Goal: Task Accomplishment & Management: Use online tool/utility

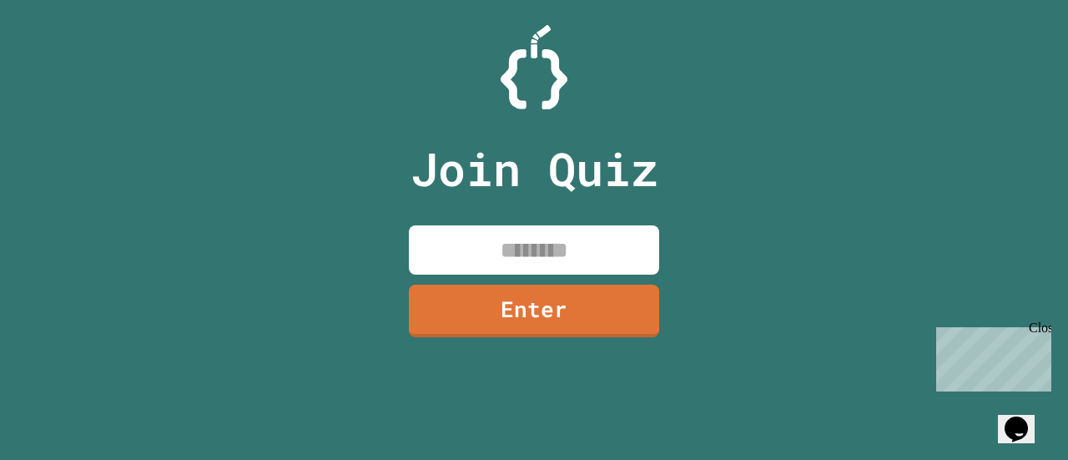
click at [466, 241] on input at bounding box center [534, 249] width 250 height 49
paste input
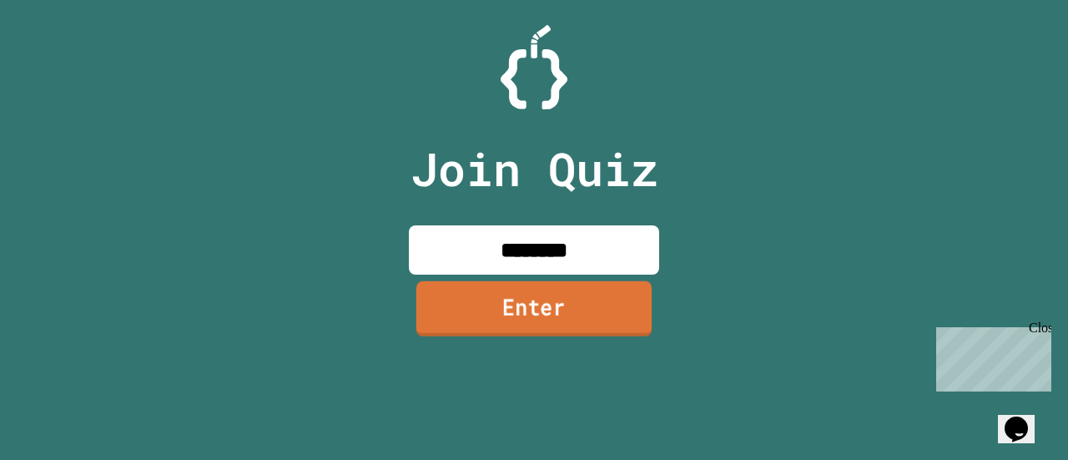
type input "********"
click at [582, 315] on link "Enter" at bounding box center [533, 308] width 235 height 55
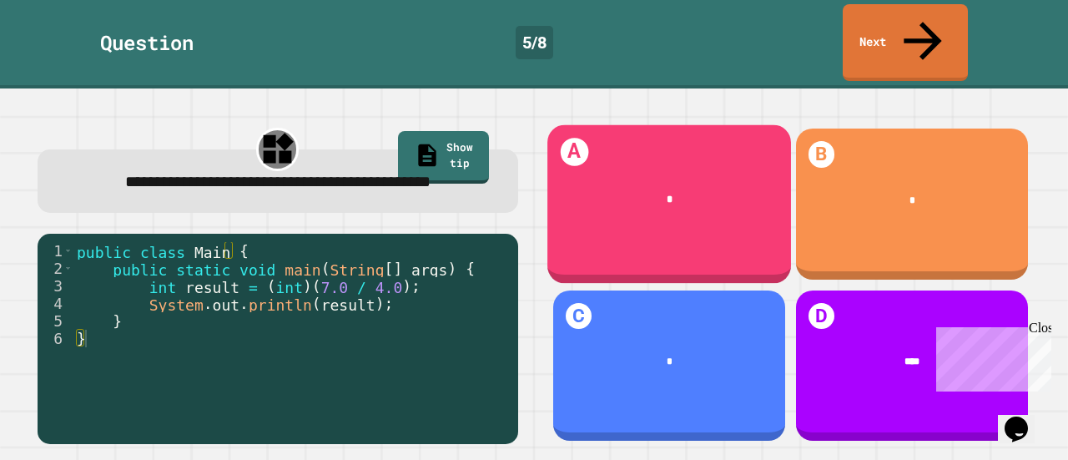
click at [633, 192] on div "*" at bounding box center [669, 200] width 201 height 16
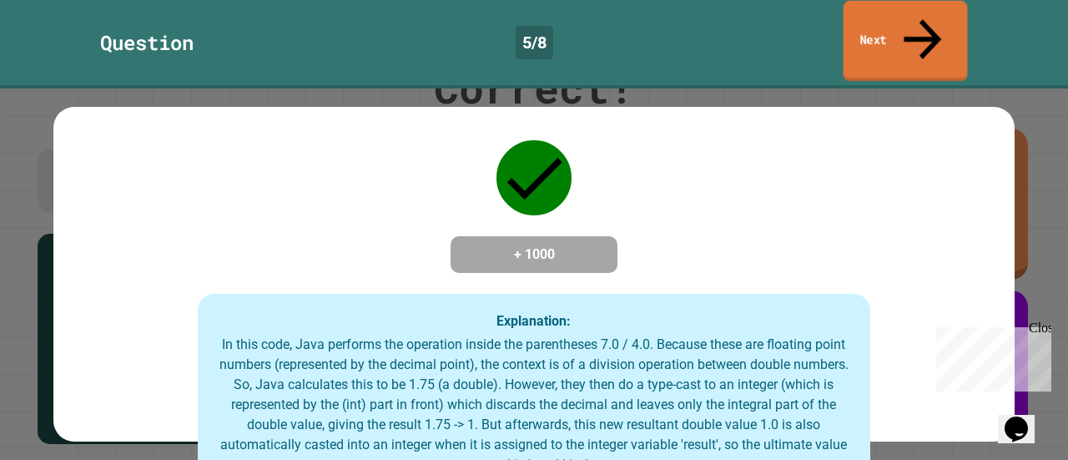
click at [926, 26] on icon at bounding box center [923, 38] width 56 height 59
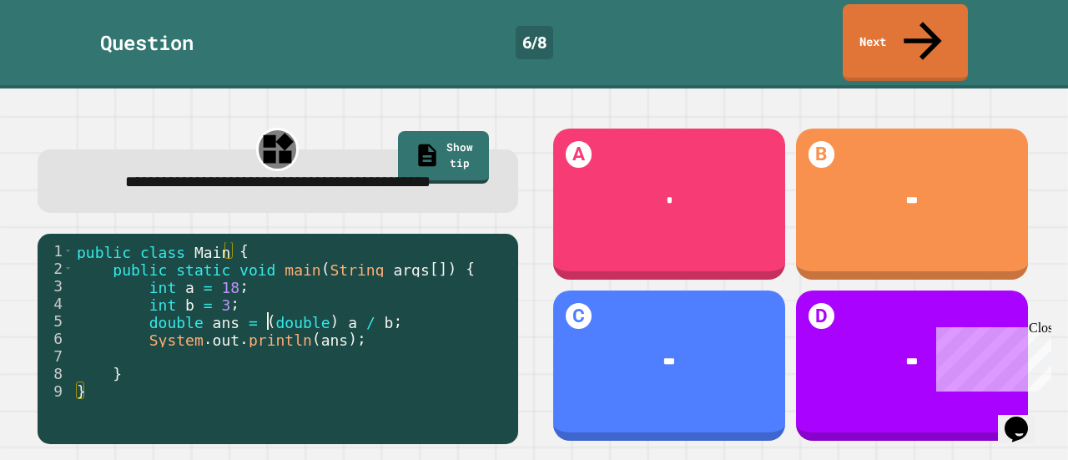
click at [269, 318] on div "public class Main { public static void main ( String args [ ]) { int a = 18 ; i…" at bounding box center [291, 347] width 436 height 210
click at [232, 361] on div "public class Main { public static void main ( String args [ ]) { int a = 18 ; i…" at bounding box center [291, 347] width 436 height 210
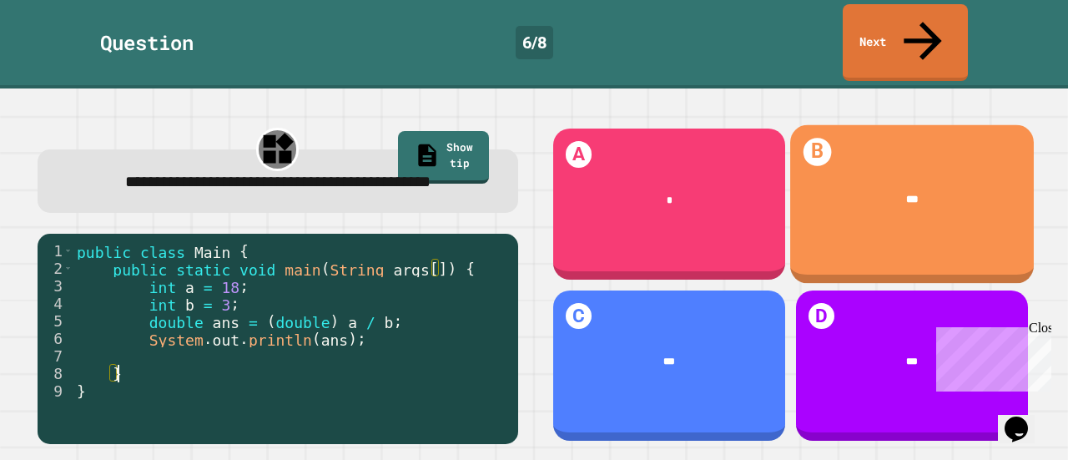
click at [858, 200] on div "B ***" at bounding box center [912, 204] width 244 height 159
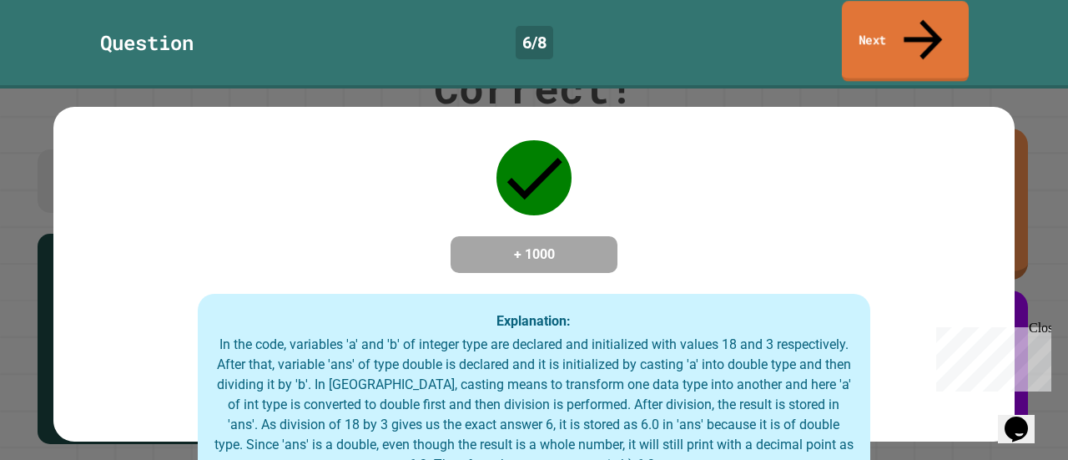
click at [955, 25] on link "Next" at bounding box center [905, 41] width 127 height 81
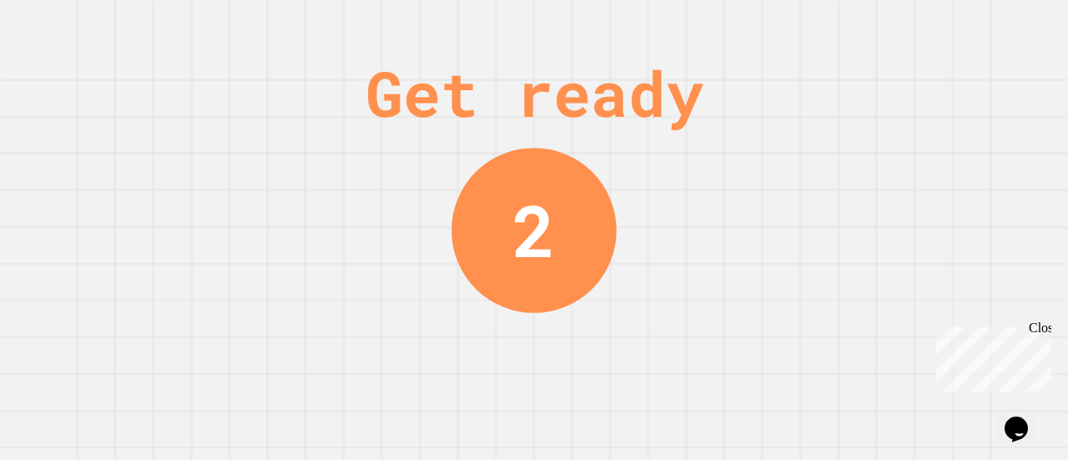
click at [869, 156] on div "Get ready 2" at bounding box center [534, 230] width 1068 height 460
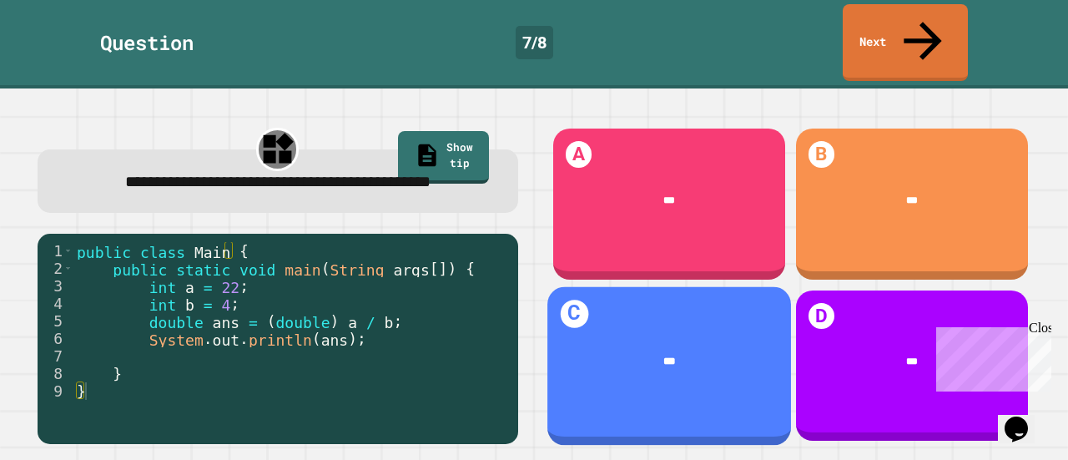
click at [656, 332] on div "***" at bounding box center [669, 360] width 244 height 57
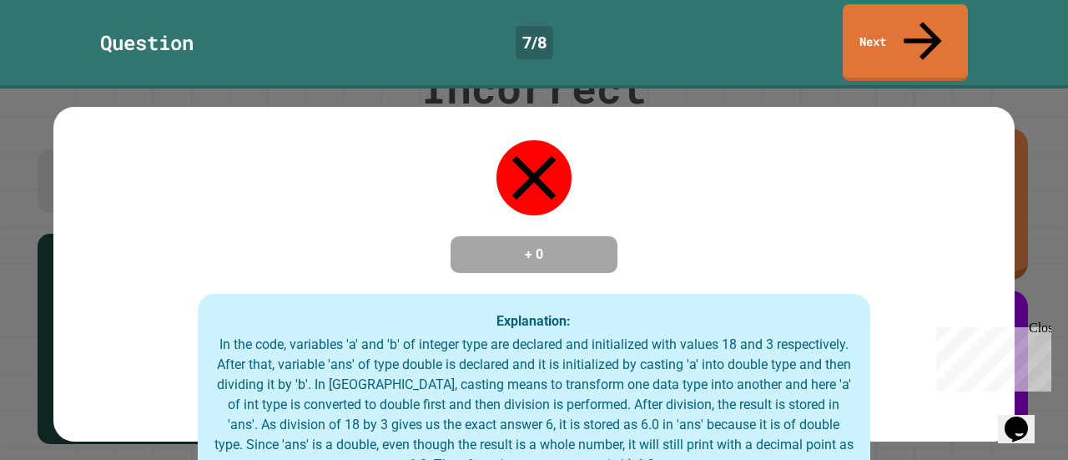
click at [1038, 327] on div "Close" at bounding box center [1039, 330] width 21 height 21
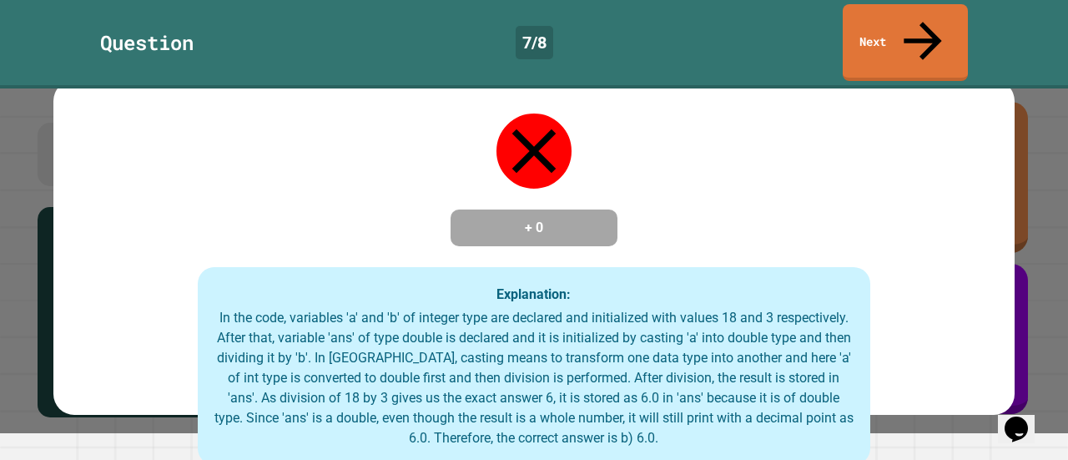
click at [315, 270] on div "Explanation: In the code, variables 'a' and 'b' of integer type are declared an…" at bounding box center [534, 366] width 673 height 199
click at [489, 309] on div "In the code, variables 'a' and 'b' of integer type are declared and initialized…" at bounding box center [533, 378] width 639 height 140
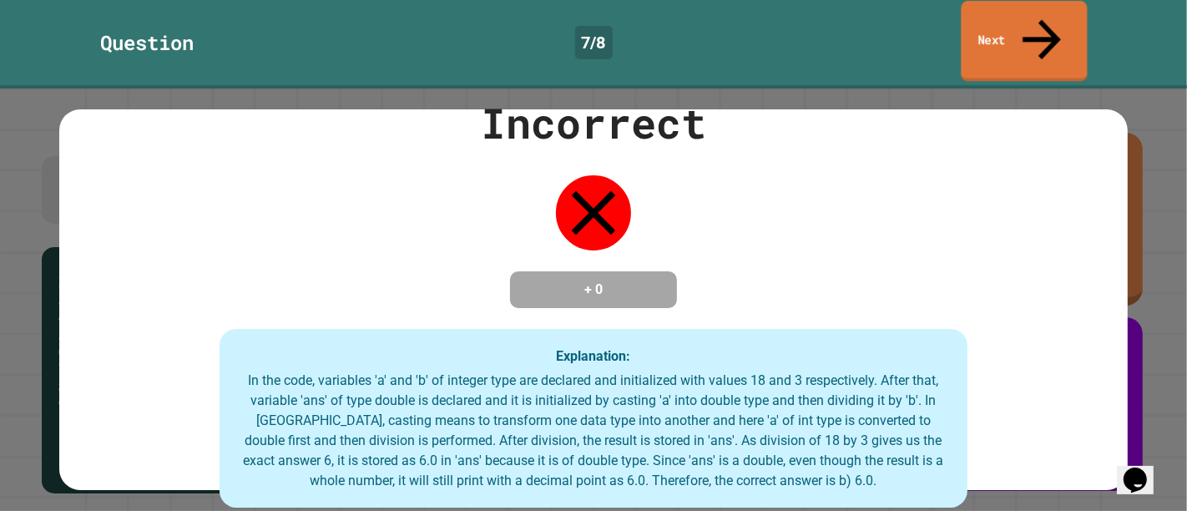
click at [993, 18] on link "Next" at bounding box center [1023, 41] width 126 height 81
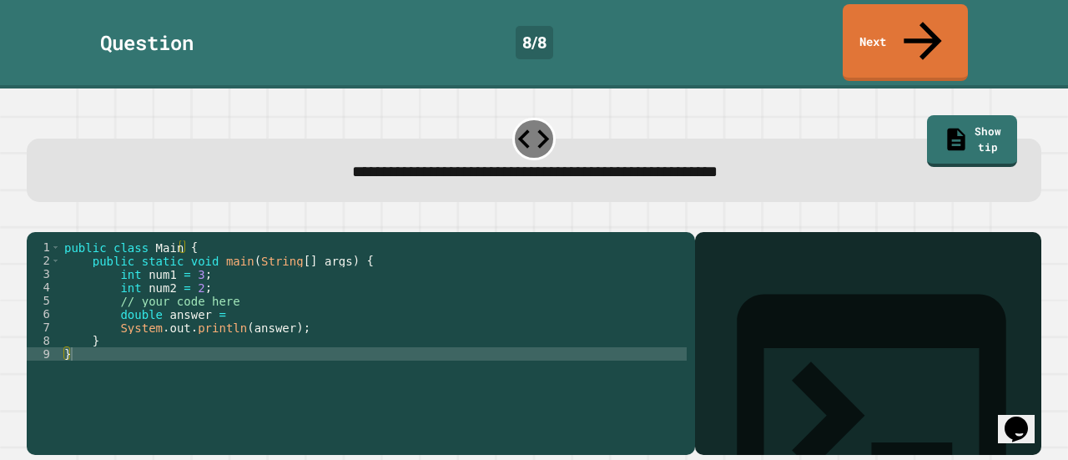
click at [209, 278] on div "public class Main { public static void main ( String [ ] args ) { int num1 = 3 …" at bounding box center [374, 347] width 626 height 214
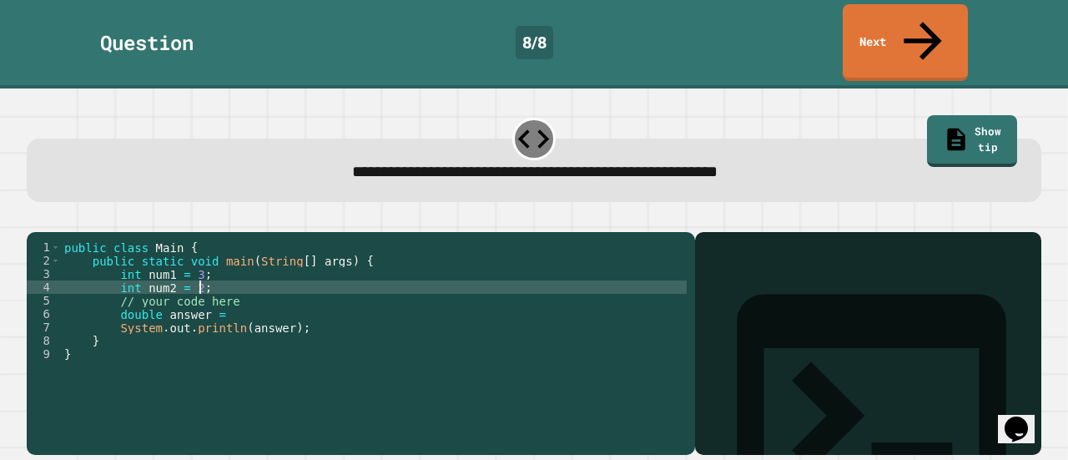
type textarea "**********"
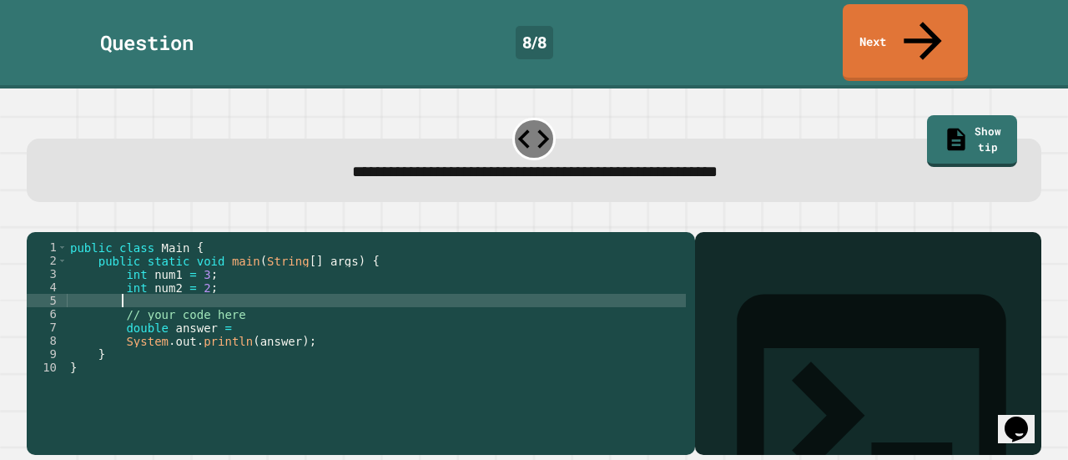
click at [254, 315] on div "public class Main { public static void main ( String [ ] args ) { int num1 = 3 …" at bounding box center [376, 347] width 619 height 214
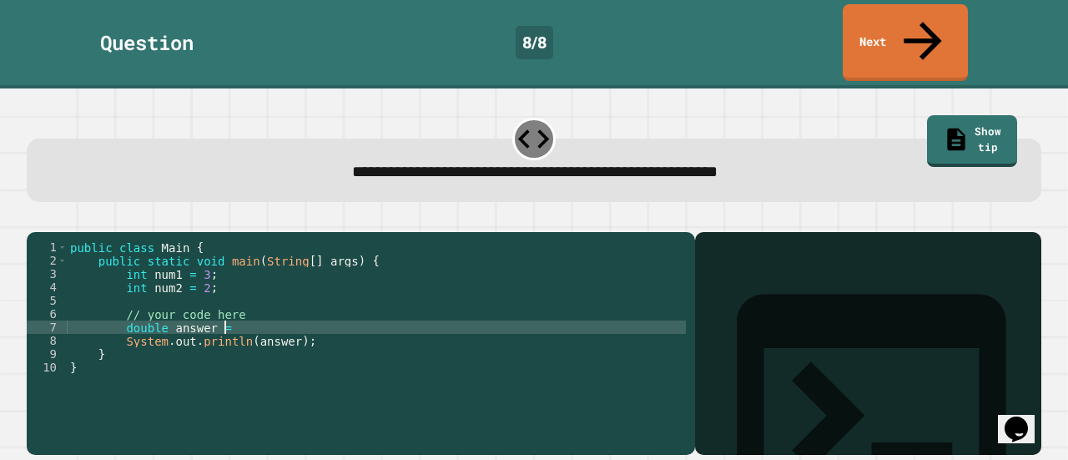
type textarea "**********"
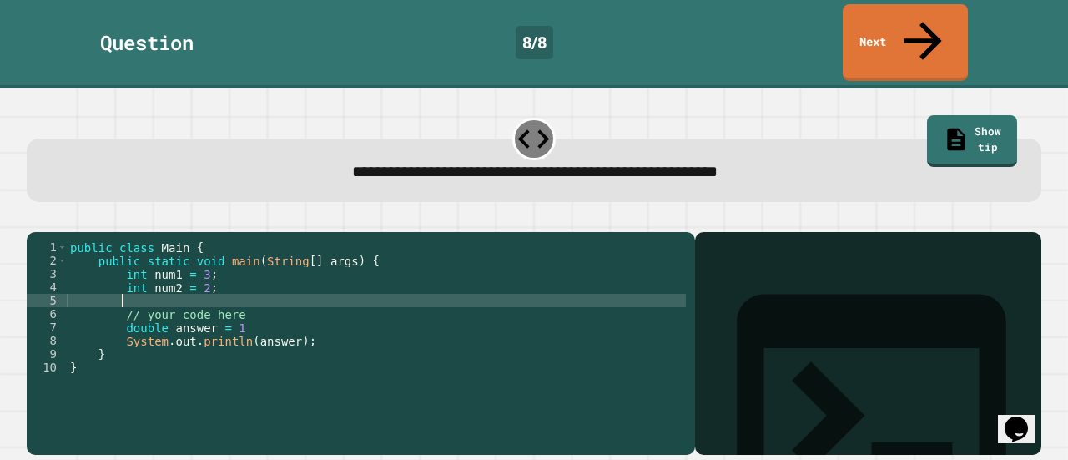
click at [234, 286] on div "public class Main { public static void main ( String [ ] args ) { int num1 = 3 …" at bounding box center [376, 347] width 619 height 214
click at [926, 113] on link "Show tip" at bounding box center [971, 140] width 91 height 54
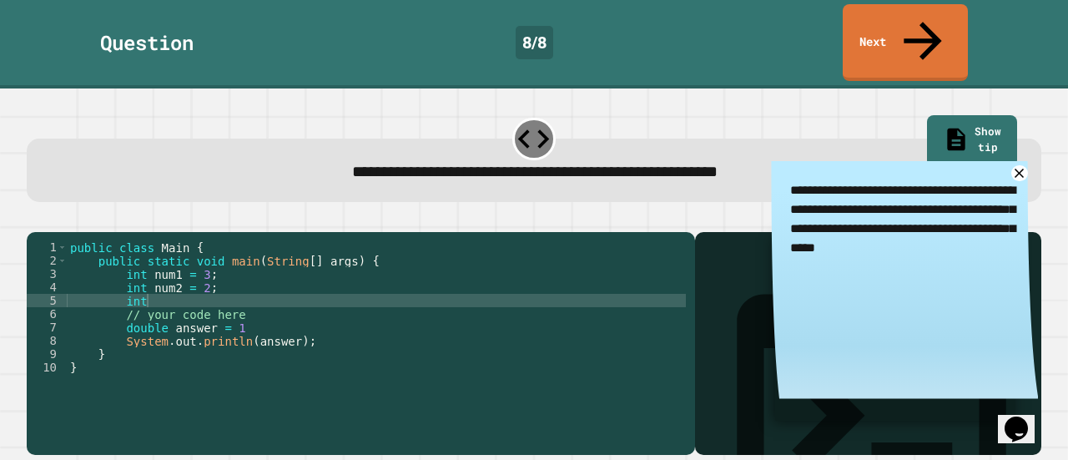
click at [646, 160] on div "**********" at bounding box center [534, 170] width 1015 height 63
click at [1011, 164] on icon at bounding box center [1020, 173] width 19 height 19
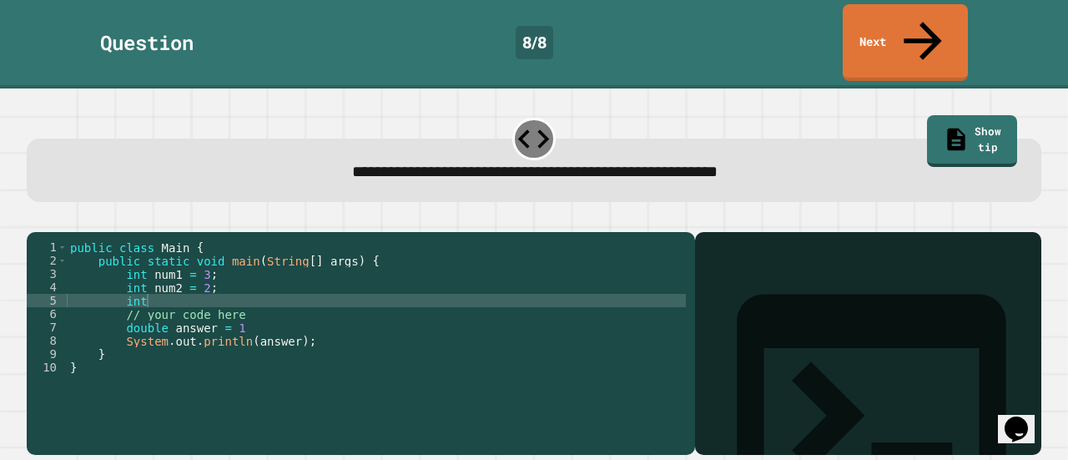
click at [230, 316] on div "public class Main { public static void main ( String [ ] args ) { int num1 = 3 …" at bounding box center [376, 347] width 619 height 214
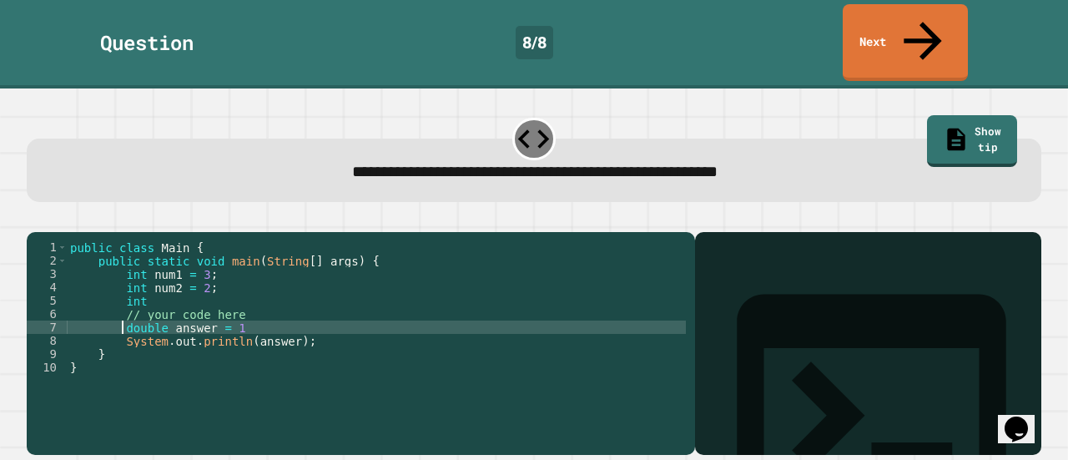
click at [265, 315] on div "public class Main { public static void main ( String [ ] args ) { int num1 = 3 …" at bounding box center [376, 347] width 619 height 214
click at [51, 223] on icon "button" at bounding box center [46, 229] width 9 height 12
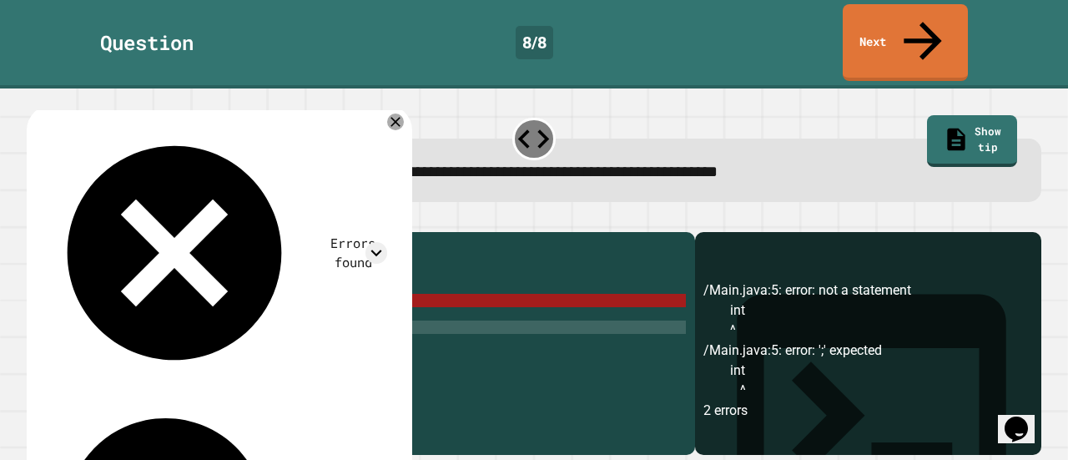
click at [142, 286] on div "public class Main { public static void main ( String [ ] args ) { int num1 = 3 …" at bounding box center [376, 347] width 619 height 214
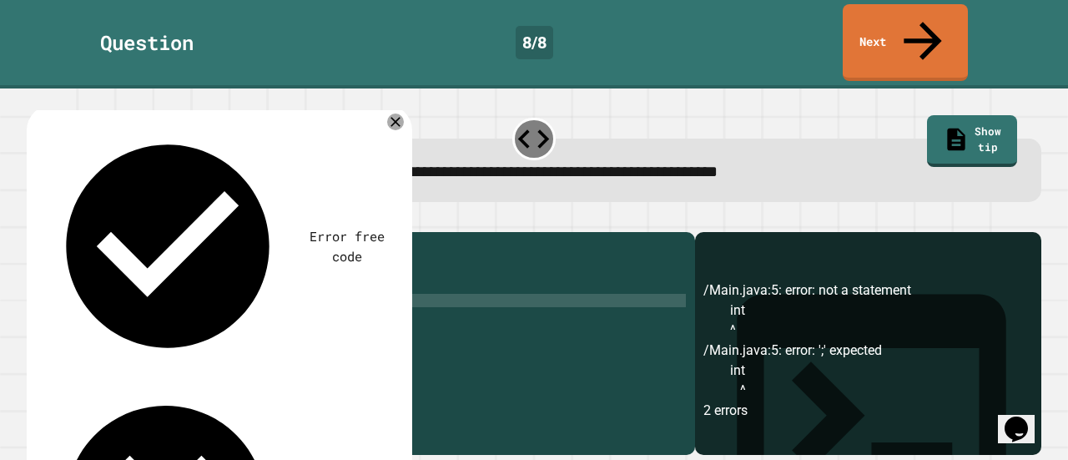
type textarea "*"
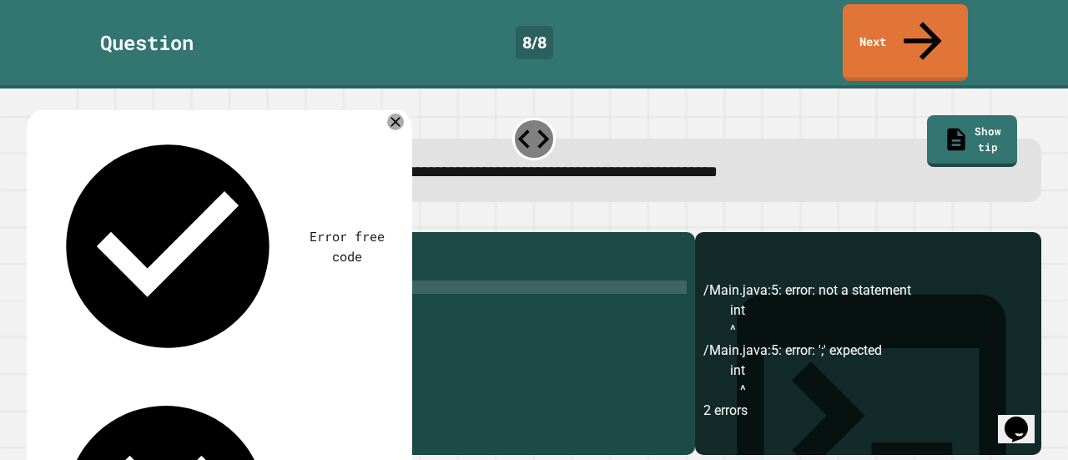
type textarea "**********"
click at [35, 219] on icon "button" at bounding box center [35, 219] width 0 height 0
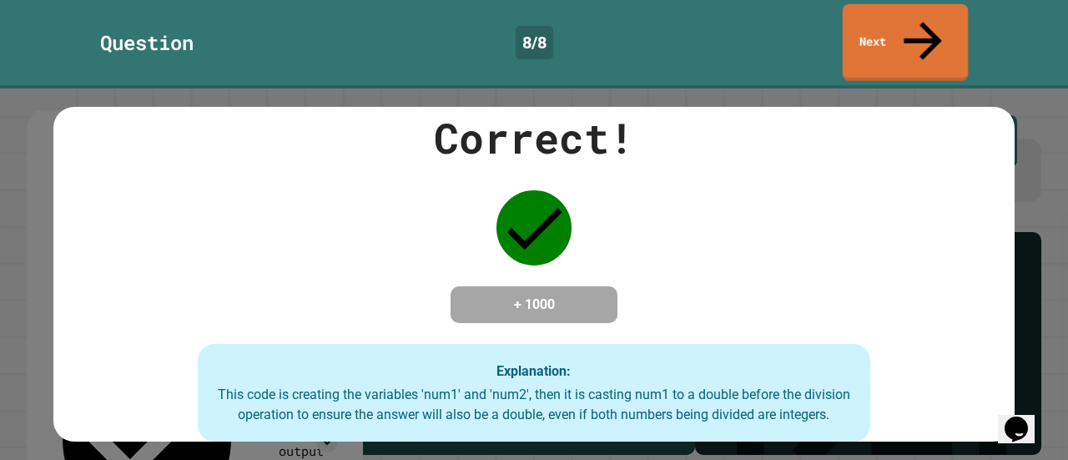
click at [890, 24] on link "Next" at bounding box center [905, 42] width 125 height 77
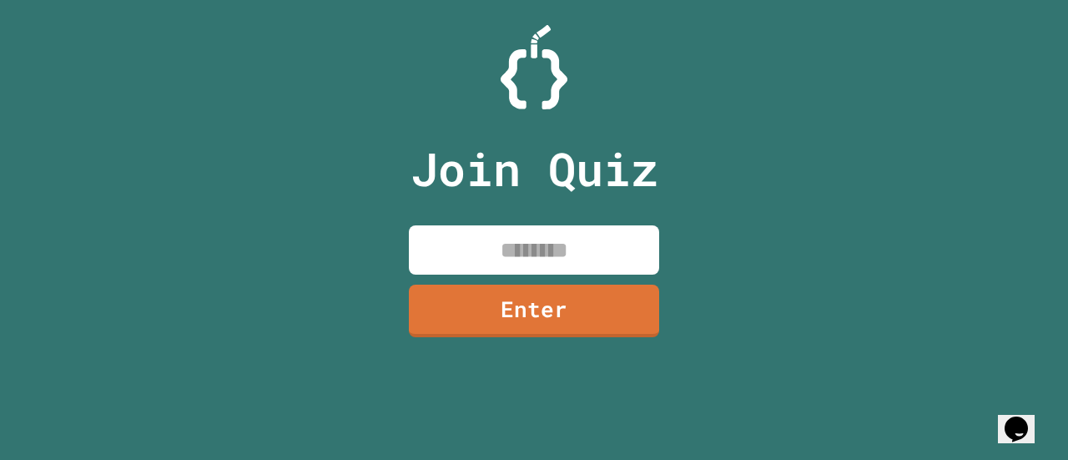
click at [449, 244] on input at bounding box center [534, 249] width 250 height 49
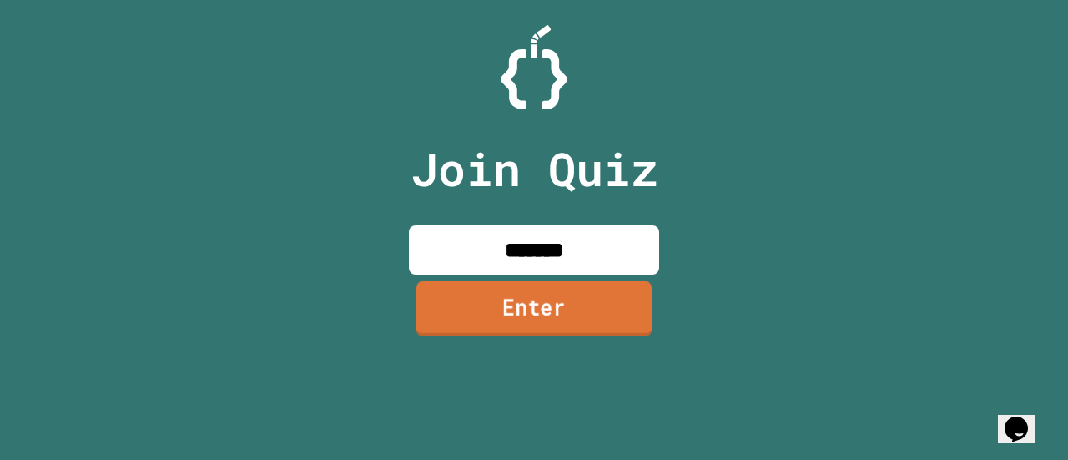
click at [501, 306] on link "Enter" at bounding box center [533, 308] width 235 height 55
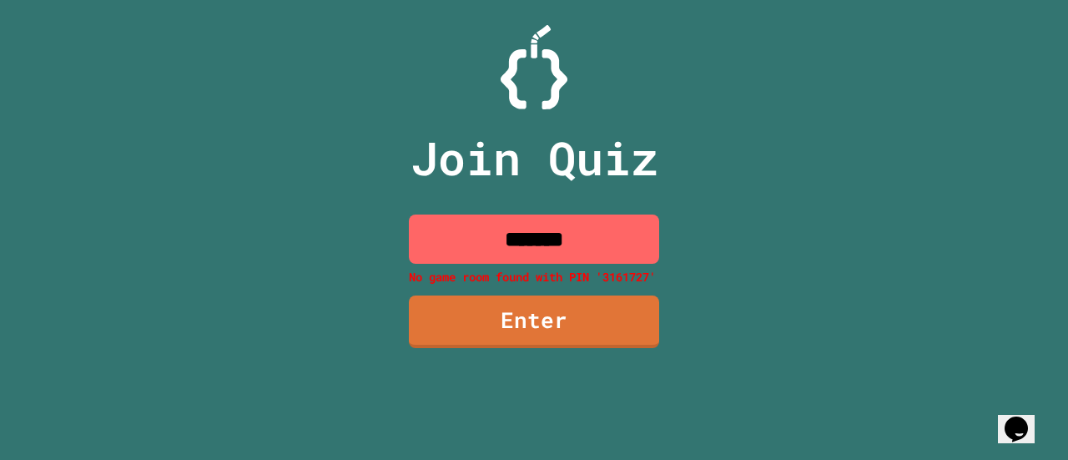
click at [552, 248] on input "*******" at bounding box center [534, 238] width 250 height 49
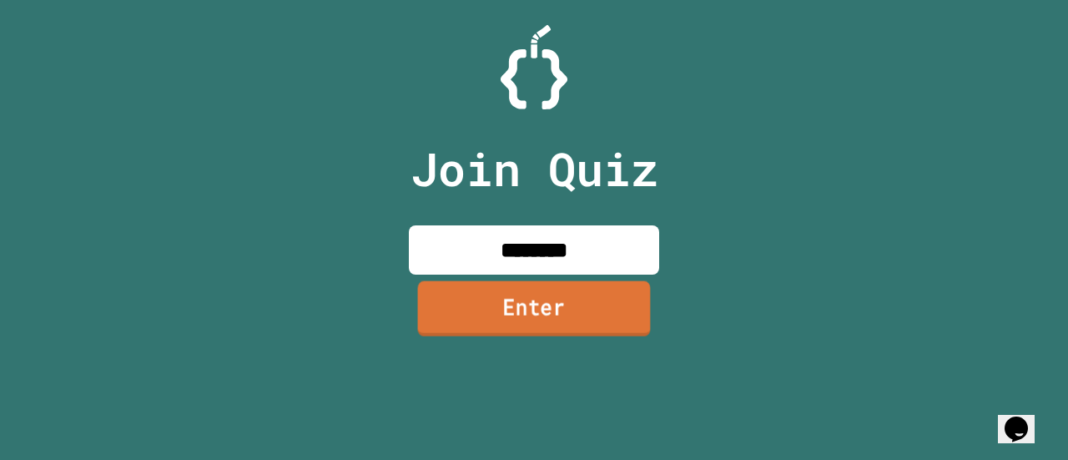
type input "********"
click at [527, 305] on link "Enter" at bounding box center [534, 307] width 233 height 55
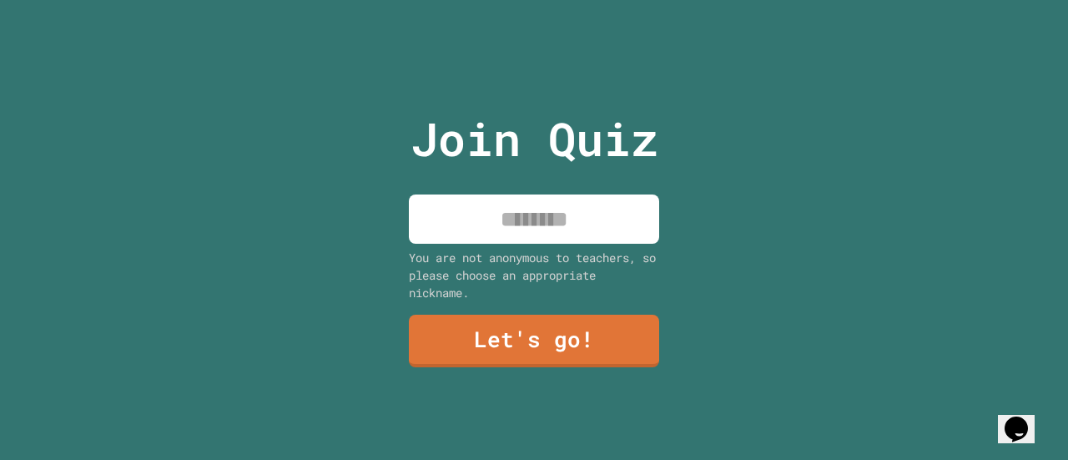
click at [510, 200] on input at bounding box center [534, 218] width 250 height 49
type input "******"
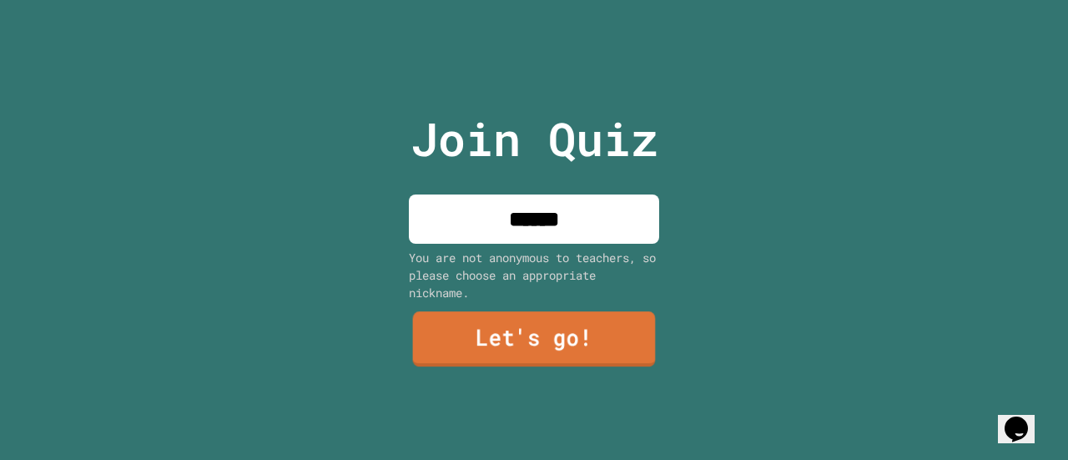
click at [498, 347] on link "Let's go!" at bounding box center [534, 338] width 243 height 55
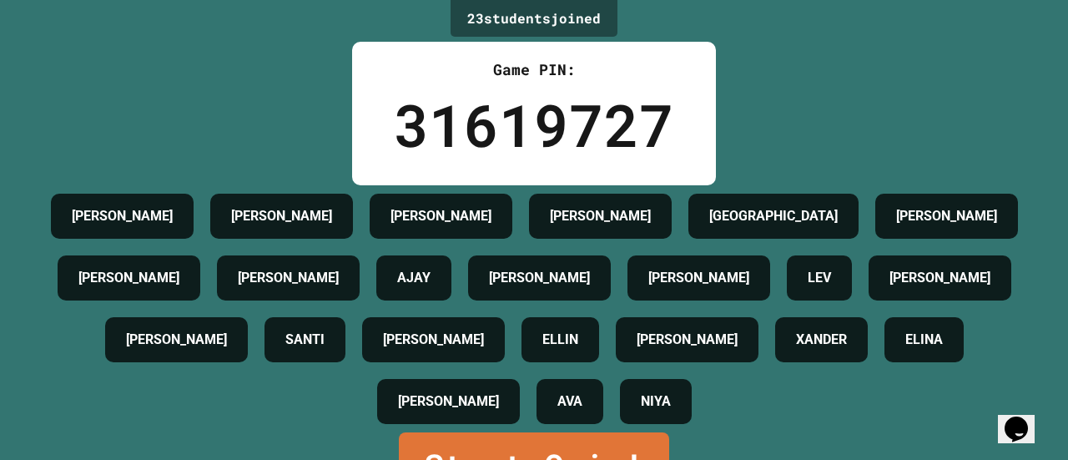
scroll to position [115, 0]
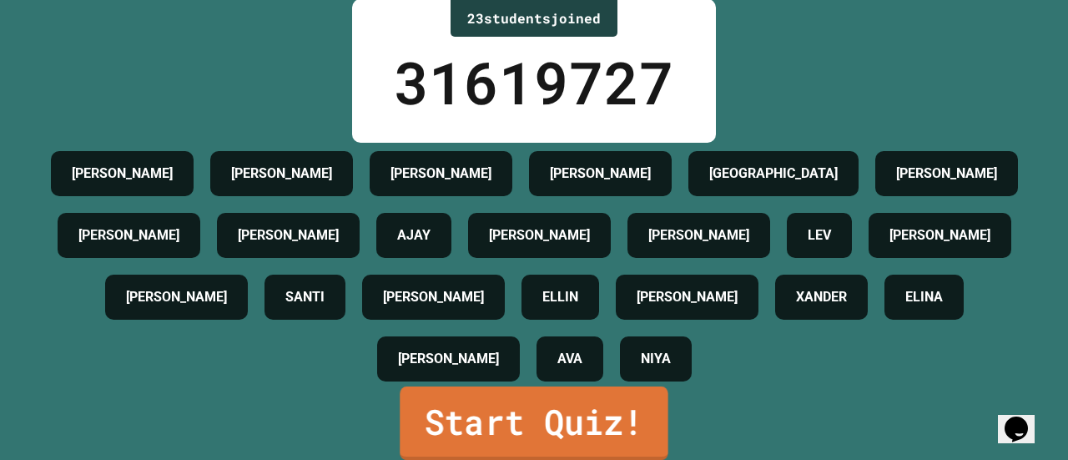
click at [559, 408] on link "Start Quiz!" at bounding box center [534, 422] width 268 height 73
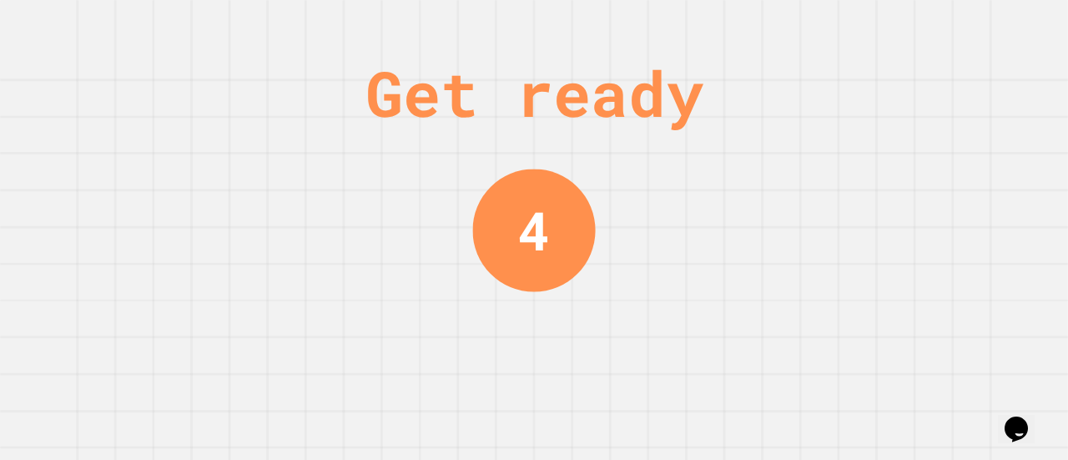
scroll to position [0, 0]
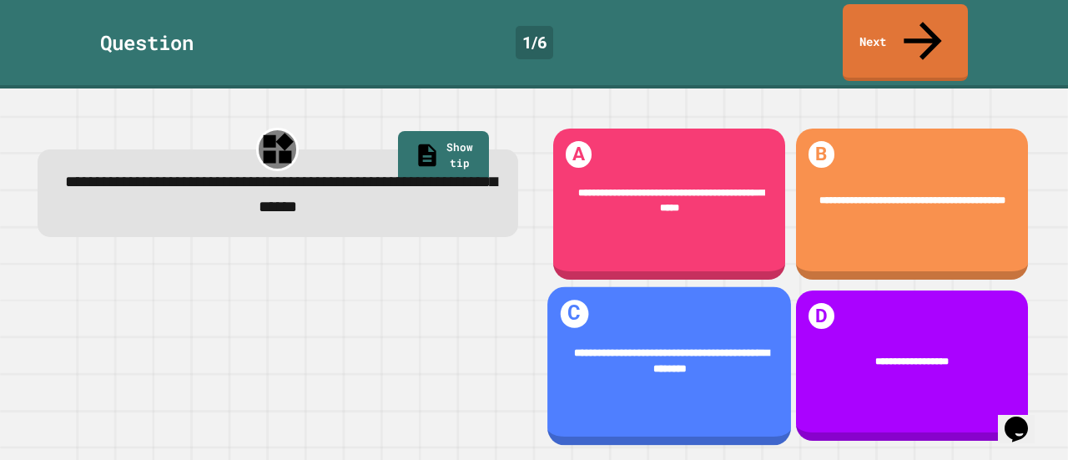
click at [649, 348] on span "**********" at bounding box center [671, 360] width 195 height 25
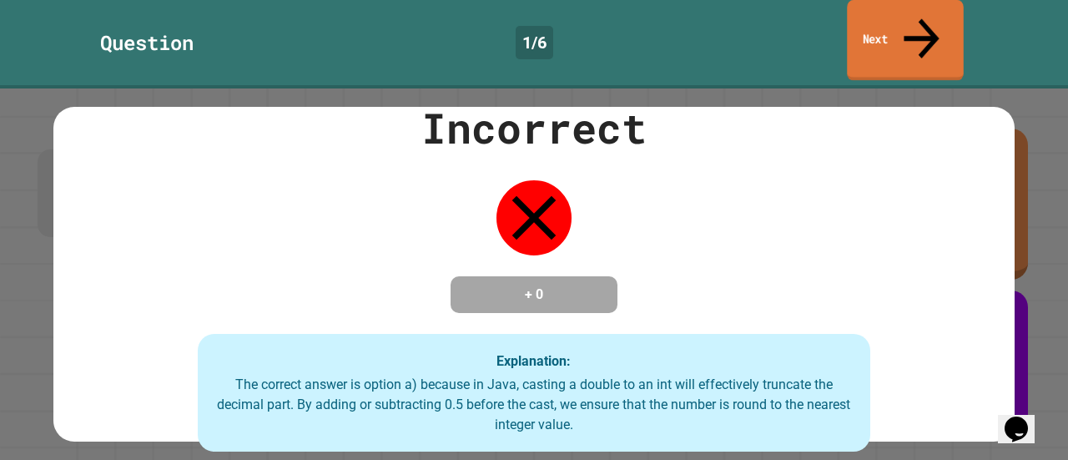
click at [936, 10] on link "Next" at bounding box center [905, 40] width 116 height 81
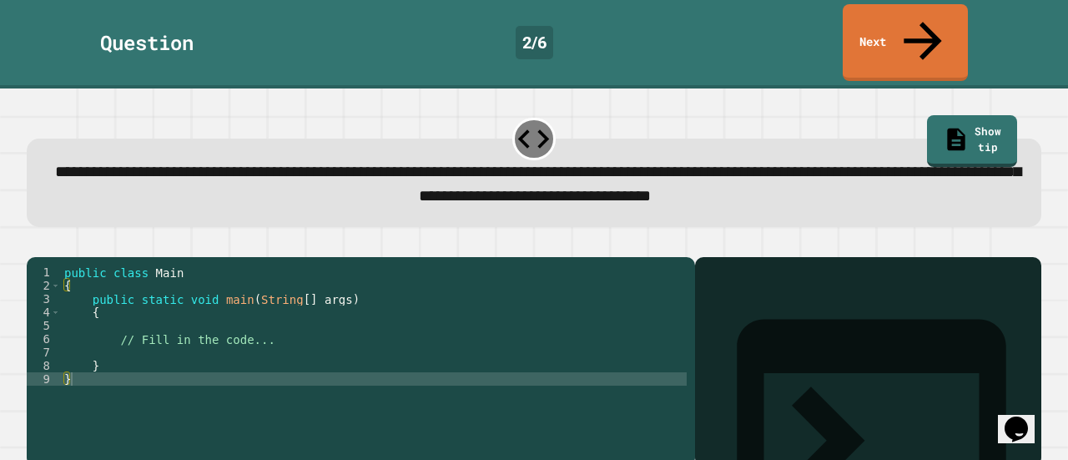
click at [125, 310] on div "public class Main { public static void main ( String [ ] args ) { // Fill in th…" at bounding box center [374, 365] width 626 height 200
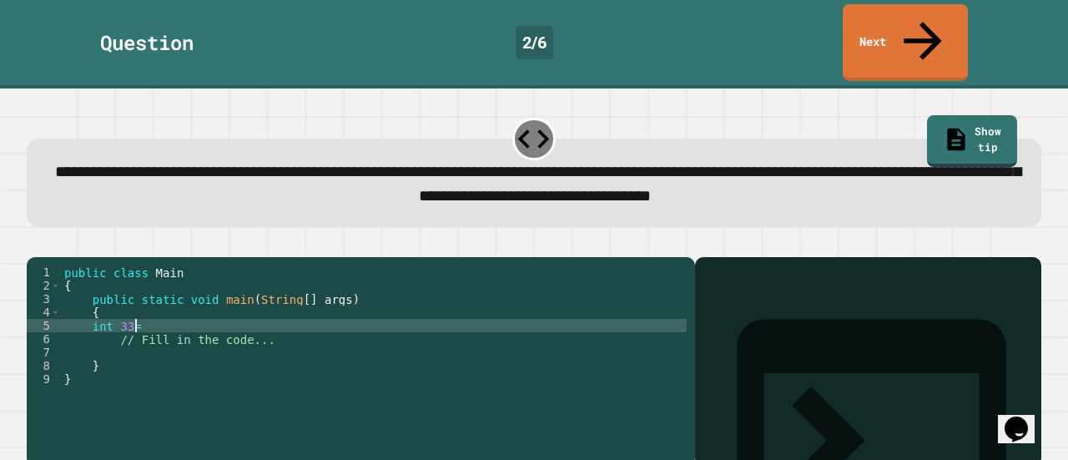
scroll to position [0, 4]
click at [932, 111] on link "Show tip" at bounding box center [972, 138] width 86 height 55
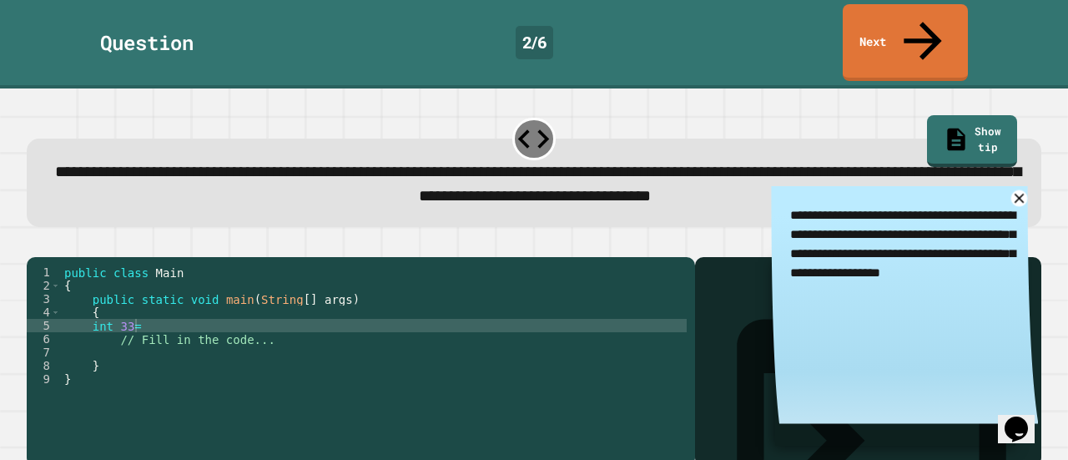
click at [1011, 190] on icon at bounding box center [1019, 198] width 17 height 17
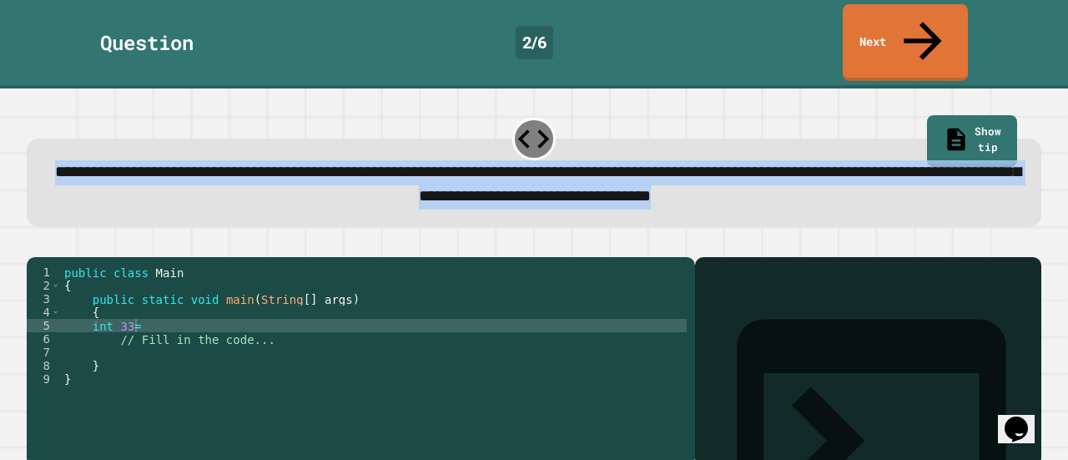
drag, startPoint x: 63, startPoint y: 137, endPoint x: 936, endPoint y: 164, distance: 873.3
click at [936, 164] on div "**********" at bounding box center [534, 185] width 971 height 50
copy span "**********"
click at [583, 168] on span "**********" at bounding box center [538, 184] width 966 height 41
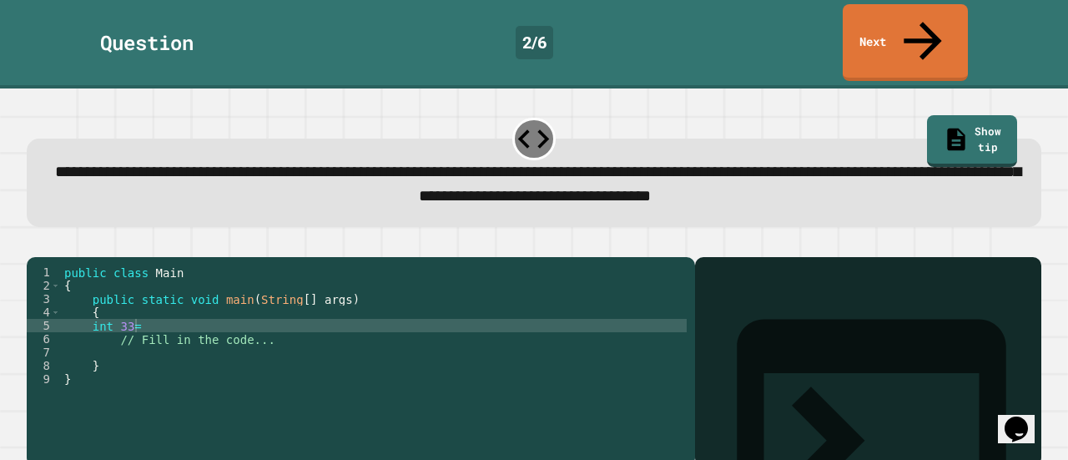
click at [157, 313] on div "public class Main { public static void main ( String [ ] args ) { int 33 = // F…" at bounding box center [374, 365] width 626 height 200
click at [208, 307] on div "public class Main { public static void main ( String [ ] args ) { int [ ] // Fi…" at bounding box center [374, 365] width 626 height 200
type textarea "**********"
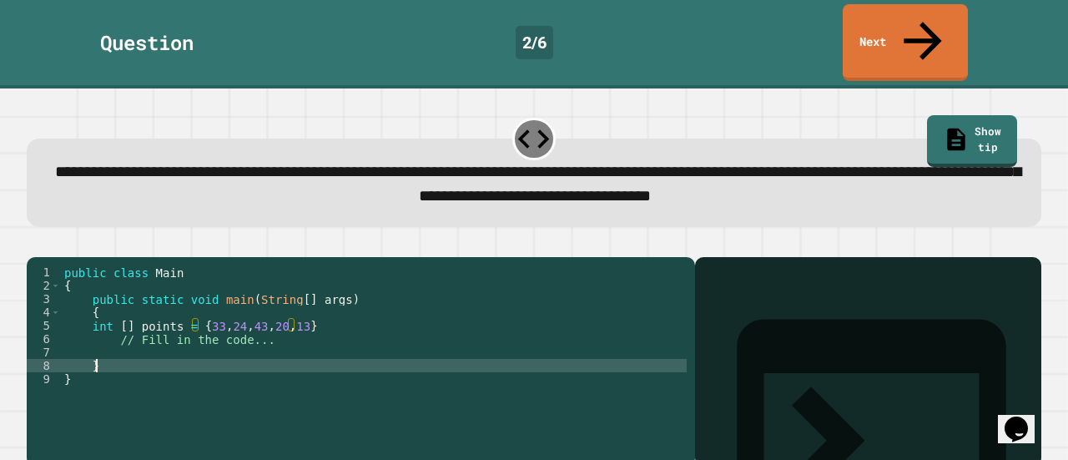
click at [220, 350] on div "public class Main { public static void main ( String [ ] args ) { int [ ] point…" at bounding box center [374, 365] width 626 height 200
click at [215, 340] on div "public class Main { public static void main ( String [ ] args ) { int [ ] point…" at bounding box center [374, 365] width 626 height 200
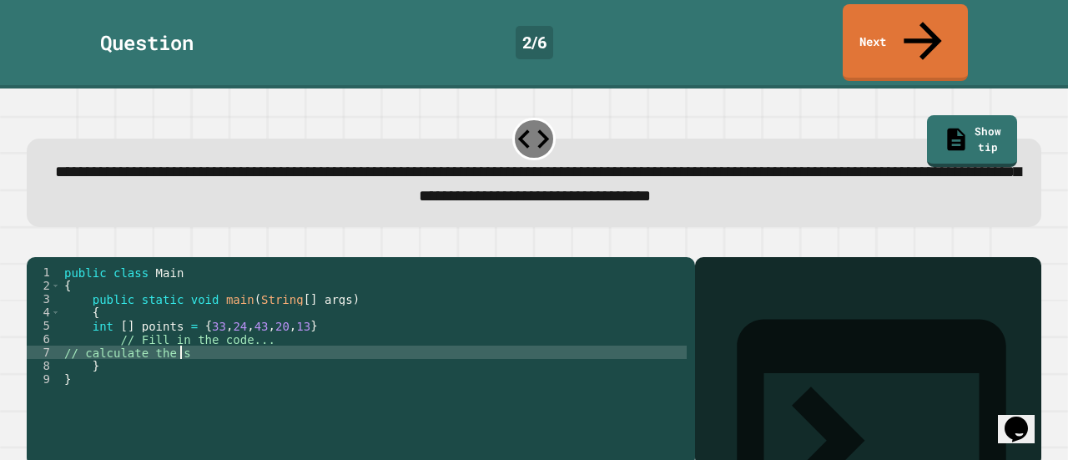
scroll to position [0, 8]
click at [63, 340] on div "public class Main { public static void main ( String [ ] args ) { int [ ] point…" at bounding box center [374, 365] width 626 height 200
click at [174, 360] on div "public class Main { public static void main ( String [ ] args ) { int [ ] point…" at bounding box center [374, 365] width 626 height 200
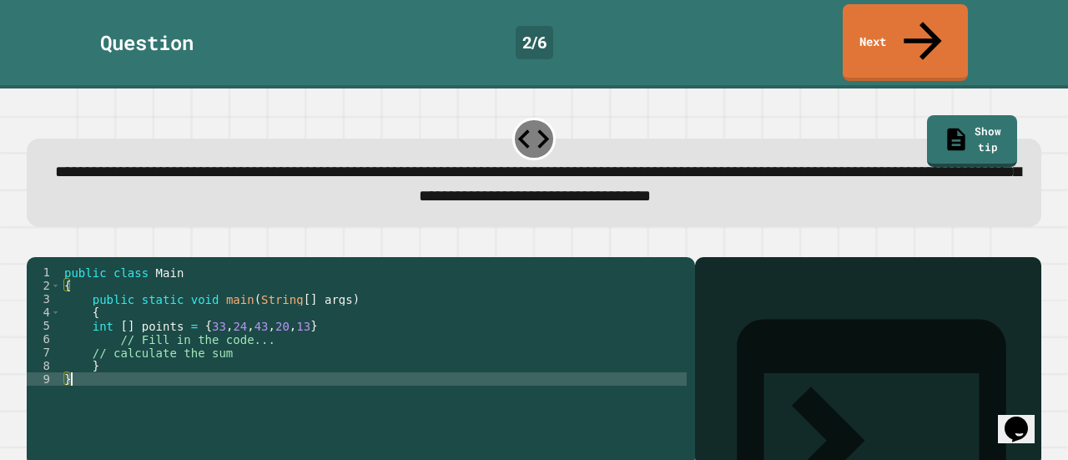
scroll to position [0, 0]
click at [250, 350] on div "public class Main { public static void main ( String [ ] args ) { int [ ] point…" at bounding box center [374, 365] width 626 height 200
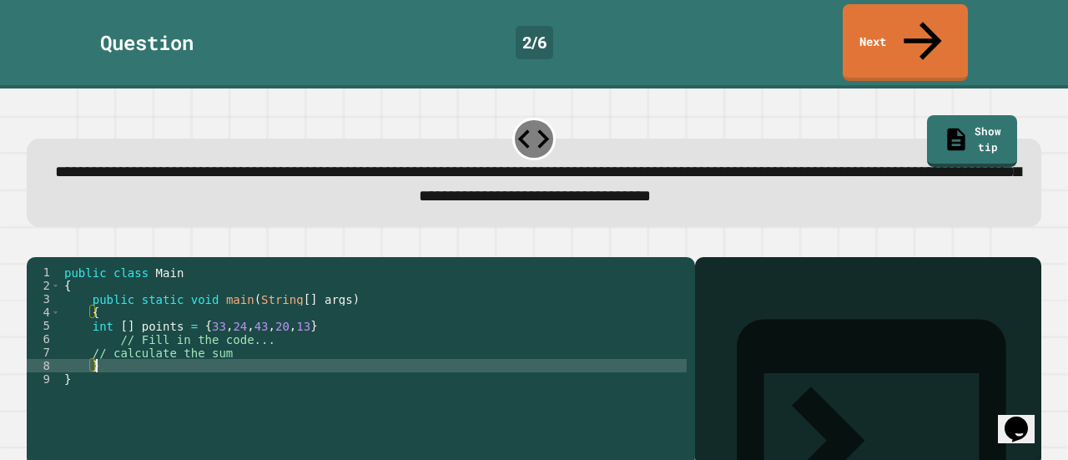
click at [262, 340] on div "public class Main { public static void main ( String [ ] args ) { int [ ] point…" at bounding box center [374, 365] width 626 height 200
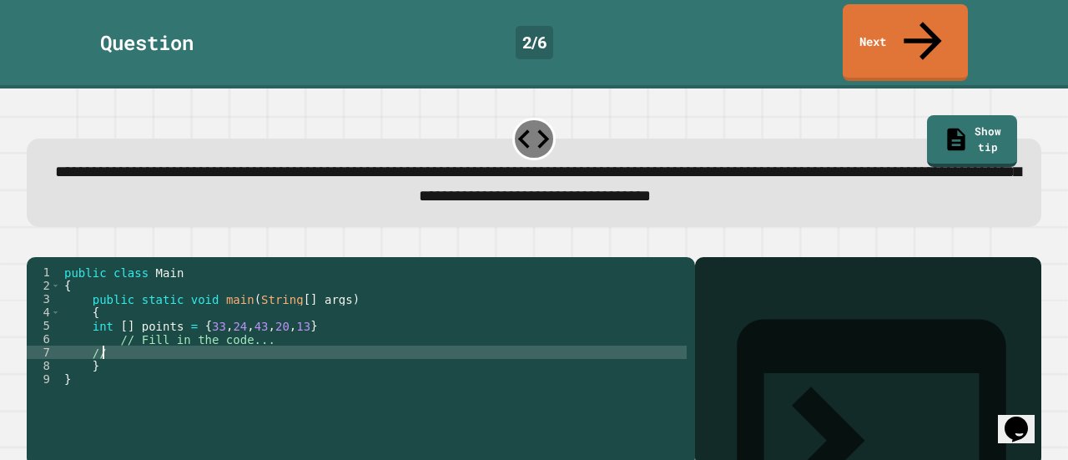
type textarea "*"
type textarea "**********"
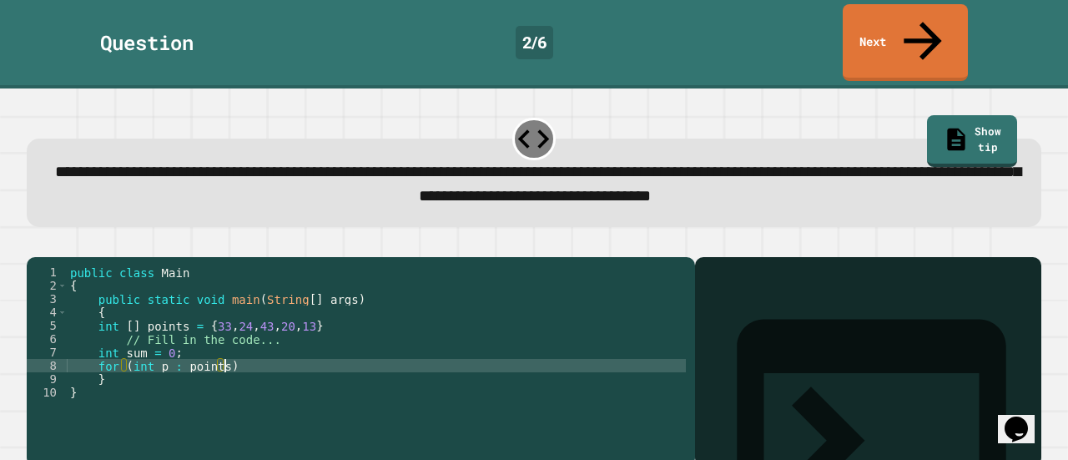
scroll to position [0, 10]
type textarea "**********"
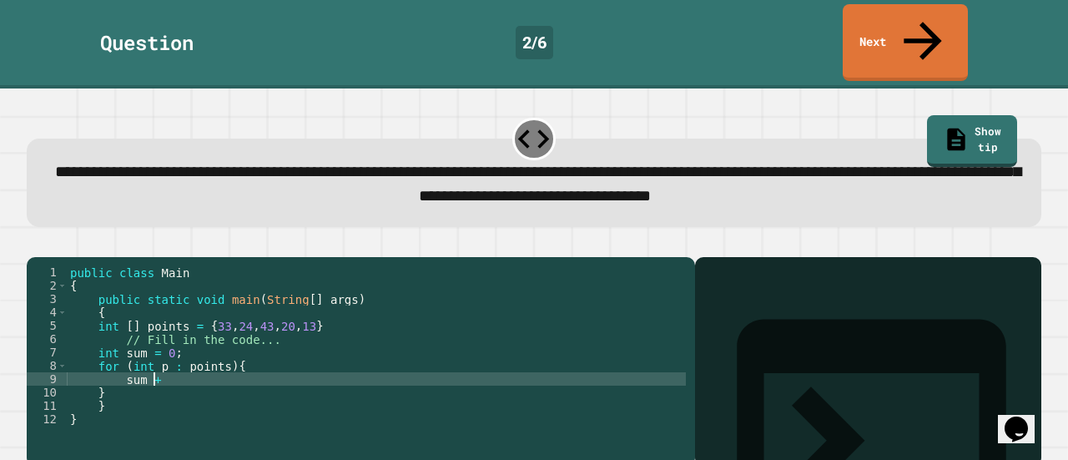
scroll to position [0, 5]
type textarea "********"
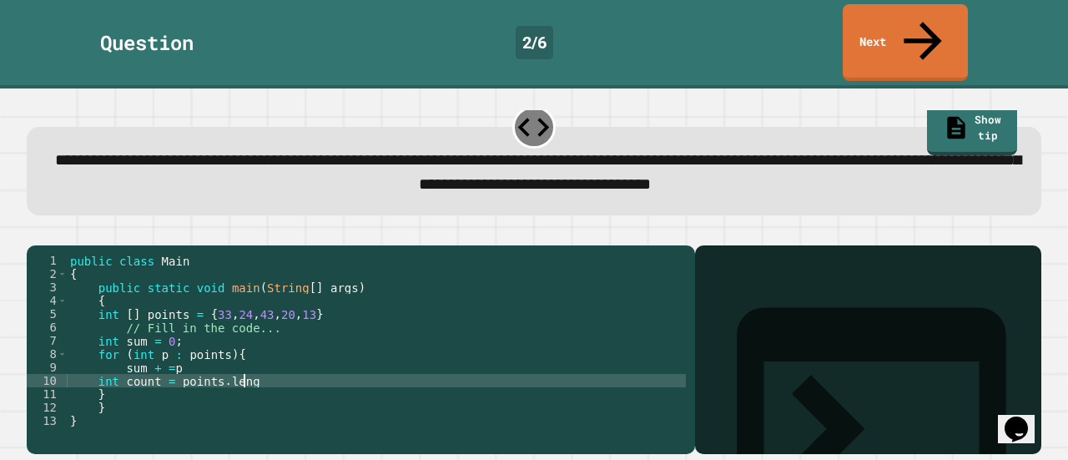
scroll to position [0, 12]
type textarea "**********"
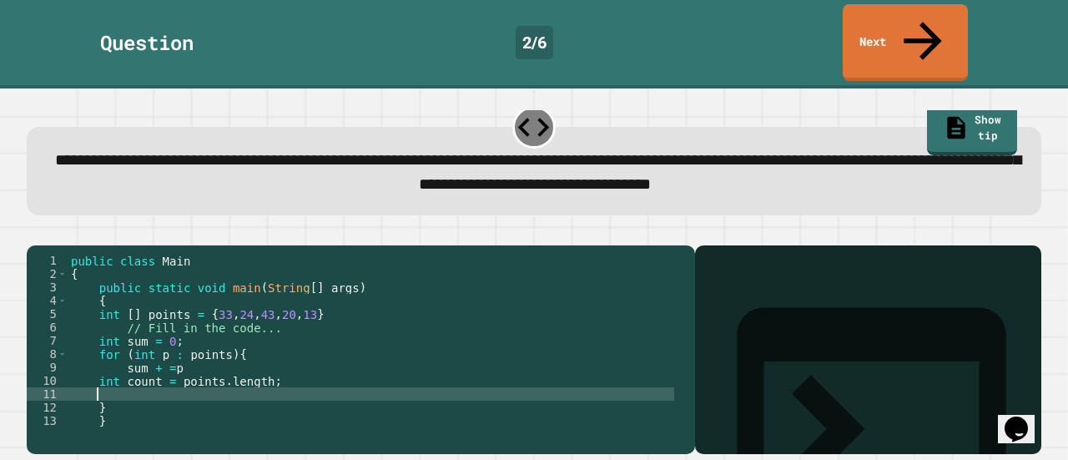
scroll to position [0, 1]
paste textarea "**********"
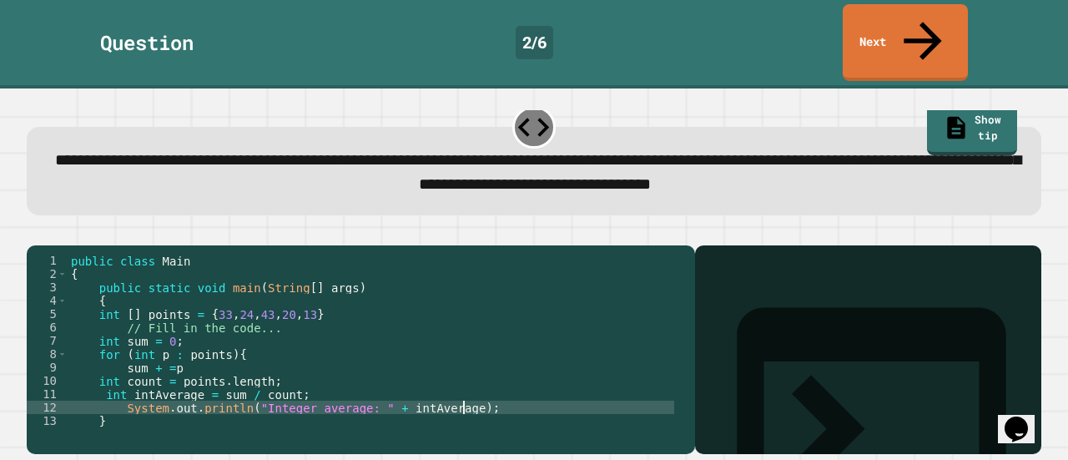
type textarea "**********"
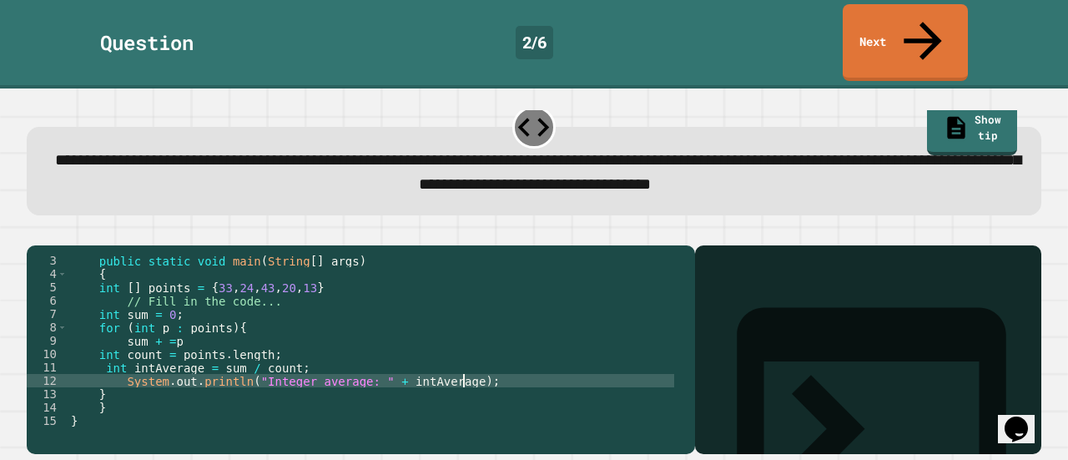
scroll to position [0, 3]
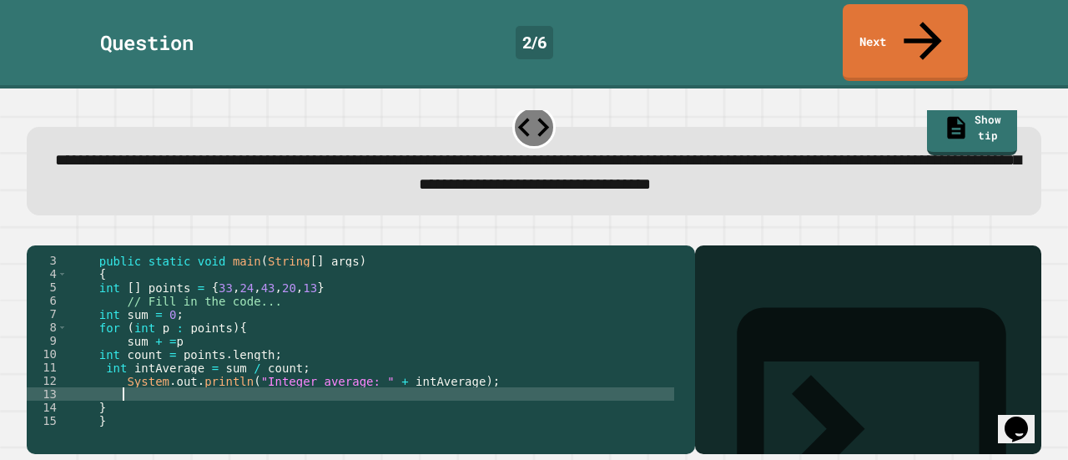
paste textarea "**********"
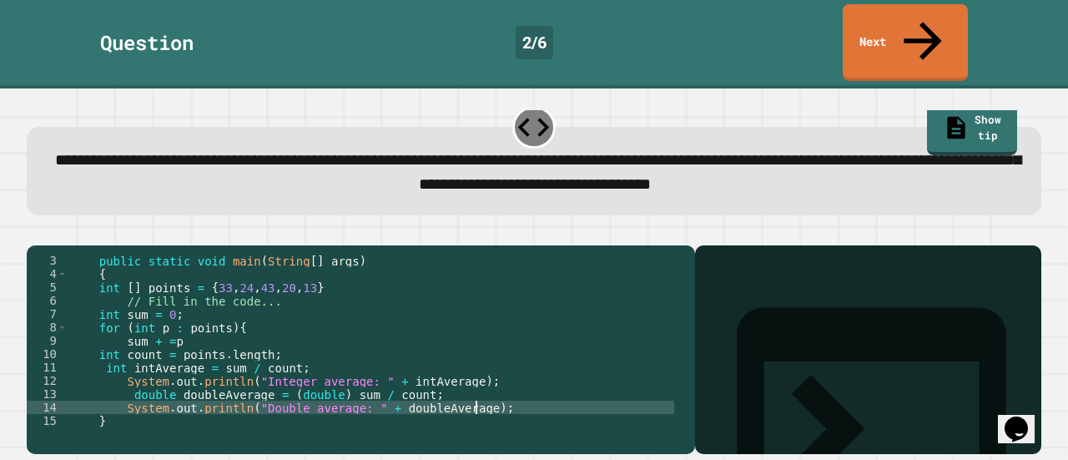
click at [120, 360] on div "public static void main ( String [ ] args ) { int [ ] points = { 33 , 24 , 43 ,…" at bounding box center [371, 354] width 607 height 200
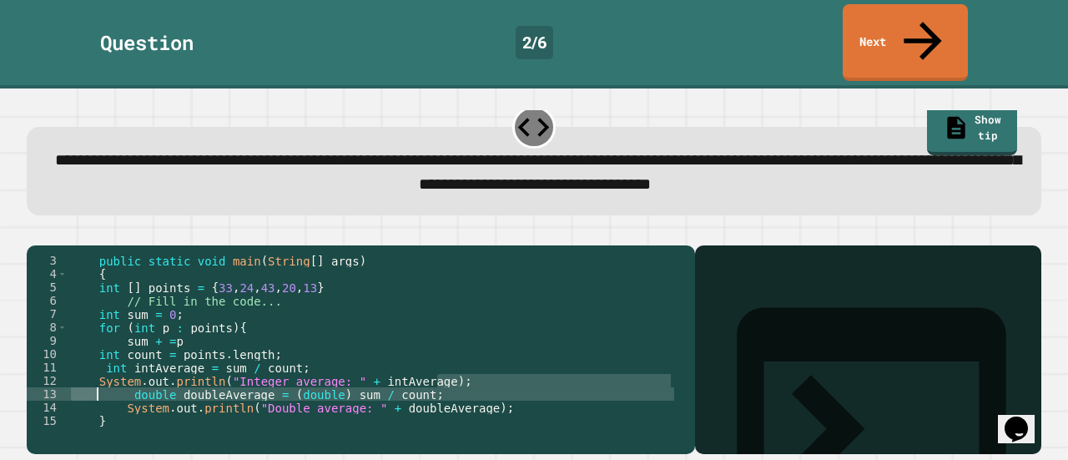
click at [113, 385] on div "public static void main ( String [ ] args ) { int [ ] points = { 33 , 24 , 43 ,…" at bounding box center [371, 354] width 607 height 200
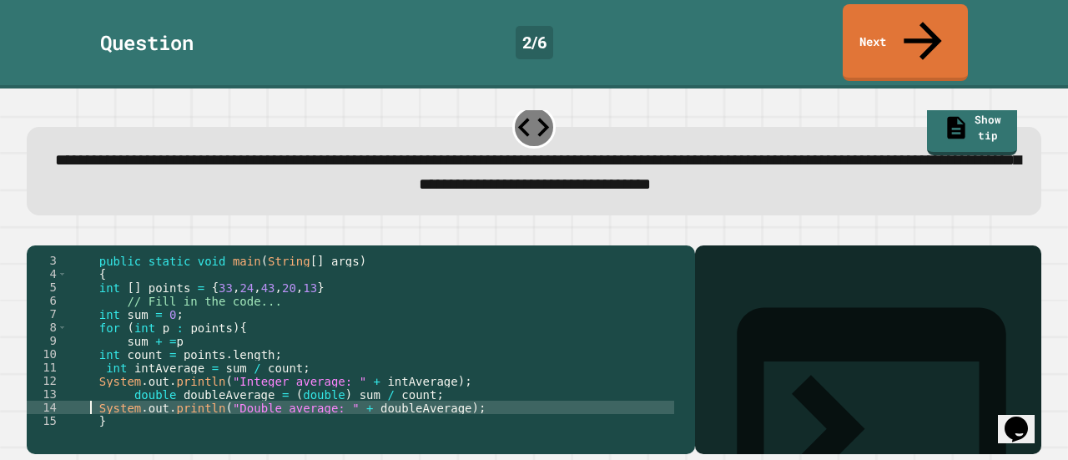
scroll to position [53, 0]
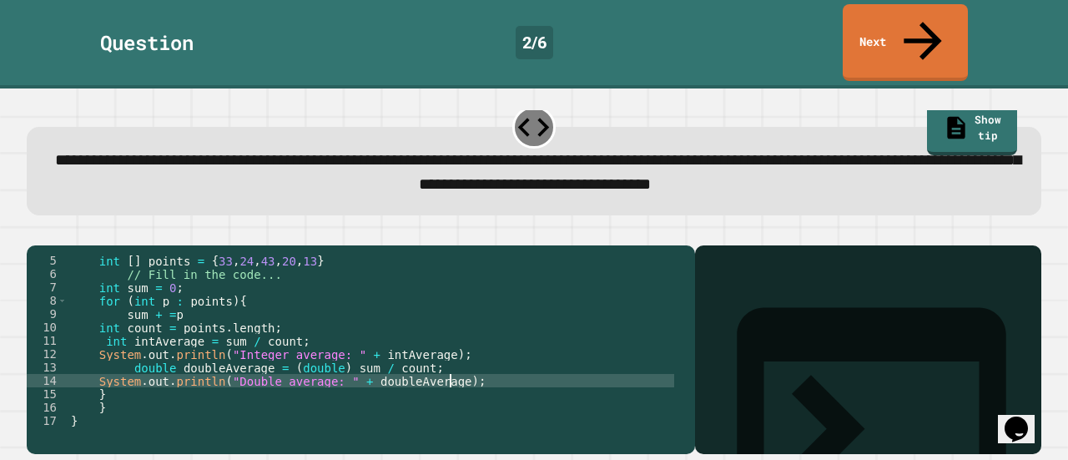
click at [506, 351] on div "int [ ] points = { 33 , 24 , 43 , 20 , 13 } // Fill in the code... int sum = 0 …" at bounding box center [371, 354] width 607 height 200
type textarea "**********"
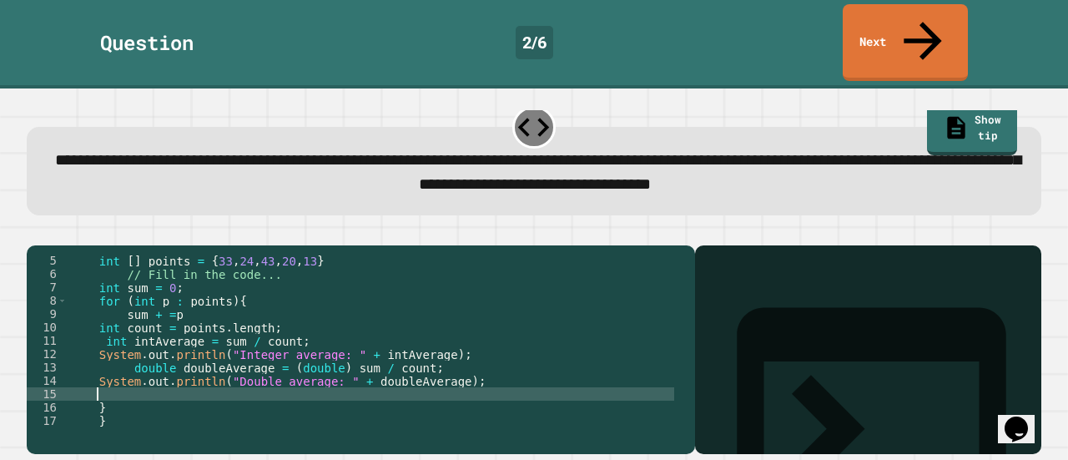
paste textarea "Cursor at row 17"
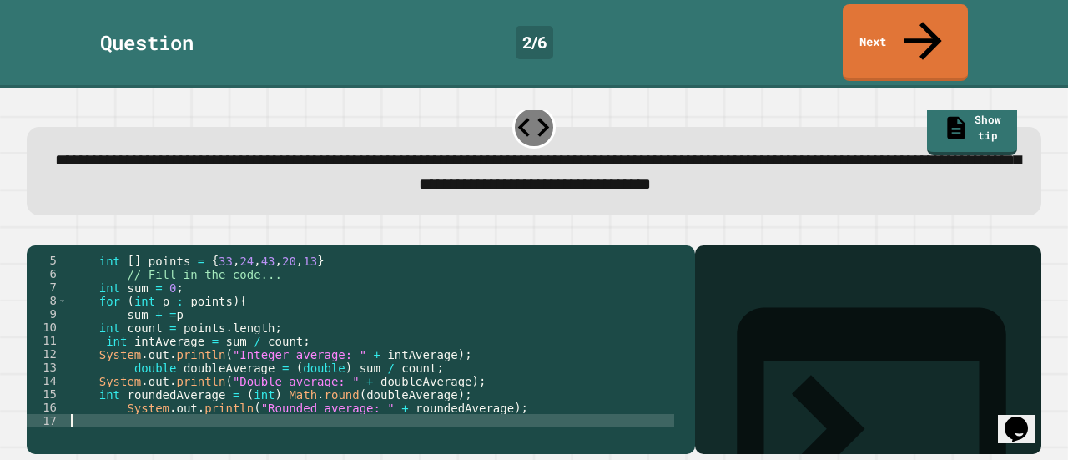
scroll to position [93, 0]
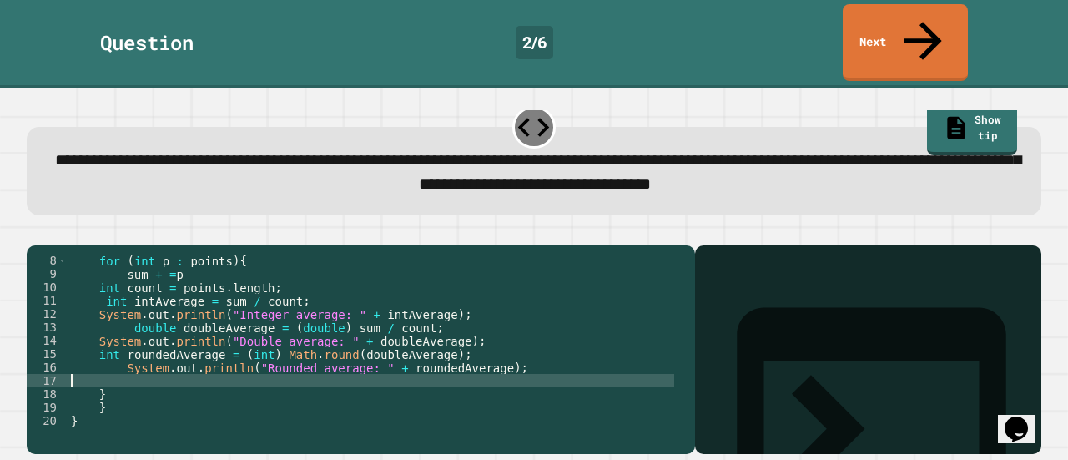
click at [451, 289] on div "for ( int p : points ) { sum + = p int count = points . length ; int intAverage…" at bounding box center [371, 354] width 607 height 200
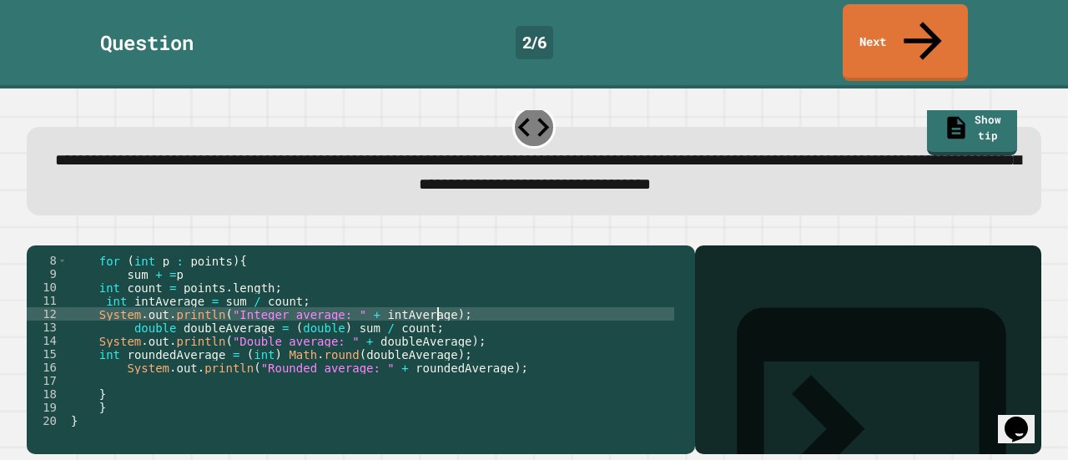
click at [429, 305] on div "for ( int p : points ) { sum + = p int count = points . length ; int intAverage…" at bounding box center [371, 354] width 607 height 200
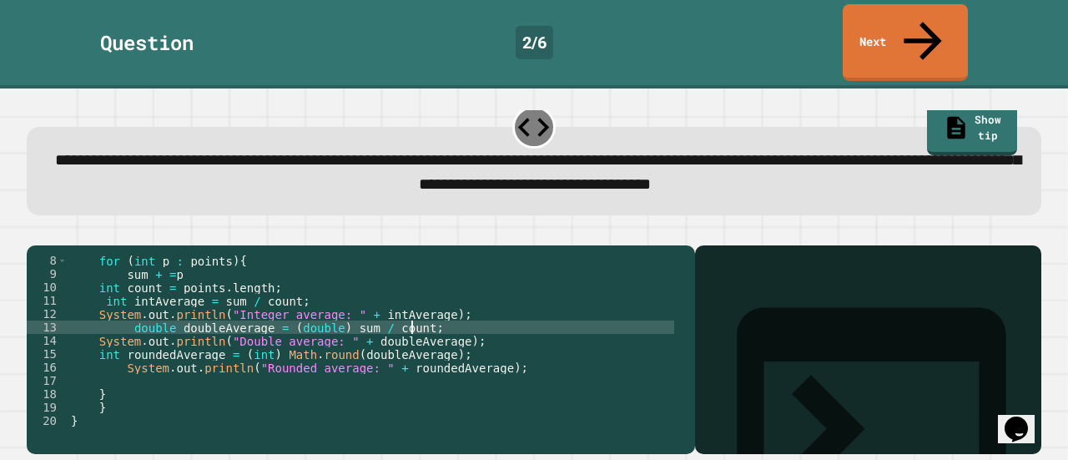
type textarea "**********"
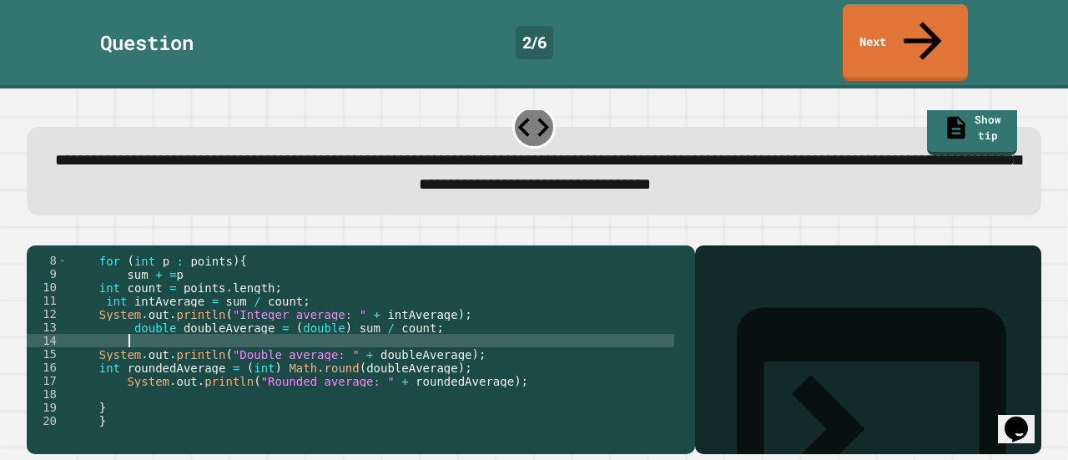
click at [457, 346] on div "for ( int p : points ) { sum + = p int count = points . length ; int intAverage…" at bounding box center [371, 354] width 607 height 200
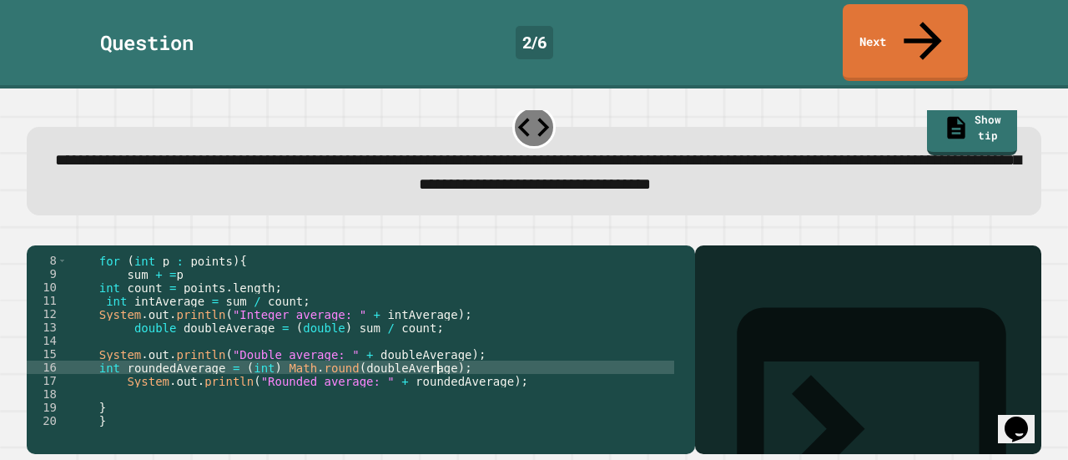
type textarea "**********"
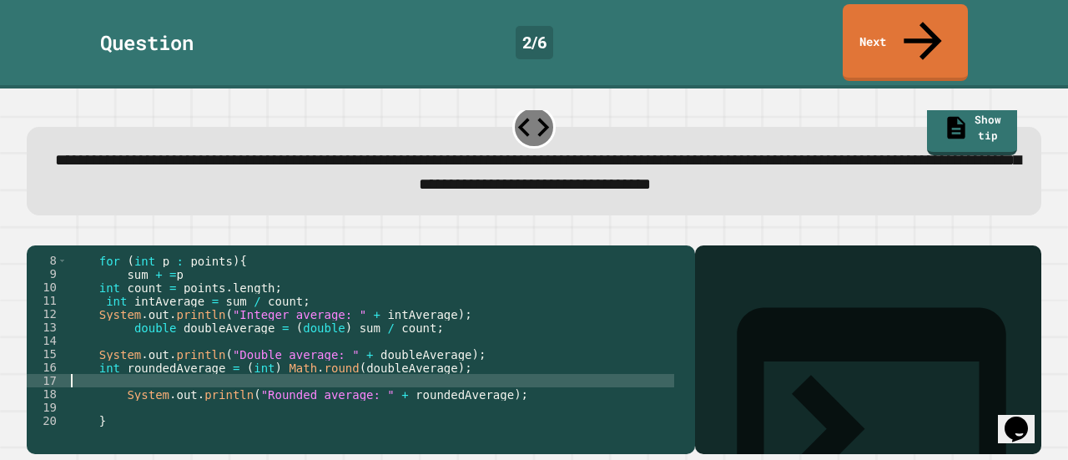
scroll to position [0, 0]
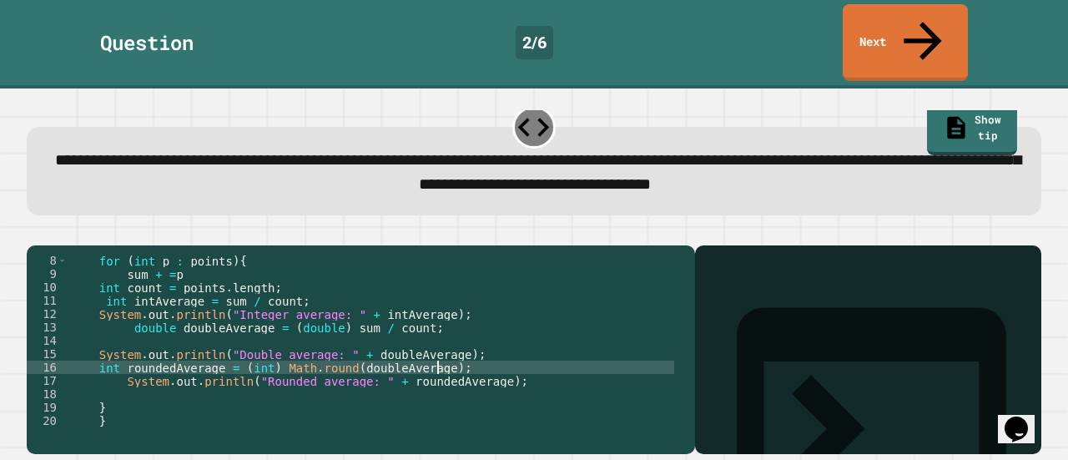
click at [35, 232] on button "button" at bounding box center [35, 232] width 0 height 0
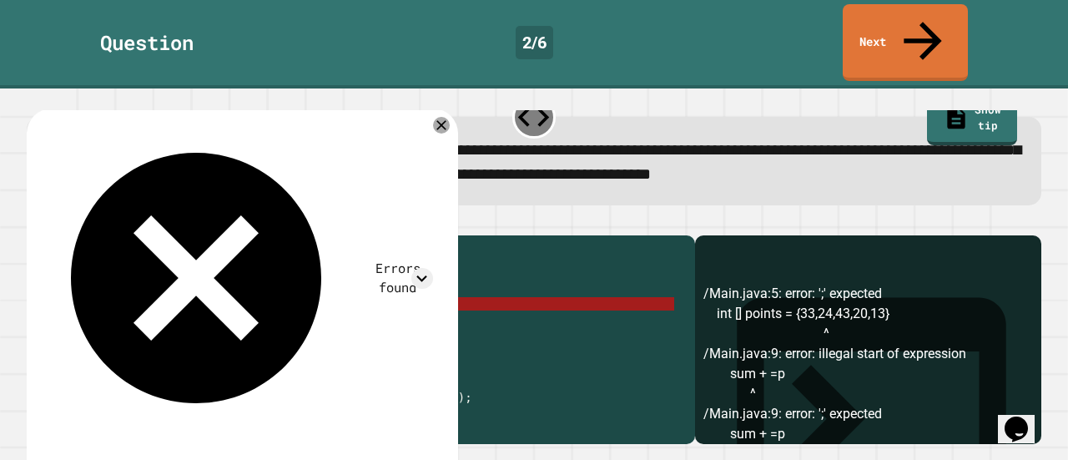
scroll to position [40, 0]
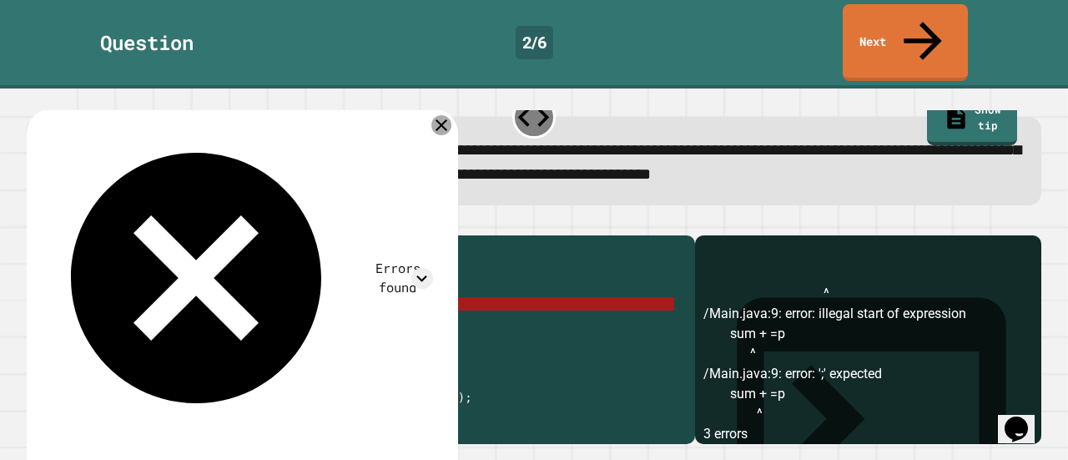
click at [451, 115] on icon at bounding box center [441, 125] width 20 height 20
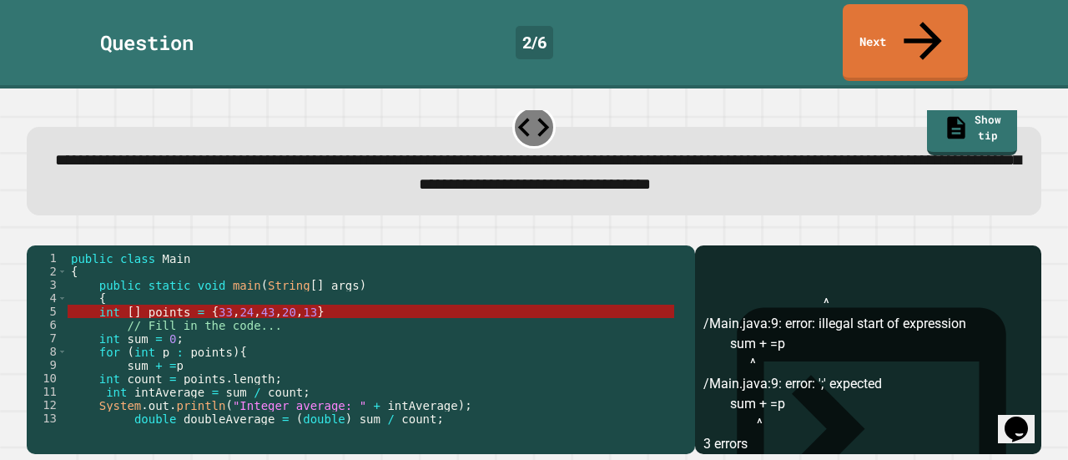
scroll to position [3, 0]
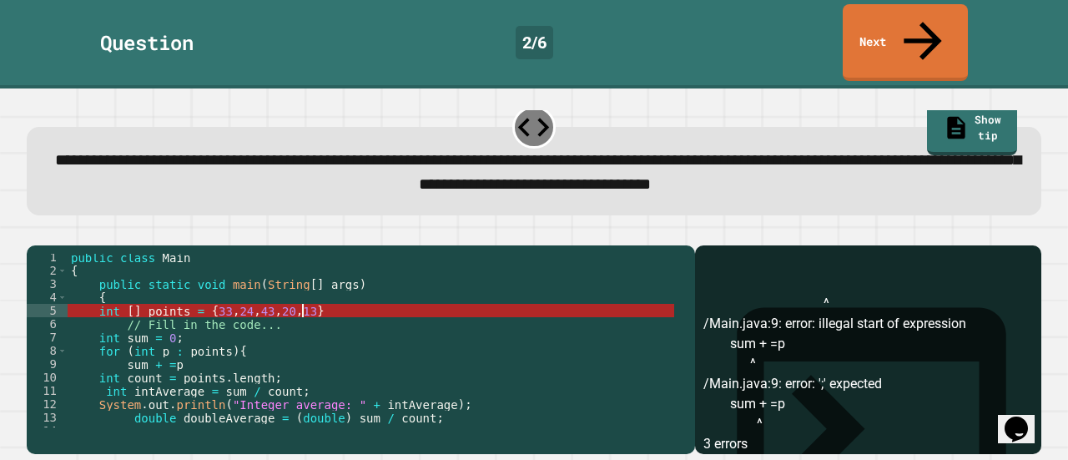
click at [364, 287] on div "public class Main { public static void main ( String [ ] args ) { int [ ] point…" at bounding box center [371, 350] width 607 height 200
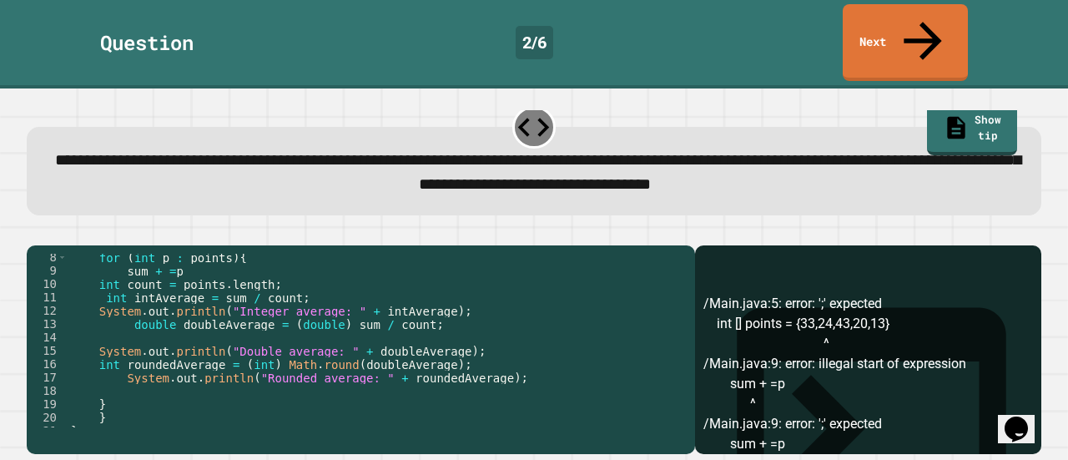
scroll to position [79, 0]
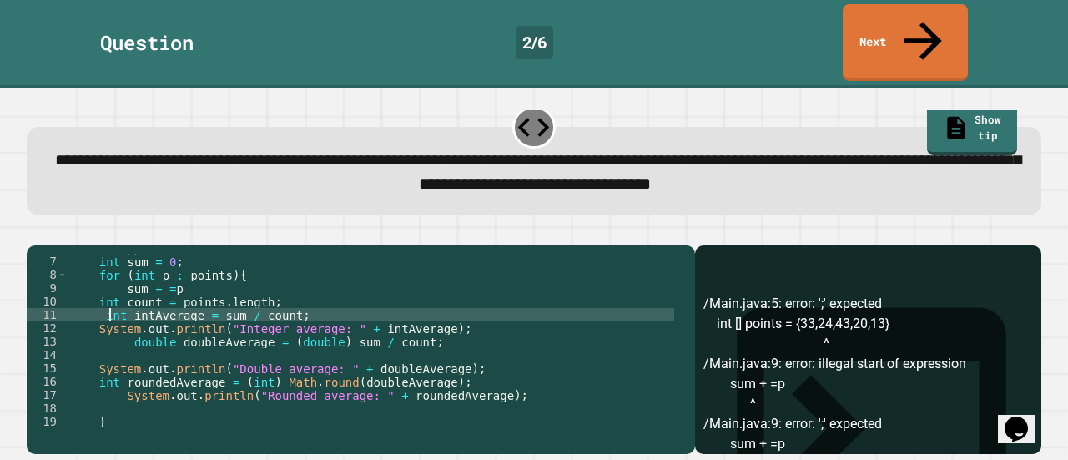
click at [108, 290] on div "// Fill in the code... int sum = 0 ; for ( int p : points ) { sum + = p int cou…" at bounding box center [371, 341] width 607 height 200
click at [269, 273] on div "// Fill in the code... int sum = 0 ; for ( int p : points ) { sum + = p int cou…" at bounding box center [371, 341] width 607 height 200
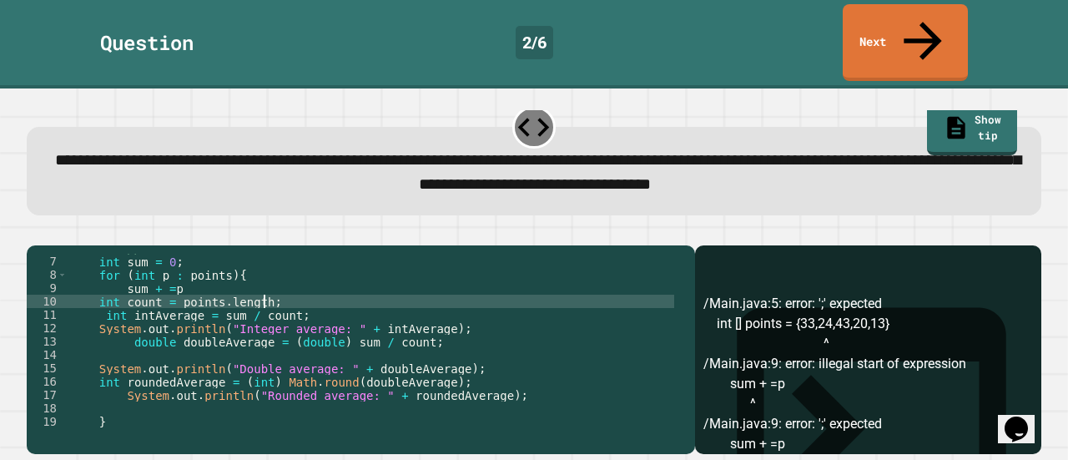
type textarea "**********"
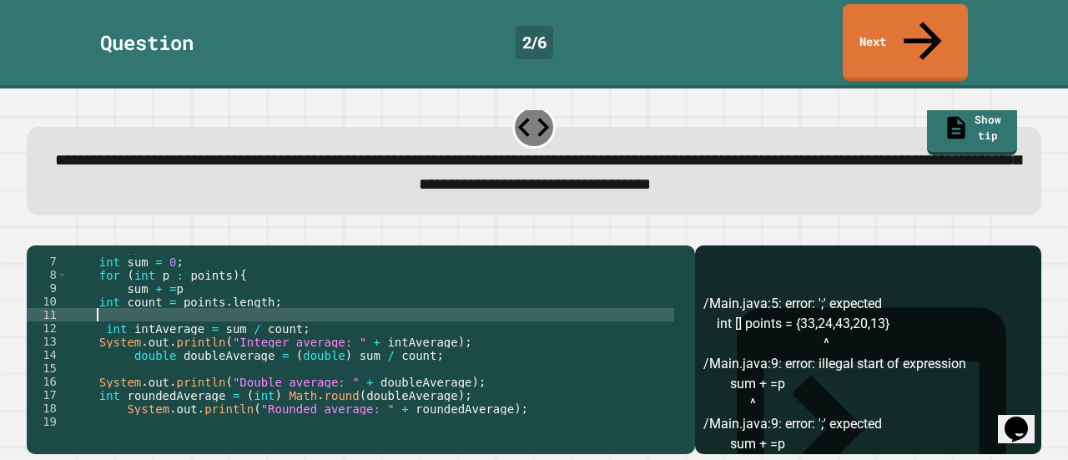
click at [441, 315] on div "// Fill in the code... int sum = 0 ; for ( int p : points ) { sum + = p int cou…" at bounding box center [371, 341] width 607 height 200
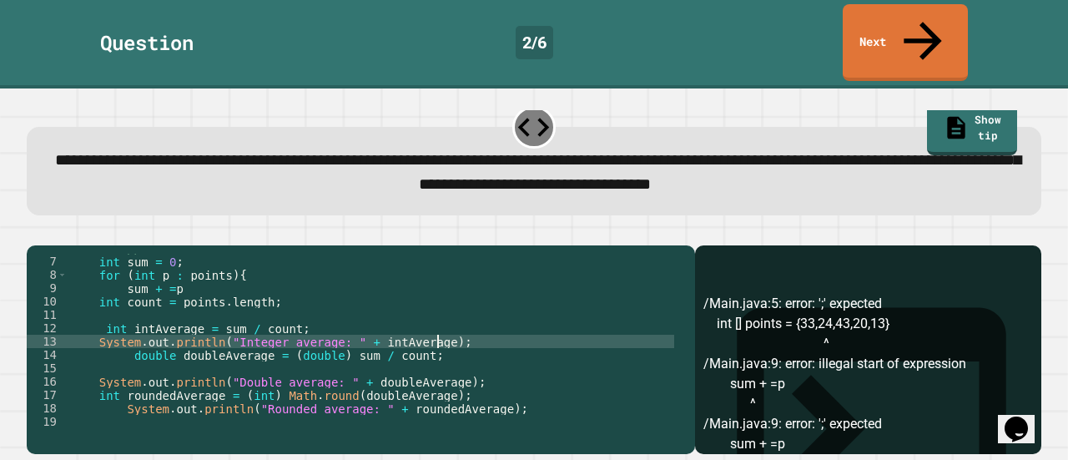
type textarea "**********"
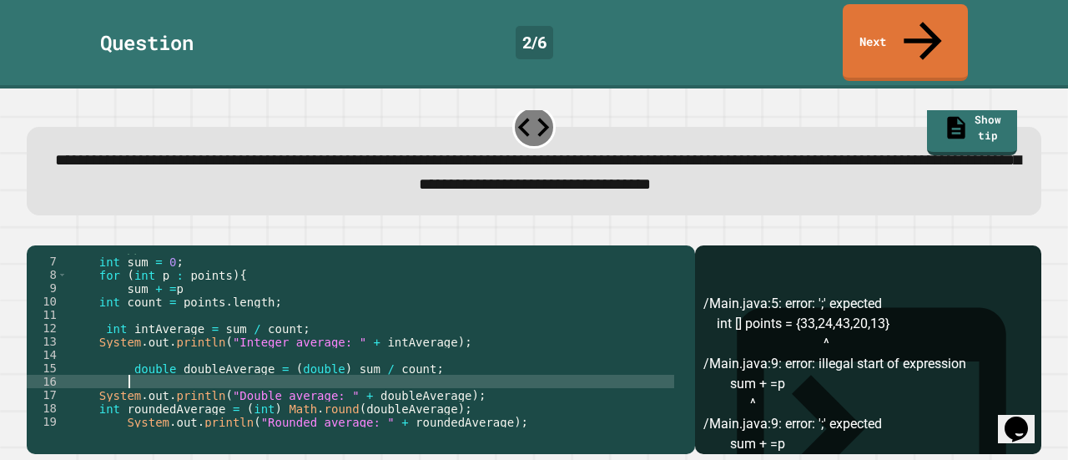
click at [319, 363] on div "// Fill in the code... int sum = 0 ; for ( int p : points ) { sum + = p int cou…" at bounding box center [371, 341] width 607 height 200
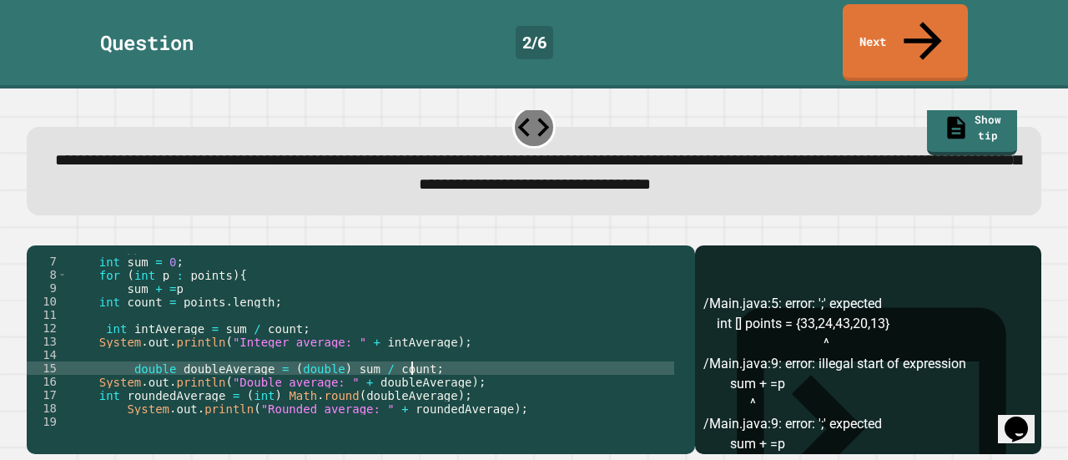
click at [461, 358] on div "// Fill in the code... int sum = 0 ; for ( int p : points ) { sum + = p int cou…" at bounding box center [371, 341] width 607 height 200
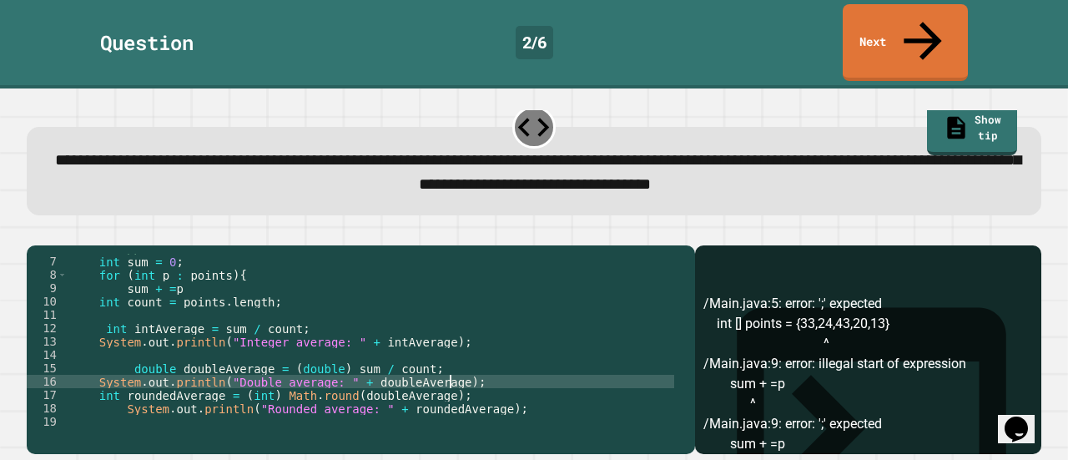
type textarea "**********"
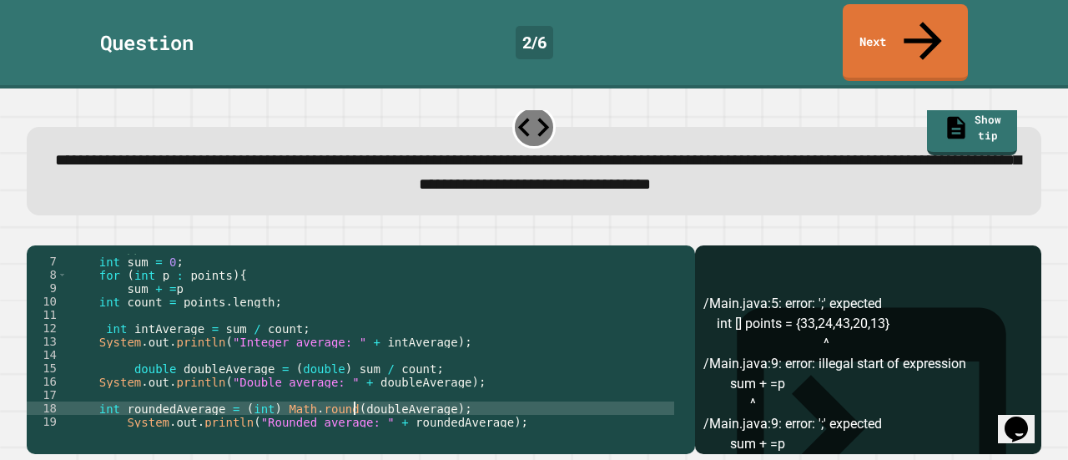
click at [351, 382] on div "// Fill in the code... int sum = 0 ; for ( int p : points ) { sum + = p int cou…" at bounding box center [371, 341] width 607 height 200
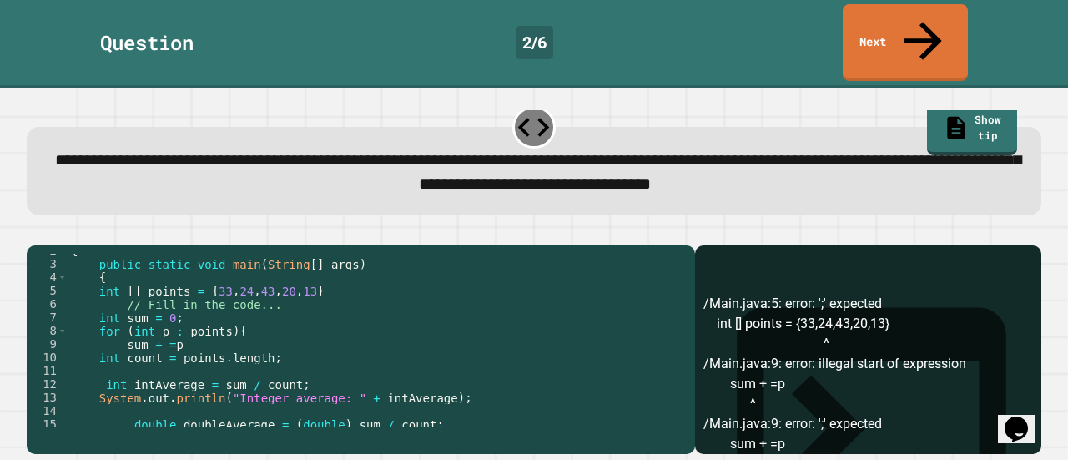
scroll to position [18, 0]
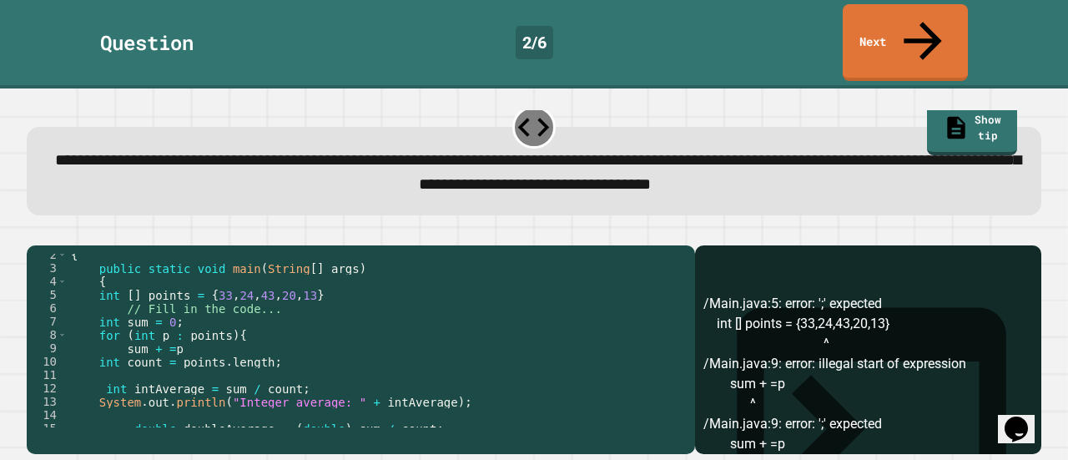
click at [312, 276] on div "{ public static void main ( String [ ] args ) { int [ ] points = { 33 , 24 , 43…" at bounding box center [371, 348] width 607 height 200
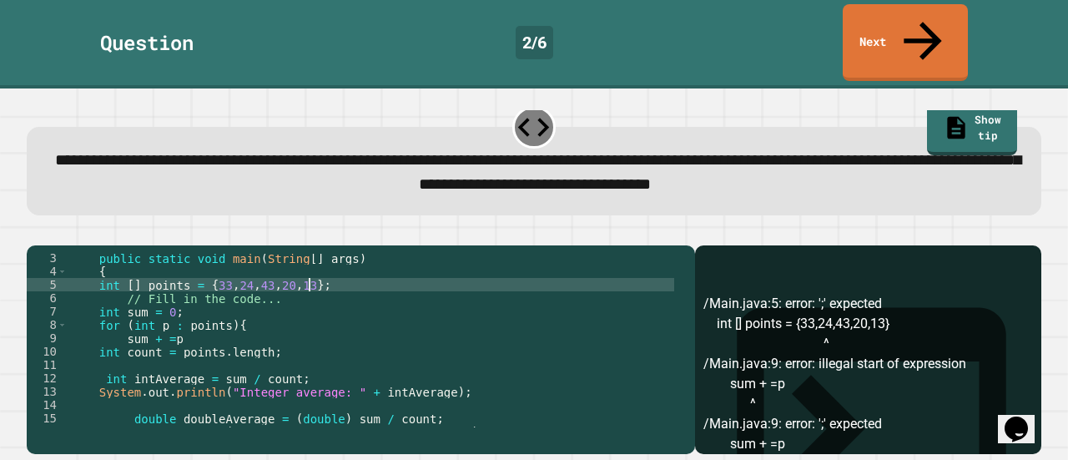
scroll to position [23, 0]
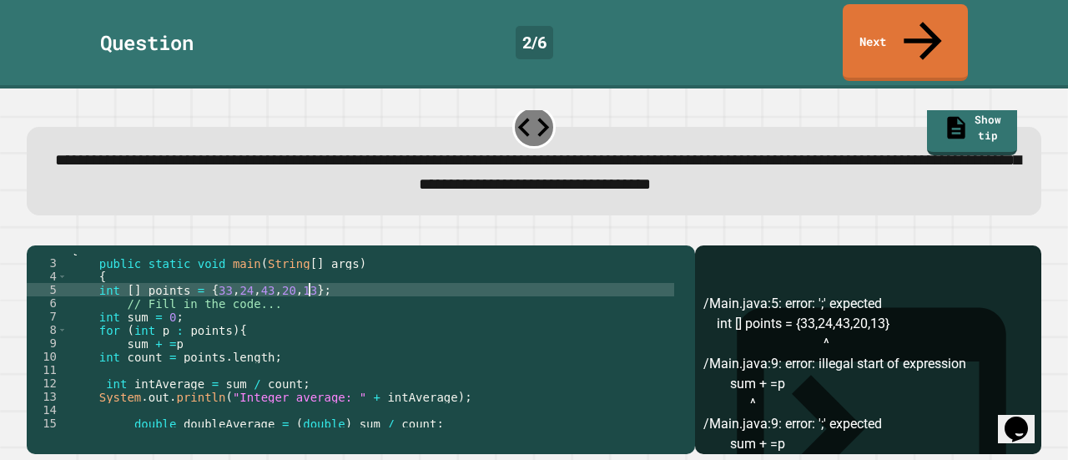
click at [35, 232] on button "button" at bounding box center [35, 232] width 0 height 0
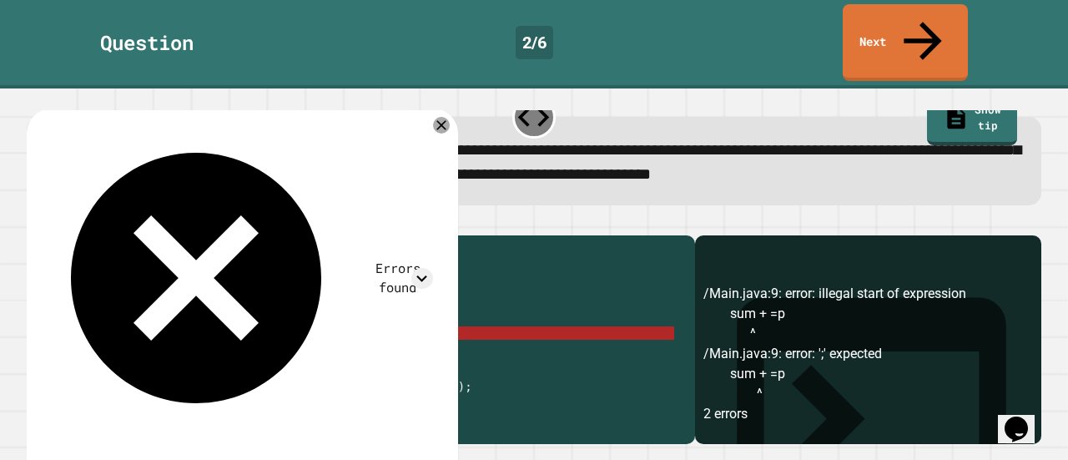
click at [166, 322] on div "{ public static void main ( String [ ] args ) { int [ ] points = { 33 , 24 , 43…" at bounding box center [371, 333] width 607 height 200
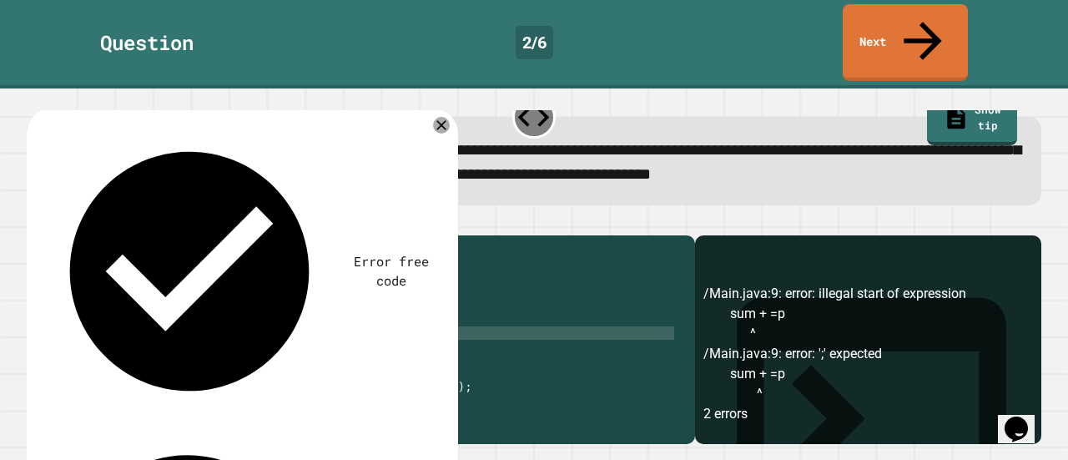
click at [190, 324] on div "{ public static void main ( String [ ] args ) { int [ ] points = { 33 , 24 , 43…" at bounding box center [371, 333] width 607 height 200
type textarea "**********"
click at [35, 222] on button "button" at bounding box center [35, 222] width 0 height 0
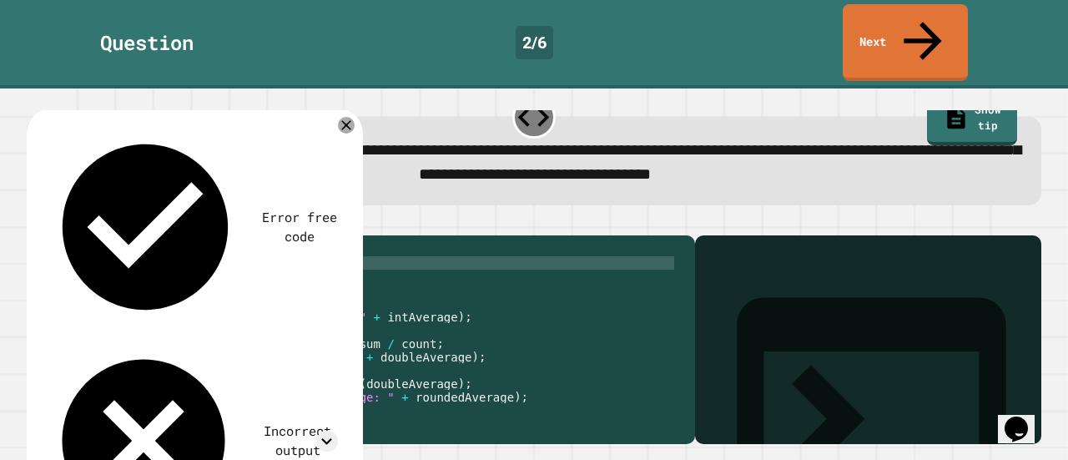
scroll to position [134, 0]
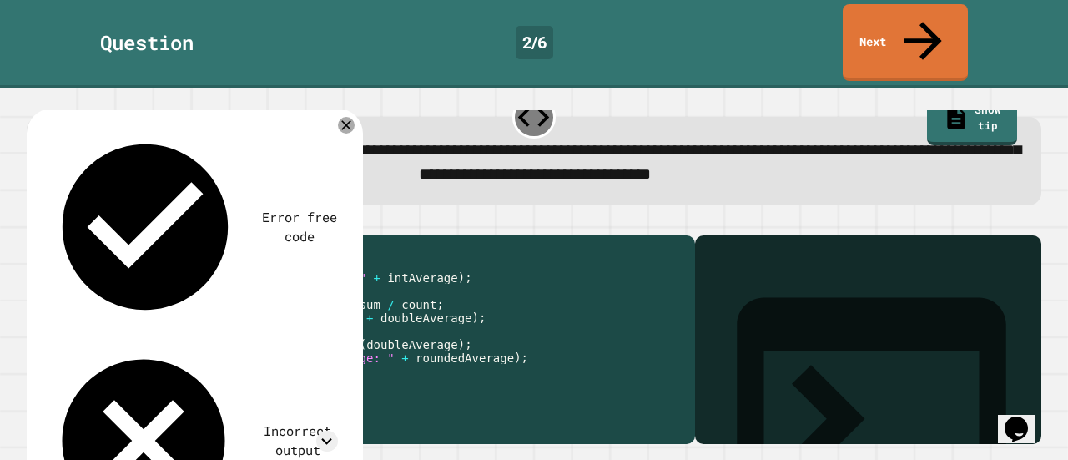
click at [346, 121] on icon at bounding box center [346, 126] width 10 height 10
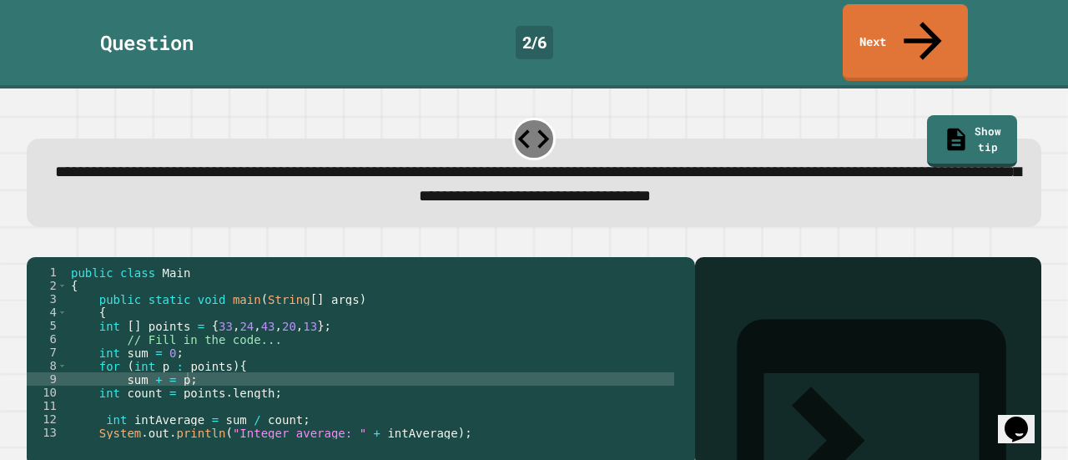
scroll to position [0, 0]
click at [68, 244] on icon "button" at bounding box center [68, 244] width 0 height 0
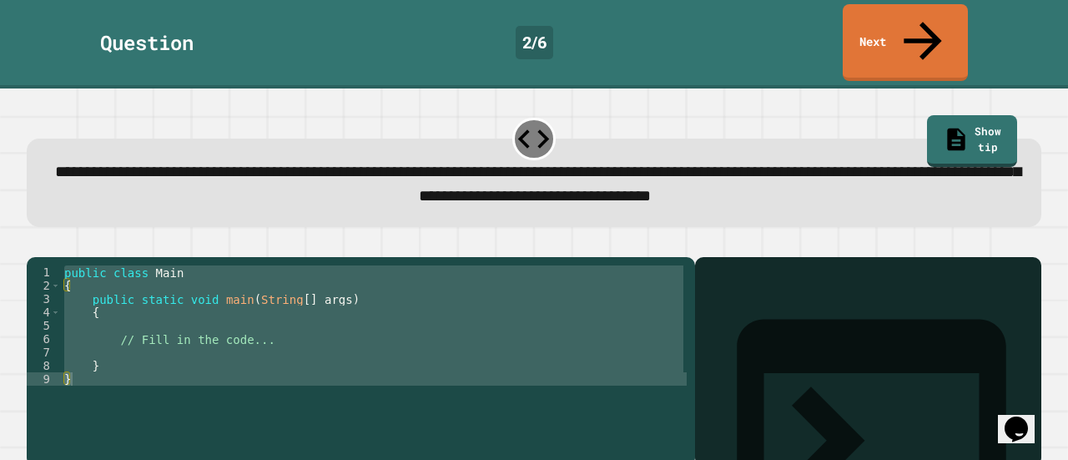
click at [287, 315] on div "public class Main { public static void main ( String [ ] args ) { // Fill in th…" at bounding box center [374, 352] width 626 height 174
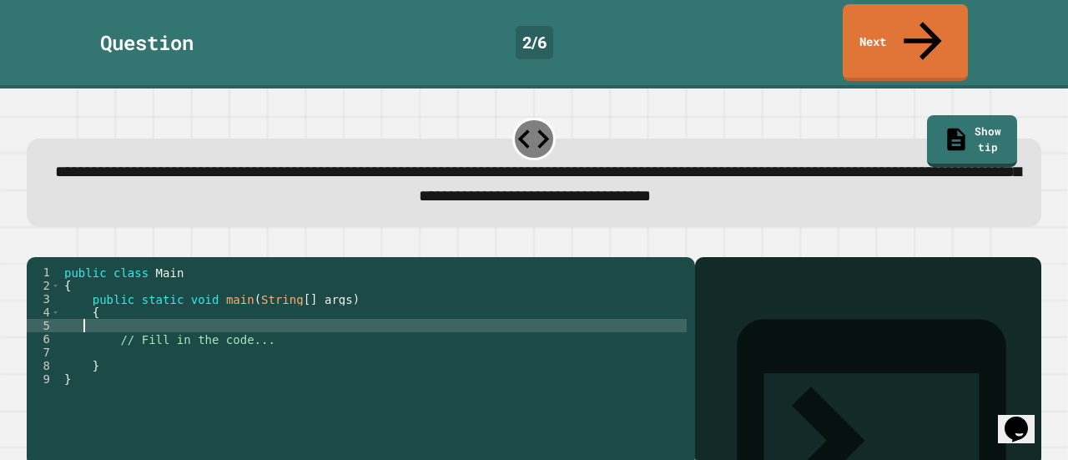
scroll to position [0, 1]
paste textarea "**********"
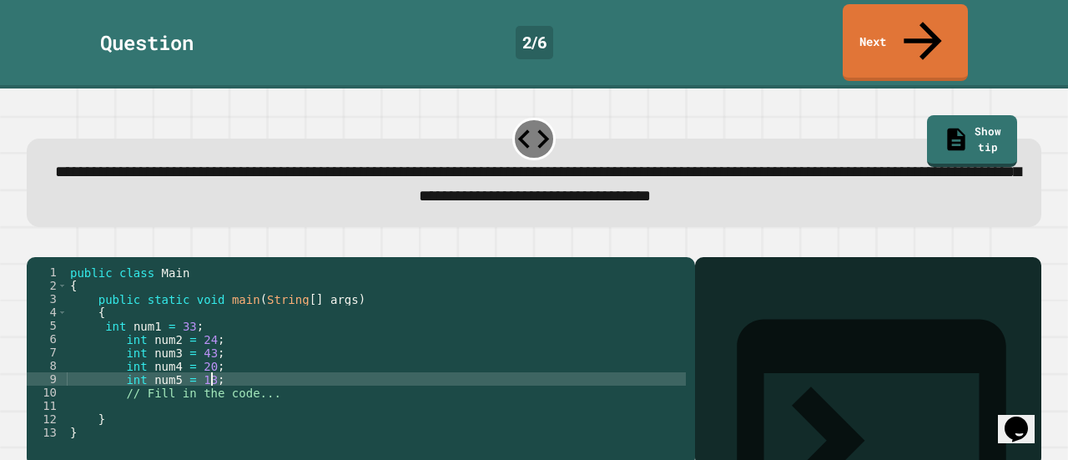
scroll to position [22, 0]
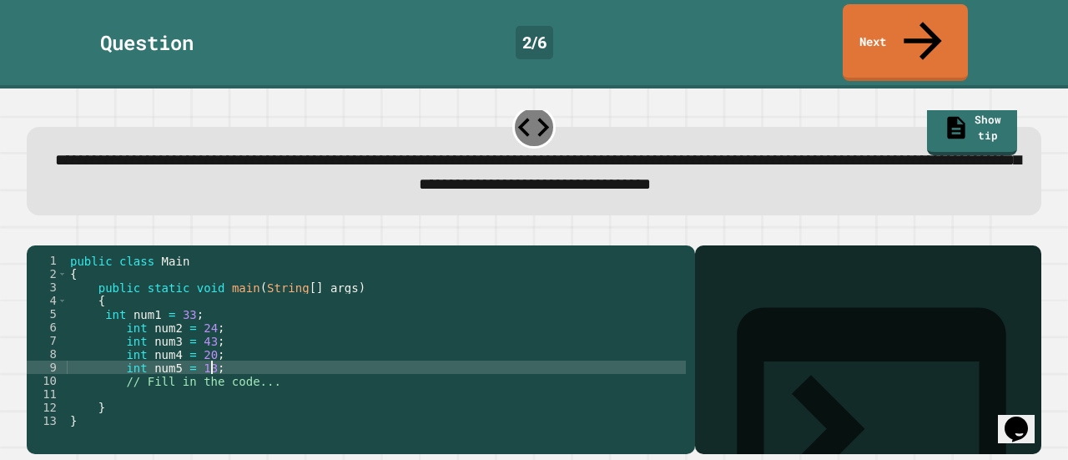
type textarea "**********"
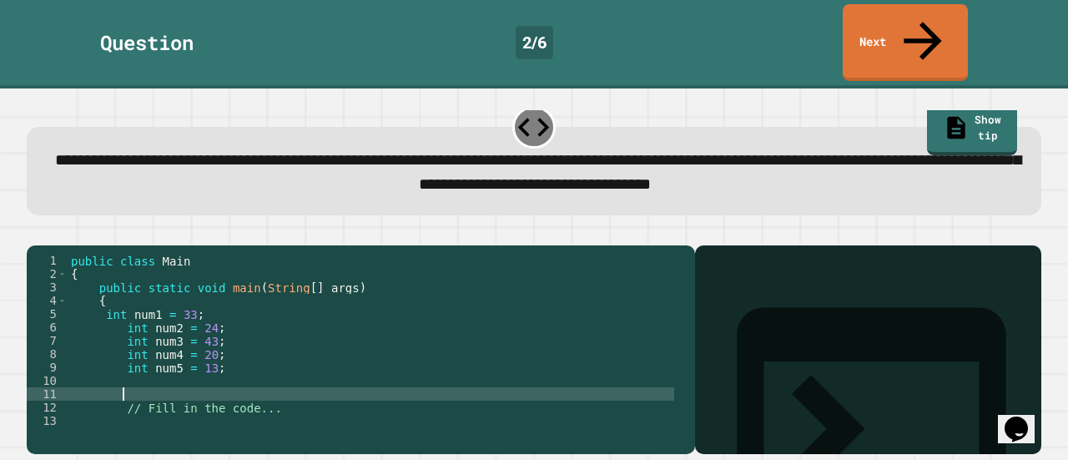
paste textarea "**********"
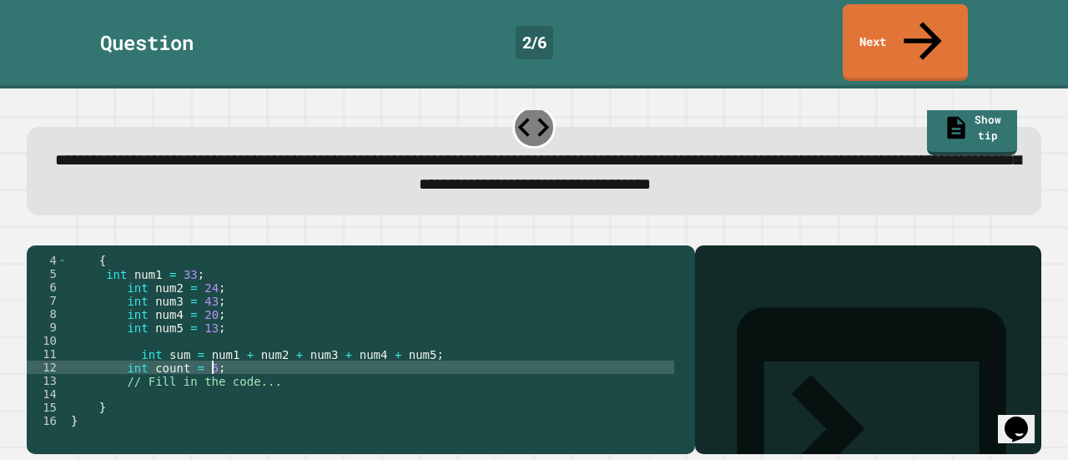
scroll to position [40, 0]
type textarea "**********"
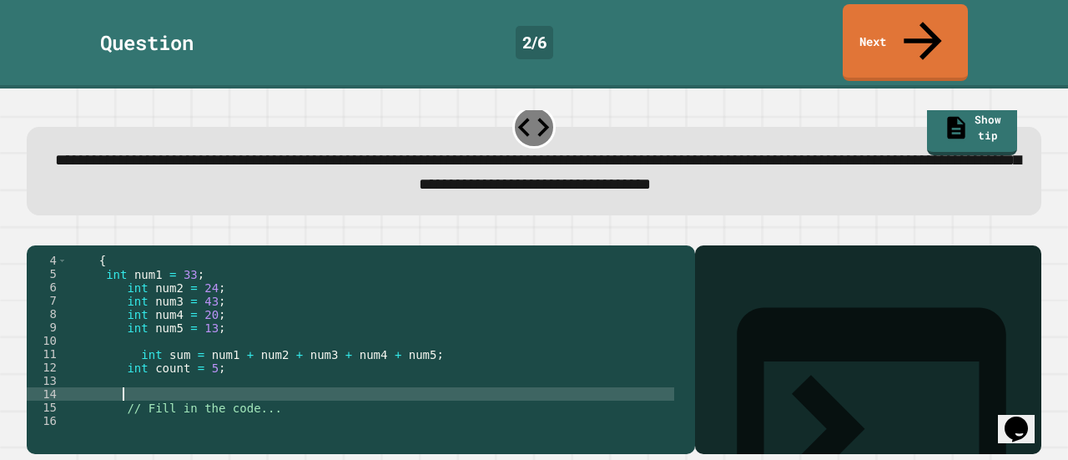
paste textarea "**********"
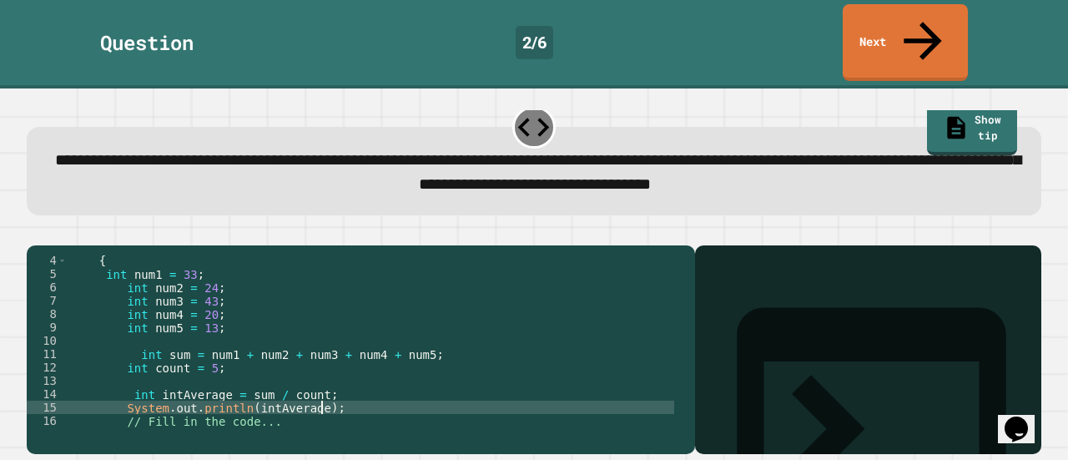
type textarea "**********"
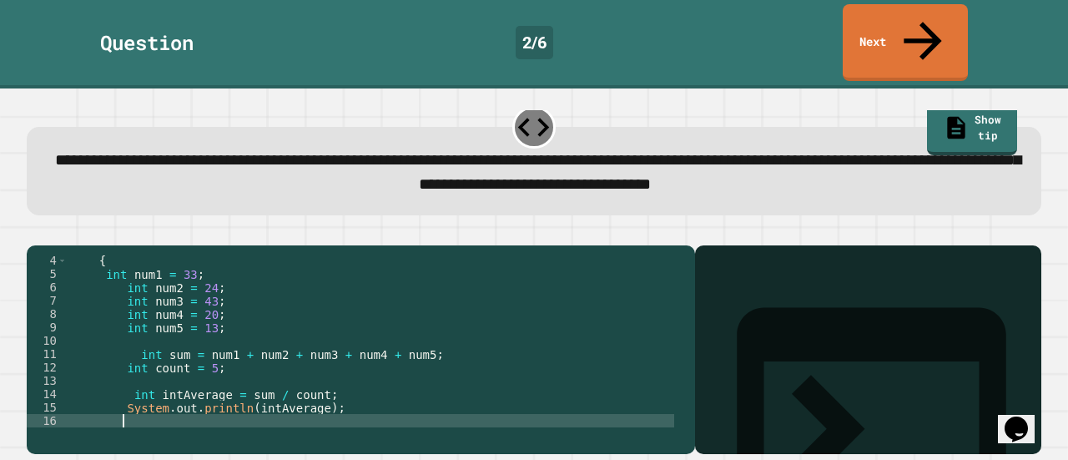
scroll to position [53, 0]
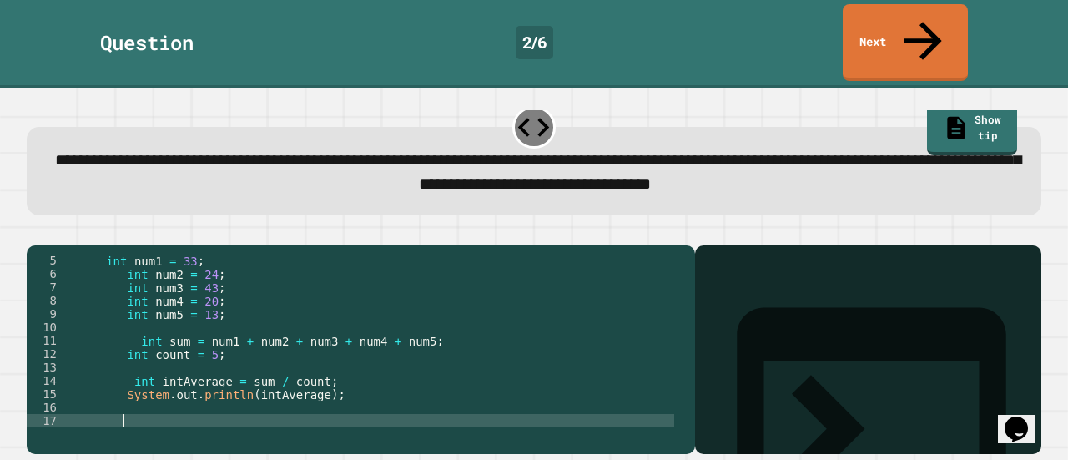
paste textarea "Cursor at row 17"
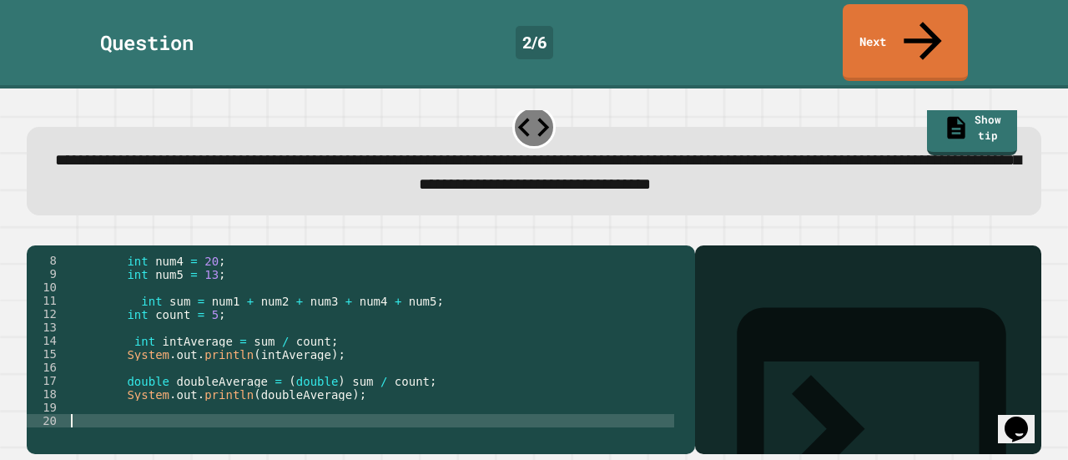
paste textarea "**********"
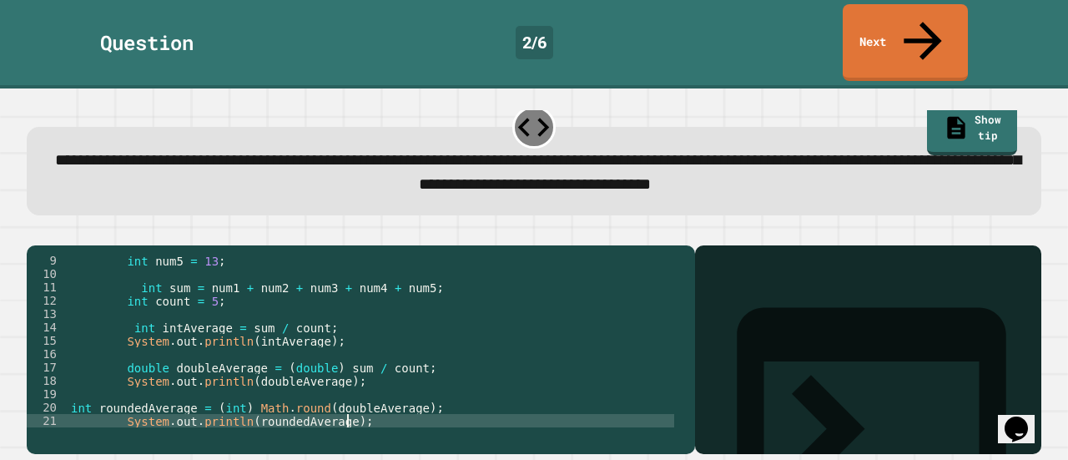
scroll to position [107, 0]
type textarea "**********"
click at [51, 236] on icon "button" at bounding box center [46, 242] width 9 height 12
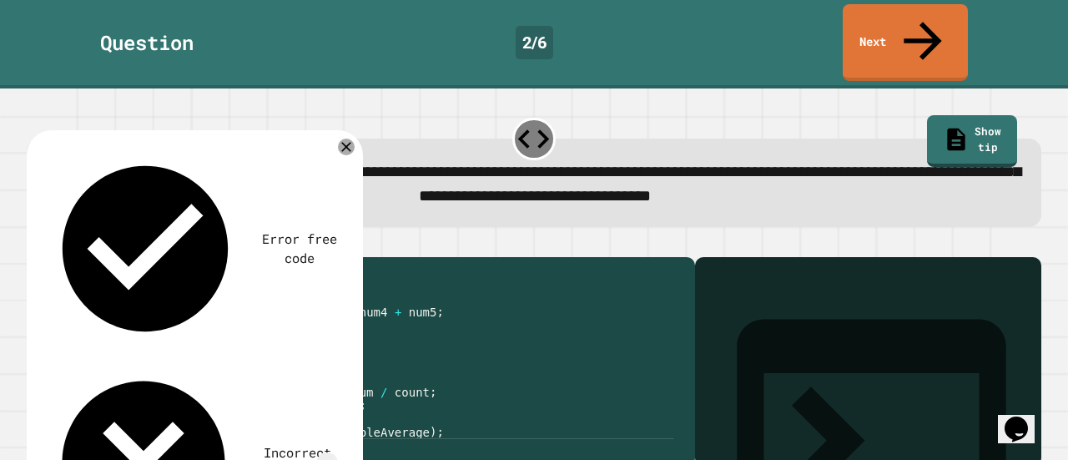
scroll to position [160, 0]
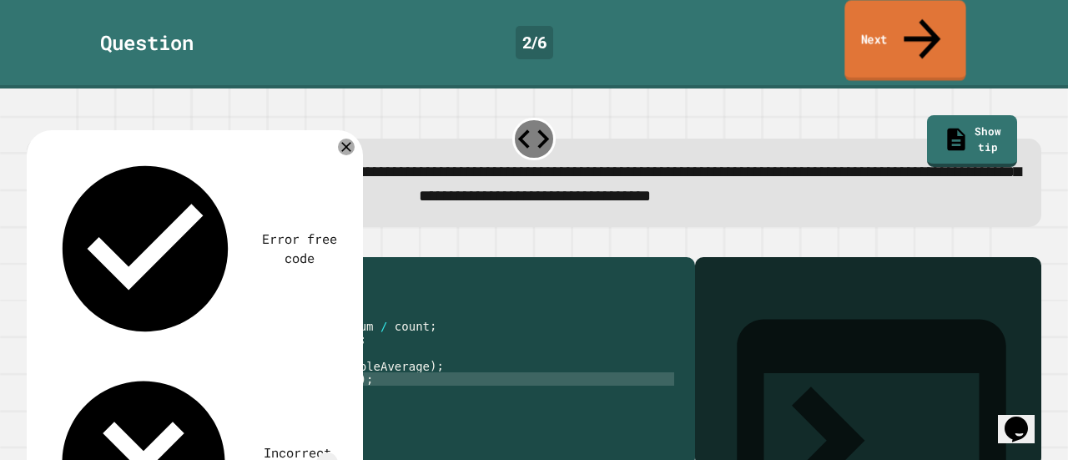
click at [911, 19] on link "Next" at bounding box center [904, 40] width 121 height 81
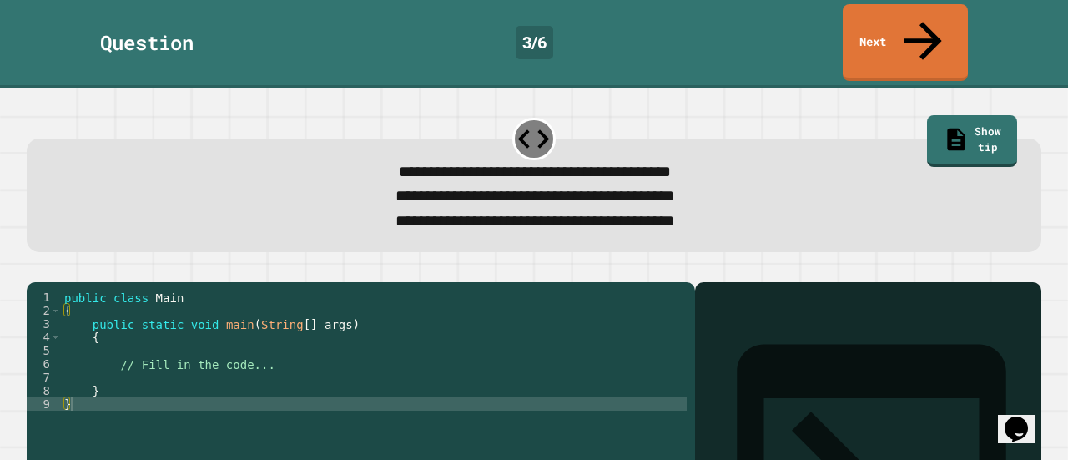
click at [165, 338] on div "public class Main { public static void main ( String [ ] args ) { // Fill in th…" at bounding box center [374, 390] width 626 height 200
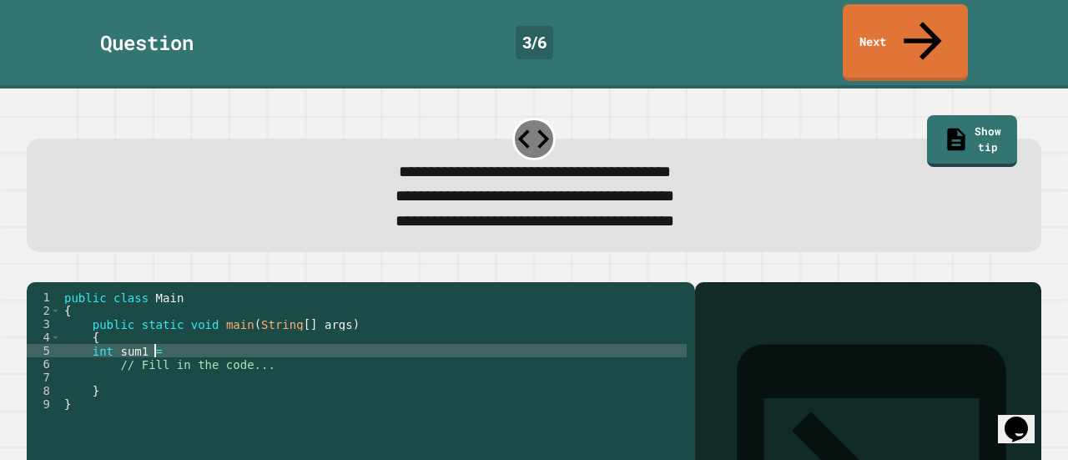
scroll to position [0, 5]
type textarea "**********"
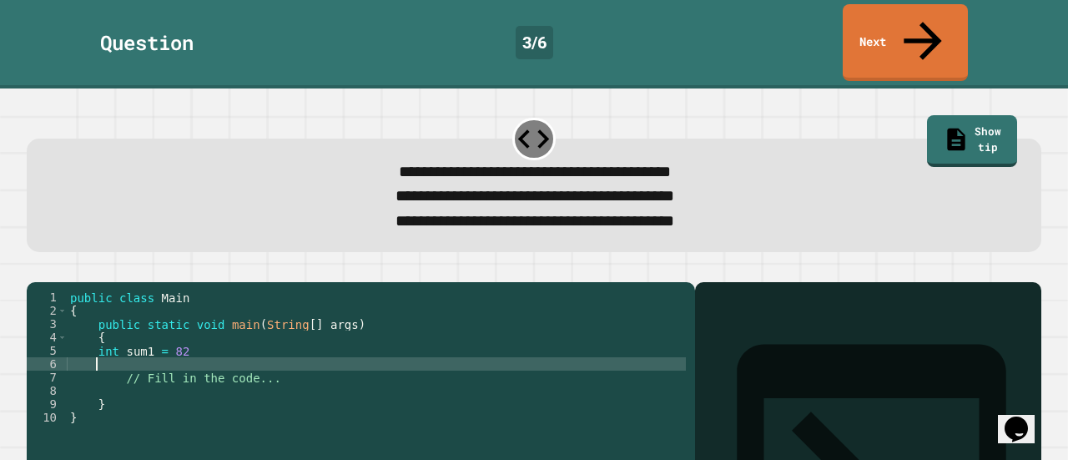
scroll to position [0, 1]
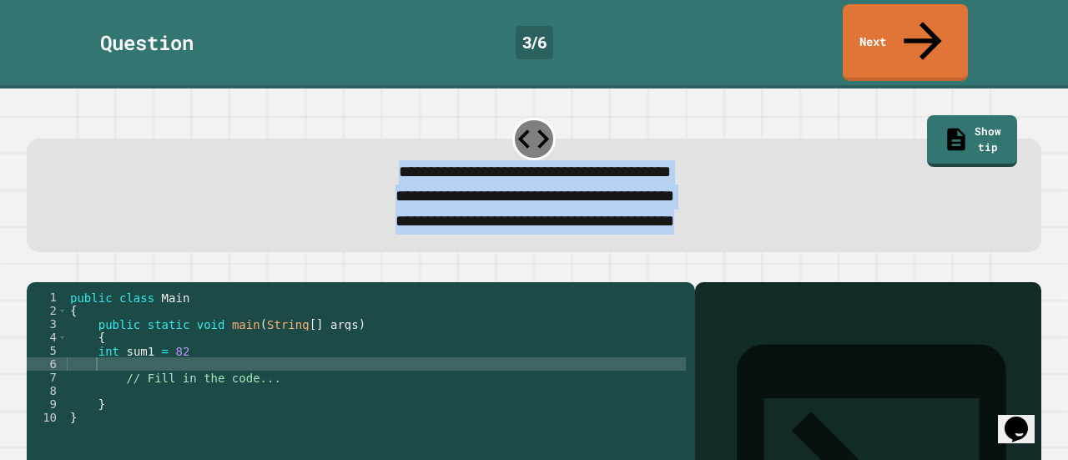
drag, startPoint x: 337, startPoint y: 129, endPoint x: 791, endPoint y: 216, distance: 462.2
click at [791, 216] on div "**********" at bounding box center [535, 183] width 1026 height 147
copy div "**********"
click at [444, 189] on span "**********" at bounding box center [535, 197] width 279 height 16
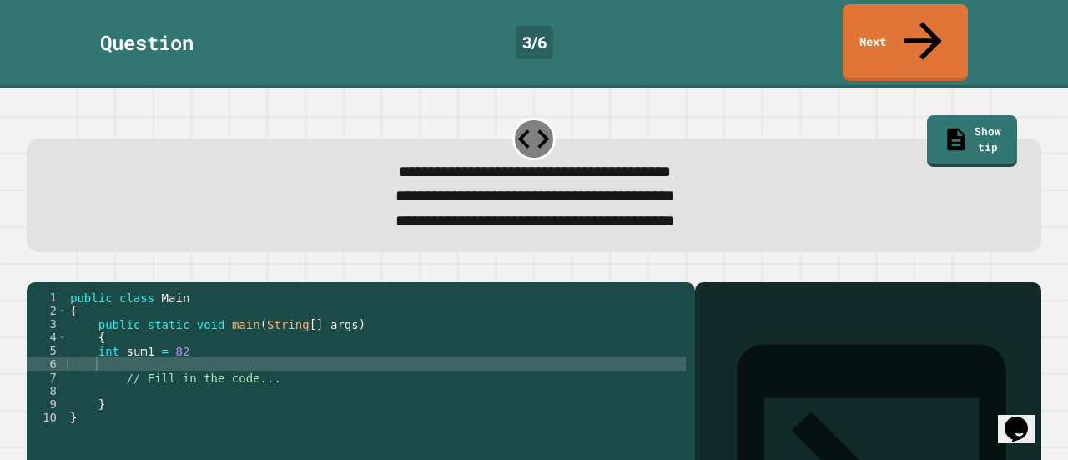
click at [144, 356] on div "public class Main { public static void main ( String [ ] args ) { int sum1 = 82…" at bounding box center [376, 390] width 619 height 200
paste textarea "Cursor at row 6"
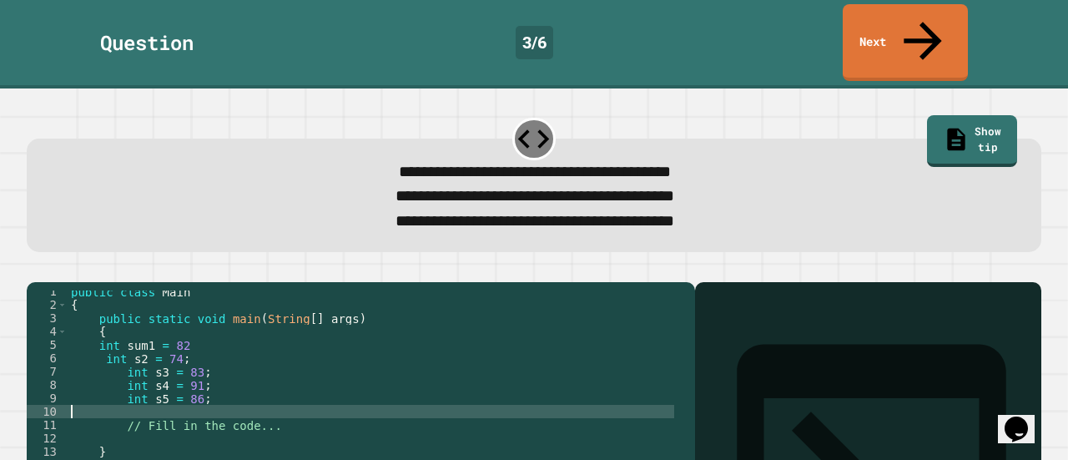
scroll to position [48, 0]
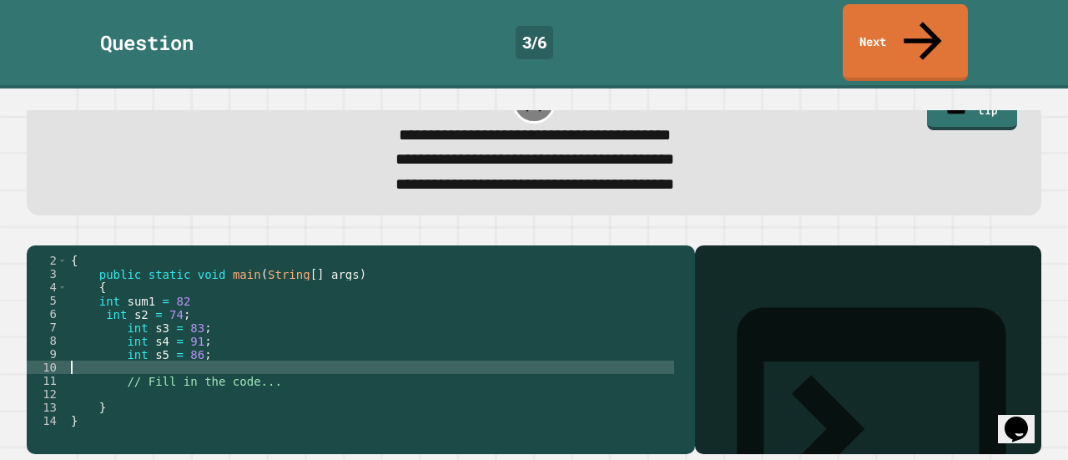
click at [120, 303] on div "{ public static void main ( String [ ] args ) { int sum1 = 82 int s2 = 74 ; int…" at bounding box center [371, 354] width 607 height 200
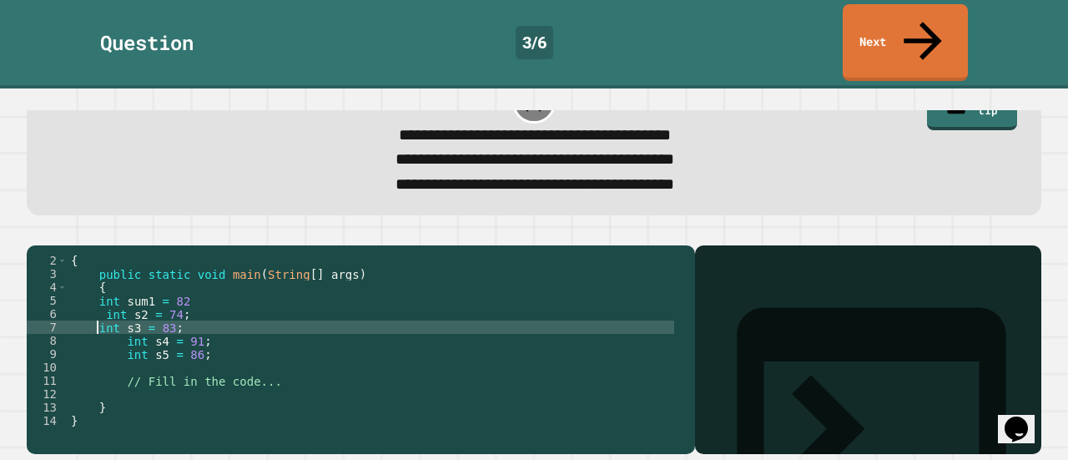
click at [97, 288] on div "{ public static void main ( String [ ] args ) { int sum1 = 82 int s2 = 74 ; int…" at bounding box center [371, 354] width 607 height 200
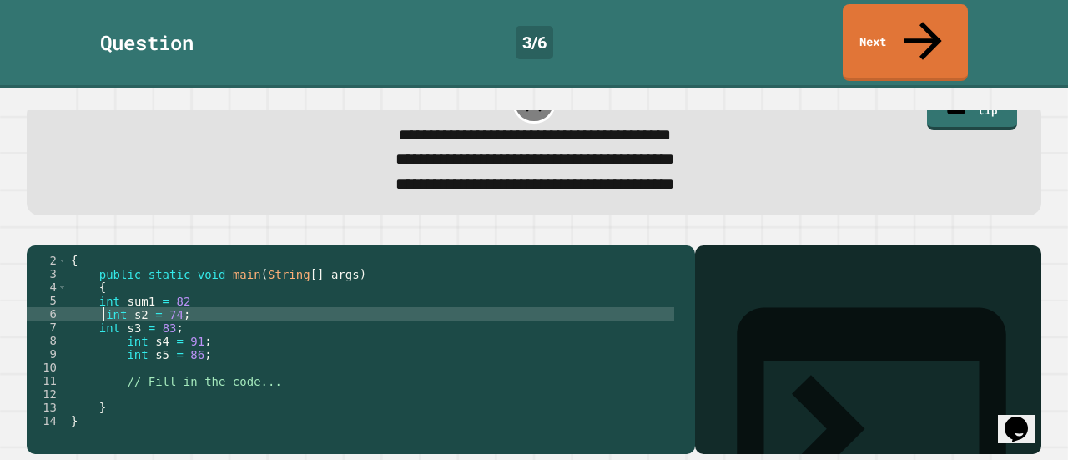
click at [104, 293] on div "{ public static void main ( String [ ] args ) { int sum1 = 82 int s2 = 74 ; int…" at bounding box center [371, 354] width 607 height 200
click at [121, 318] on div "{ public static void main ( String [ ] args ) { int sum1 = 82 int s2 = 74 ; int…" at bounding box center [371, 354] width 607 height 200
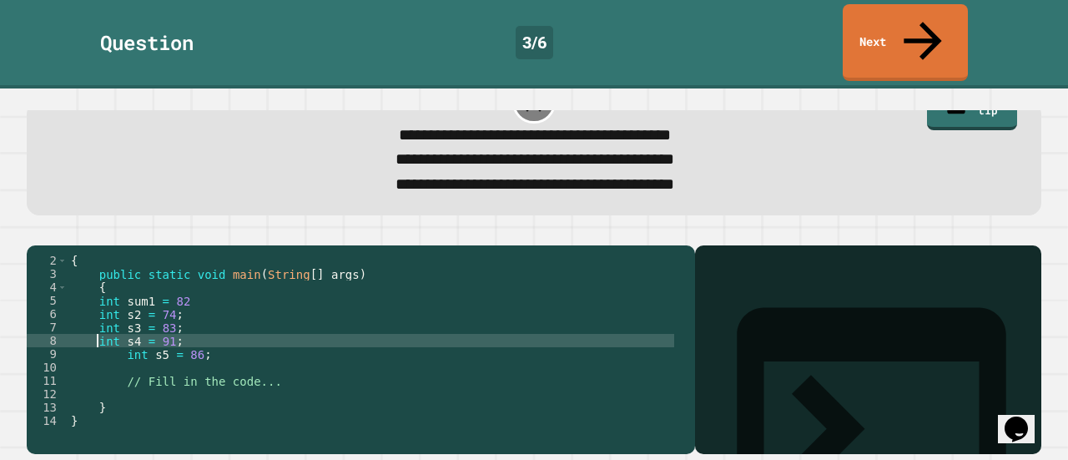
click at [118, 329] on div "{ public static void main ( String [ ] args ) { int sum1 = 82 int s2 = 74 ; int…" at bounding box center [371, 354] width 607 height 200
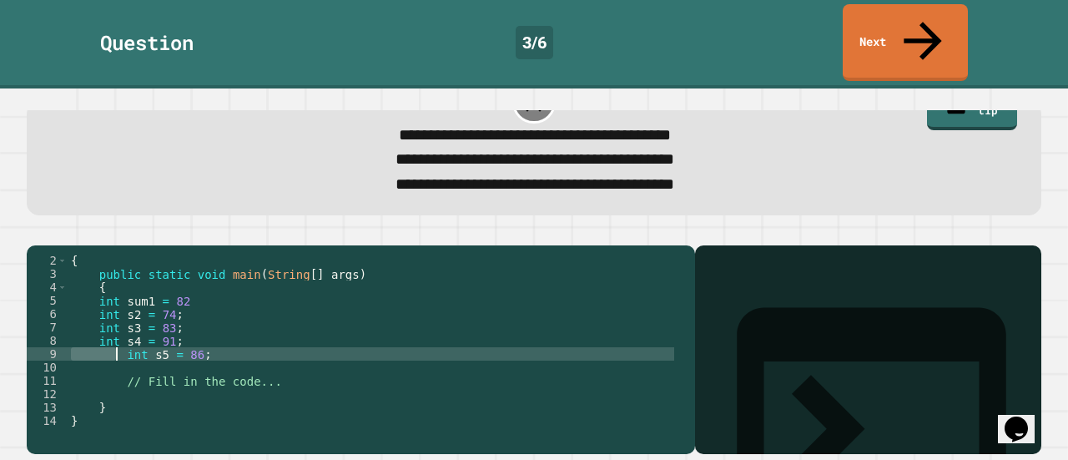
click at [120, 329] on div "{ public static void main ( String [ ] args ) { int sum1 = 82 int s2 = 74 ; int…" at bounding box center [371, 354] width 607 height 200
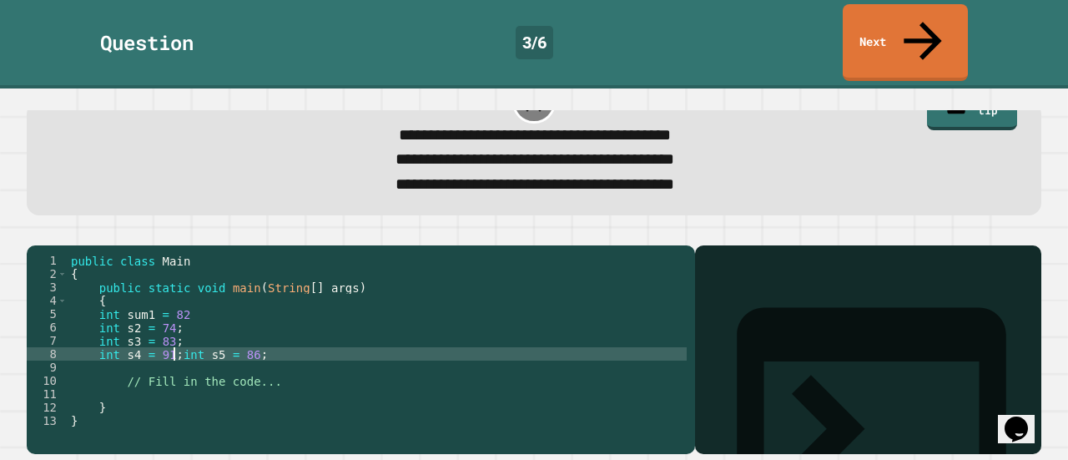
scroll to position [0, 2]
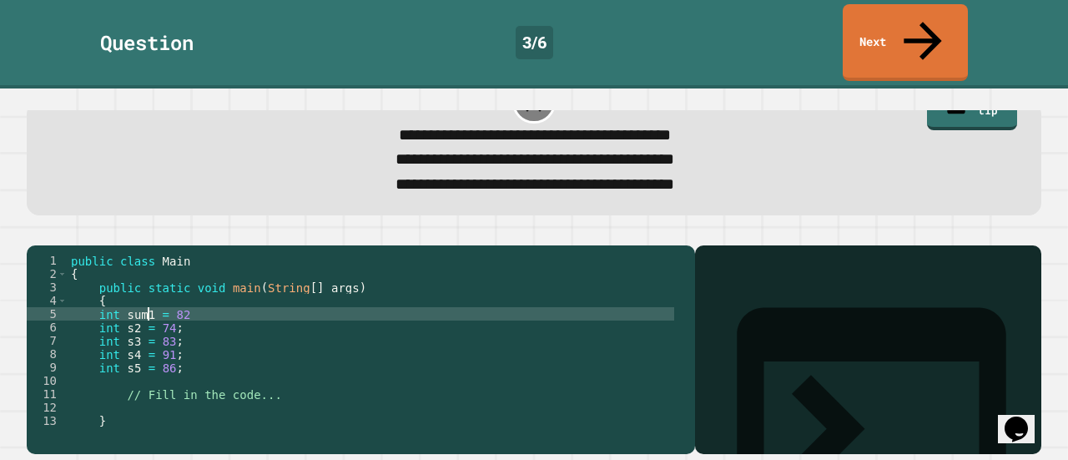
click at [149, 295] on div "public class Main { public static void main ( String [ ] args ) { int sum1 = 82…" at bounding box center [371, 354] width 607 height 200
type textarea "**********"
click at [189, 345] on div "public class Main { public static void main ( String [ ] args ) { int s1 = 82 i…" at bounding box center [371, 354] width 607 height 200
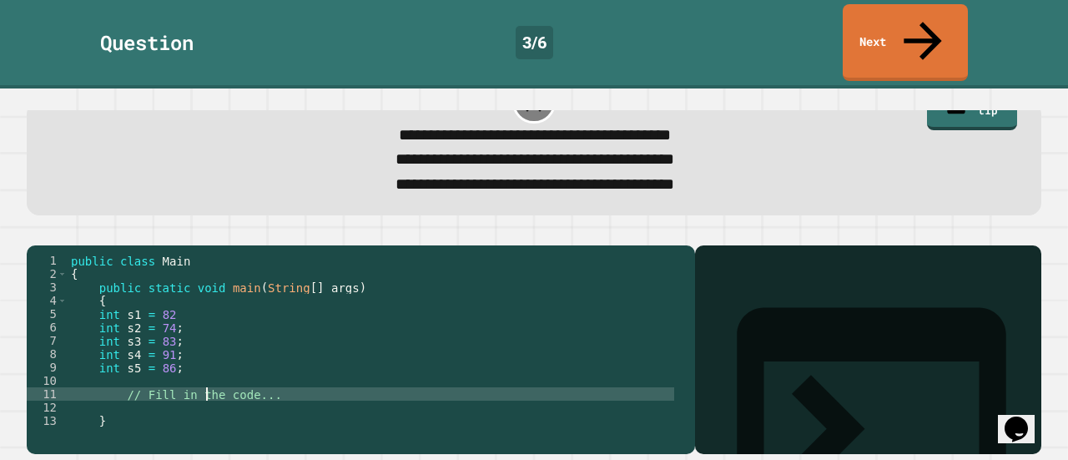
click at [206, 368] on div "public class Main { public static void main ( String [ ] args ) { int s1 = 82 i…" at bounding box center [371, 354] width 607 height 200
click at [220, 359] on div "public class Main { public static void main ( String [ ] args ) { int s1 = 82 i…" at bounding box center [371, 354] width 607 height 200
paste textarea "**********"
type textarea "**********"
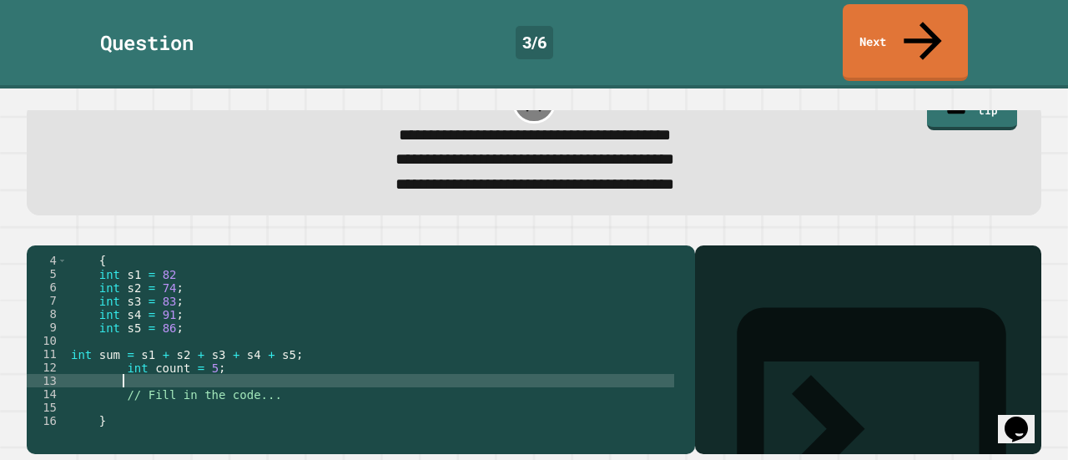
scroll to position [0, 3]
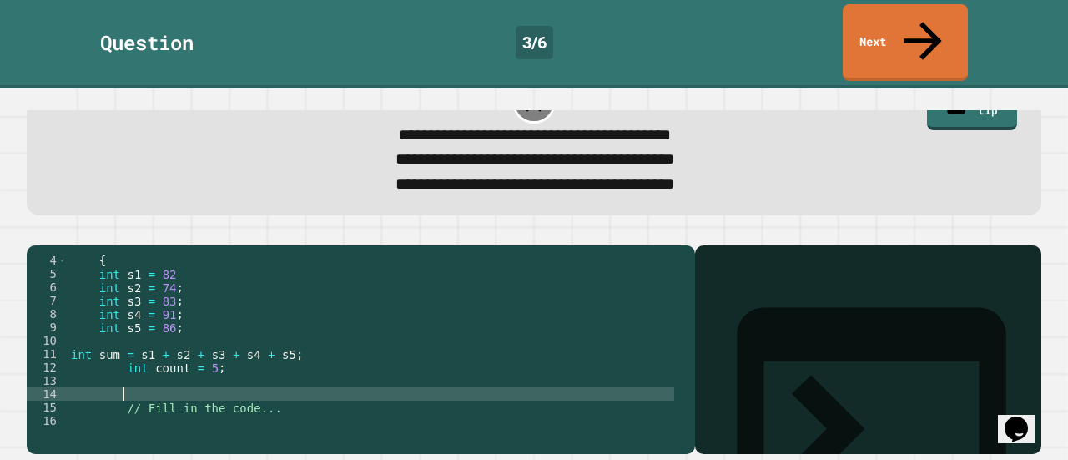
paste textarea "Cursor at row 16"
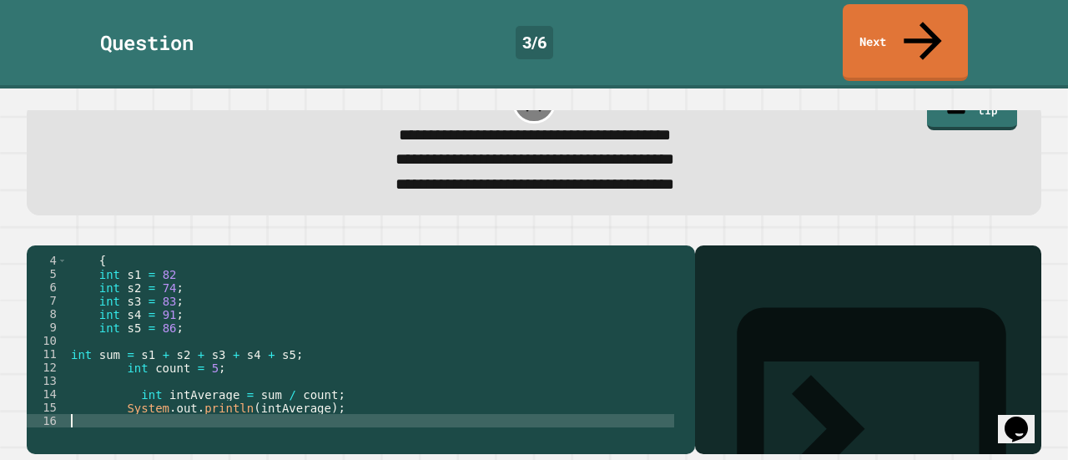
scroll to position [0, 0]
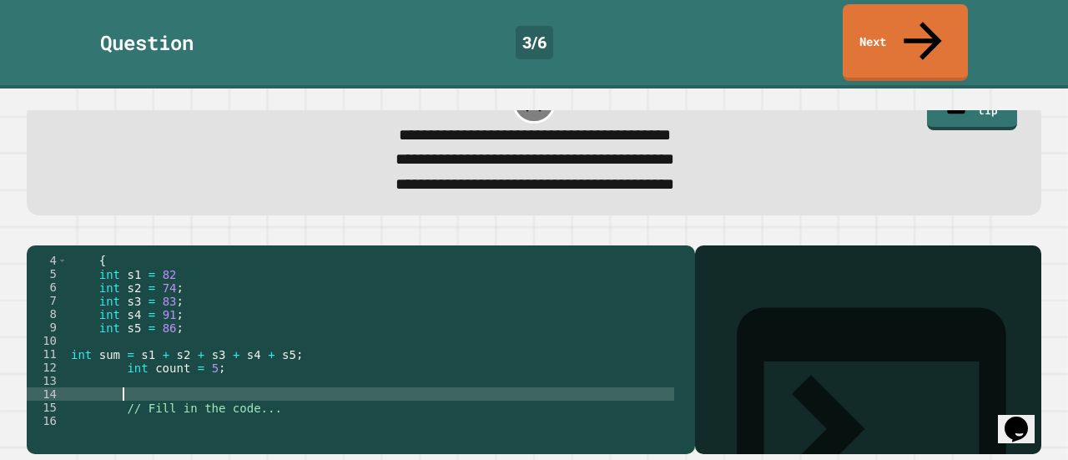
click at [85, 371] on div "{ int s1 = 82 int s2 = 74 ; int s3 = 83 ; int s4 = 91 ; int s5 = 86 ; int sum =…" at bounding box center [371, 354] width 607 height 200
paste textarea "Cursor at row 14"
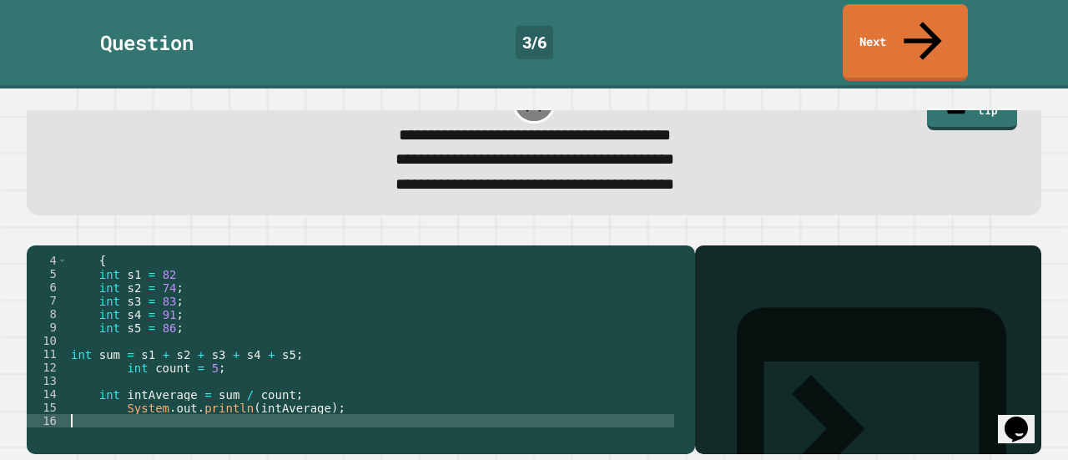
click at [88, 371] on div "{ int s1 = 82 int s2 = 74 ; int s3 = 83 ; int s4 = 91 ; int s5 = 86 ; int sum =…" at bounding box center [371, 354] width 607 height 200
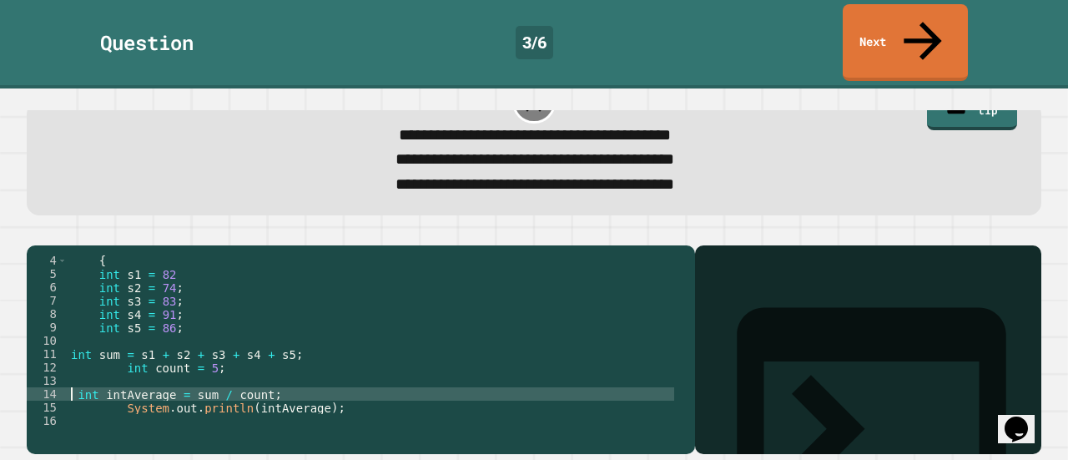
click at [120, 384] on div "{ int s1 = 82 int s2 = 74 ; int s3 = 83 ; int s4 = 91 ; int s5 = 86 ; int sum =…" at bounding box center [371, 354] width 607 height 200
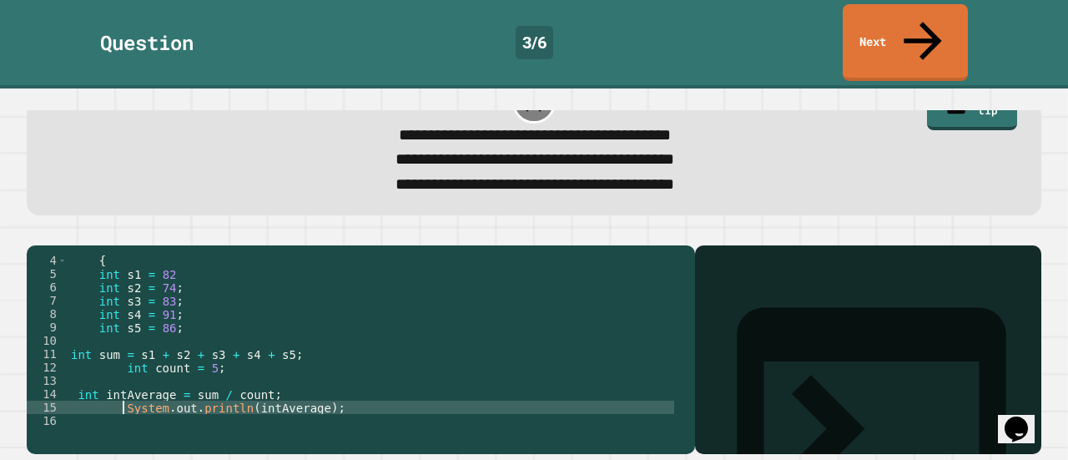
type textarea "**********"
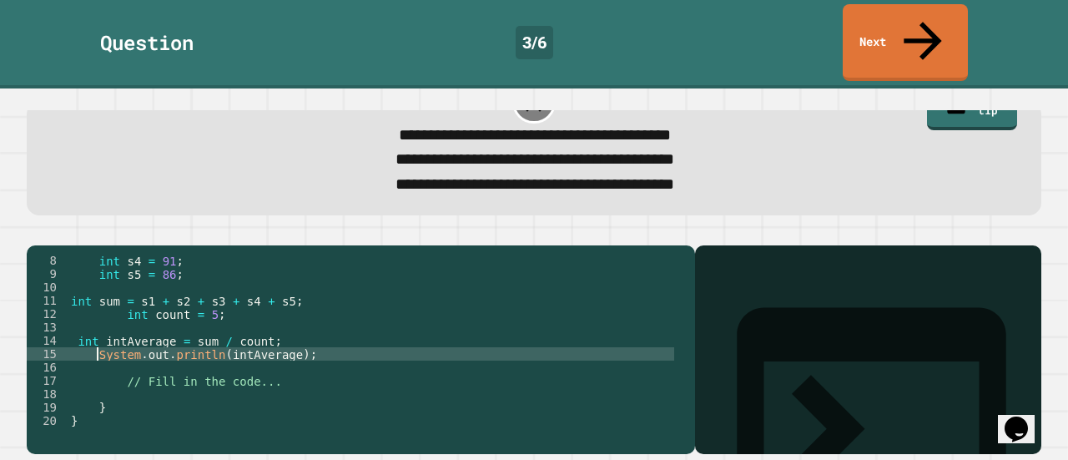
scroll to position [93, 0]
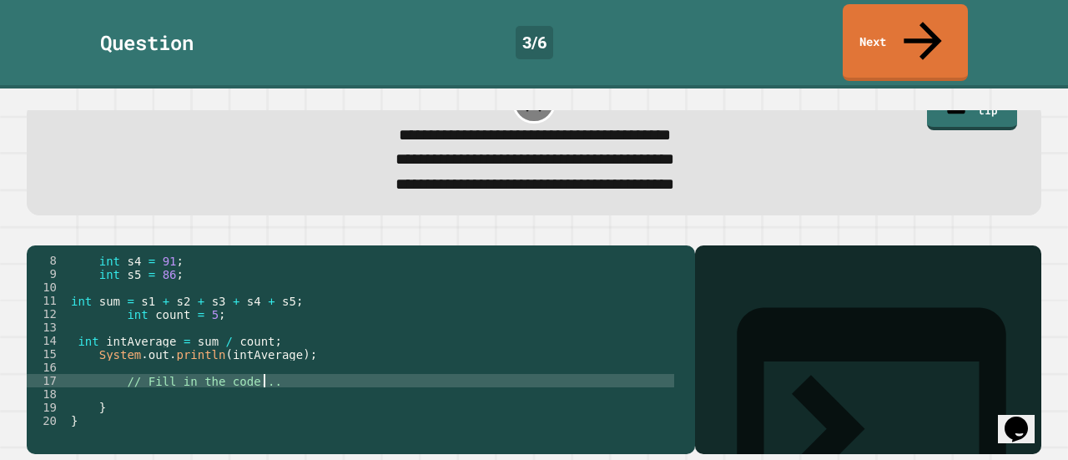
click at [297, 353] on div "int s4 = 91 ; int s5 = 86 ; int sum = s1 + s2 + s3 + s4 + s5 ; int count = 5 ; …" at bounding box center [371, 354] width 607 height 200
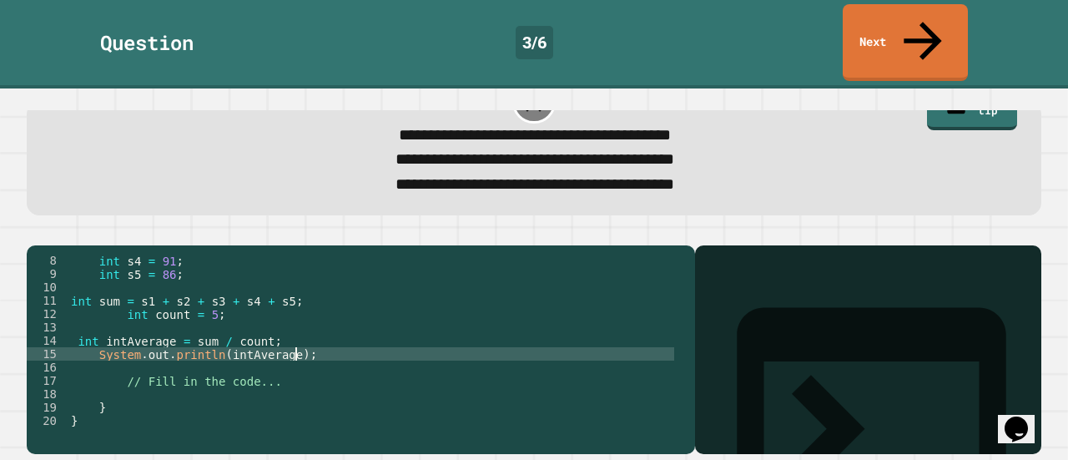
click at [327, 327] on div "int s4 = 91 ; int s5 = 86 ; int sum = s1 + s2 + s3 + s4 + s5 ; int count = 5 ; …" at bounding box center [371, 354] width 607 height 200
click at [312, 342] on div "int s4 = 91 ; int s5 = 86 ; int sum = s1 + s2 + s3 + s4 + s5 ; int count = 5 ; …" at bounding box center [371, 354] width 607 height 200
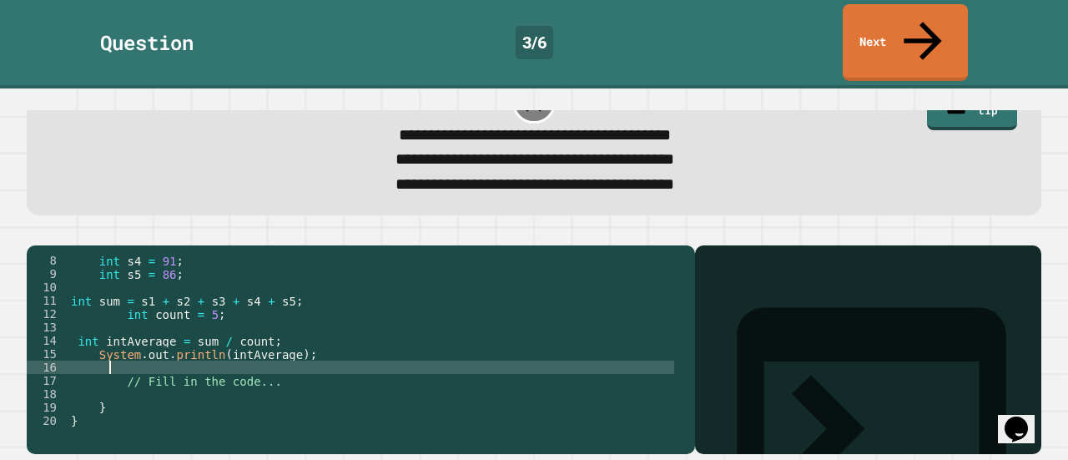
scroll to position [0, 2]
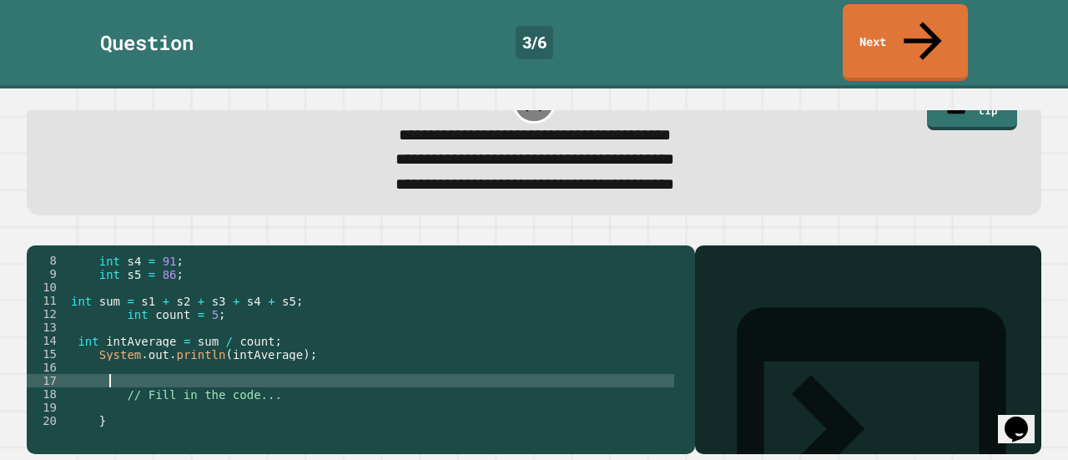
paste textarea "**********"
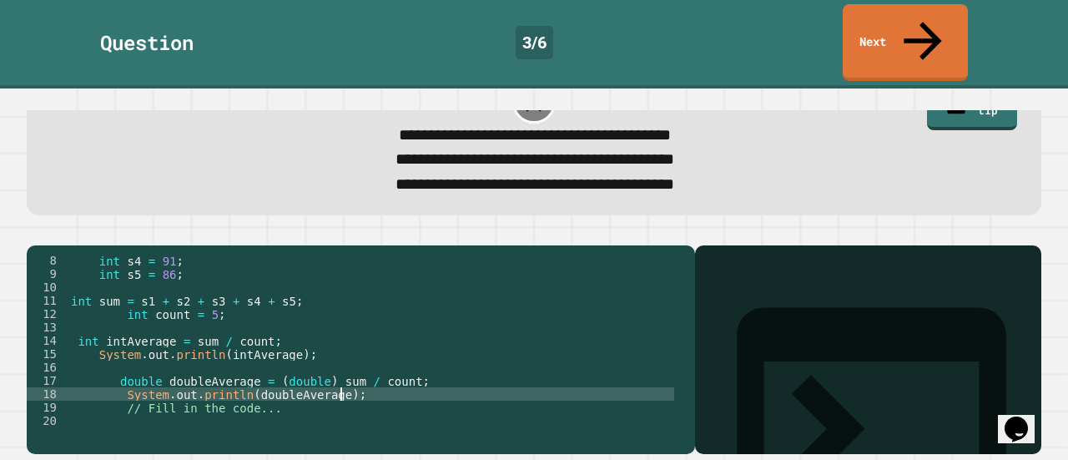
click at [113, 351] on div "int s4 = 91 ; int s5 = 86 ; int sum = s1 + s2 + s3 + s4 + s5 ; int count = 5 ; …" at bounding box center [371, 354] width 607 height 200
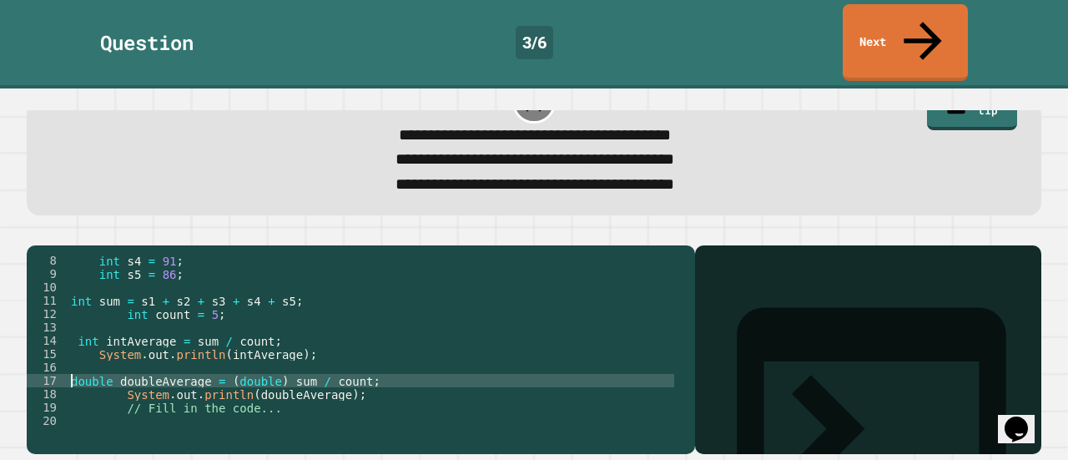
click at [116, 365] on div "int s4 = 91 ; int s5 = 86 ; int sum = s1 + s2 + s3 + s4 + s5 ; int count = 5 ; …" at bounding box center [371, 354] width 607 height 200
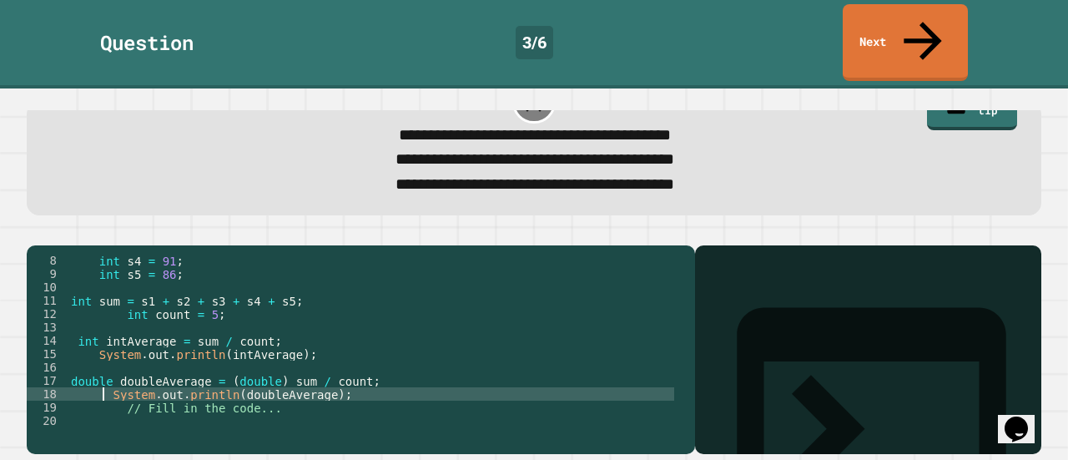
click at [38, 225] on div at bounding box center [534, 235] width 1015 height 20
click at [35, 232] on icon "button" at bounding box center [35, 232] width 0 height 0
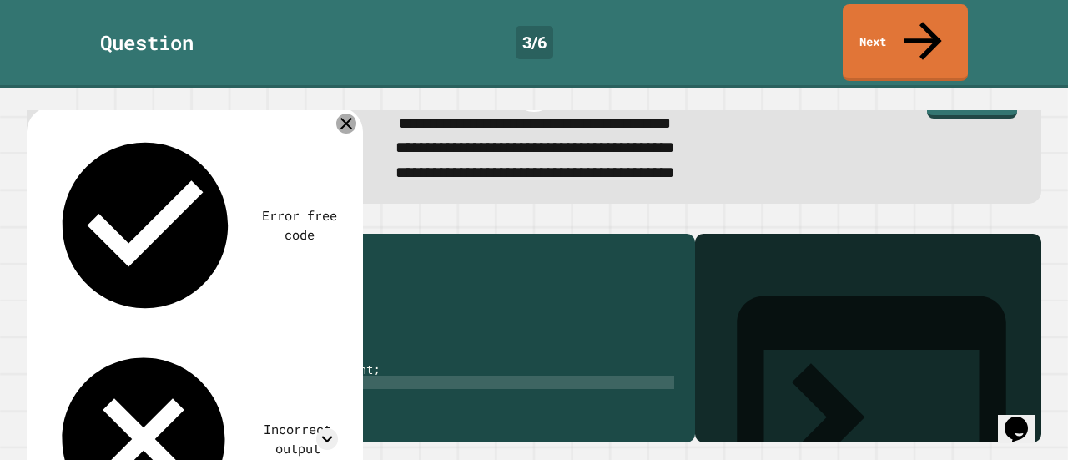
click at [350, 113] on icon at bounding box center [346, 123] width 20 height 20
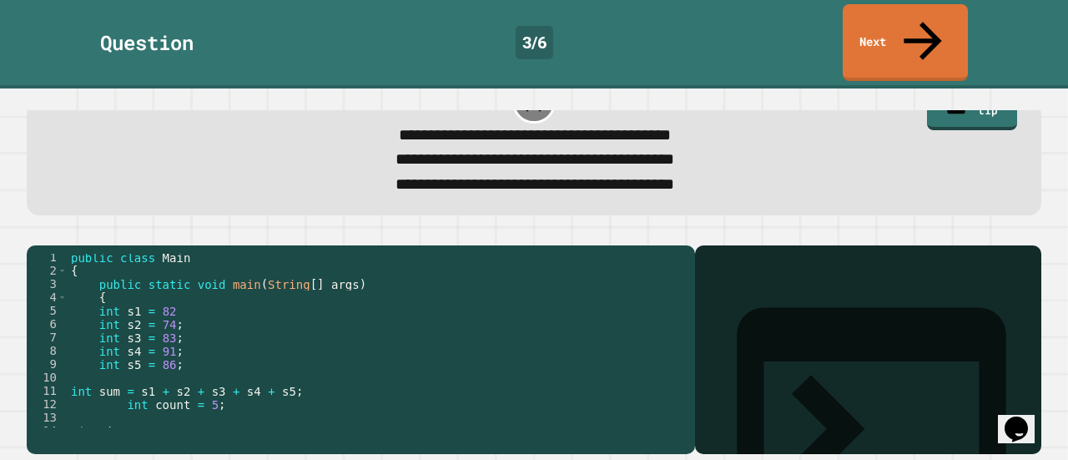
scroll to position [3, 0]
click at [188, 280] on div "public class Main { public static void main ( String [ ] args ) { int s1 = 82 i…" at bounding box center [371, 350] width 607 height 200
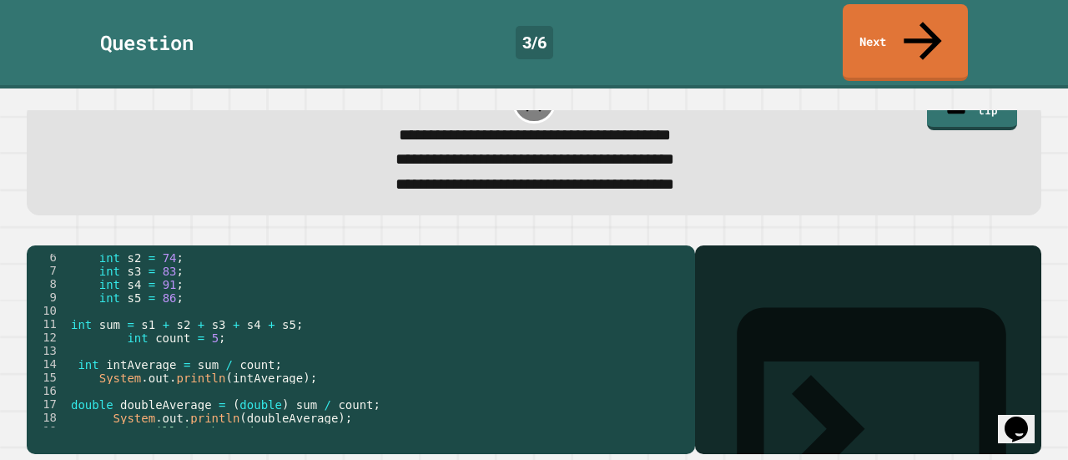
scroll to position [120, 0]
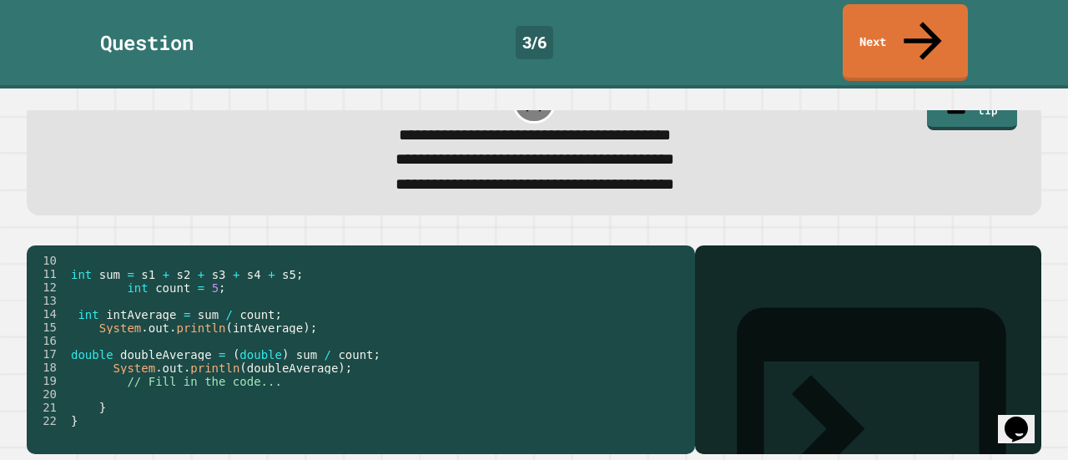
type textarea "**********"
click at [35, 232] on icon "button" at bounding box center [35, 232] width 0 height 0
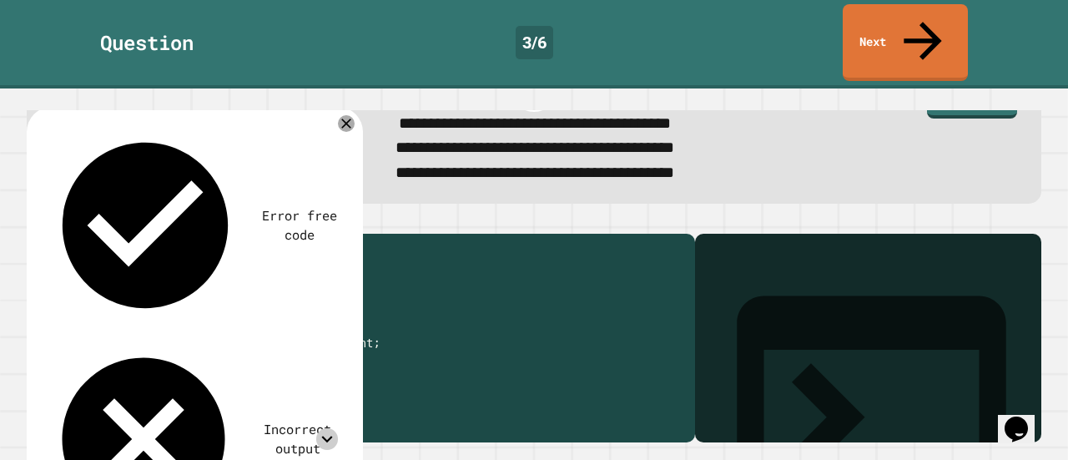
click at [322, 428] on icon at bounding box center [327, 439] width 22 height 22
click at [317, 428] on icon at bounding box center [327, 439] width 22 height 22
click at [258, 420] on div "Incorrect output" at bounding box center [298, 439] width 80 height 38
click at [573, 214] on div at bounding box center [534, 224] width 1015 height 20
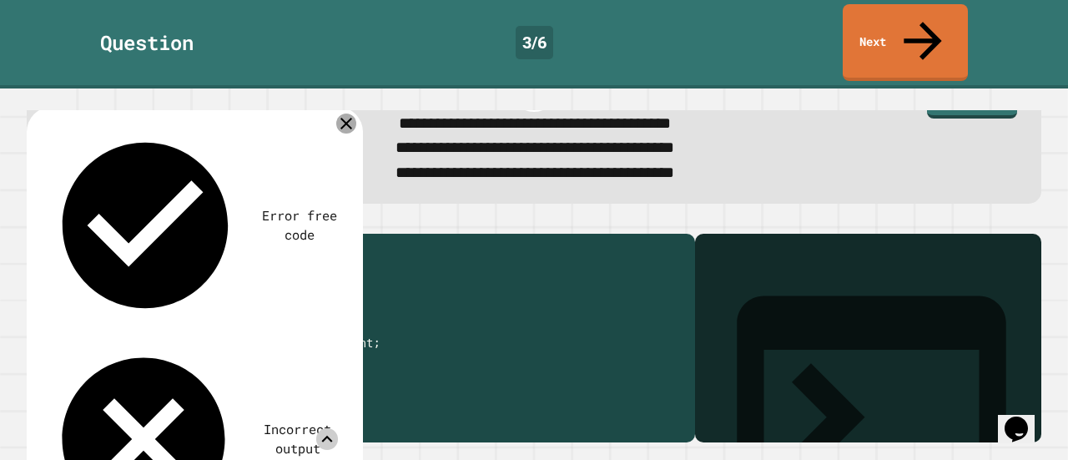
click at [347, 118] on icon at bounding box center [346, 124] width 12 height 12
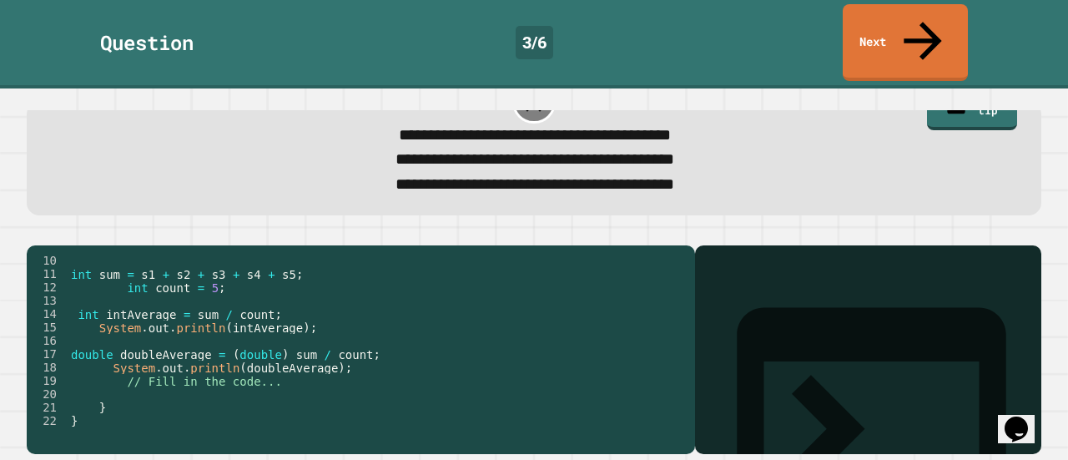
click at [1030, 425] on icon "Opens Chat This icon Opens the chat window." at bounding box center [1016, 429] width 27 height 27
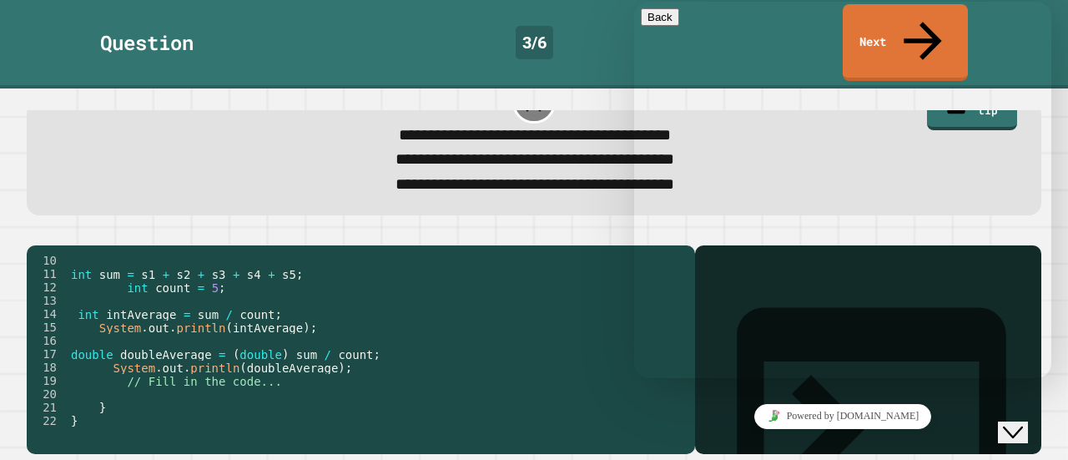
click at [634, 2] on div "Rate this chat Upload File Insert emoji" at bounding box center [634, 2] width 0 height 0
click at [634, 2] on textarea at bounding box center [634, 2] width 0 height 0
type textarea "*"
type textarea "**********"
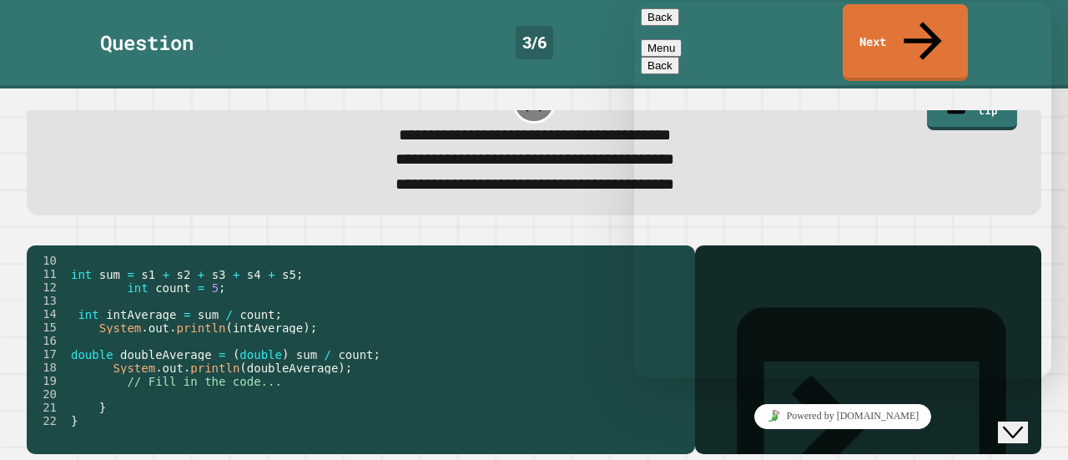
click at [682, 39] on button "Menu" at bounding box center [661, 48] width 41 height 18
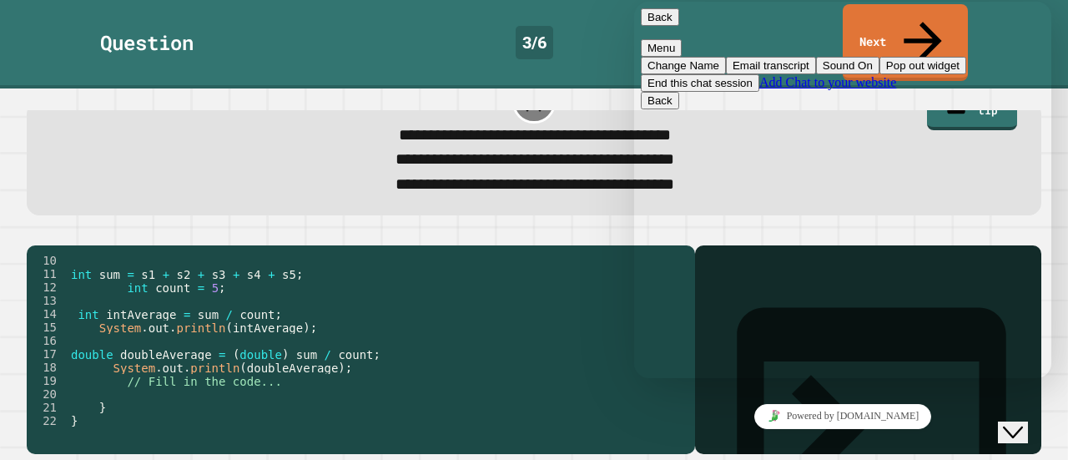
click at [789, 92] on div "Change Name Email transcript Sound On Pop out widget End this chat session Add …" at bounding box center [843, 74] width 404 height 35
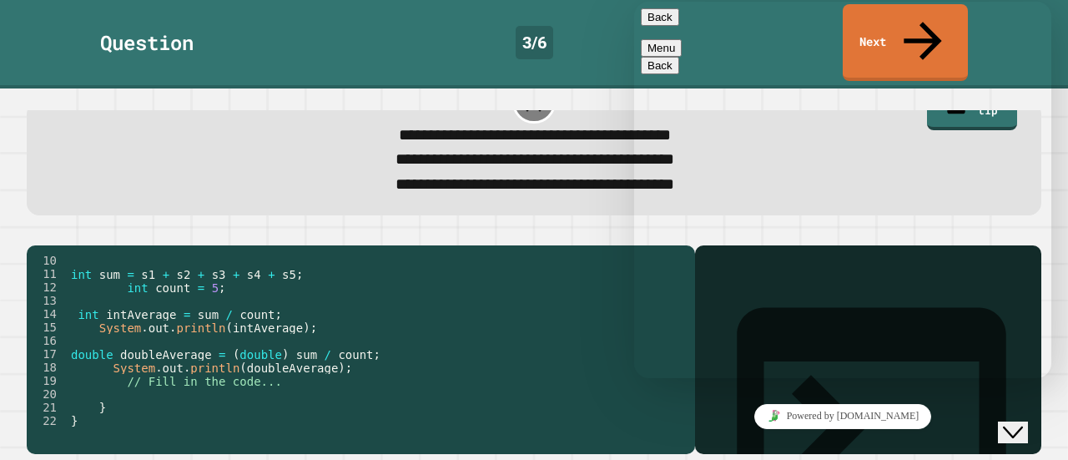
click at [654, 13] on div "Back Menu" at bounding box center [843, 32] width 404 height 48
click at [659, 25] on button "Back" at bounding box center [660, 17] width 38 height 18
click at [557, 225] on div at bounding box center [534, 235] width 1015 height 20
click at [1008, 421] on button "Close Chat This icon closes the chat window." at bounding box center [1013, 432] width 30 height 22
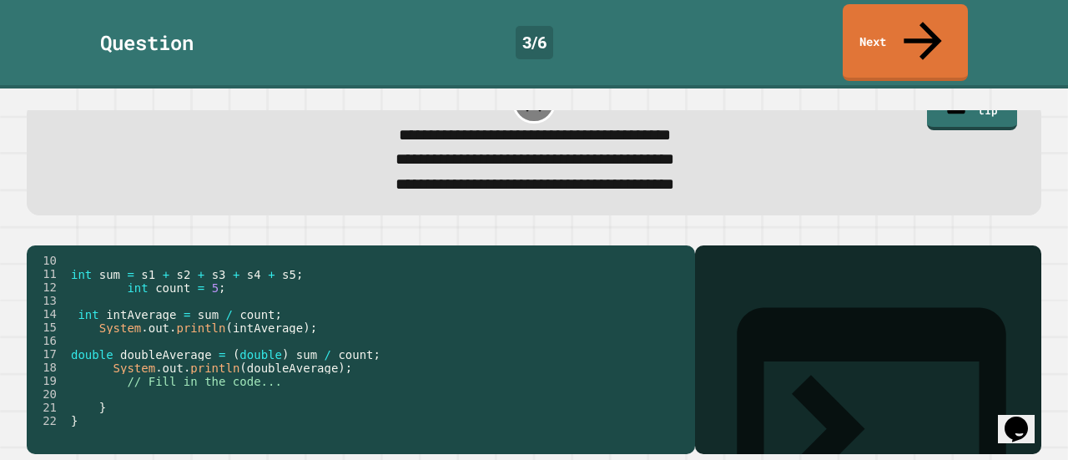
click at [275, 353] on div "int sum = s1 + s2 + s3 + s4 + s5 ; int count = 5 ; int intAverage = sum / count…" at bounding box center [371, 354] width 607 height 200
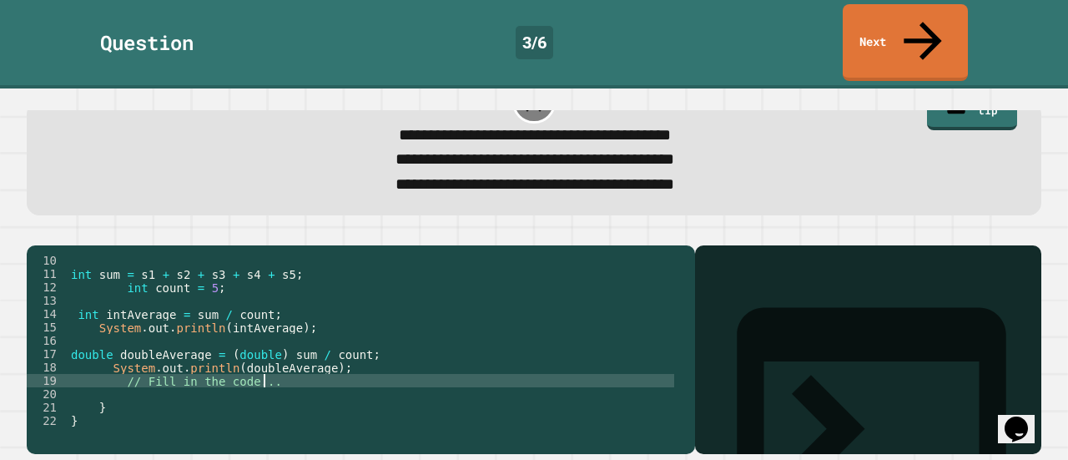
click at [350, 346] on div "int sum = s1 + s2 + s3 + s4 + s5 ; int count = 5 ; int intAverage = sum / count…" at bounding box center [371, 354] width 607 height 200
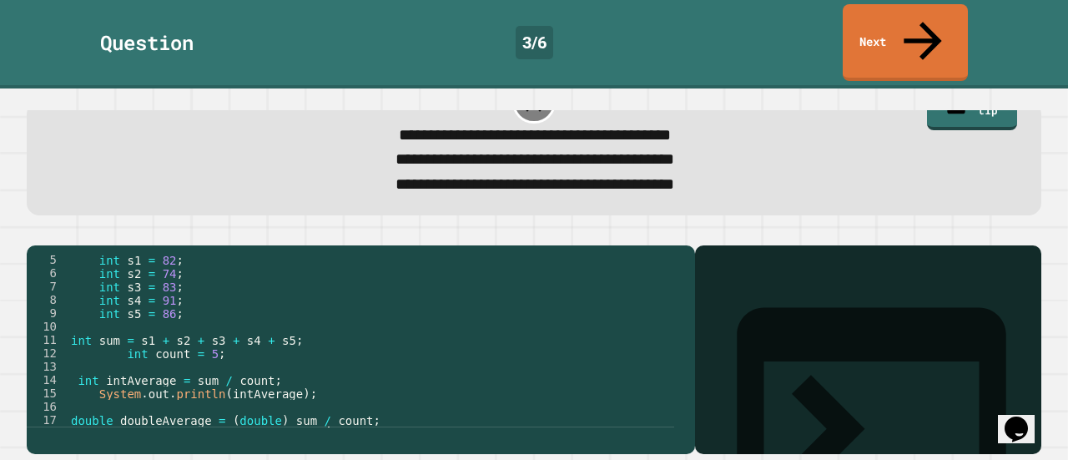
scroll to position [69, 0]
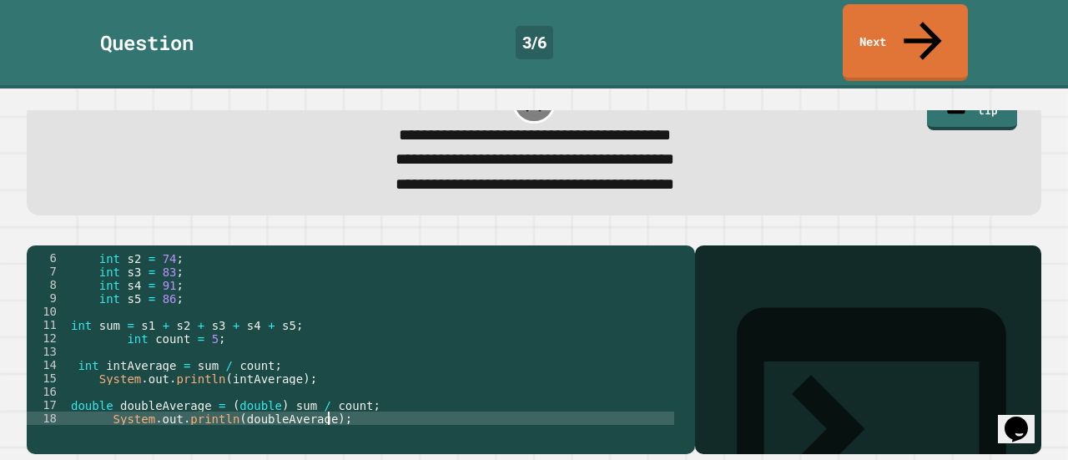
click at [35, 232] on icon "button" at bounding box center [35, 232] width 0 height 0
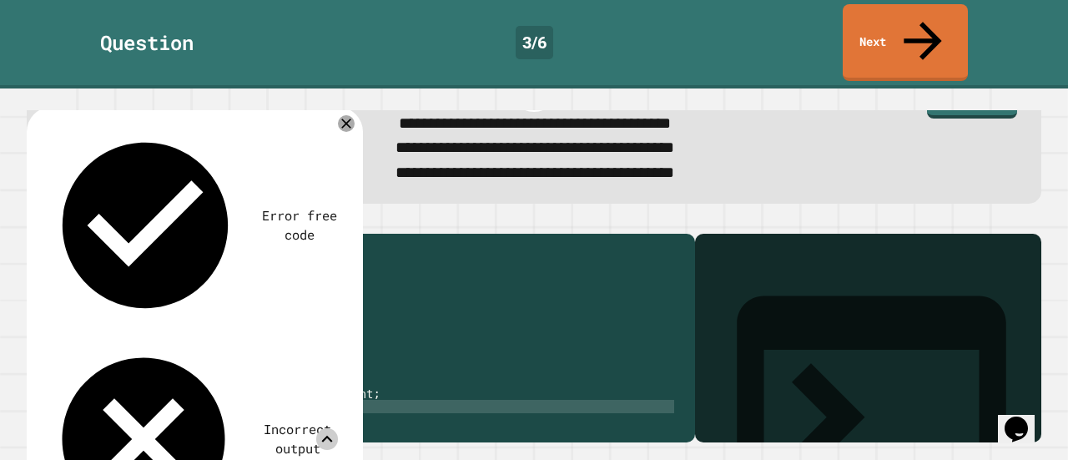
click at [321, 428] on icon at bounding box center [327, 439] width 22 height 22
click at [485, 214] on div at bounding box center [534, 224] width 1015 height 20
click at [882, 22] on link "Next" at bounding box center [905, 40] width 118 height 81
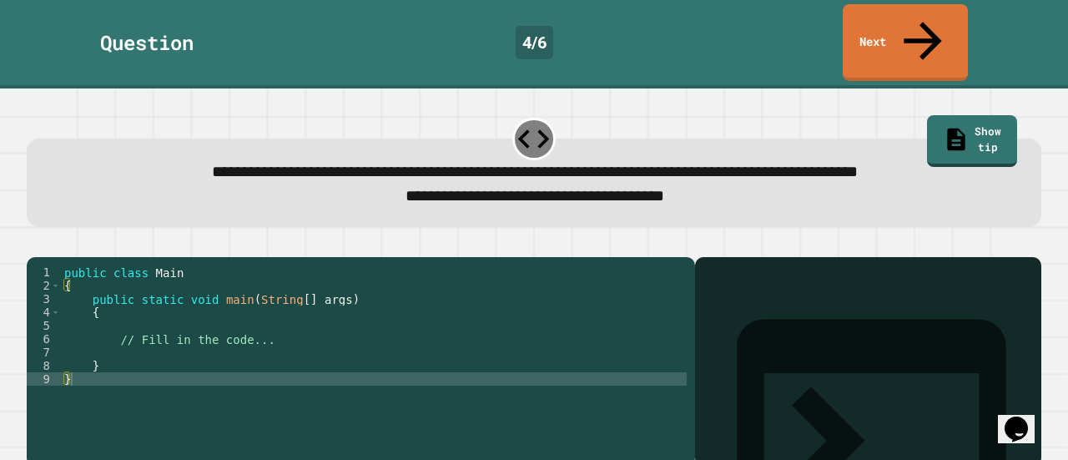
click at [297, 311] on div "public class Main { public static void main ( String [ ] args ) { // Fill in th…" at bounding box center [374, 365] width 626 height 200
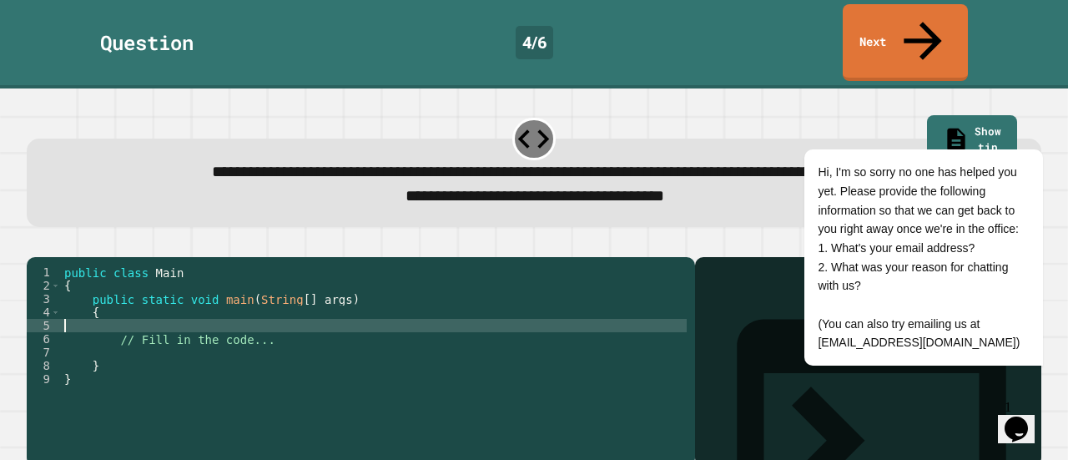
click at [439, 193] on div "**********" at bounding box center [535, 171] width 1026 height 122
click at [1017, 416] on icon "Opens Chat This icon Opens the chat window." at bounding box center [1016, 429] width 27 height 27
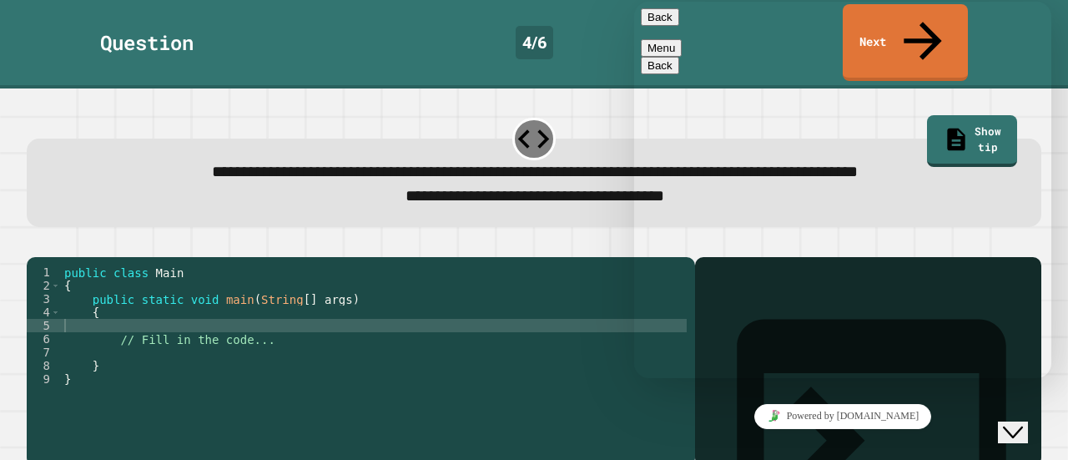
scroll to position [23, 0]
click at [670, 26] on button "Back" at bounding box center [660, 17] width 38 height 18
click at [1010, 422] on div "Close Chat This icon closes the chat window." at bounding box center [1013, 432] width 20 height 20
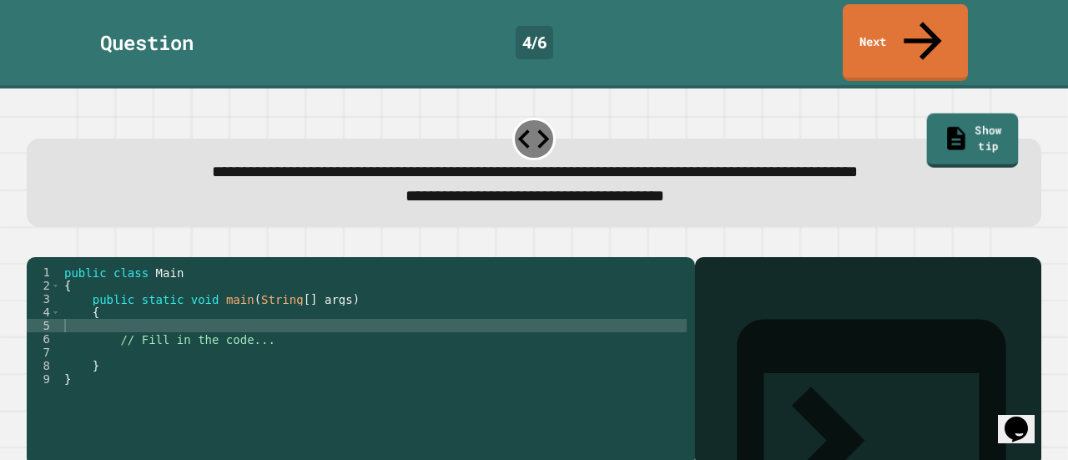
click at [945, 113] on link "Show tip" at bounding box center [971, 140] width 91 height 54
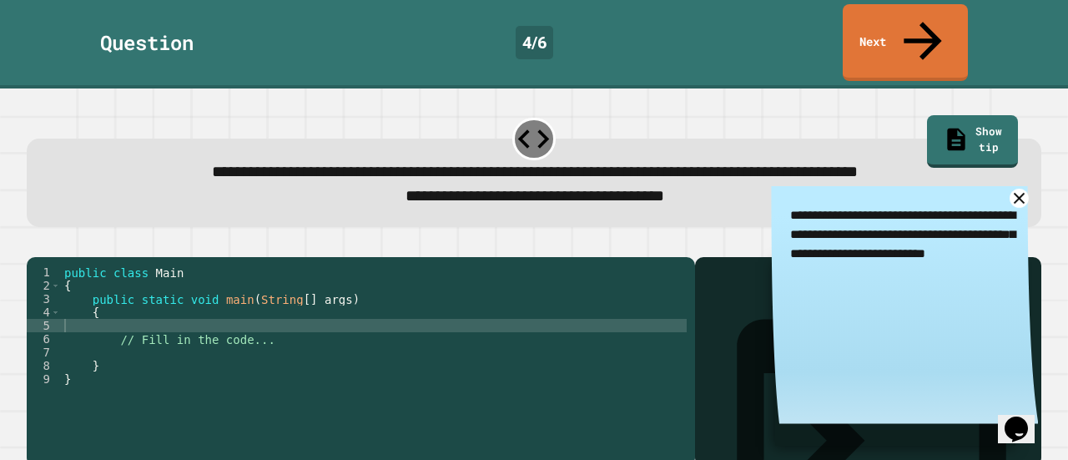
click at [1011, 189] on icon at bounding box center [1020, 198] width 19 height 19
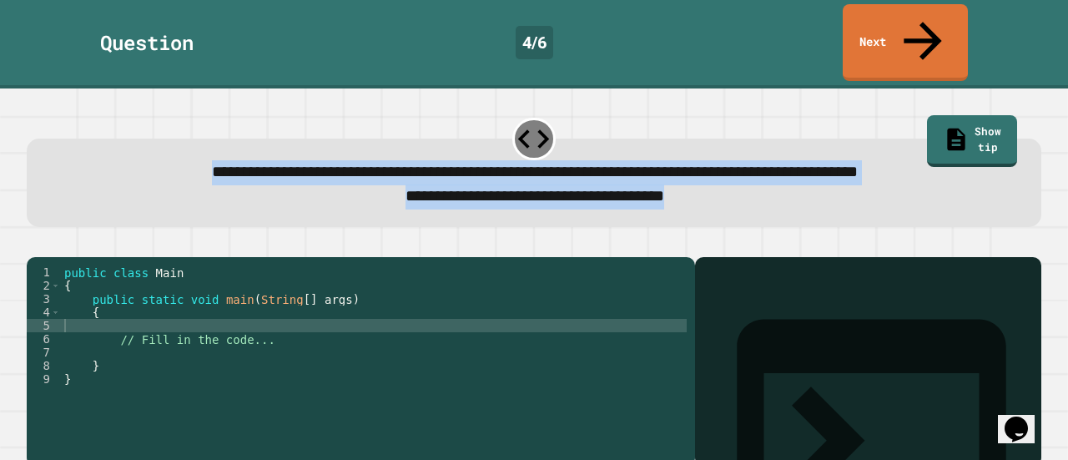
drag, startPoint x: 43, startPoint y: 129, endPoint x: 717, endPoint y: 182, distance: 675.5
click at [717, 182] on div "**********" at bounding box center [534, 183] width 1015 height 88
copy div "**********"
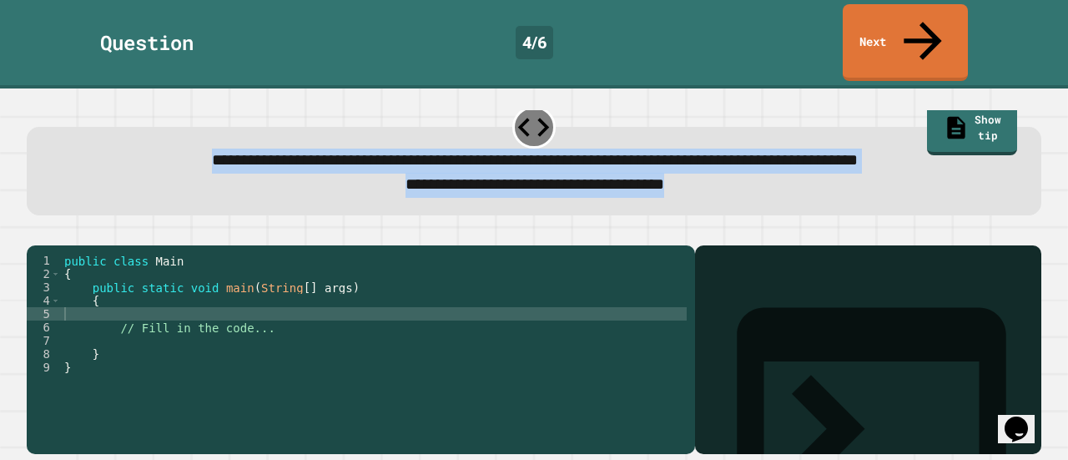
click at [387, 161] on div "**********" at bounding box center [534, 171] width 1015 height 88
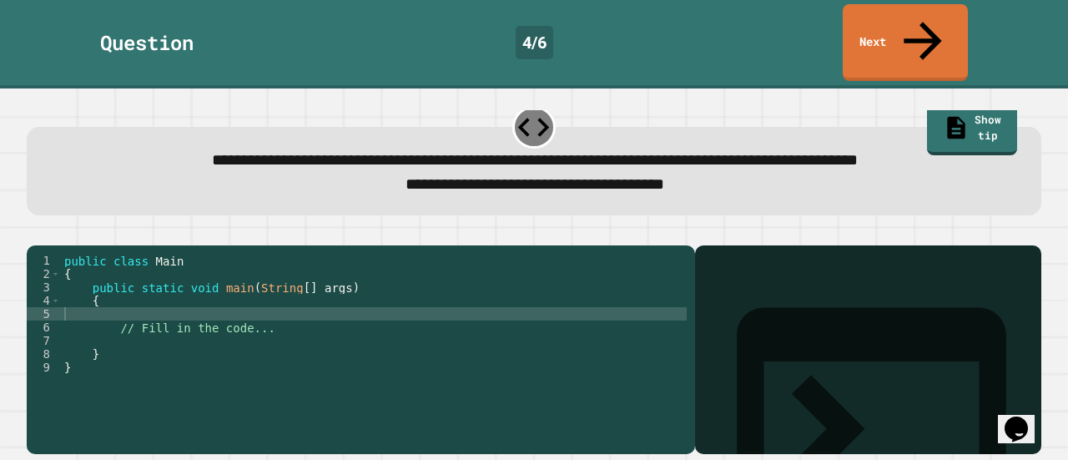
click at [167, 293] on div "public class Main { public static void main ( String [ ] args ) { // Fill in th…" at bounding box center [374, 354] width 626 height 200
paste textarea "Cursor at row 5"
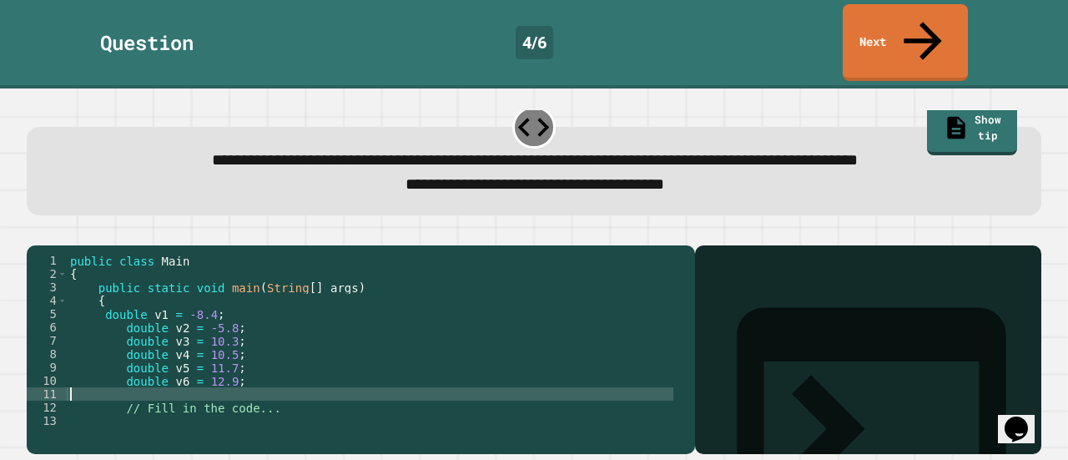
scroll to position [27, 0]
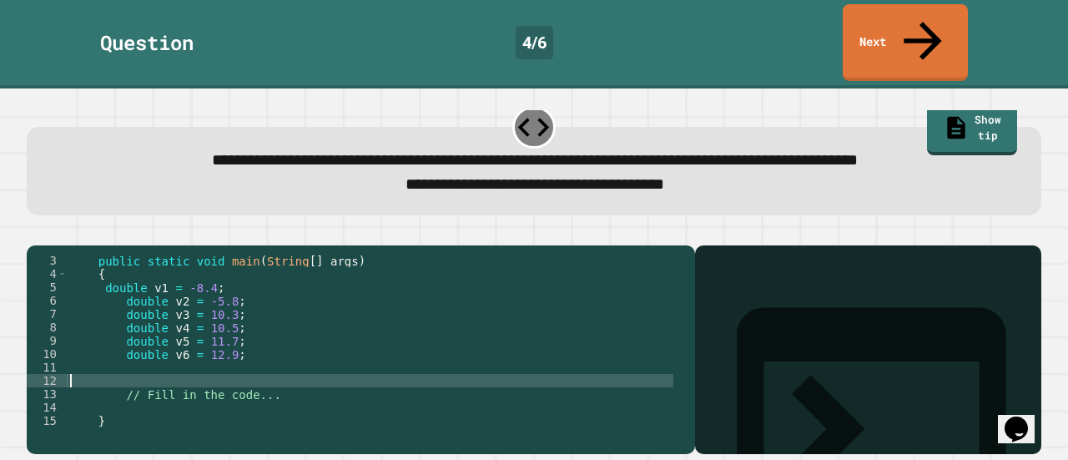
paste textarea "**********"
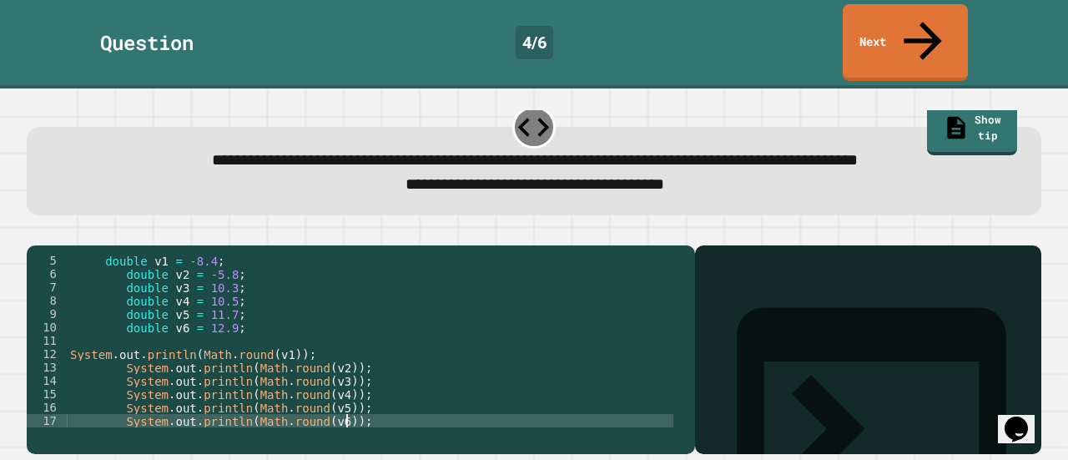
scroll to position [53, 0]
click at [50, 236] on icon "button" at bounding box center [46, 242] width 9 height 12
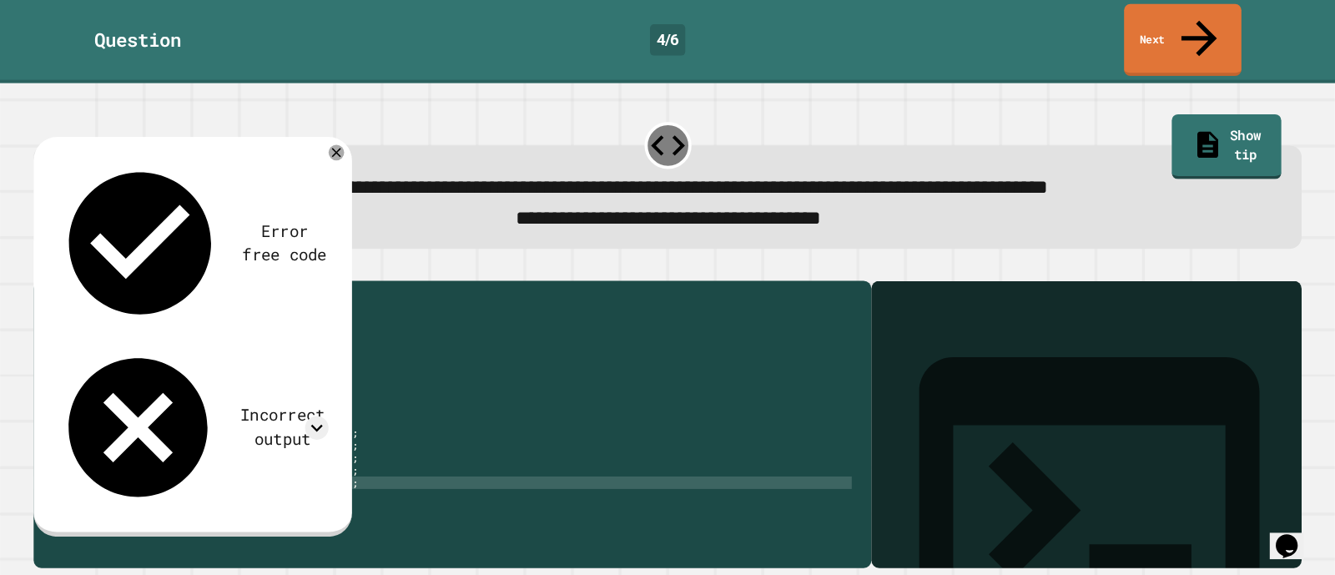
scroll to position [13, 0]
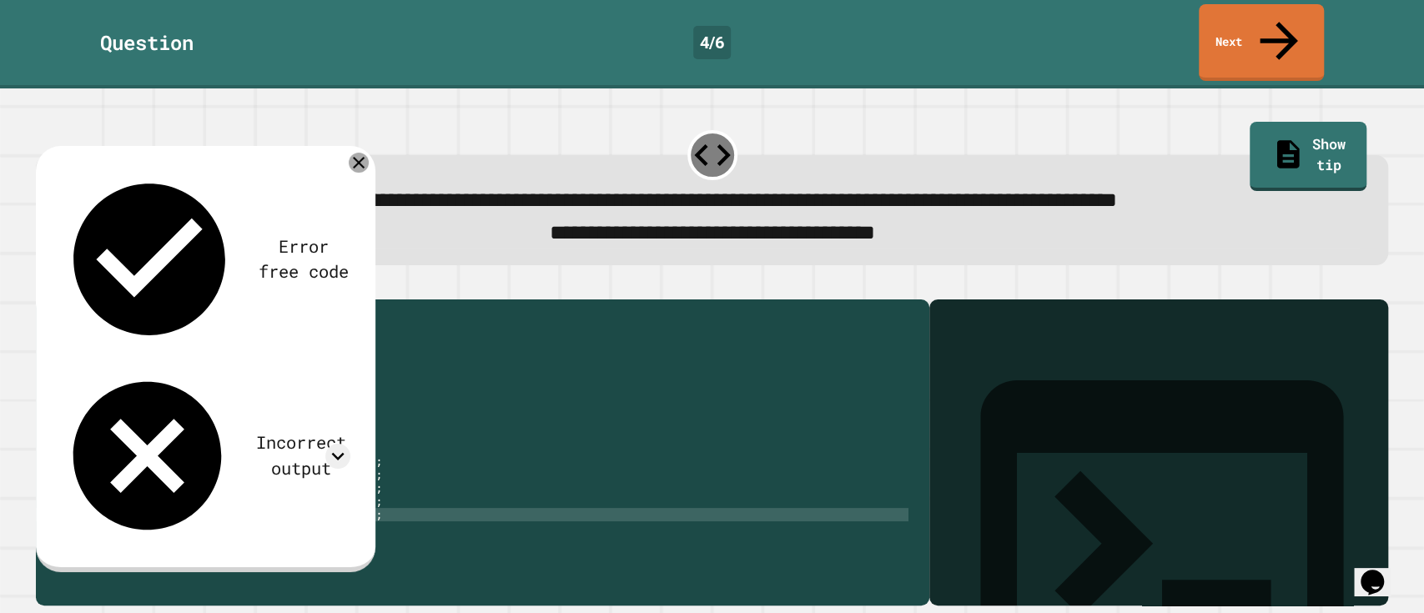
click at [350, 153] on icon at bounding box center [359, 163] width 20 height 20
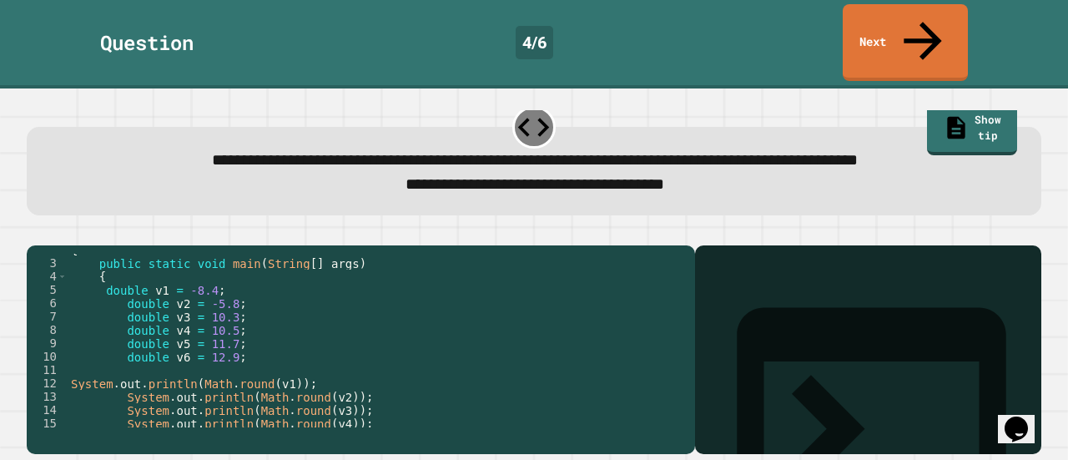
scroll to position [107, 0]
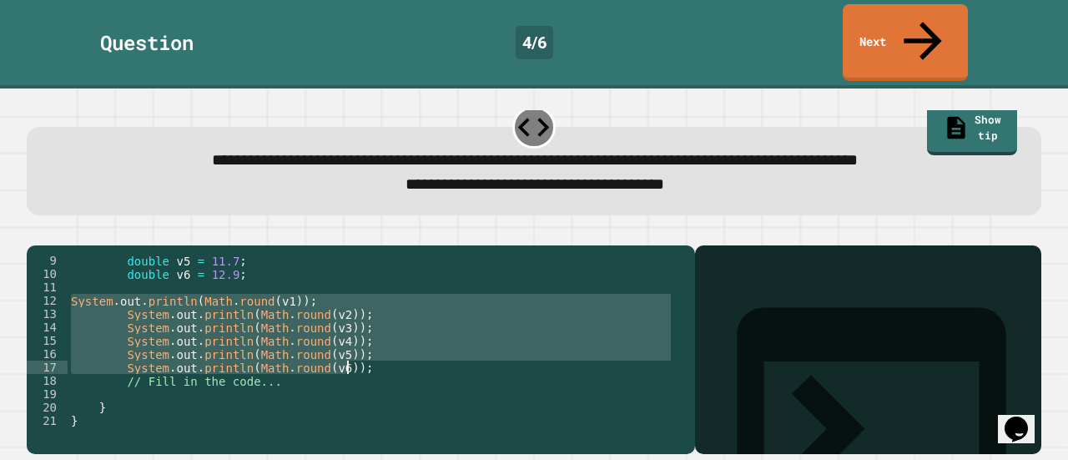
drag, startPoint x: 68, startPoint y: 276, endPoint x: 365, endPoint y: 345, distance: 304.0
click at [365, 345] on div "double v5 = 11.7 ; double v6 = 12.9 ; System . out . println ( Math . round ( v…" at bounding box center [371, 354] width 607 height 200
type textarea "**********"
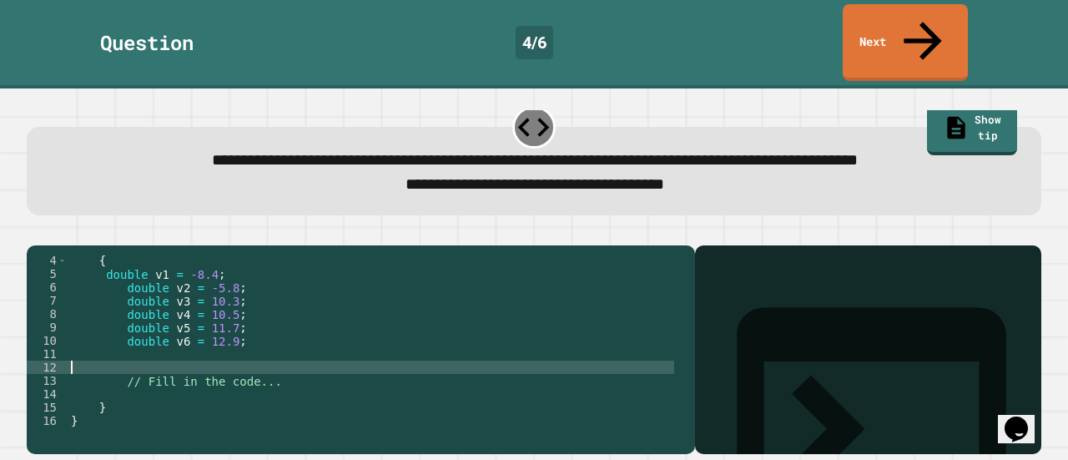
paste textarea "**********"
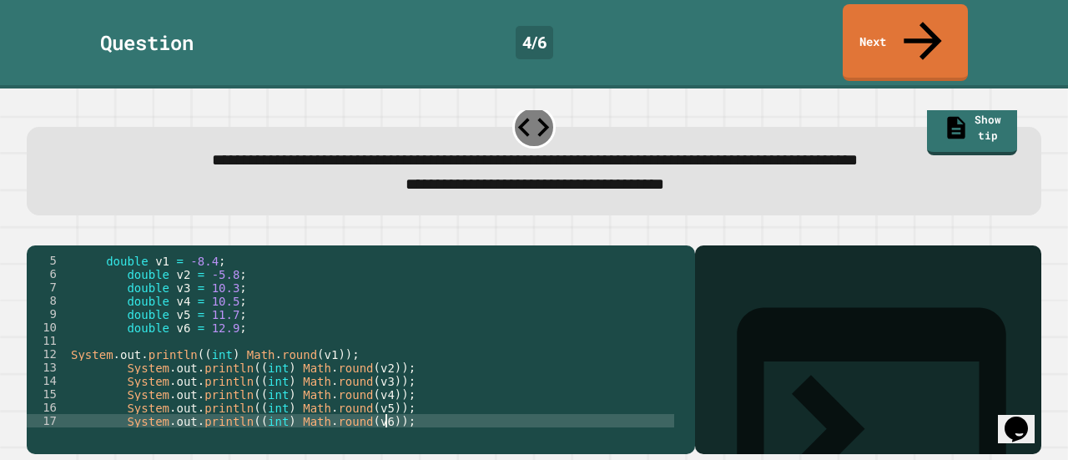
click at [35, 232] on icon "button" at bounding box center [35, 232] width 0 height 0
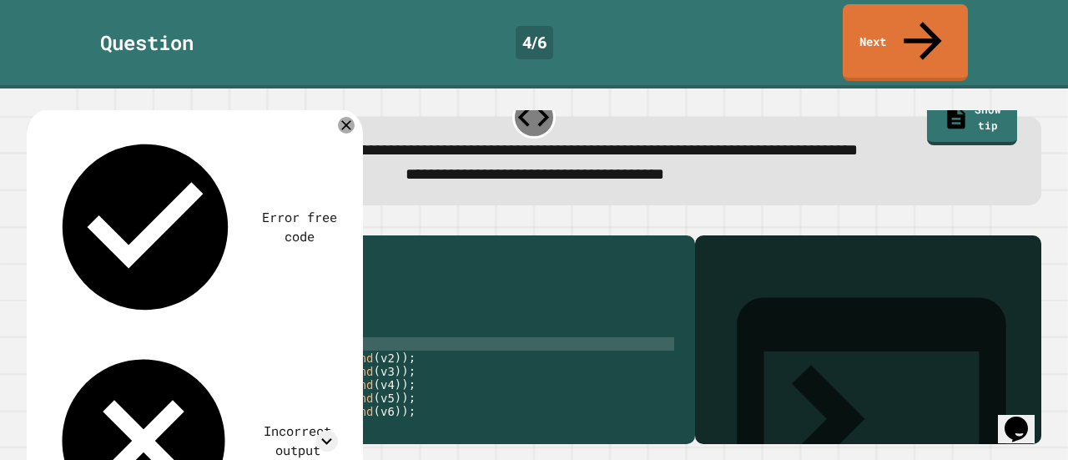
click at [75, 328] on div "double v1 = -8.4 ; double v2 = -5.8 ; double v3 = 10.3 ; double v4 = 10.5 ; dou…" at bounding box center [371, 344] width 607 height 200
click at [72, 328] on div "double v1 = -8.4 ; double v2 = -5.8 ; double v3 = 10.3 ; double v4 = 10.5 ; dou…" at bounding box center [371, 344] width 607 height 200
click at [35, 222] on icon "button" at bounding box center [35, 222] width 0 height 0
click at [343, 365] on div "double v1 = -8.4 ; double v2 = -5.8 ; double v3 = 10.3 ; double v4 = 10.5 ; dou…" at bounding box center [371, 344] width 607 height 200
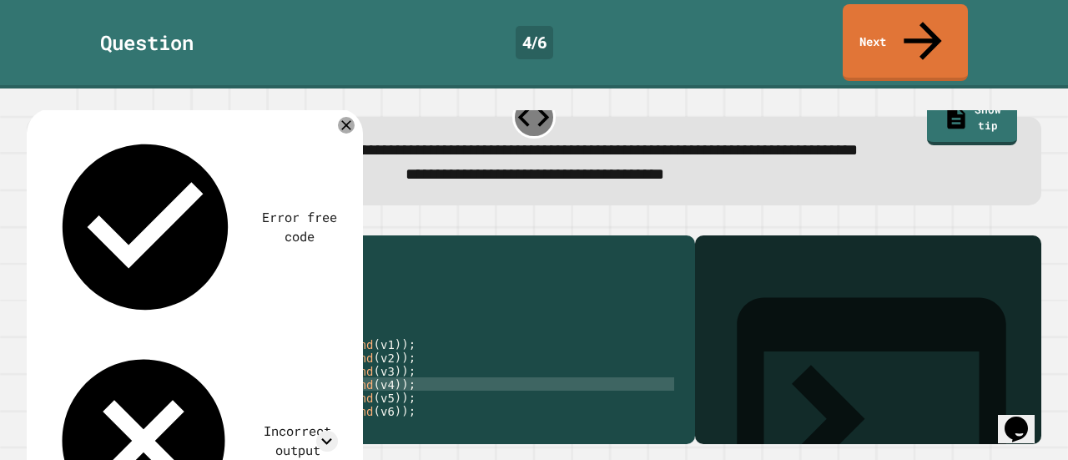
click at [349, 117] on icon at bounding box center [346, 125] width 17 height 17
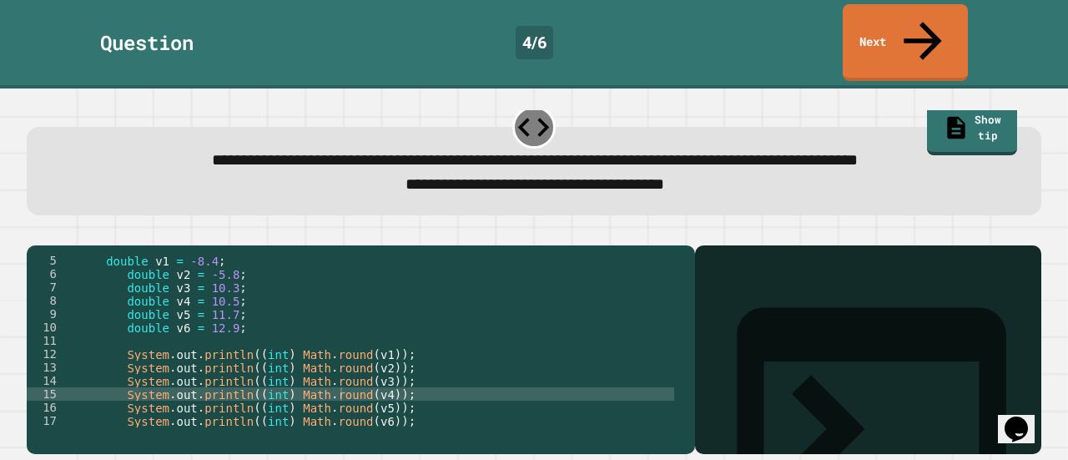
click at [35, 232] on icon "button" at bounding box center [35, 232] width 0 height 0
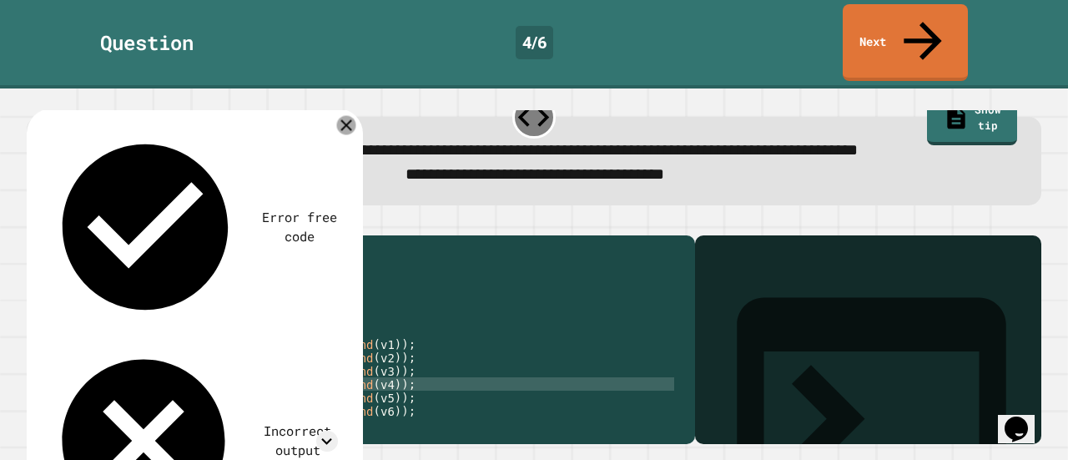
click at [342, 116] on icon at bounding box center [345, 125] width 19 height 19
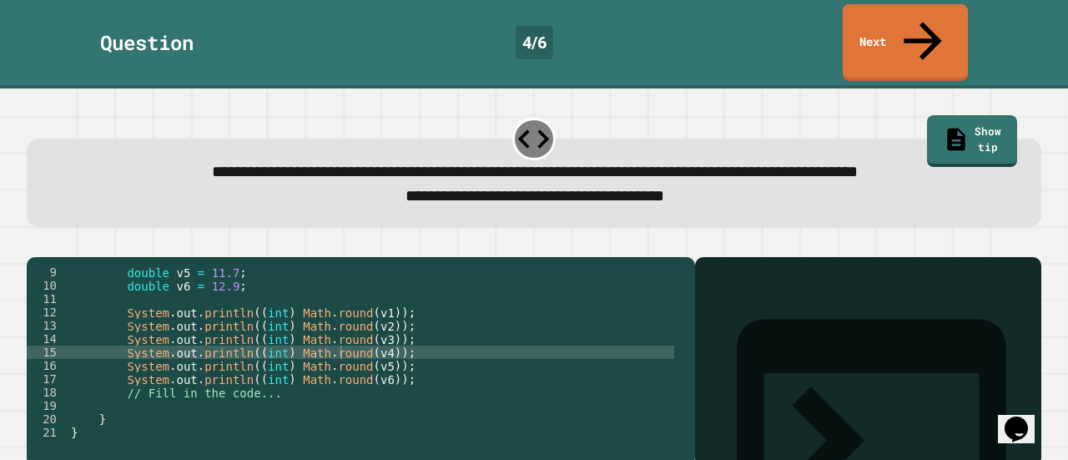
scroll to position [22, 0]
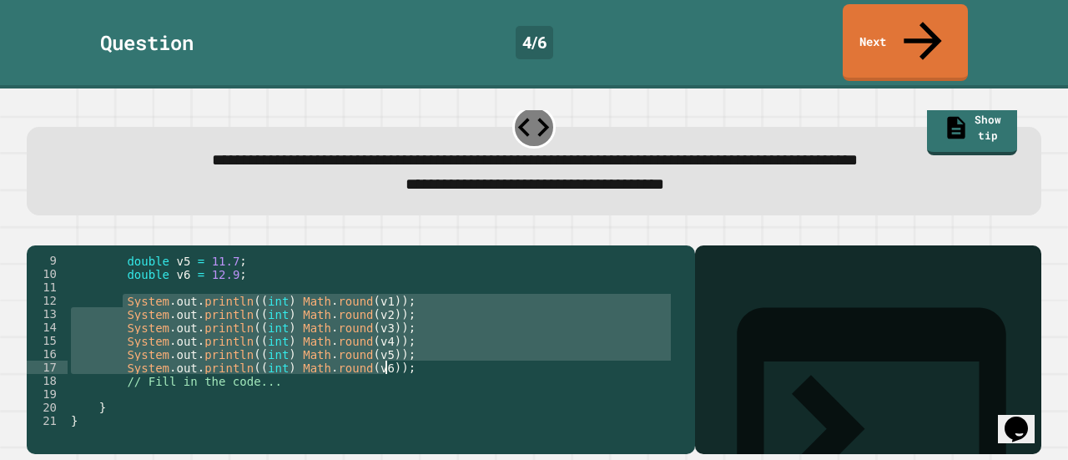
drag, startPoint x: 120, startPoint y: 273, endPoint x: 393, endPoint y: 347, distance: 282.8
click at [393, 347] on div "double v5 = 11.7 ; double v6 = 12.9 ; System . out . println (( int ) Math . ro…" at bounding box center [371, 354] width 607 height 200
type textarea "**********"
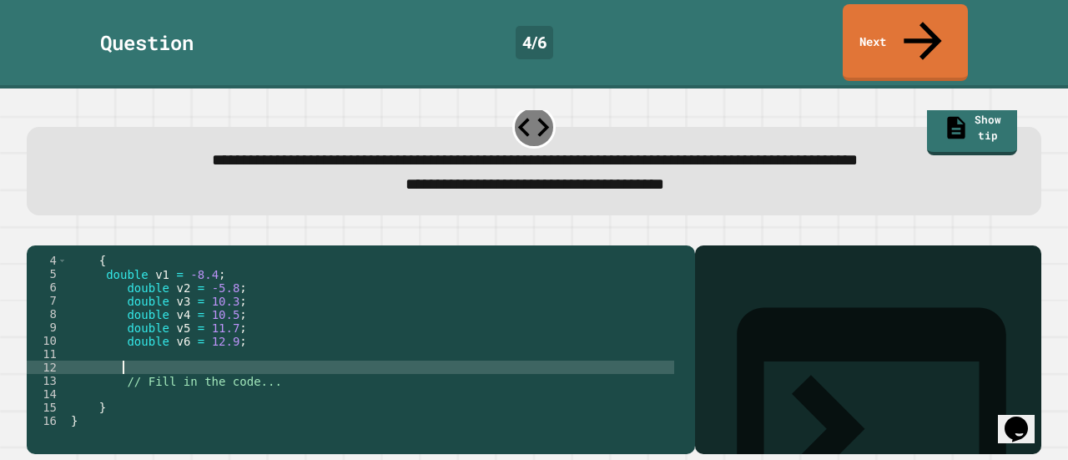
paste textarea "**********"
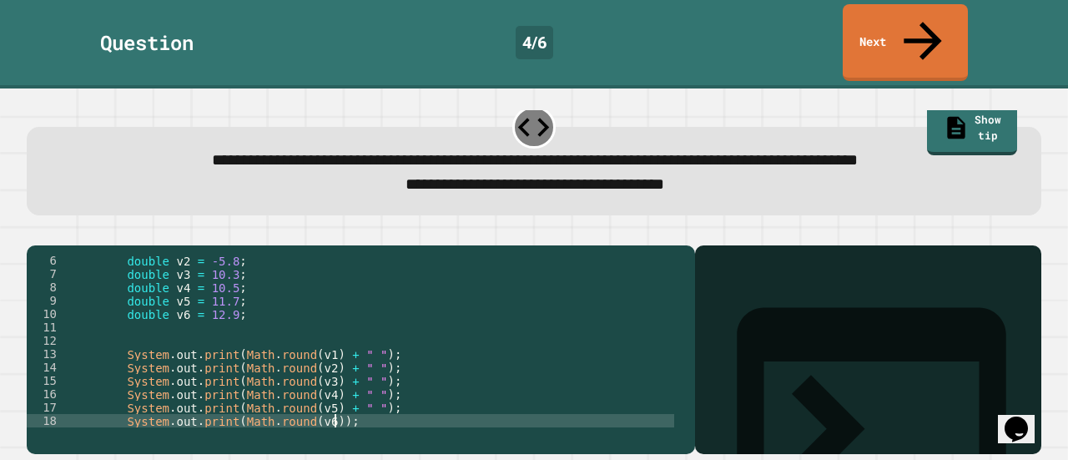
type textarea "**********"
click at [237, 309] on div "double v2 = -5.8 ; double v3 = 10.3 ; double v4 = 10.5 ; double v5 = 11.7 ; dou…" at bounding box center [371, 354] width 607 height 200
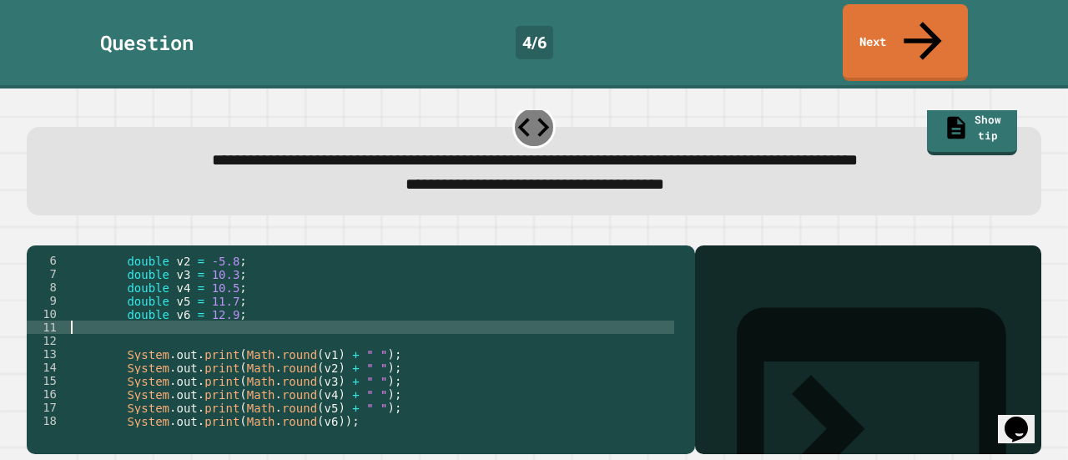
scroll to position [0, 0]
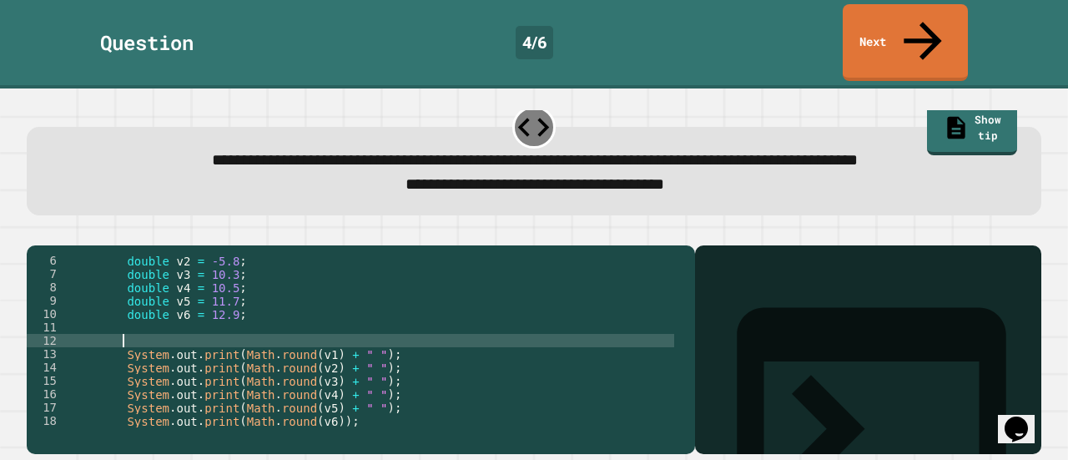
click at [235, 316] on div "double v2 = -5.8 ; double v3 = 10.3 ; double v4 = 10.5 ; double v5 = 11.7 ; dou…" at bounding box center [371, 354] width 607 height 200
click at [35, 232] on icon "button" at bounding box center [35, 232] width 0 height 0
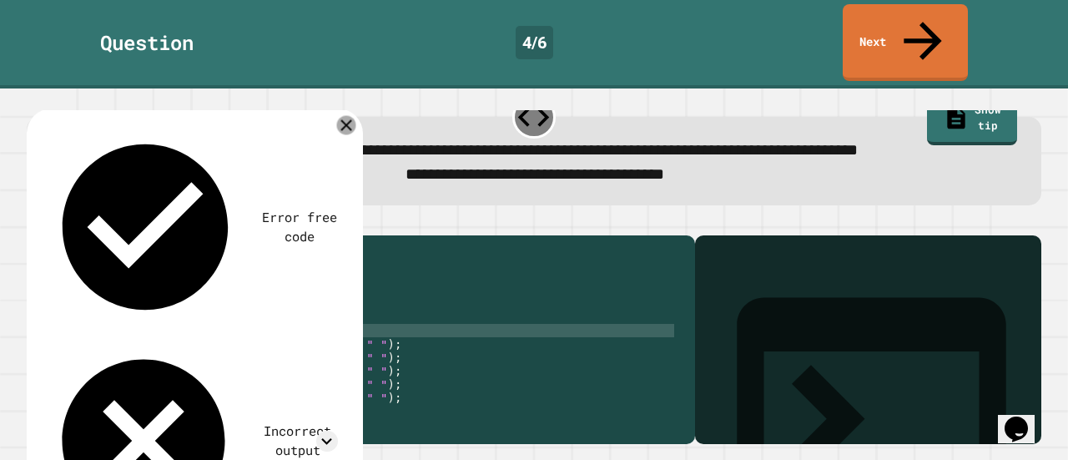
click at [342, 116] on icon at bounding box center [345, 125] width 19 height 19
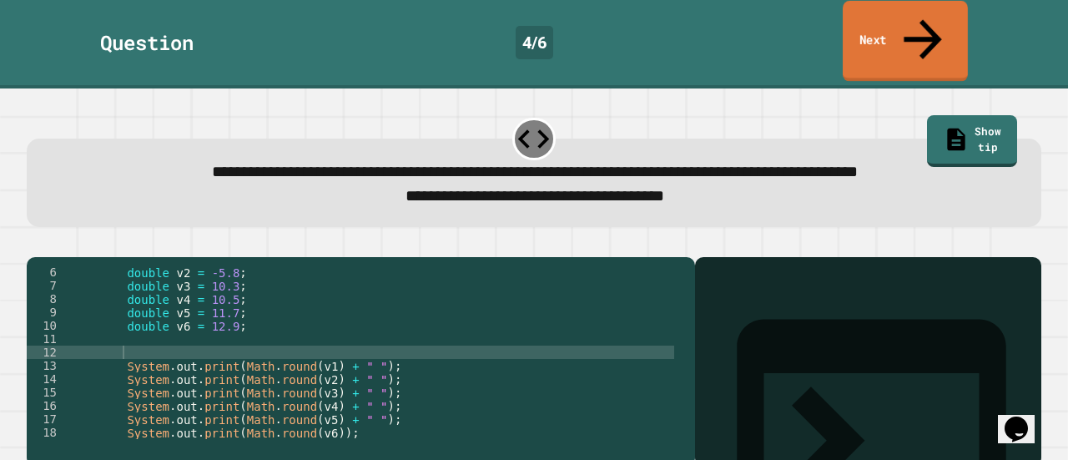
click at [899, 31] on link "Next" at bounding box center [905, 41] width 125 height 81
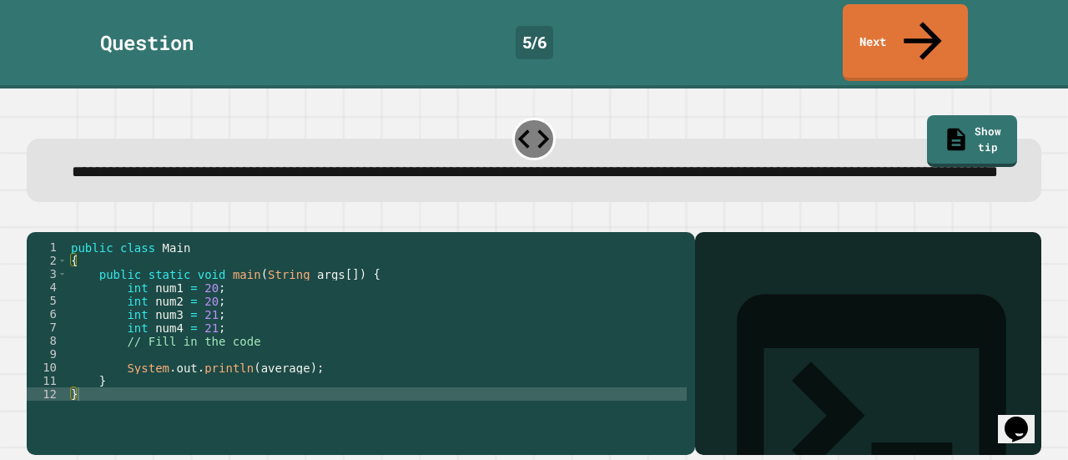
scroll to position [22, 0]
click at [246, 340] on div "public class Main { public static void main ( String args [ ]) { int num1 = 20 …" at bounding box center [377, 340] width 619 height 200
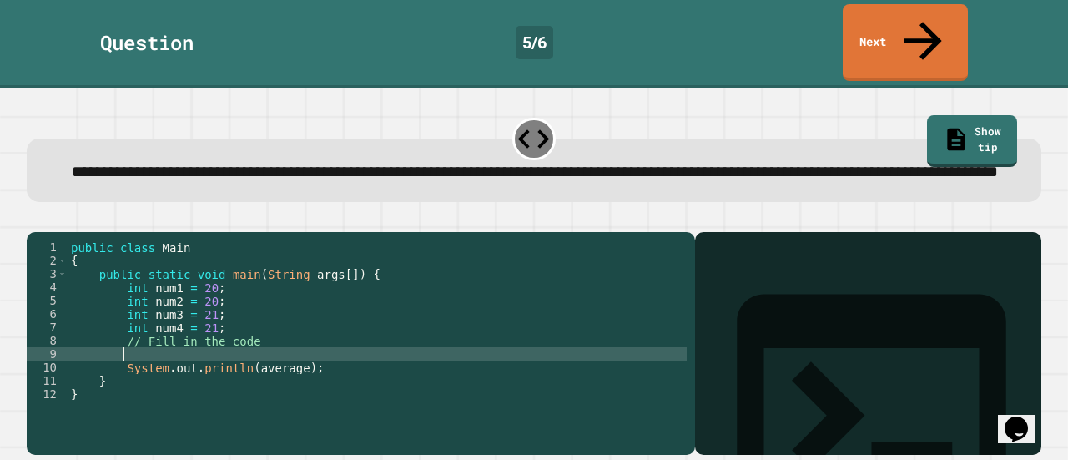
paste textarea "**********"
click at [35, 219] on icon "button" at bounding box center [35, 219] width 0 height 0
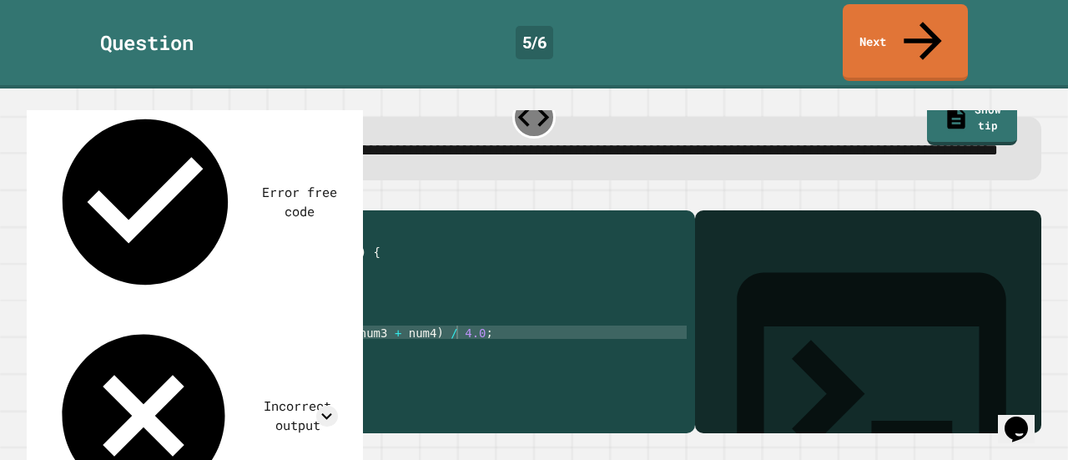
click at [242, 330] on div "public class Main { public static void main ( String args [ ]) { int num1 = 20 …" at bounding box center [377, 319] width 619 height 200
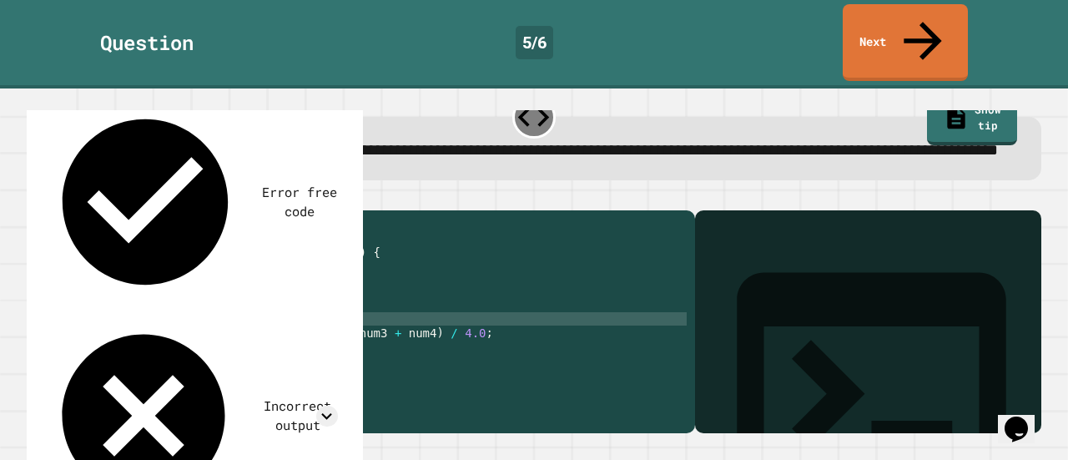
click at [122, 345] on div "public class Main { public static void main ( String args [ ]) { int num1 = 20 …" at bounding box center [377, 319] width 619 height 200
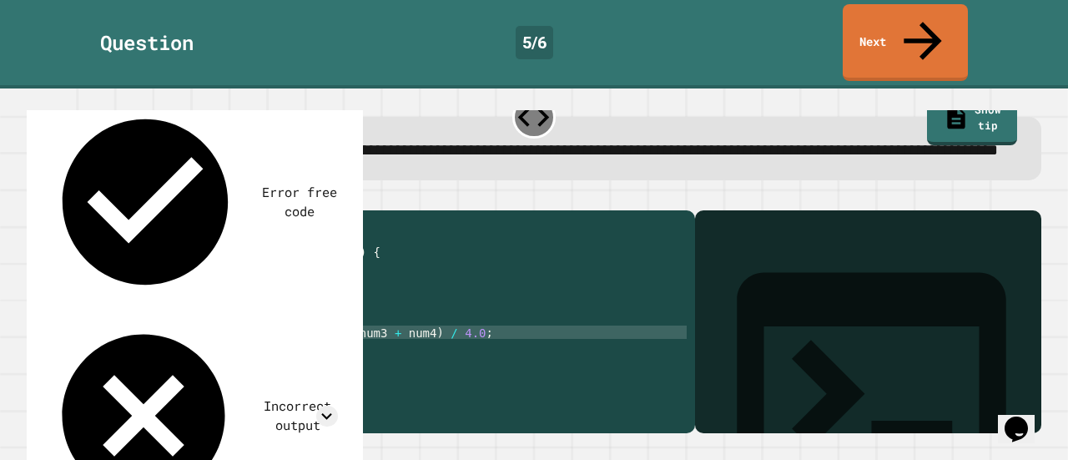
click at [310, 361] on div "public class Main { public static void main ( String args [ ]) { int num1 = 20 …" at bounding box center [377, 319] width 619 height 200
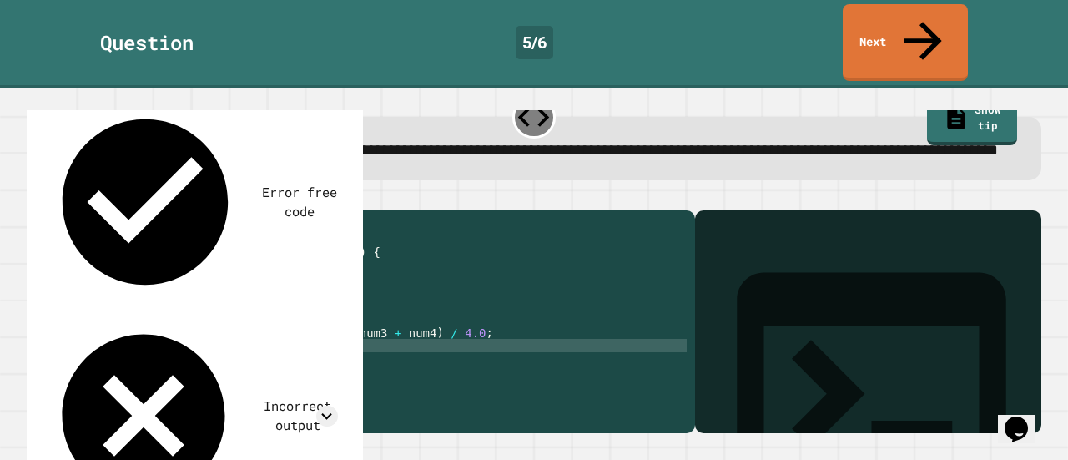
click at [346, 96] on div at bounding box center [346, 100] width 20 height 20
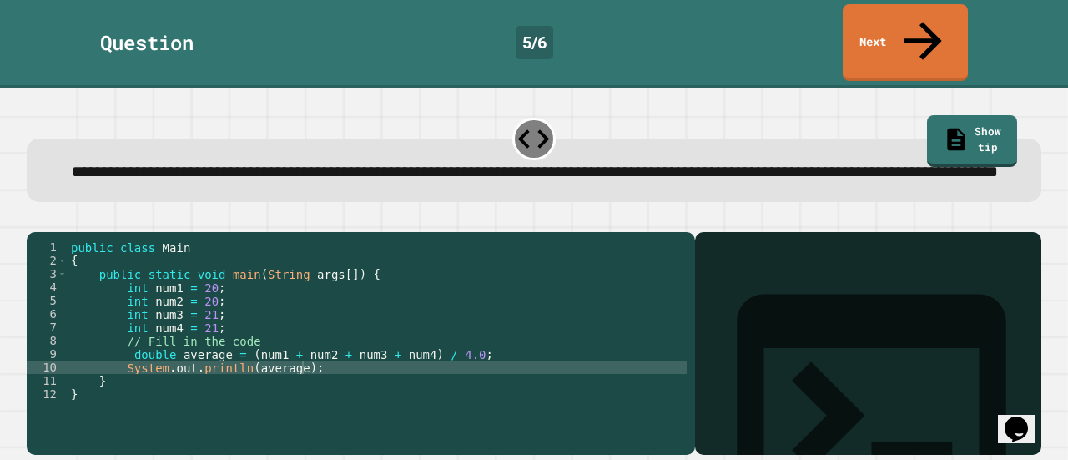
click at [264, 332] on div "public class Main { public static void main ( String args [ ]) { int num1 = 20 …" at bounding box center [377, 340] width 619 height 200
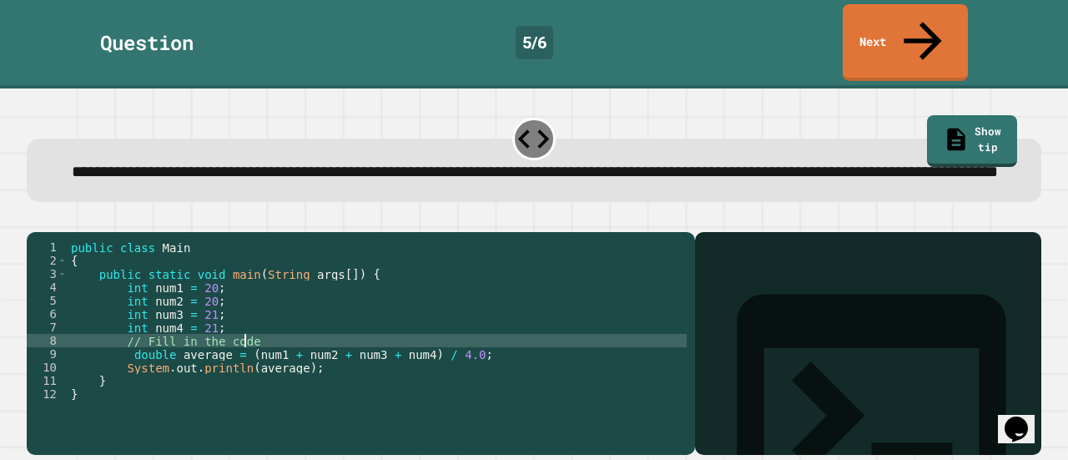
click at [35, 219] on icon "button" at bounding box center [35, 219] width 0 height 0
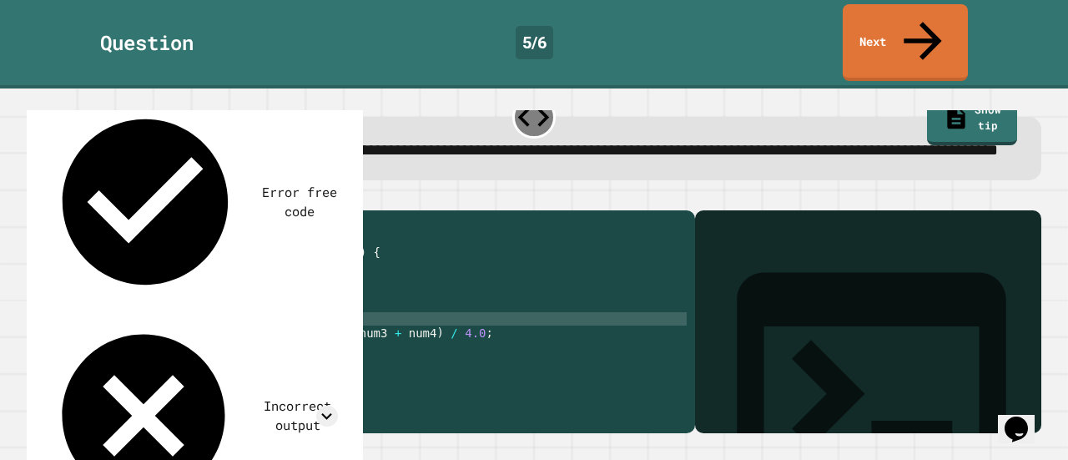
scroll to position [0, 0]
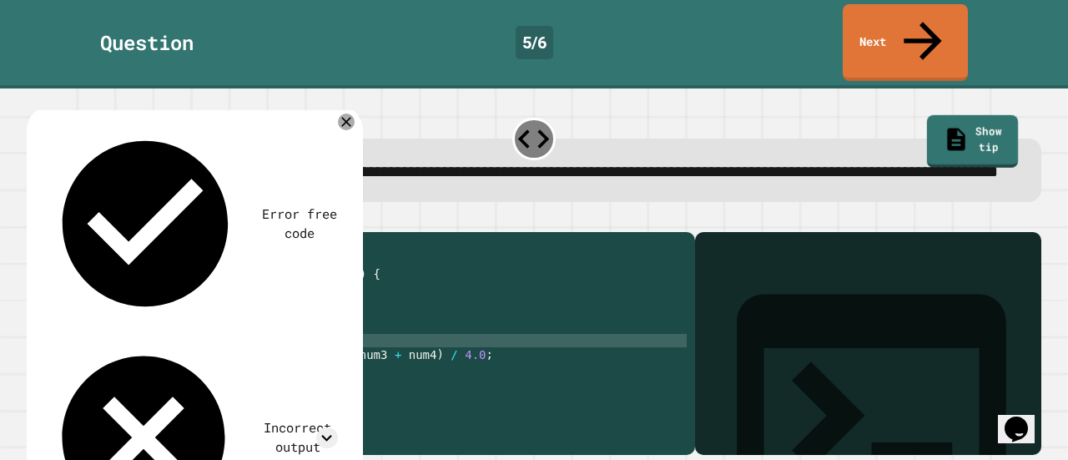
click at [927, 114] on link "Show tip" at bounding box center [972, 140] width 91 height 53
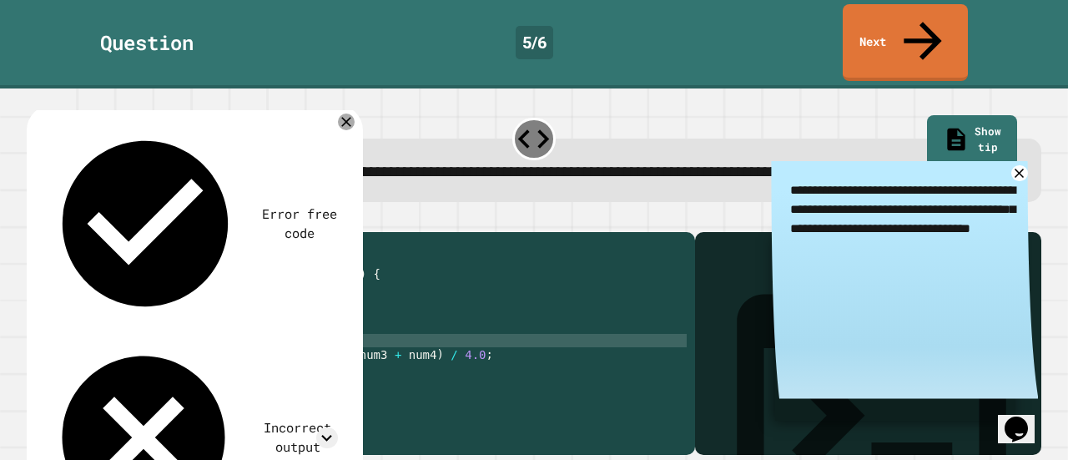
drag, startPoint x: 777, startPoint y: 186, endPoint x: 863, endPoint y: 262, distance: 114.7
click at [863, 262] on textarea "**********" at bounding box center [904, 218] width 267 height 115
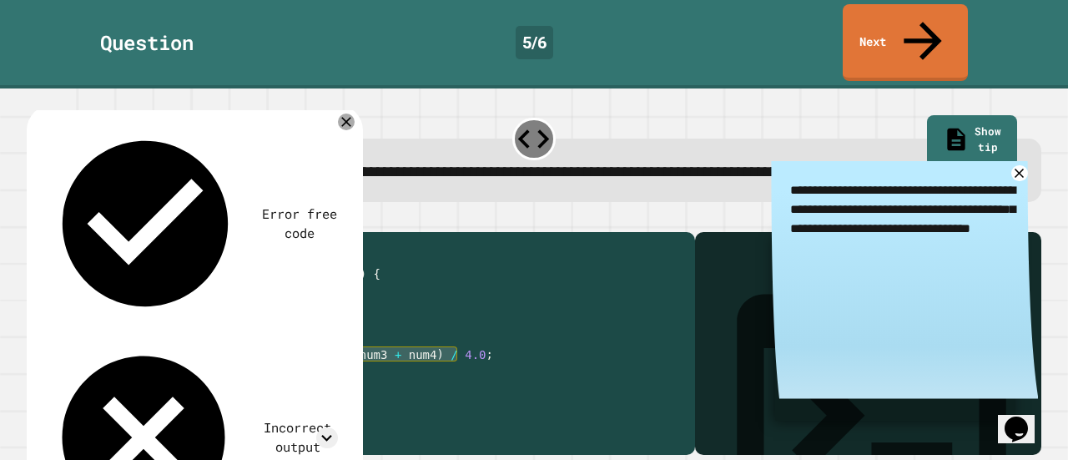
drag, startPoint x: 466, startPoint y: 370, endPoint x: 174, endPoint y: 370, distance: 292.1
click at [174, 370] on div "public class Main { public static void main ( String args [ ]) { int num1 = 20 …" at bounding box center [377, 340] width 619 height 200
type textarea "*"
paste textarea "**********"
type textarea "**********"
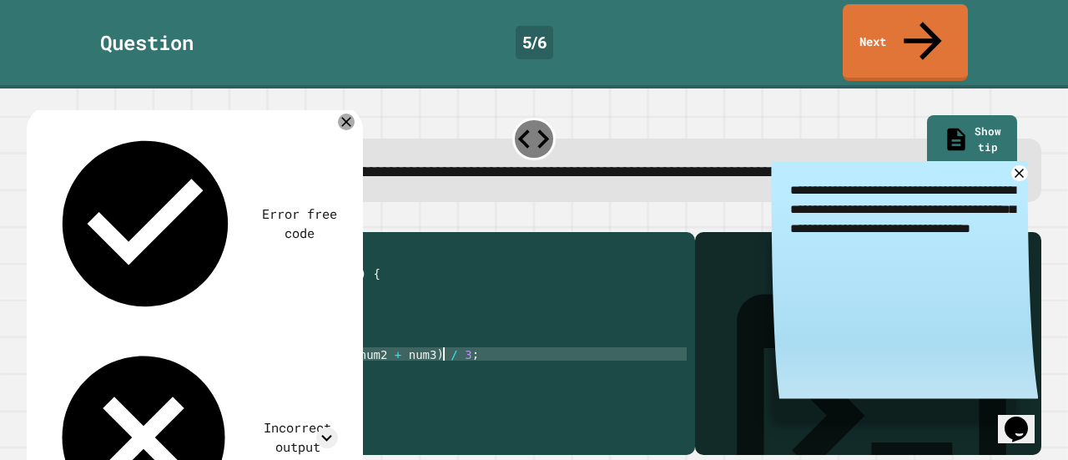
click at [35, 219] on icon "button" at bounding box center [35, 219] width 0 height 0
click at [1011, 168] on icon at bounding box center [1020, 173] width 19 height 19
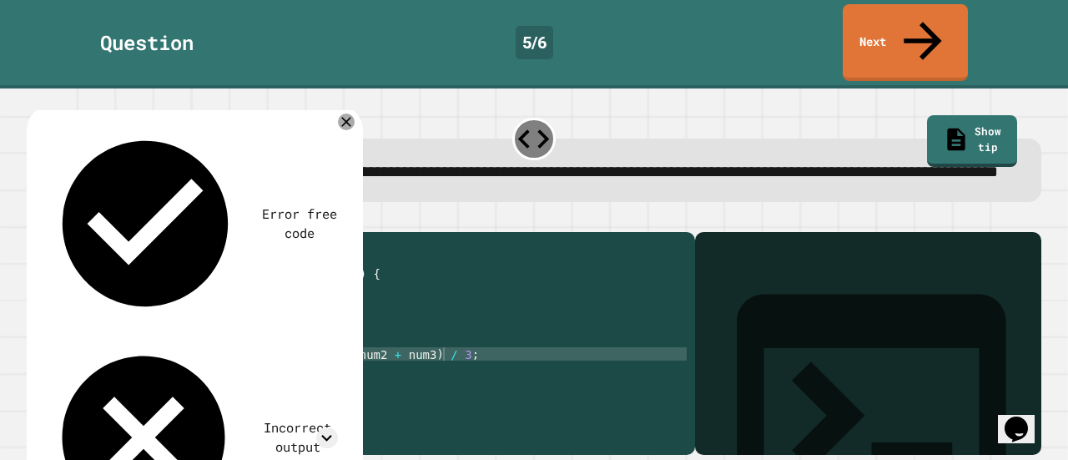
scroll to position [22, 0]
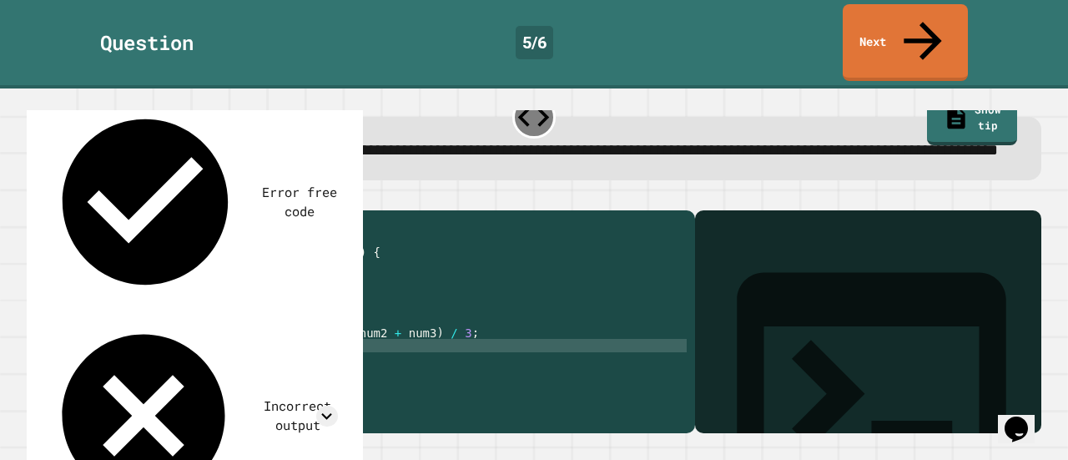
click at [330, 361] on div "public class Main { public static void main ( String args [ ]) { int num1 = 20 …" at bounding box center [377, 319] width 619 height 200
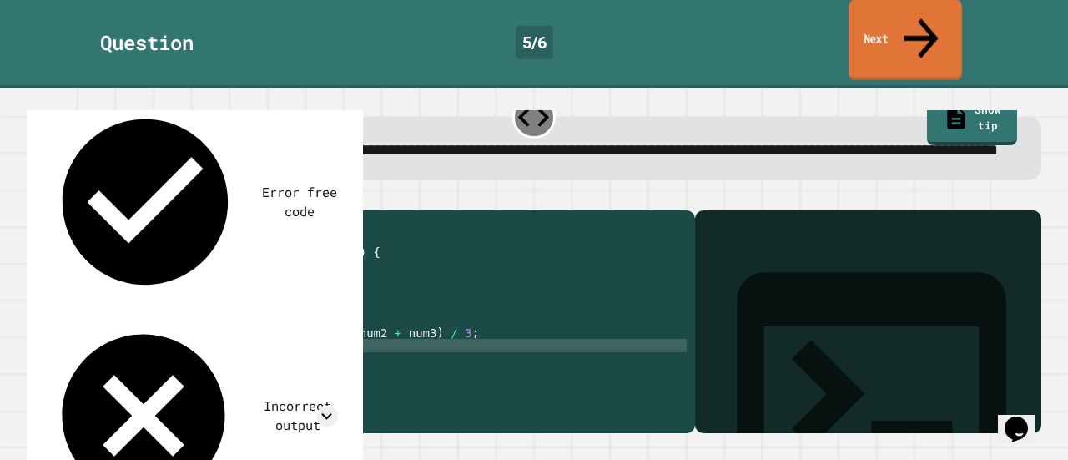
click at [898, 29] on link "Next" at bounding box center [905, 40] width 113 height 81
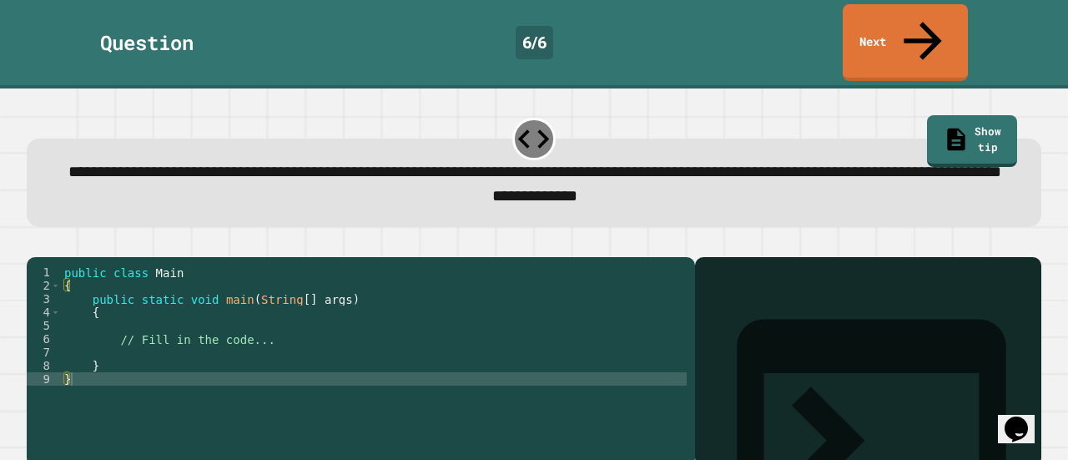
scroll to position [48, 0]
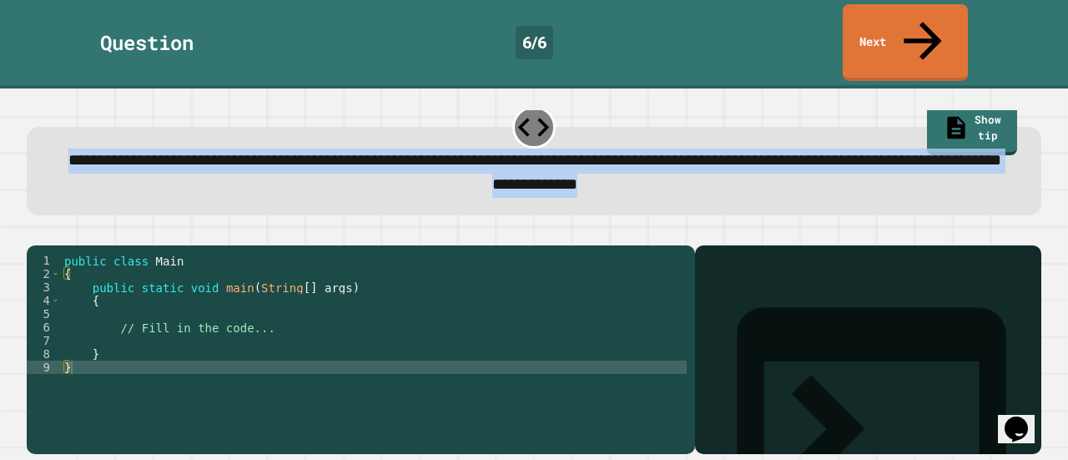
drag, startPoint x: 57, startPoint y: 89, endPoint x: 607, endPoint y: 152, distance: 554.3
click at [607, 152] on div "**********" at bounding box center [534, 171] width 1015 height 88
copy div "**********"
click at [505, 152] on span "**********" at bounding box center [534, 160] width 933 height 16
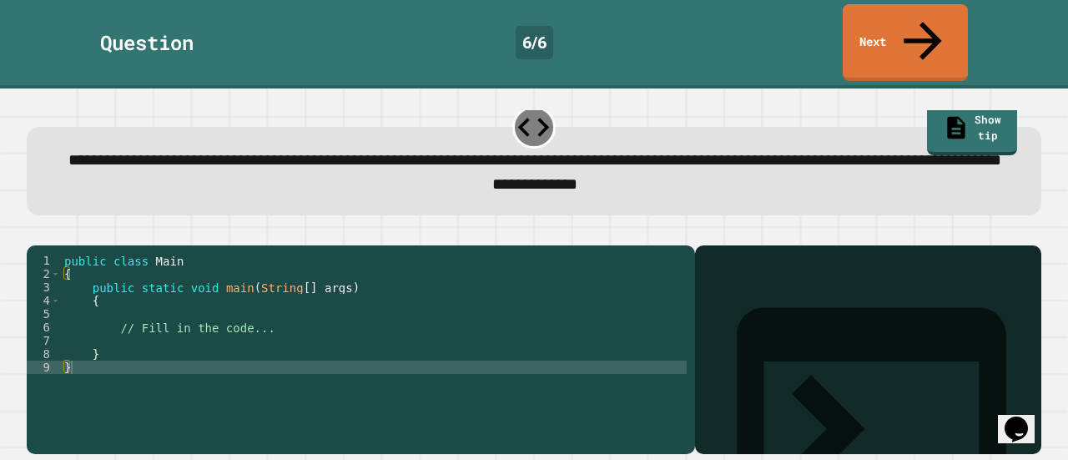
click at [148, 291] on div "public class Main { public static void main ( String [ ] args ) { // Fill in th…" at bounding box center [374, 354] width 626 height 200
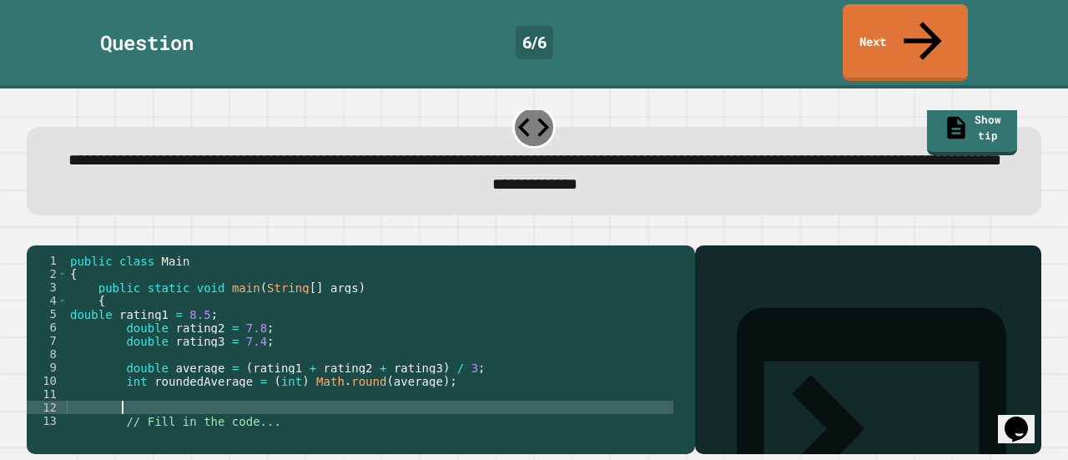
scroll to position [0, 3]
paste textarea "**********"
type textarea "**********"
click at [35, 232] on icon "button" at bounding box center [35, 232] width 0 height 0
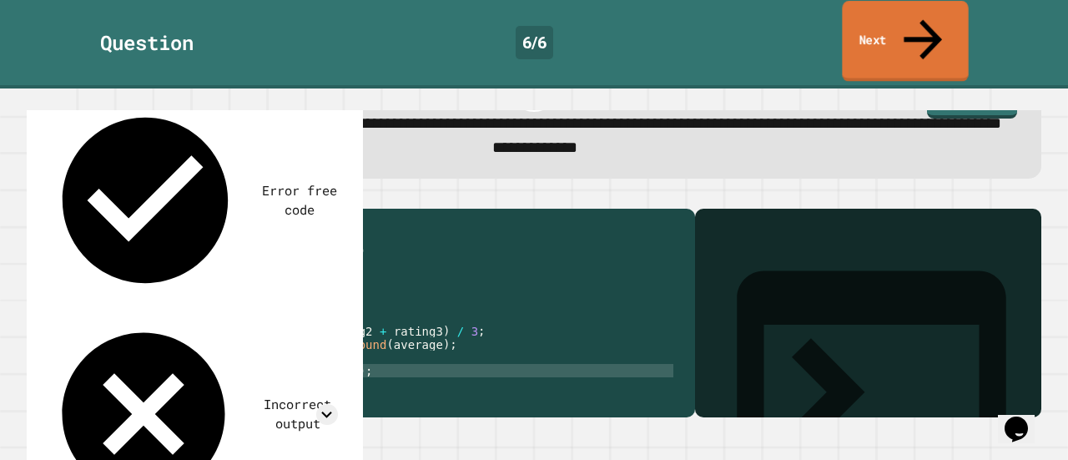
click at [914, 28] on link "Next" at bounding box center [905, 41] width 126 height 81
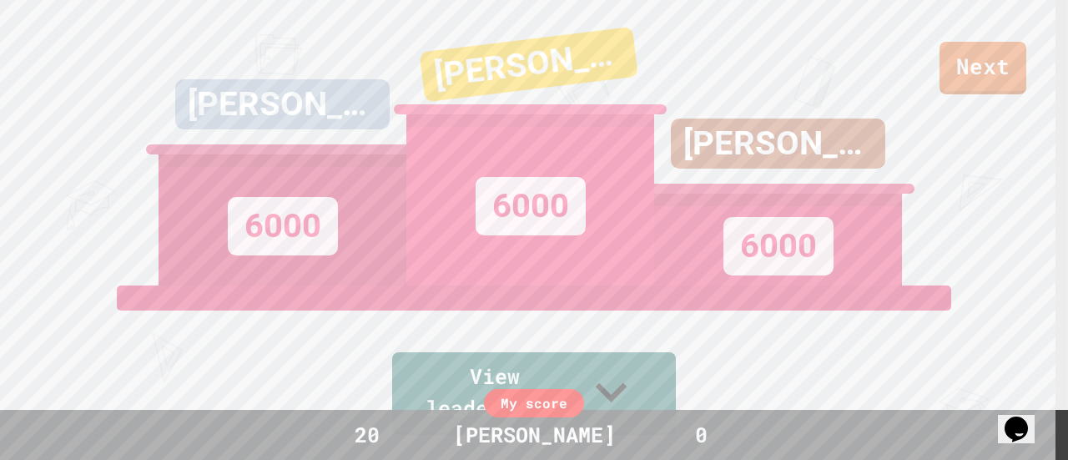
click at [364, 426] on div "20" at bounding box center [367, 435] width 125 height 32
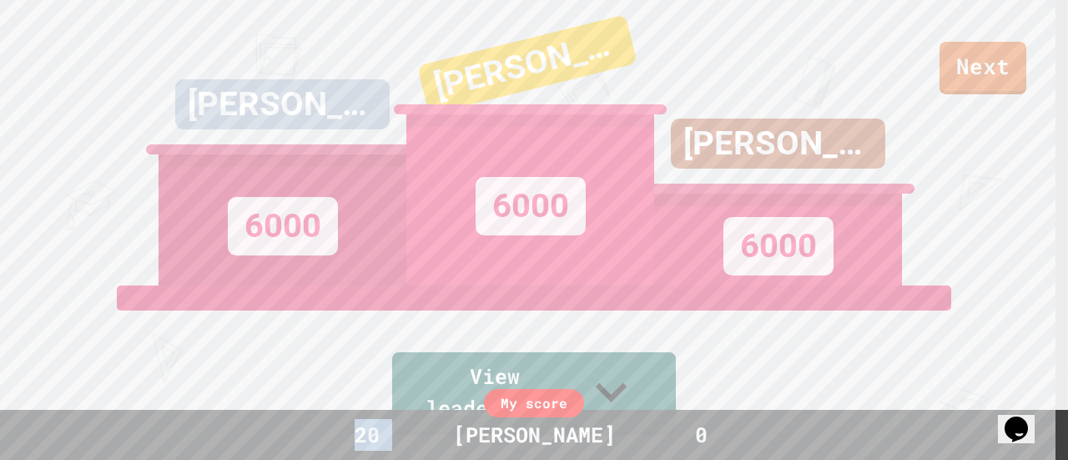
click at [364, 426] on div "20" at bounding box center [367, 435] width 125 height 32
click at [764, 441] on div "My score 20 SUPRAJ 0" at bounding box center [534, 435] width 1068 height 50
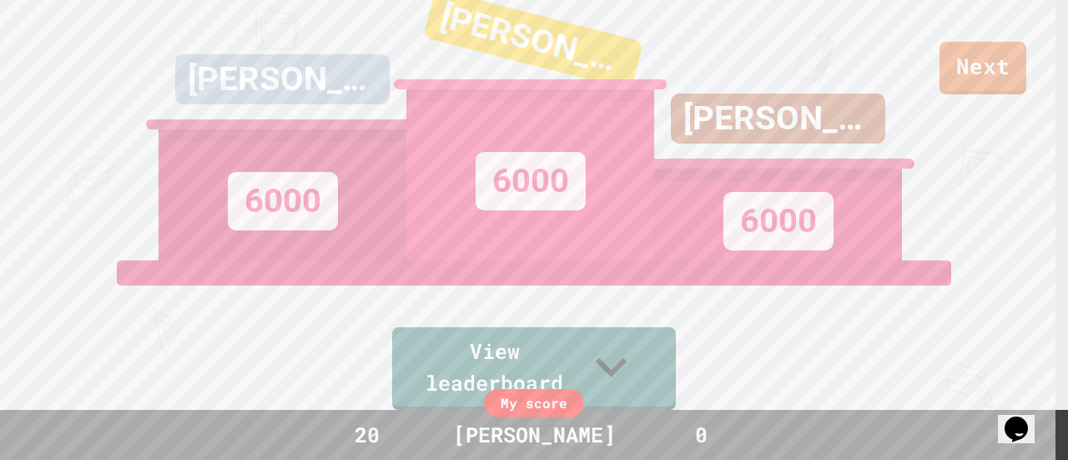
scroll to position [0, 0]
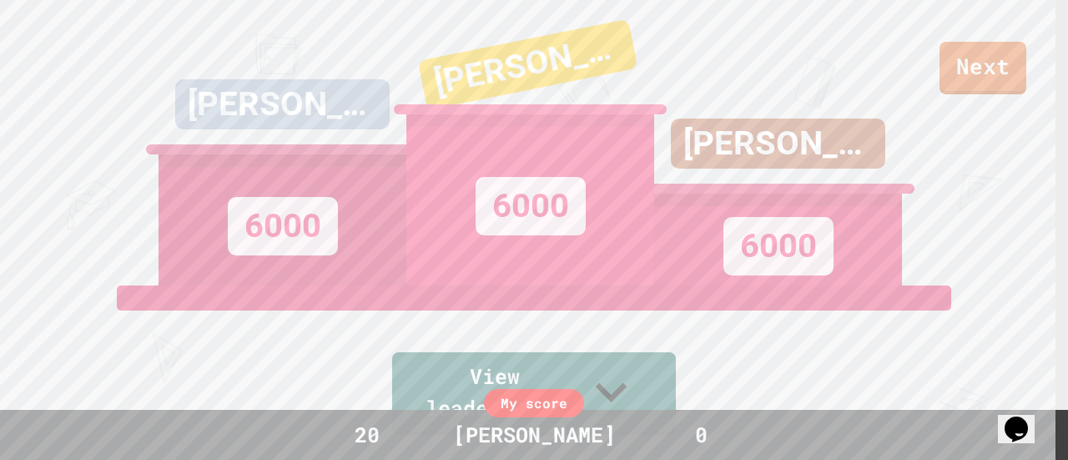
click at [496, 88] on div "[PERSON_NAME]" at bounding box center [528, 64] width 220 height 91
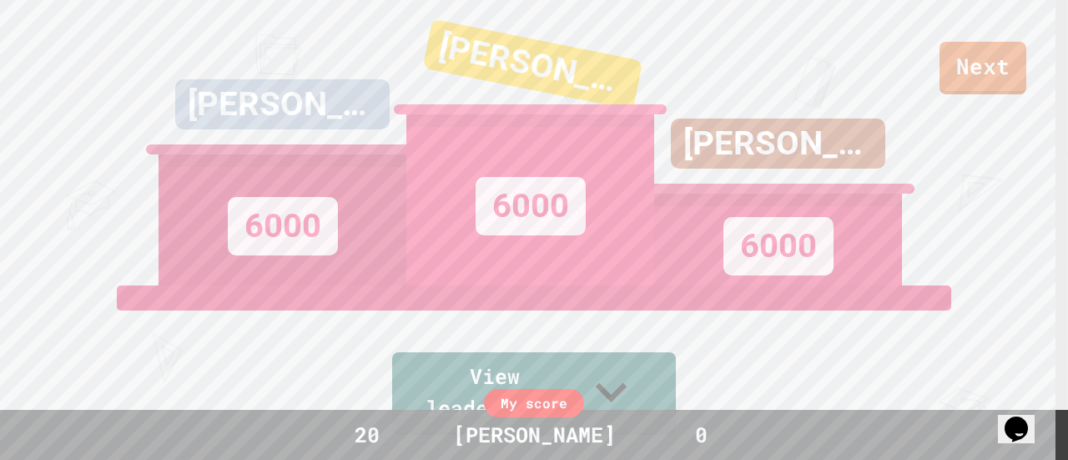
click at [472, 151] on div "6000" at bounding box center [530, 199] width 248 height 171
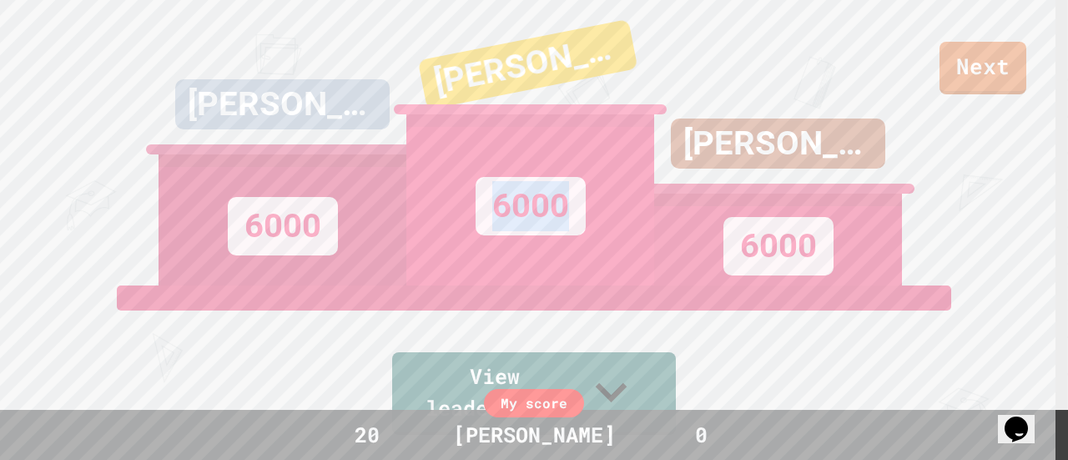
click at [472, 151] on div "6000" at bounding box center [530, 199] width 248 height 171
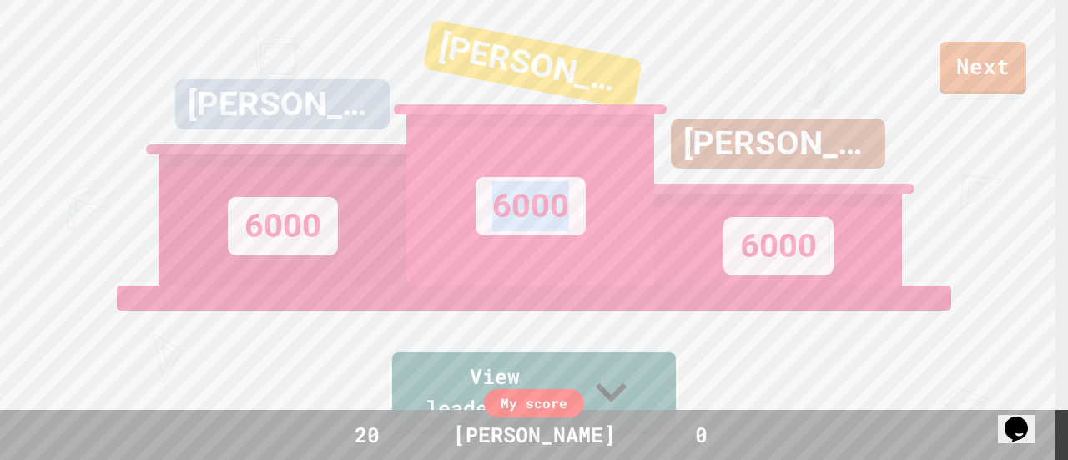
click at [541, 285] on div "6000" at bounding box center [530, 199] width 248 height 171
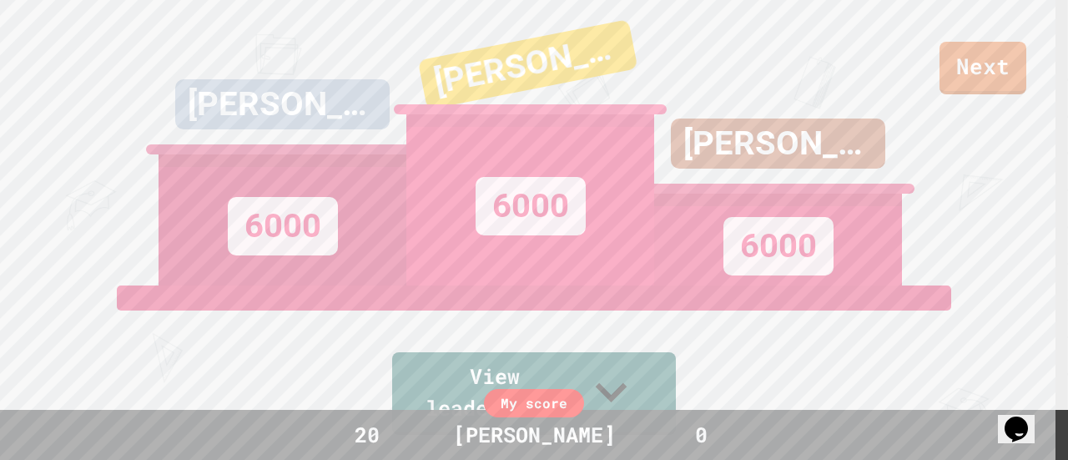
click at [535, 234] on div "6000" at bounding box center [531, 206] width 110 height 58
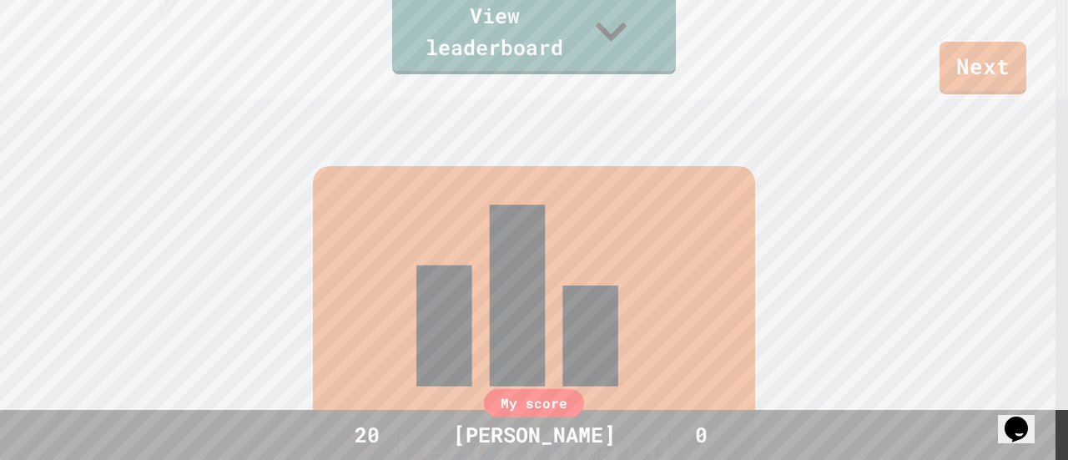
scroll to position [382, 0]
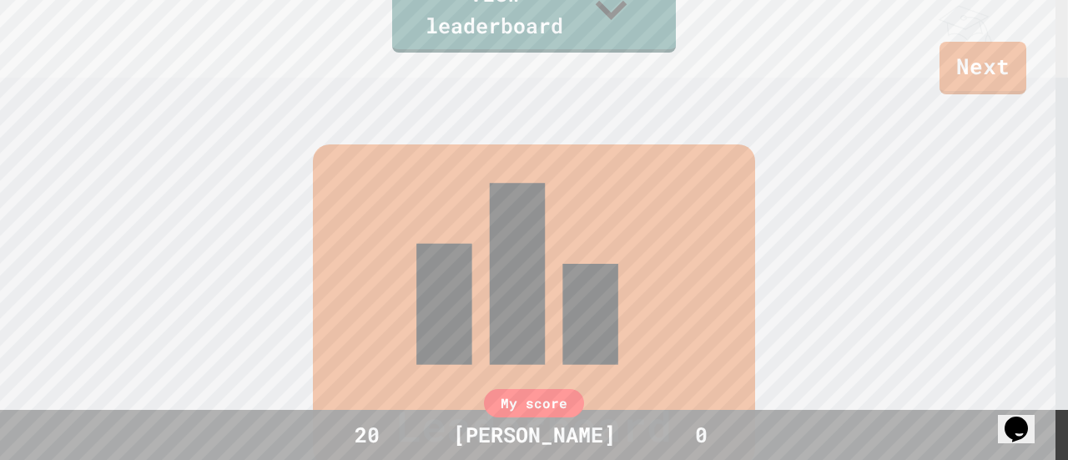
click at [587, 181] on div "Leaderboard" at bounding box center [534, 304] width 442 height 321
drag, startPoint x: 576, startPoint y: 4, endPoint x: 476, endPoint y: 27, distance: 101.8
click at [476, 27] on link "View leaderboard" at bounding box center [534, 10] width 286 height 84
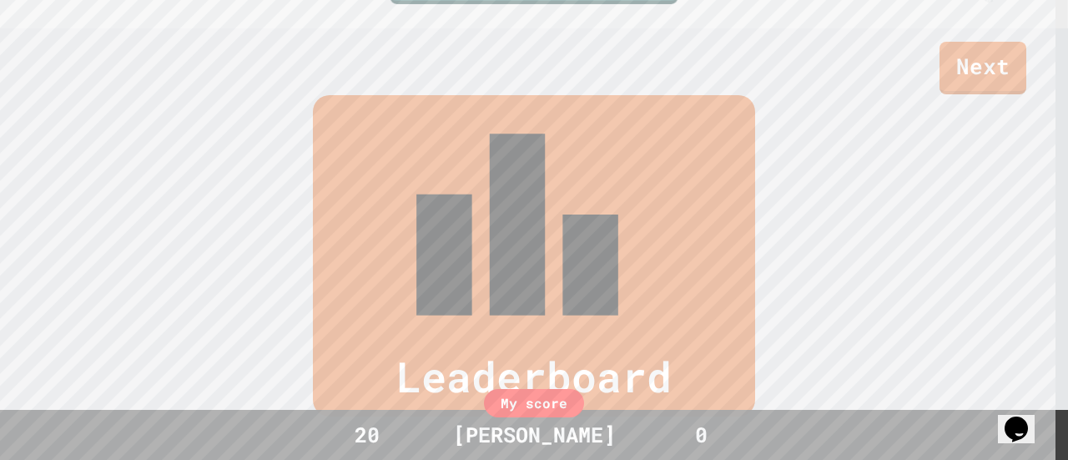
scroll to position [454, 0]
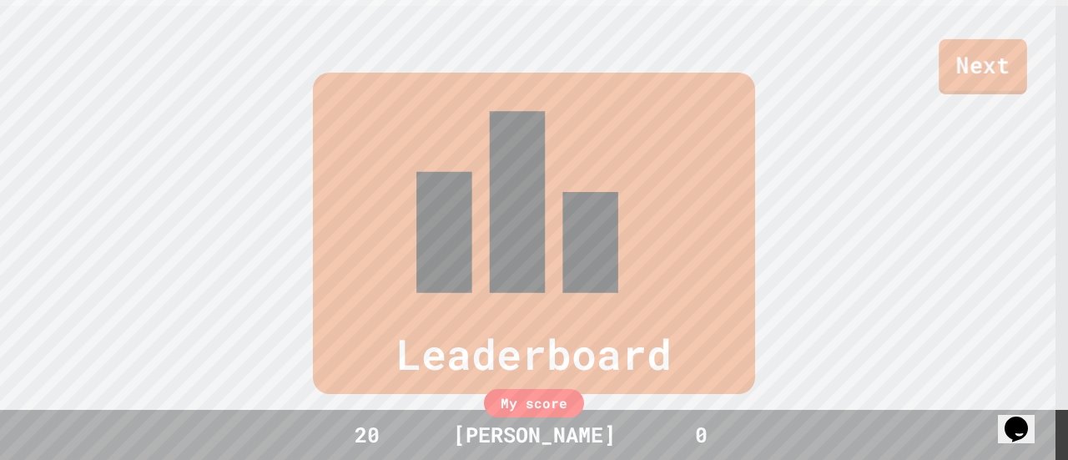
click at [959, 71] on link "Next" at bounding box center [983, 66] width 88 height 55
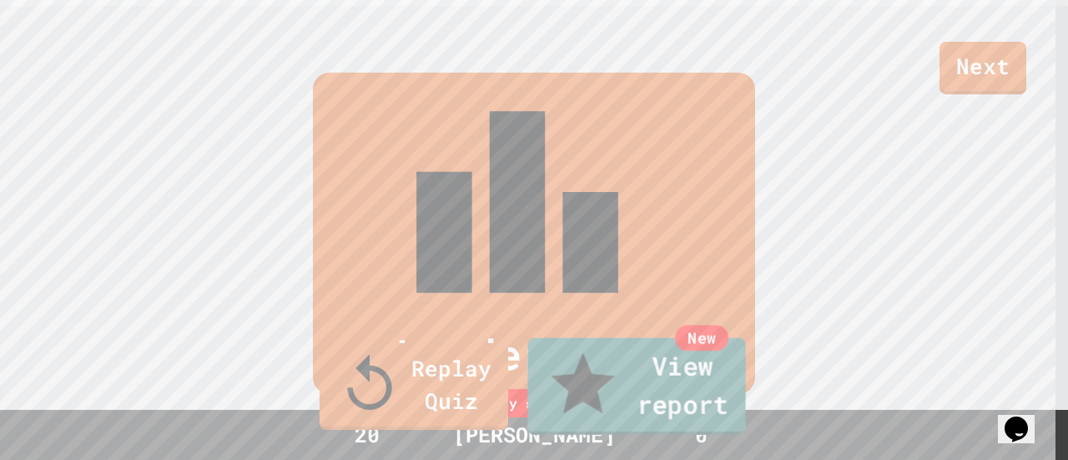
click at [611, 403] on link "New View report" at bounding box center [636, 386] width 218 height 97
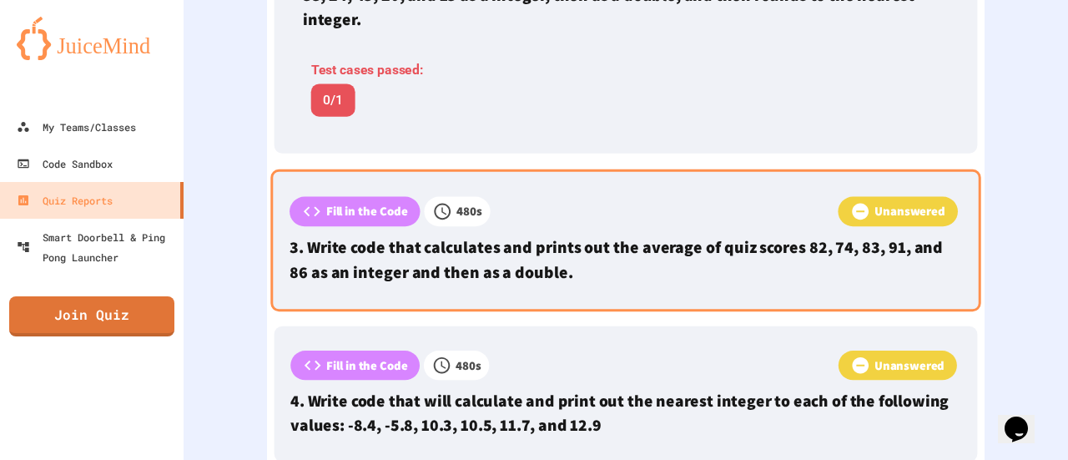
scroll to position [978, 0]
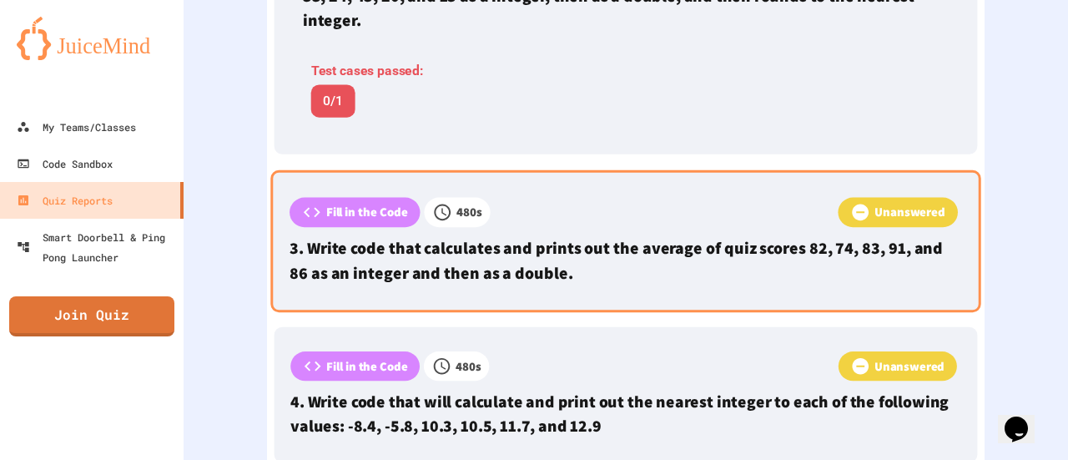
click at [552, 235] on p "3. Write code that calculates and prints out the average of quiz scores 82, 74,…" at bounding box center [626, 259] width 673 height 49
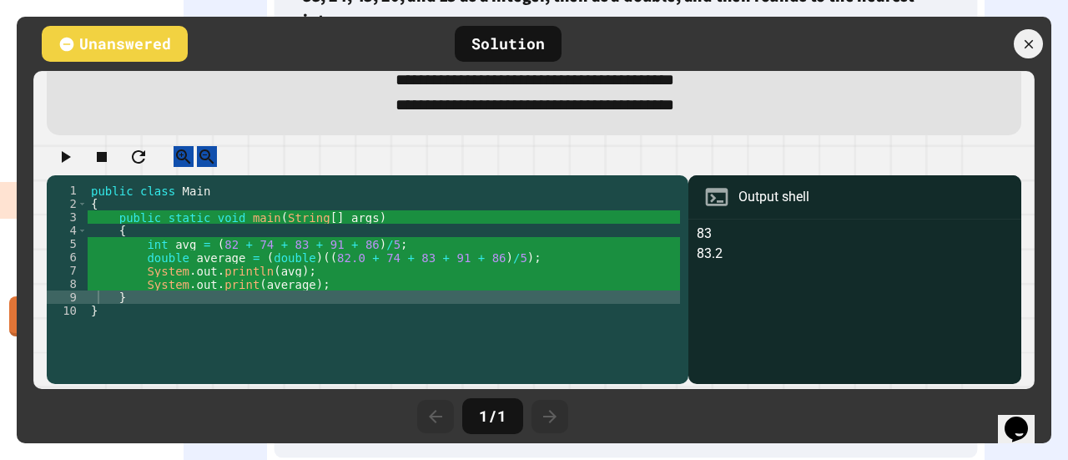
scroll to position [0, 0]
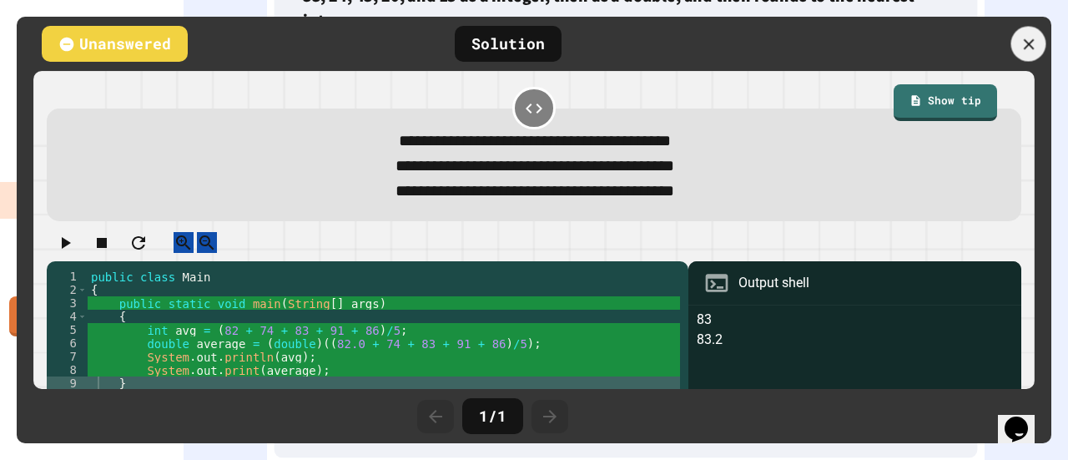
click at [1023, 44] on icon at bounding box center [1029, 44] width 18 height 18
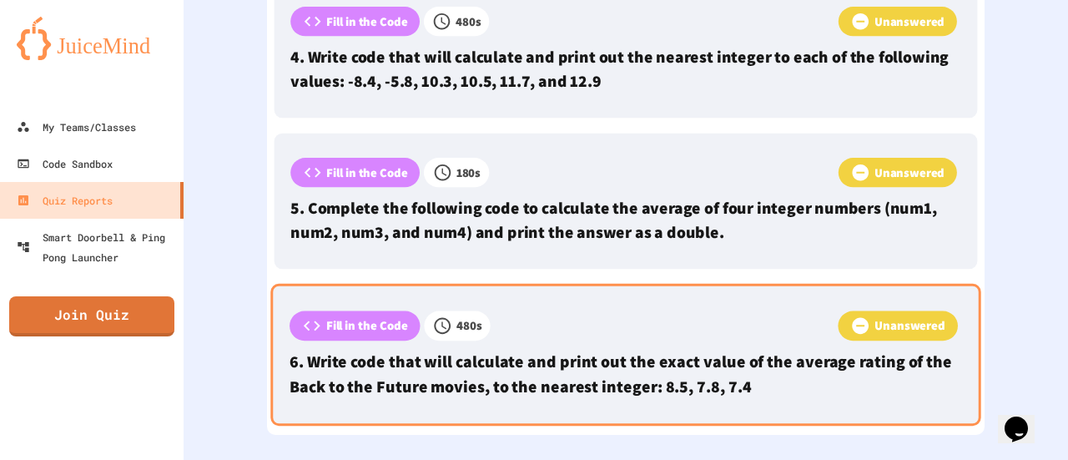
scroll to position [1317, 0]
click at [548, 329] on div "Unanswered" at bounding box center [726, 329] width 471 height 34
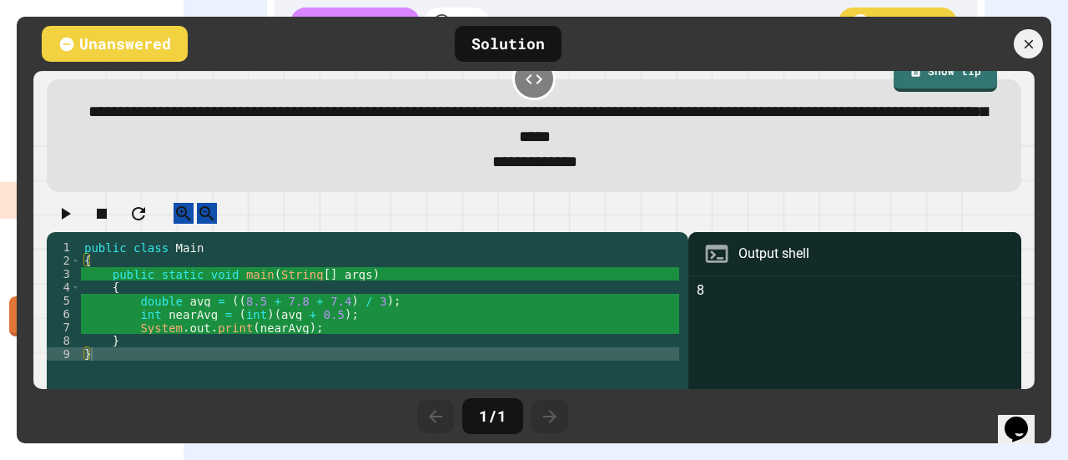
scroll to position [30, 0]
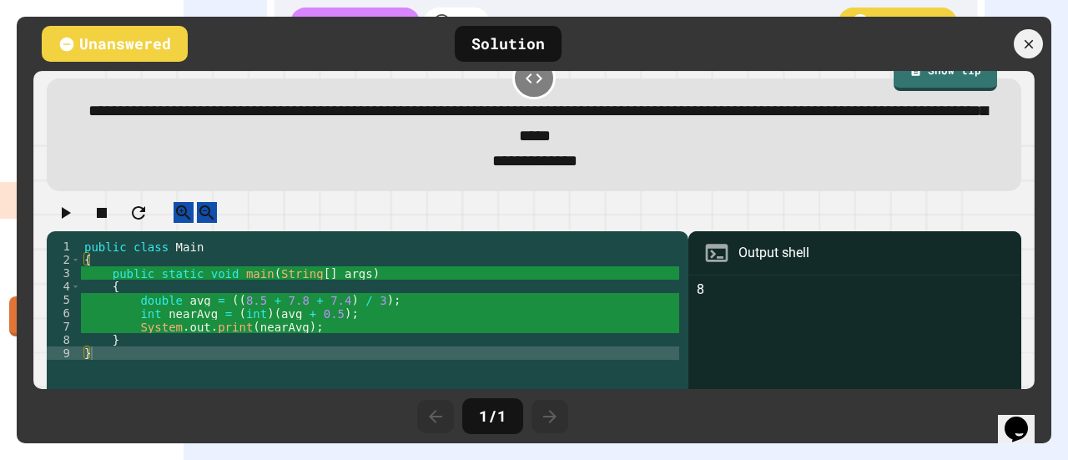
click at [1030, 37] on icon at bounding box center [1028, 44] width 15 height 15
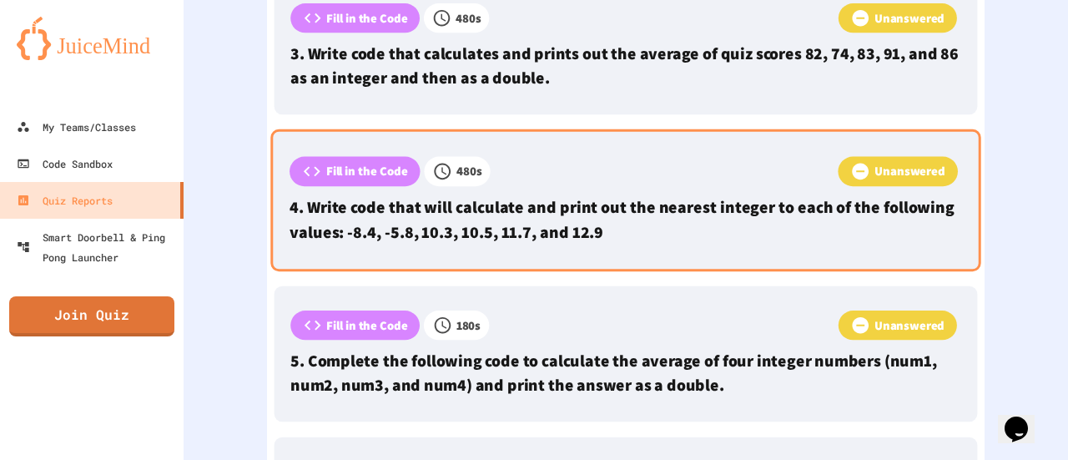
scroll to position [1169, 0]
click at [572, 210] on p "4. Write code that will calculate and print out the nearest integer to each of …" at bounding box center [626, 219] width 673 height 49
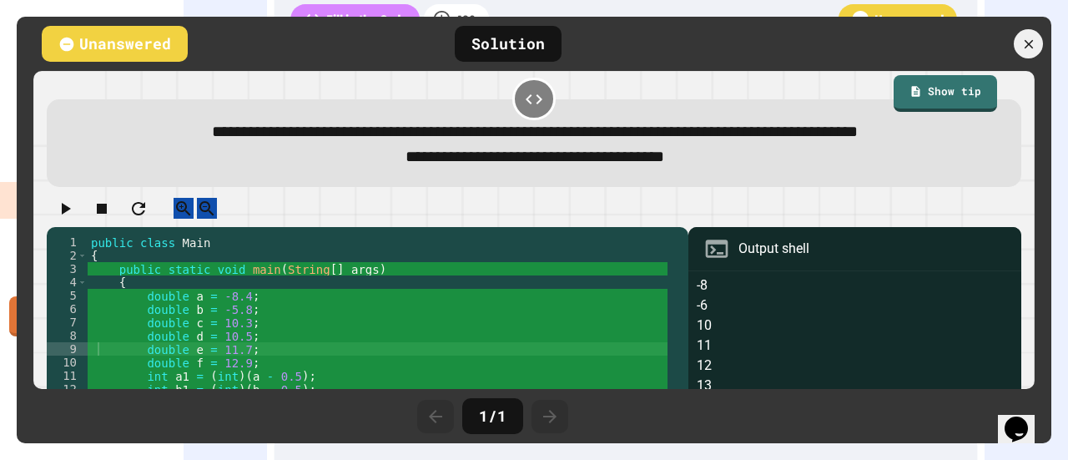
scroll to position [8, 0]
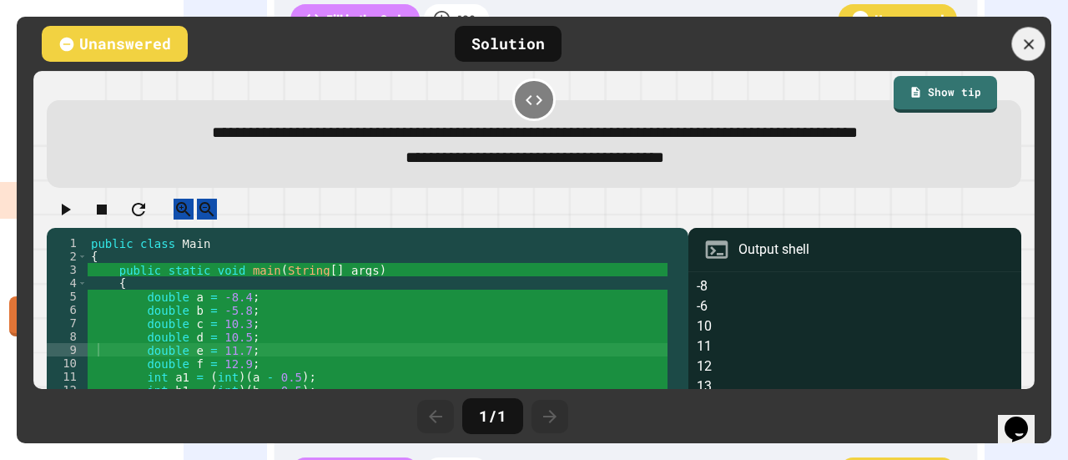
click at [1023, 36] on icon at bounding box center [1029, 44] width 18 height 18
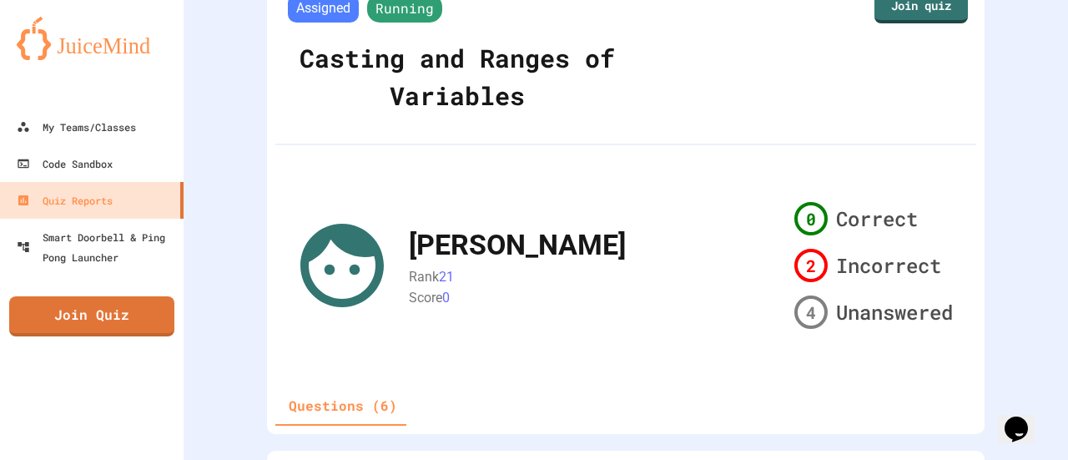
scroll to position [64, 0]
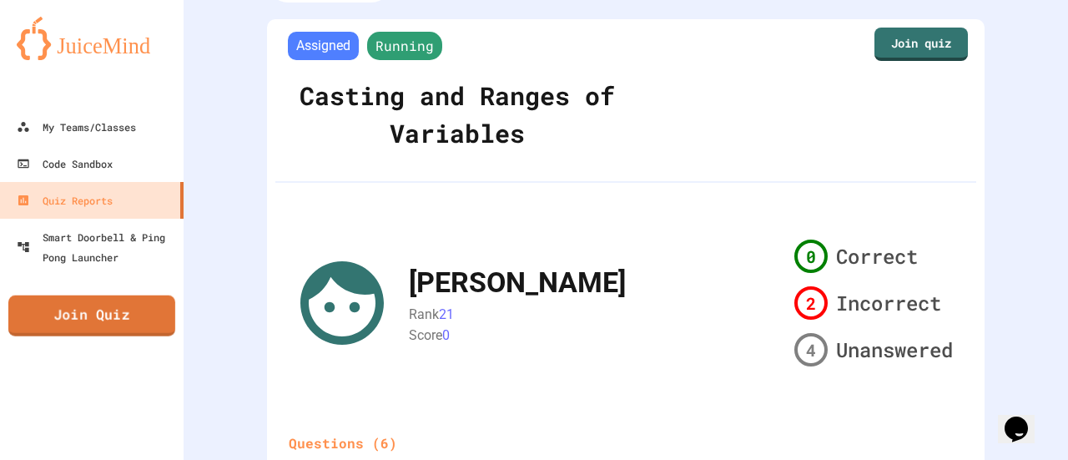
click at [85, 318] on link "Join Quiz" at bounding box center [91, 315] width 167 height 41
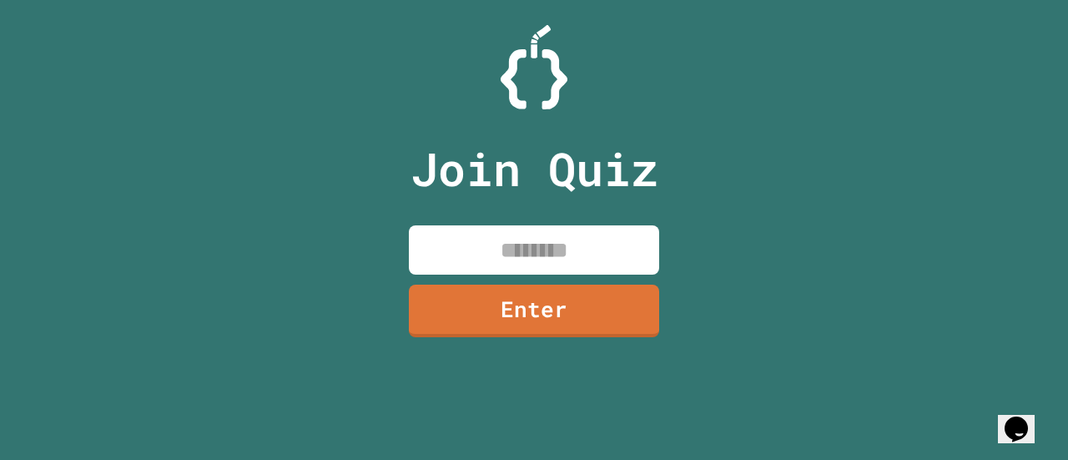
click at [439, 248] on input at bounding box center [534, 249] width 250 height 49
type input "********"
click at [523, 306] on link "Enter" at bounding box center [534, 310] width 252 height 53
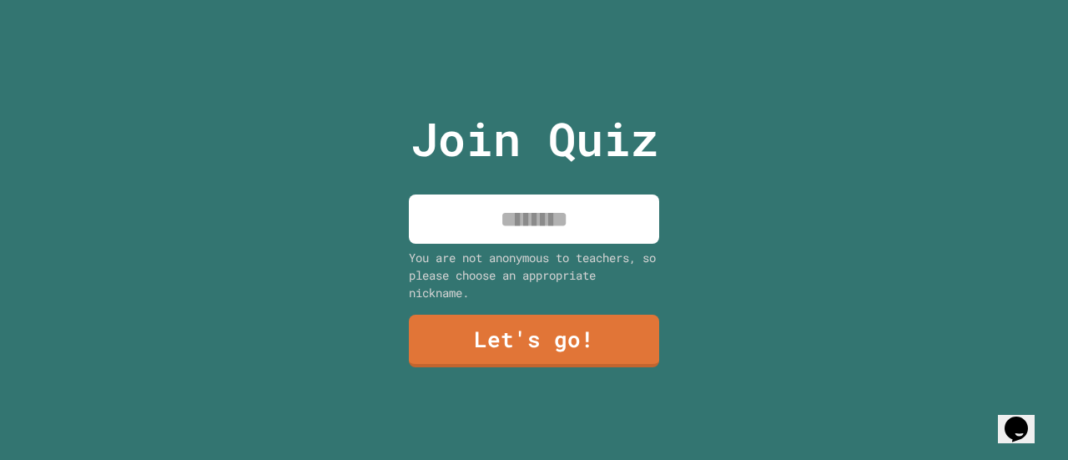
click at [545, 216] on input at bounding box center [534, 218] width 250 height 49
type input "******"
click at [486, 319] on link "Let's go!" at bounding box center [534, 341] width 250 height 53
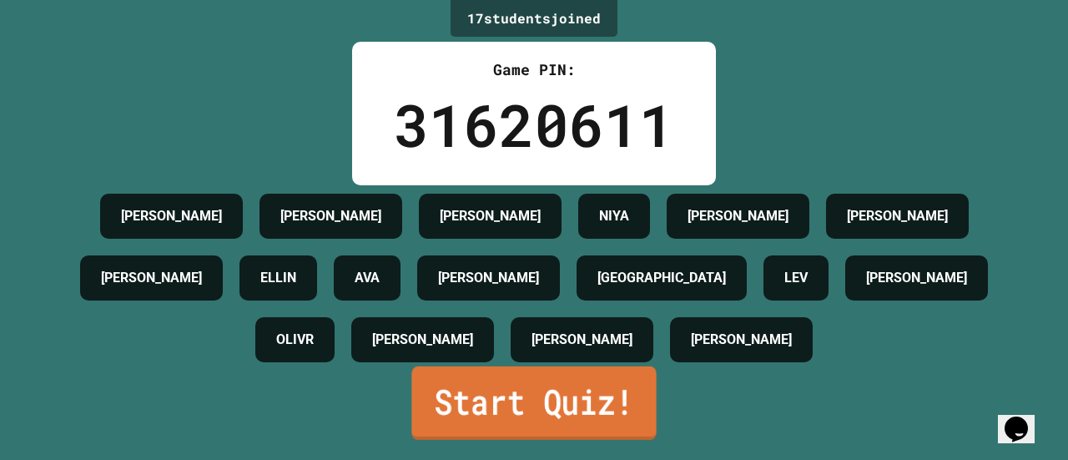
click at [436, 399] on link "Start Quiz!" at bounding box center [533, 402] width 244 height 73
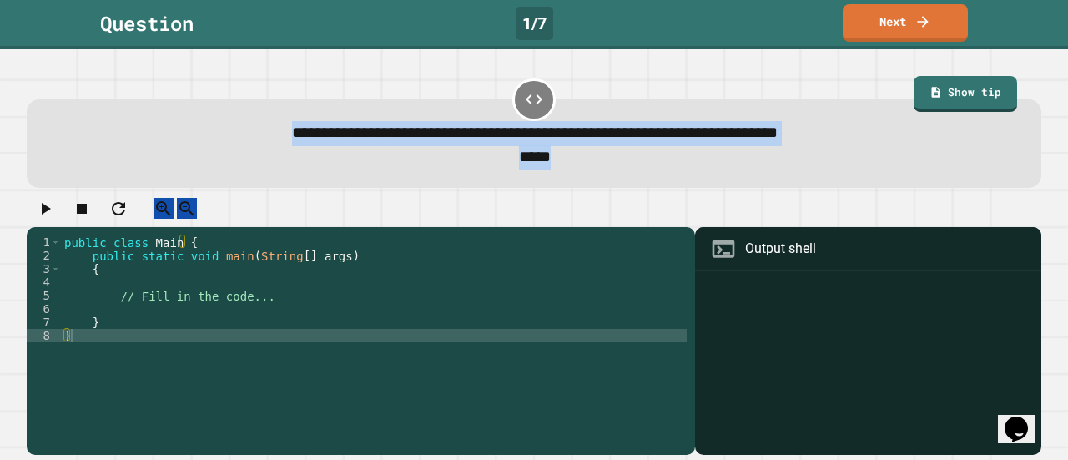
drag, startPoint x: 165, startPoint y: 123, endPoint x: 659, endPoint y: 167, distance: 496.0
click at [659, 167] on div "**********" at bounding box center [534, 146] width 971 height 50
copy div "**********"
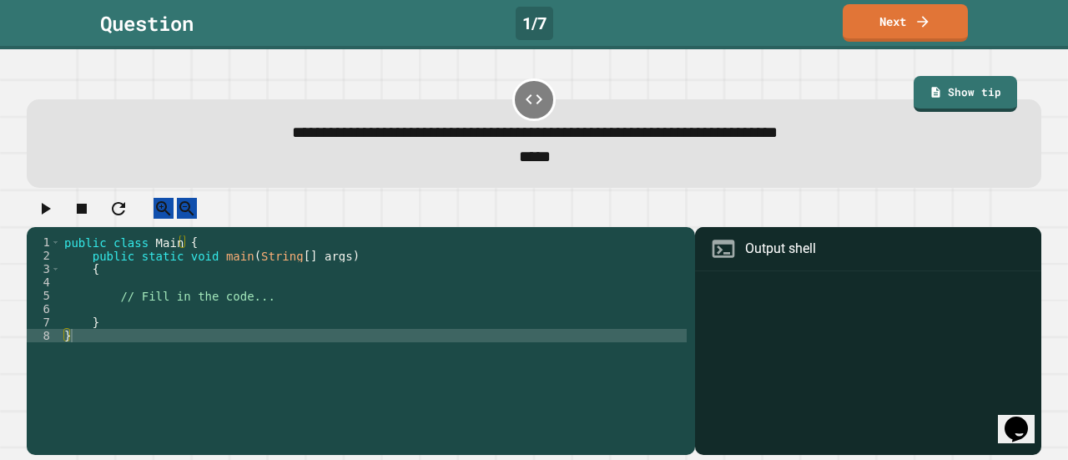
click at [224, 301] on div "public class Main { public static void main ( String [ ] args ) { // Fill in th…" at bounding box center [374, 335] width 626 height 200
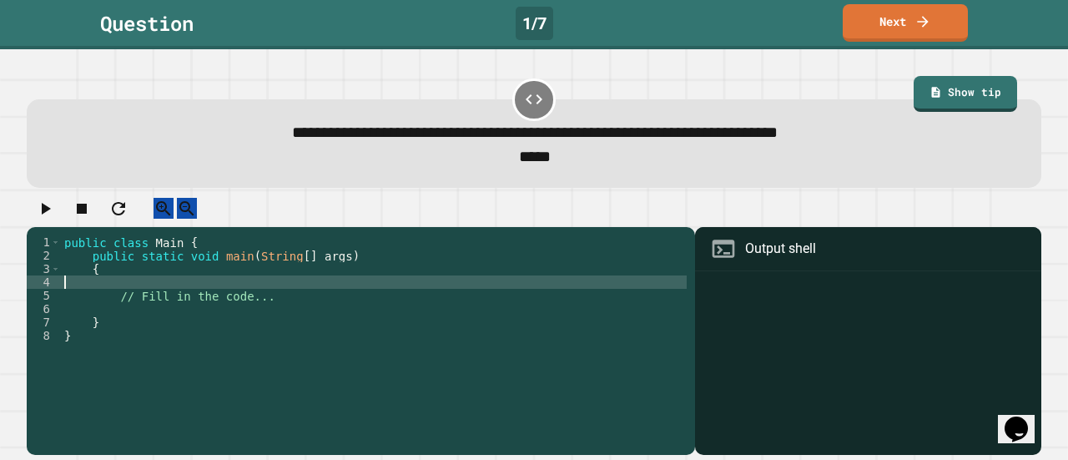
paste textarea "**********"
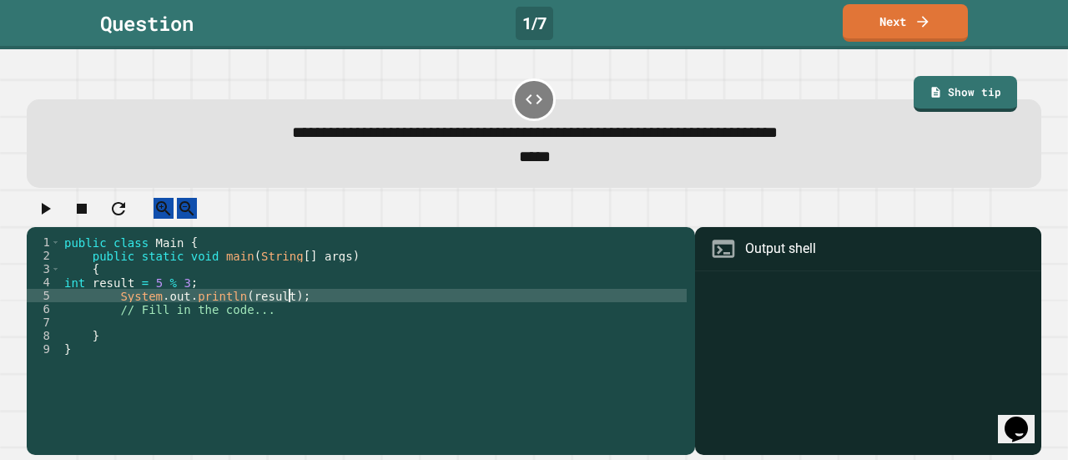
click at [55, 219] on icon "button" at bounding box center [45, 209] width 20 height 20
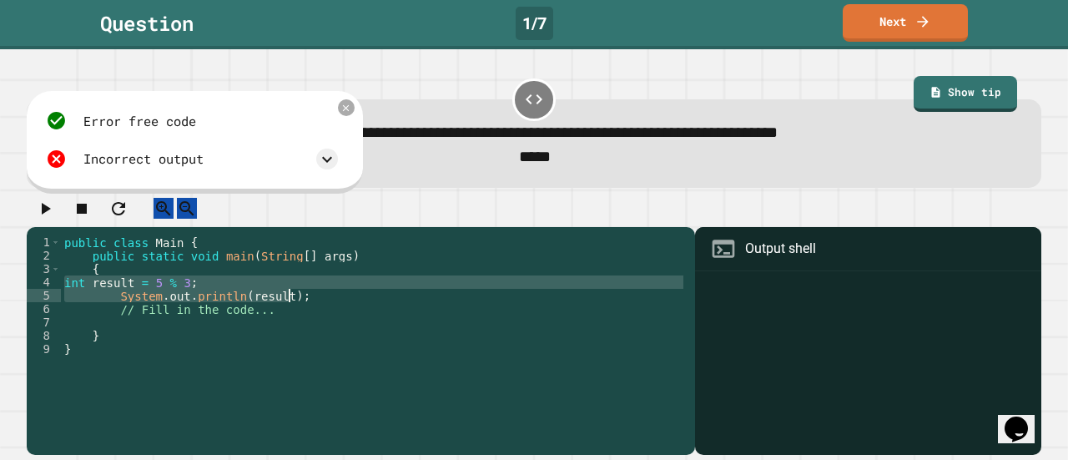
drag, startPoint x: 63, startPoint y: 297, endPoint x: 296, endPoint y: 308, distance: 233.9
click at [296, 308] on div "public class Main { public static void main ( String [ ] args ) { int result = …" at bounding box center [374, 335] width 626 height 200
type textarea "**********"
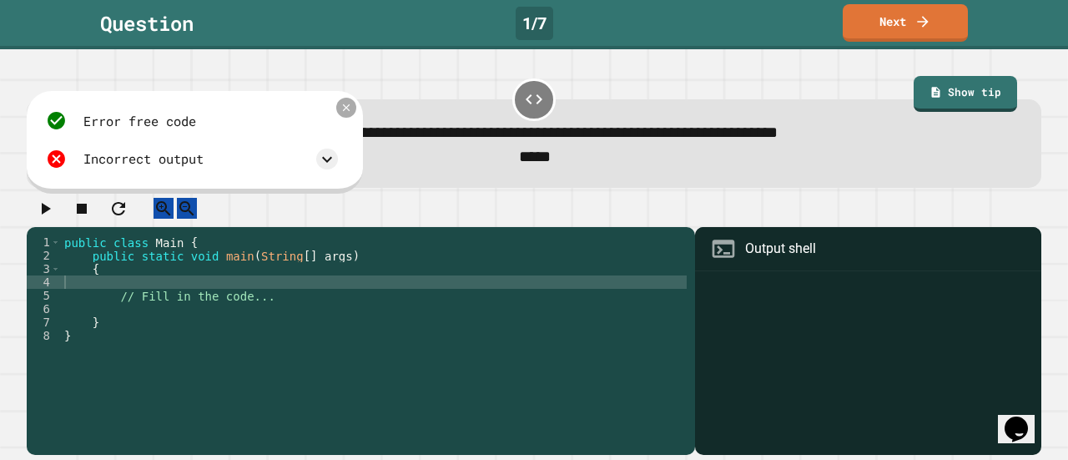
click at [344, 109] on icon at bounding box center [346, 108] width 13 height 13
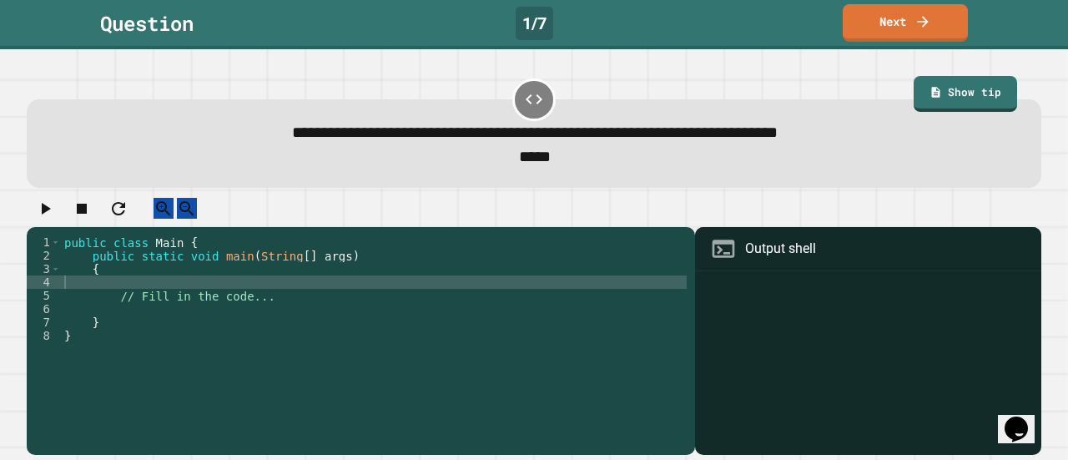
click at [116, 300] on div "public class Main { public static void main ( String [ ] args ) { // Fill in th…" at bounding box center [374, 335] width 626 height 200
type textarea "*"
click at [930, 96] on icon at bounding box center [936, 91] width 13 height 13
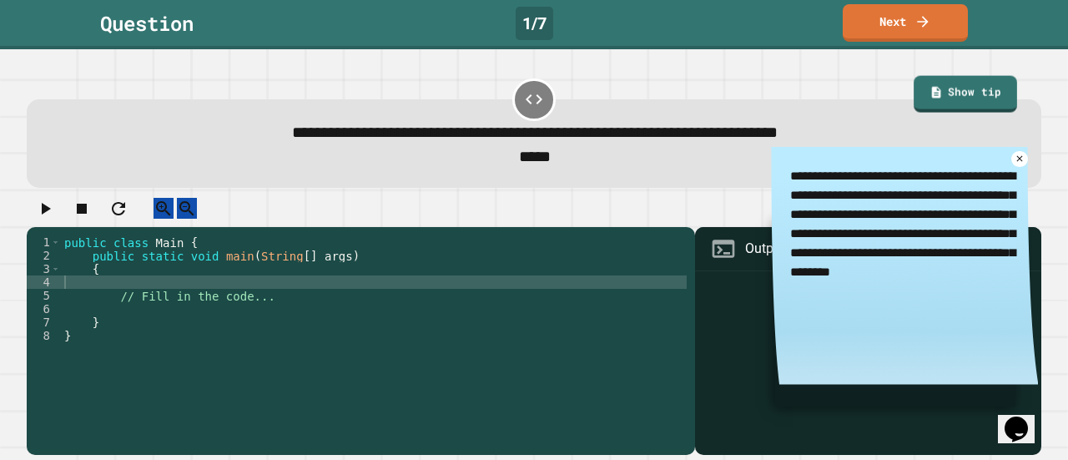
click at [778, 140] on span "**********" at bounding box center [535, 132] width 486 height 16
click at [1013, 165] on icon at bounding box center [1019, 159] width 13 height 13
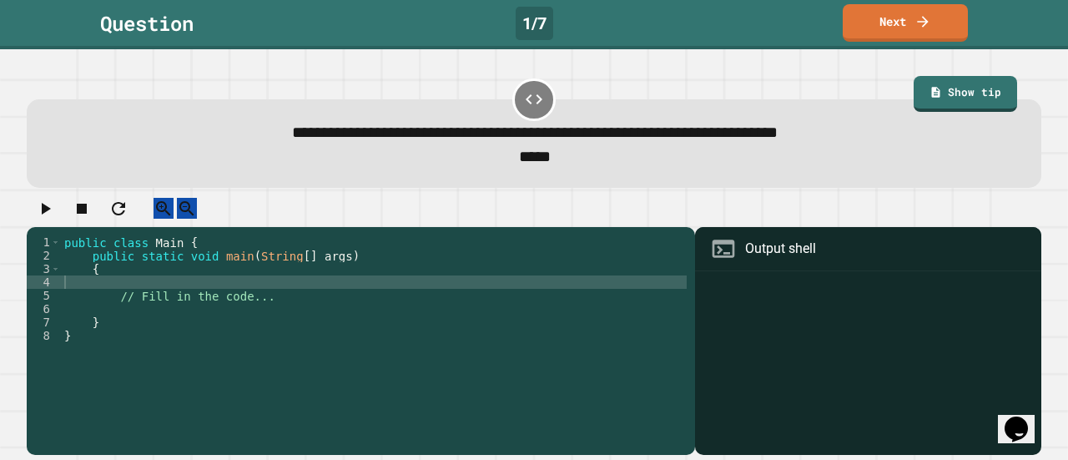
click at [387, 295] on div "public class Main { public static void main ( String [ ] args ) { // Fill in th…" at bounding box center [374, 335] width 626 height 200
click at [537, 26] on div "1 / 7" at bounding box center [535, 23] width 38 height 33
click at [345, 279] on div "public class Main { public static void main ( String [ ] args ) { // Fill in th…" at bounding box center [374, 335] width 626 height 200
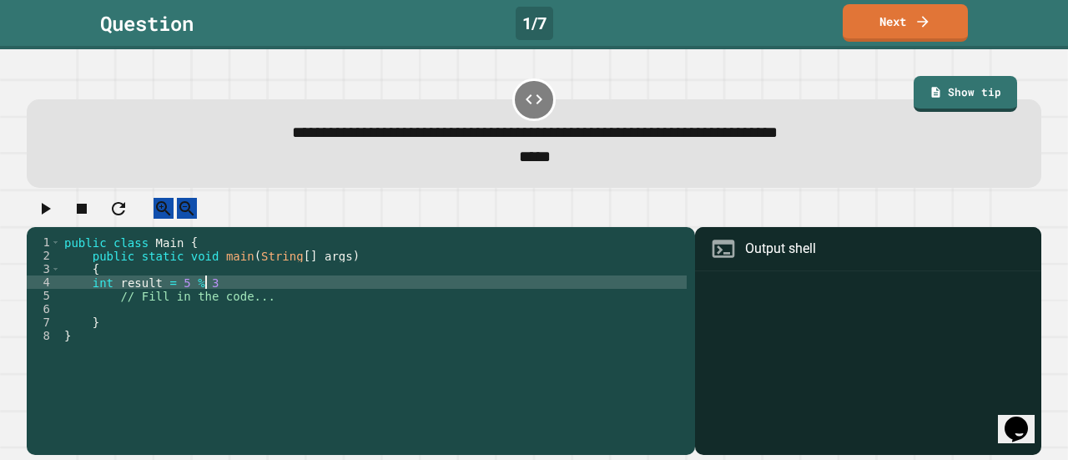
type textarea "**********"
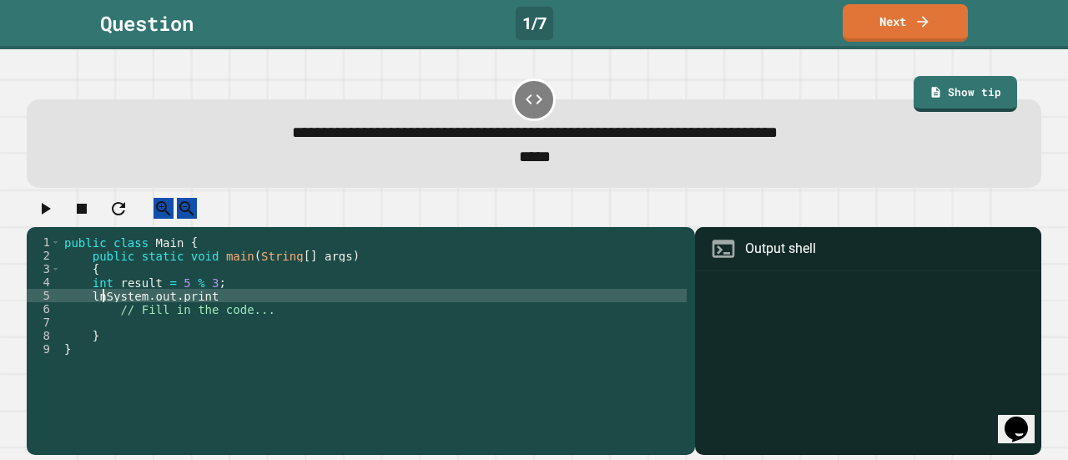
scroll to position [0, 3]
click at [203, 291] on div "public class Main { public static void main ( String [ ] args ) { int result = …" at bounding box center [374, 335] width 626 height 200
type textarea "**********"
click at [43, 199] on icon "button" at bounding box center [45, 209] width 20 height 20
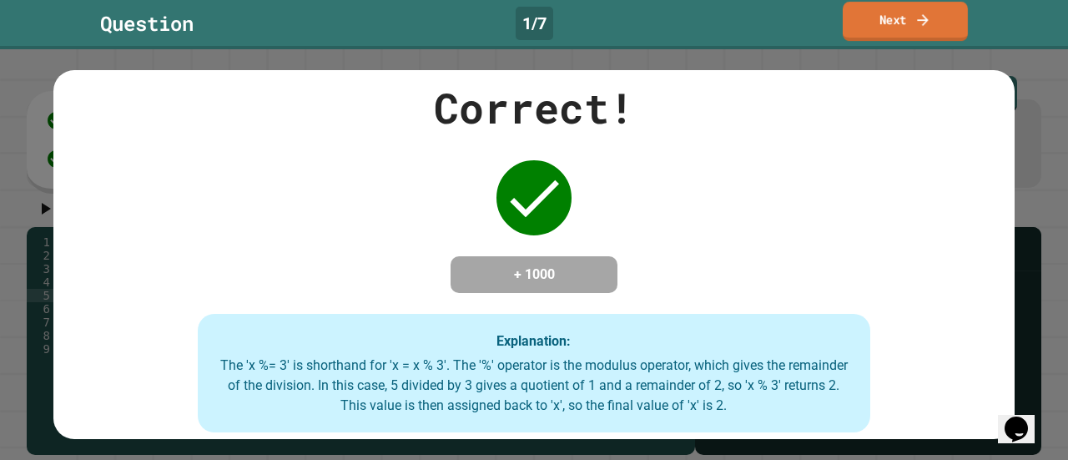
click at [893, 18] on link "Next" at bounding box center [905, 21] width 125 height 39
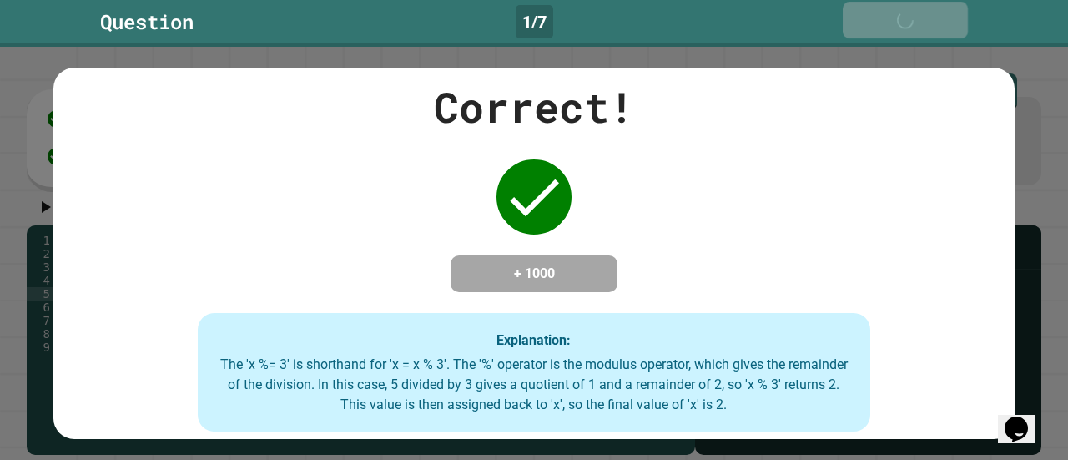
scroll to position [19, 0]
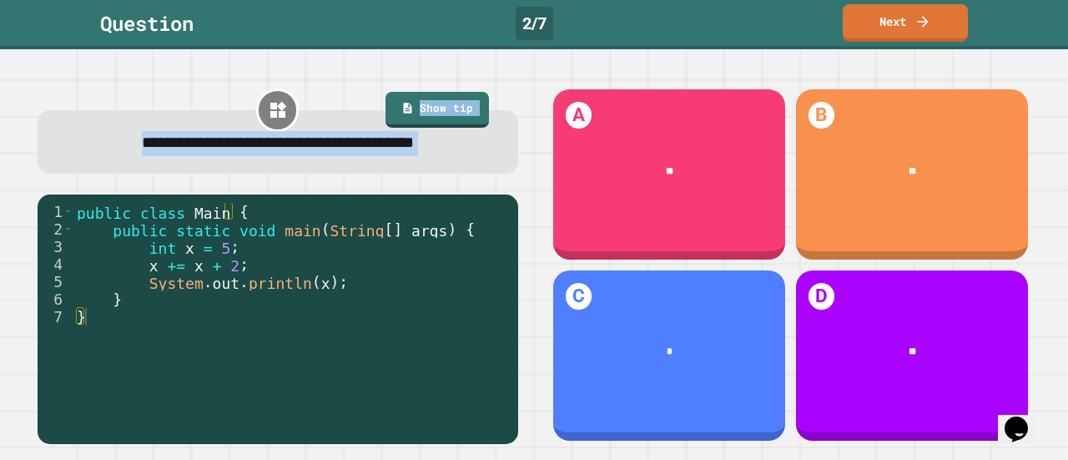
drag, startPoint x: 70, startPoint y: 136, endPoint x: 319, endPoint y: 281, distance: 288.0
click at [319, 281] on div "**********" at bounding box center [278, 265] width 512 height 389
click at [310, 143] on span "**********" at bounding box center [278, 143] width 272 height 16
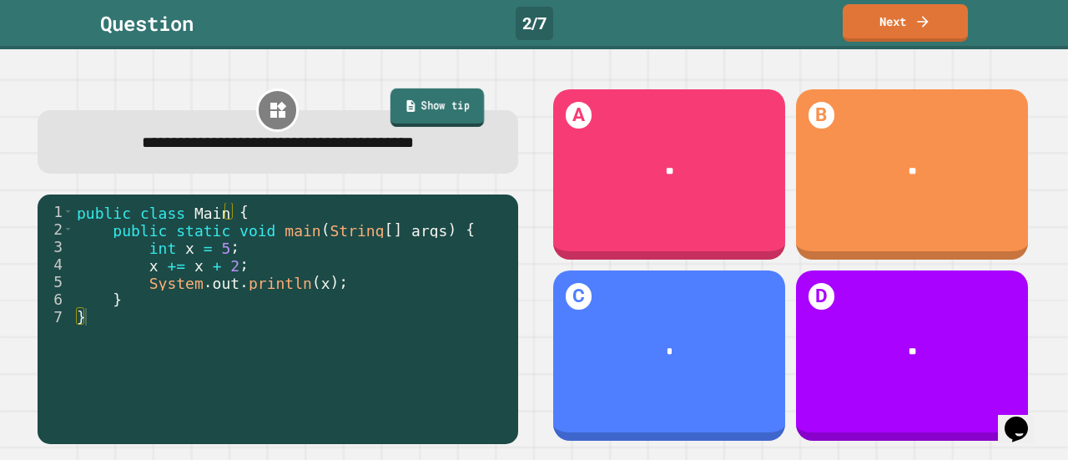
click at [426, 89] on link "Show tip" at bounding box center [437, 107] width 94 height 38
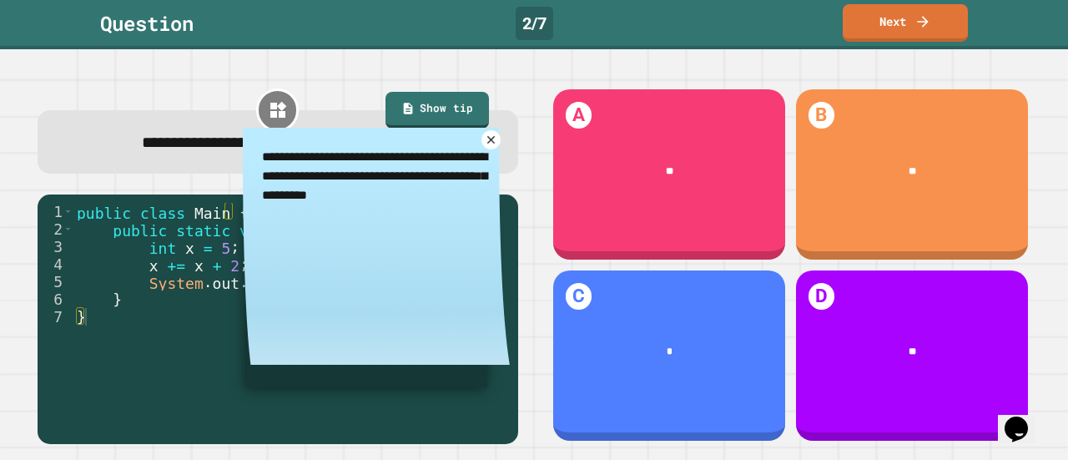
click at [485, 138] on icon at bounding box center [491, 139] width 13 height 13
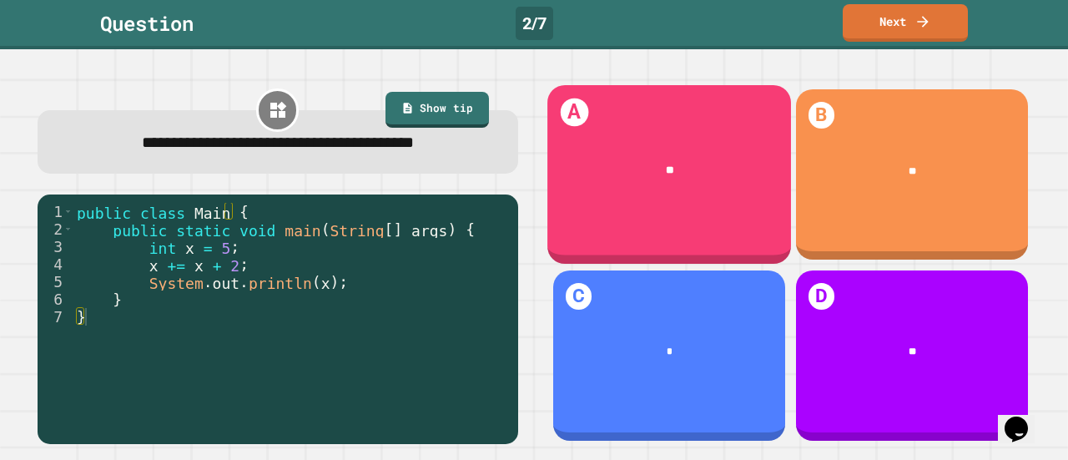
click at [600, 166] on div "**" at bounding box center [669, 171] width 201 height 16
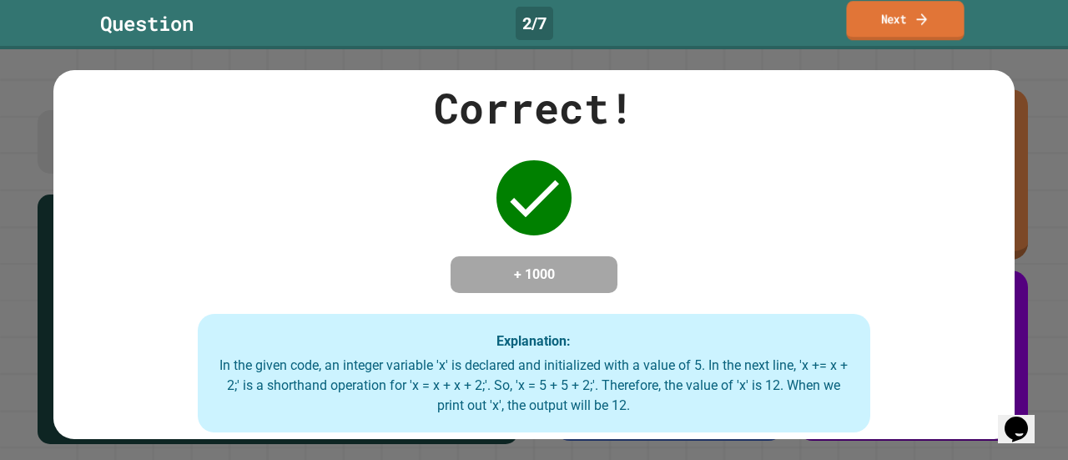
click at [905, 26] on link "Next" at bounding box center [905, 20] width 118 height 39
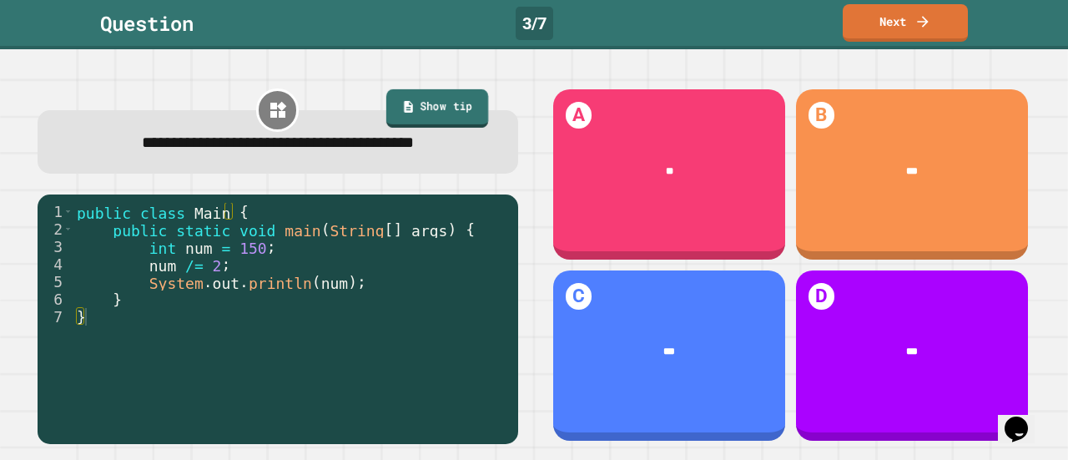
click at [425, 105] on link "Show tip" at bounding box center [437, 108] width 102 height 38
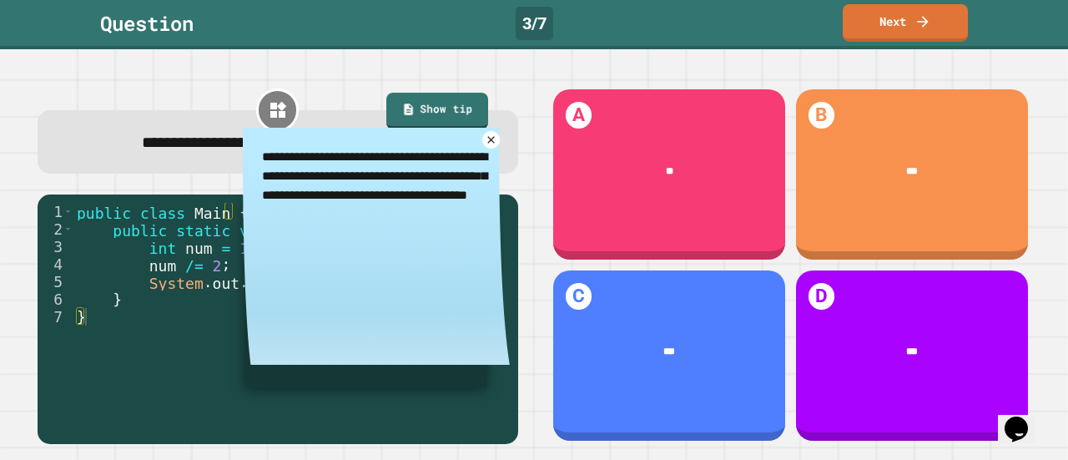
click at [485, 134] on icon at bounding box center [491, 140] width 12 height 12
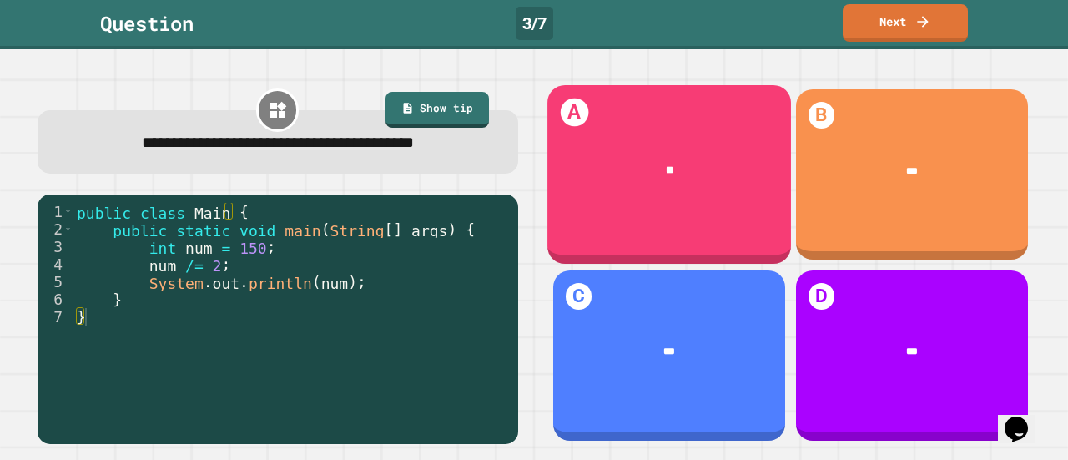
click at [596, 176] on div "**" at bounding box center [669, 170] width 244 height 57
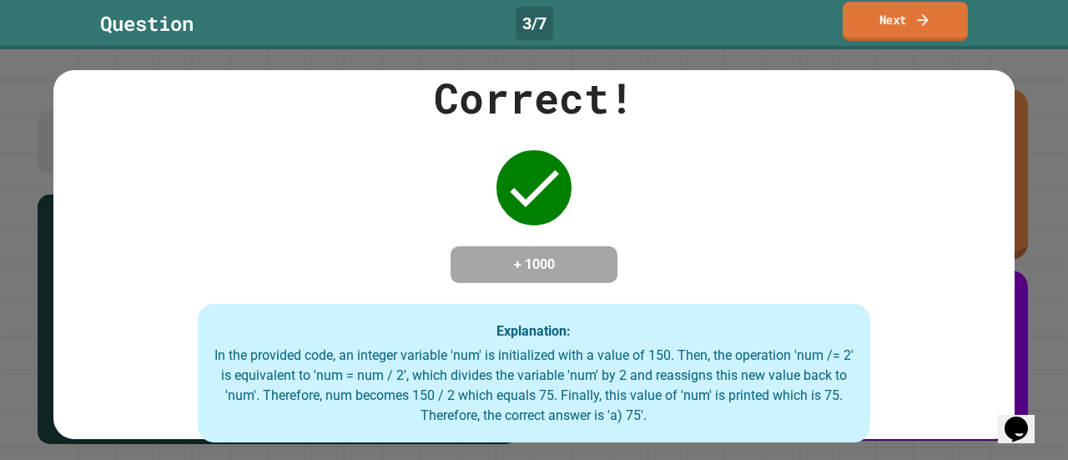
click at [922, 28] on link "Next" at bounding box center [905, 21] width 125 height 39
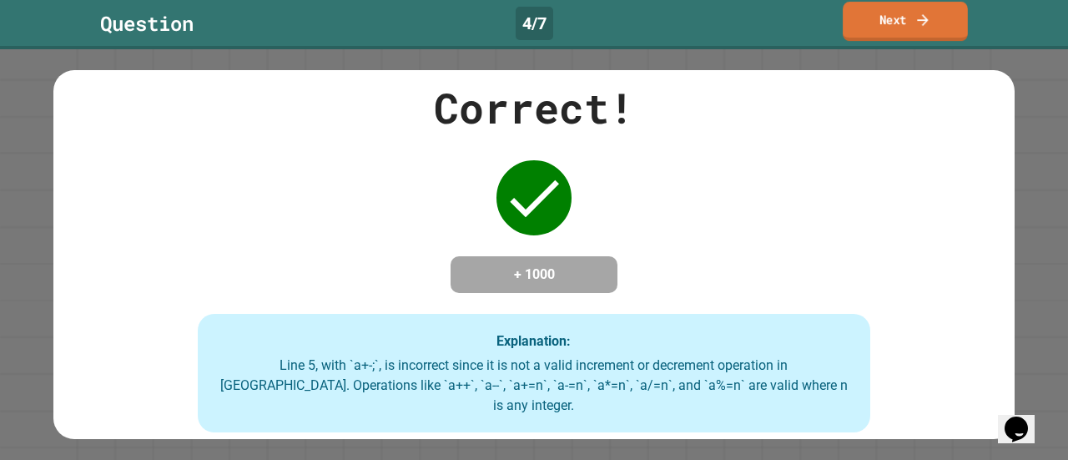
click at [875, 31] on link "Next" at bounding box center [905, 21] width 125 height 39
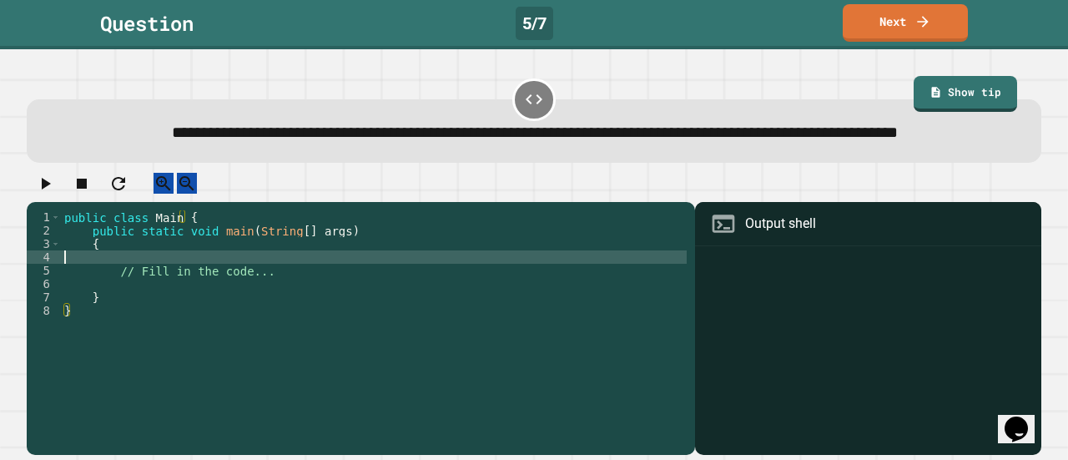
click at [208, 303] on div "public class Main { public static void main ( String [ ] args ) { // Fill in th…" at bounding box center [374, 310] width 626 height 200
click at [132, 305] on div "public class Main { public static void main ( String [ ] args ) { // Fill in th…" at bounding box center [374, 310] width 626 height 200
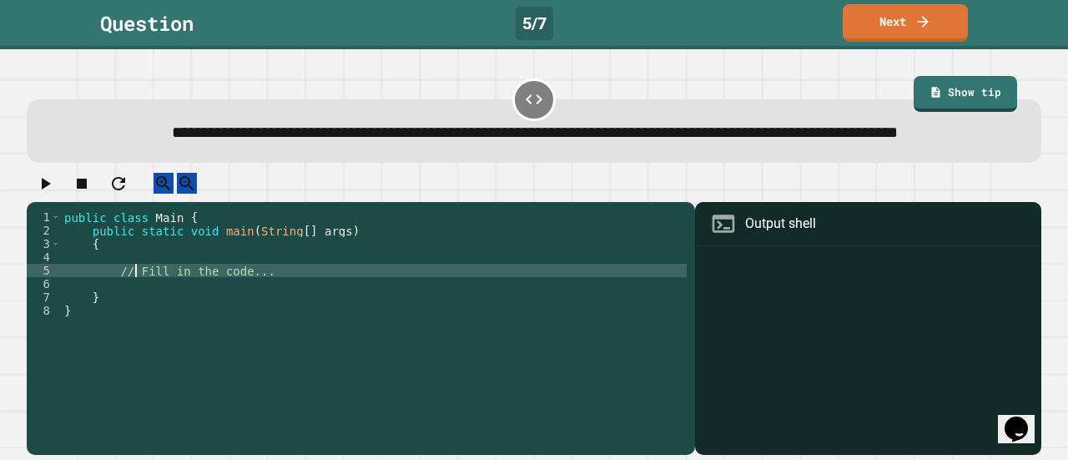
click at [136, 300] on div "public class Main { public static void main ( String [ ] args ) { // Fill in th…" at bounding box center [374, 310] width 626 height 200
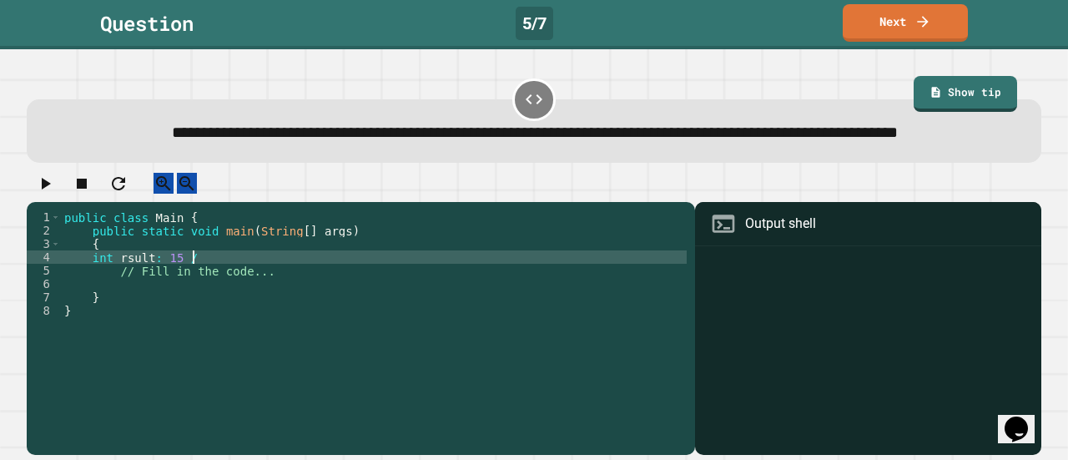
scroll to position [0, 8]
type textarea "**********"
click at [122, 303] on div "public class Main { public static void main ( String [ ] args ) { int rsult : 1…" at bounding box center [374, 310] width 626 height 200
click at [213, 315] on div "public class Main { public static void main ( String [ ] args ) { int result : …" at bounding box center [374, 310] width 626 height 200
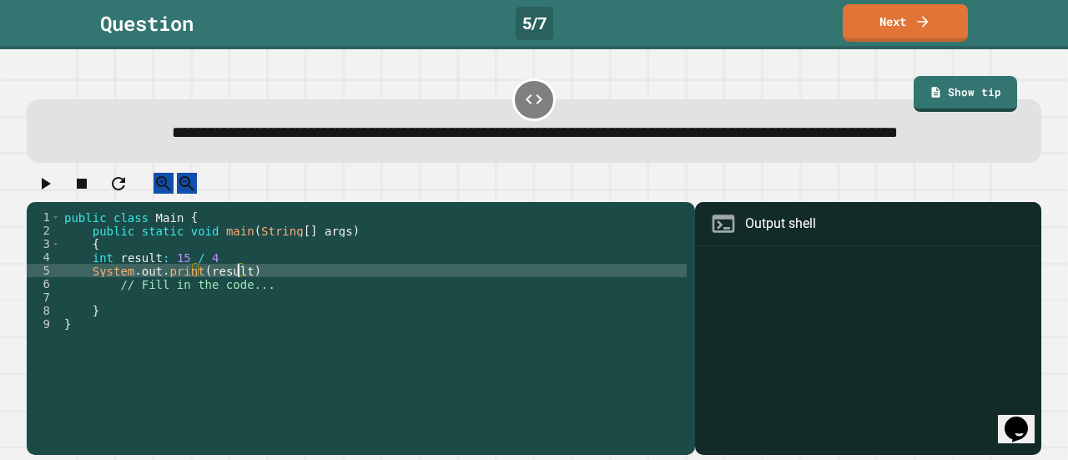
scroll to position [0, 12]
click at [55, 194] on icon "button" at bounding box center [45, 184] width 20 height 20
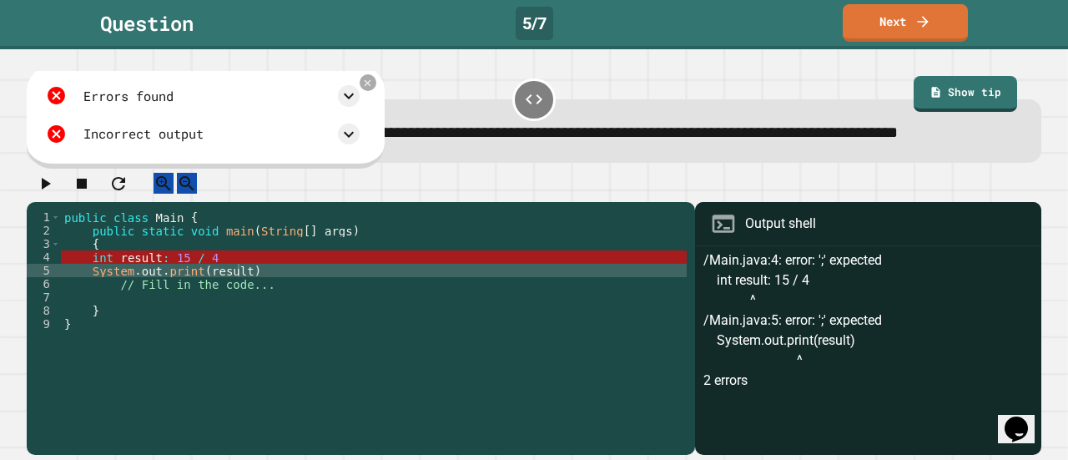
click at [210, 297] on div "public class Main { public static void main ( String [ ] args ) { int result : …" at bounding box center [374, 310] width 626 height 200
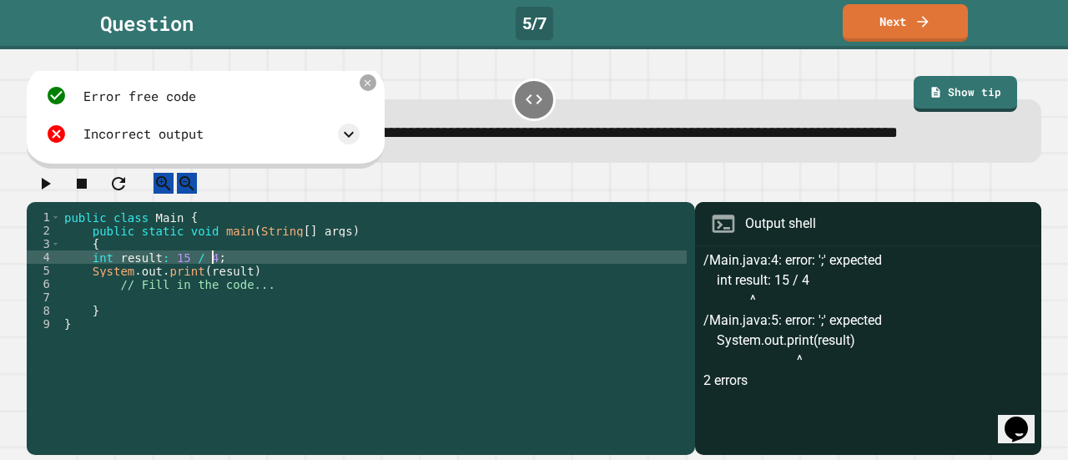
click at [199, 320] on div "public class Main { public static void main ( String [ ] args ) { int result : …" at bounding box center [374, 310] width 626 height 200
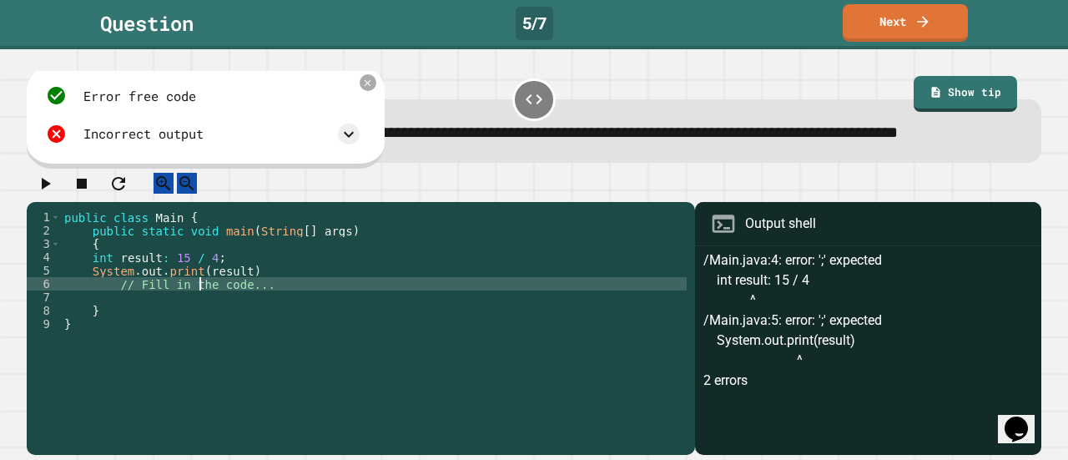
click at [176, 315] on div "public class Main { public static void main ( String [ ] args ) { int result : …" at bounding box center [374, 310] width 626 height 200
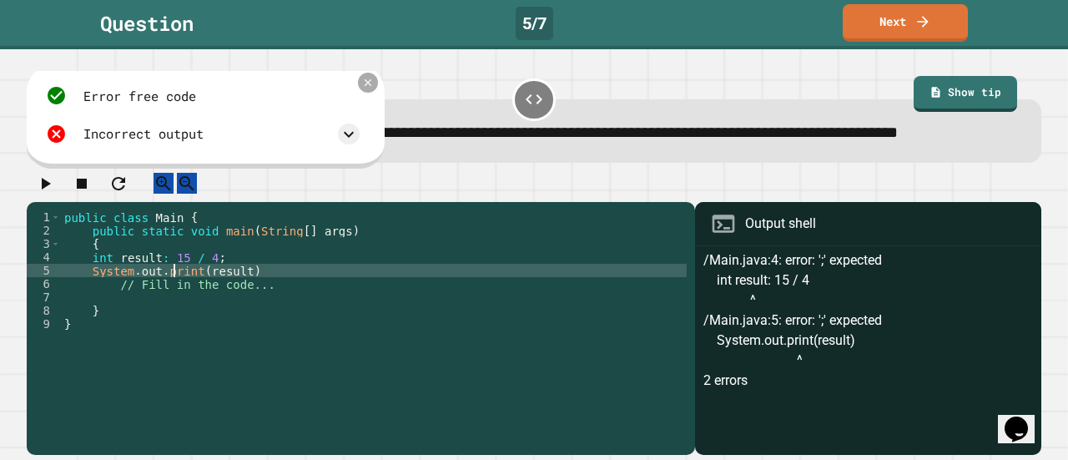
click at [374, 89] on icon at bounding box center [367, 83] width 13 height 13
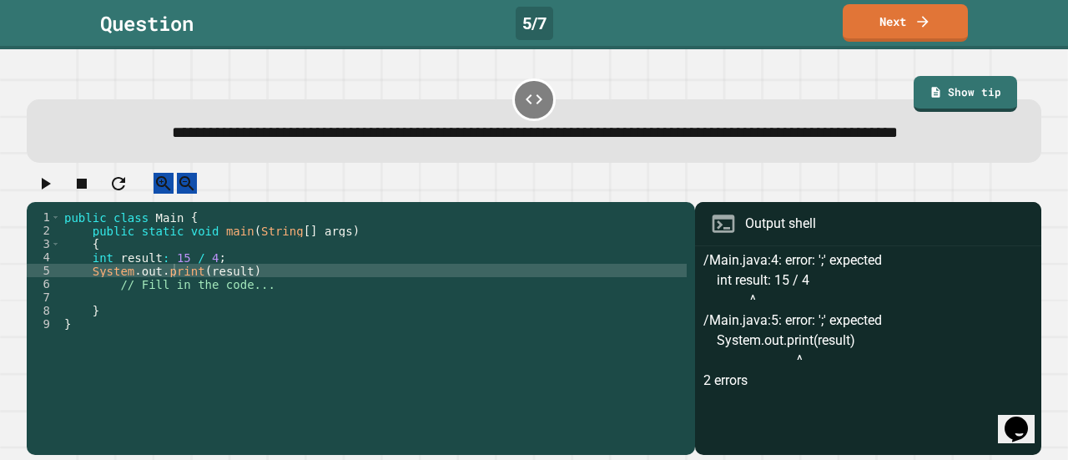
click at [172, 139] on span "**********" at bounding box center [535, 132] width 726 height 16
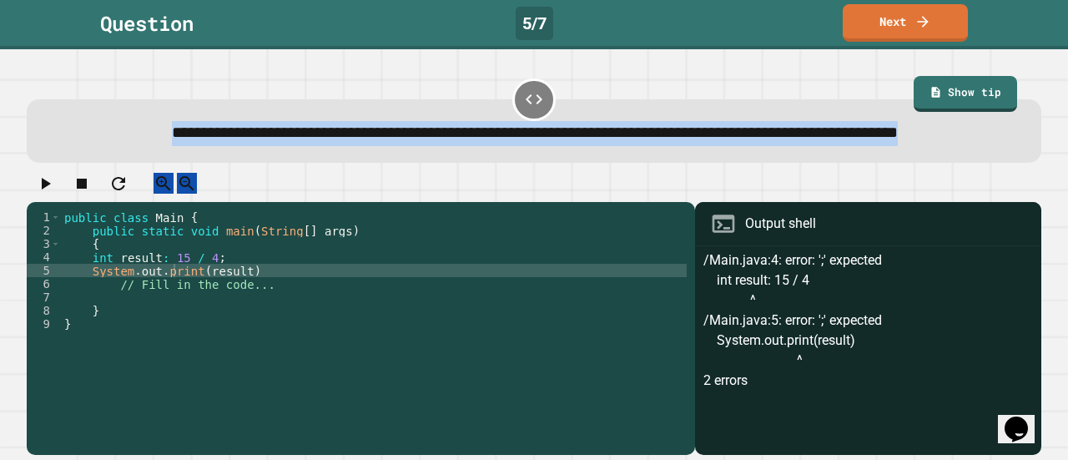
drag, startPoint x: 48, startPoint y: 136, endPoint x: 602, endPoint y: 159, distance: 555.4
click at [602, 146] on div "**********" at bounding box center [534, 133] width 972 height 25
copy span "**********"
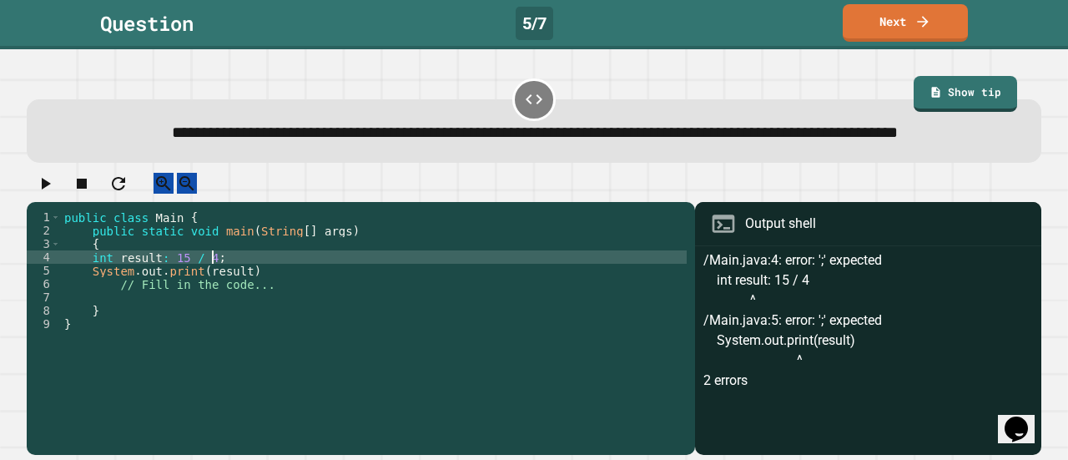
click at [229, 304] on div "public class Main { public static void main ( String [ ] args ) { int result : …" at bounding box center [374, 310] width 626 height 200
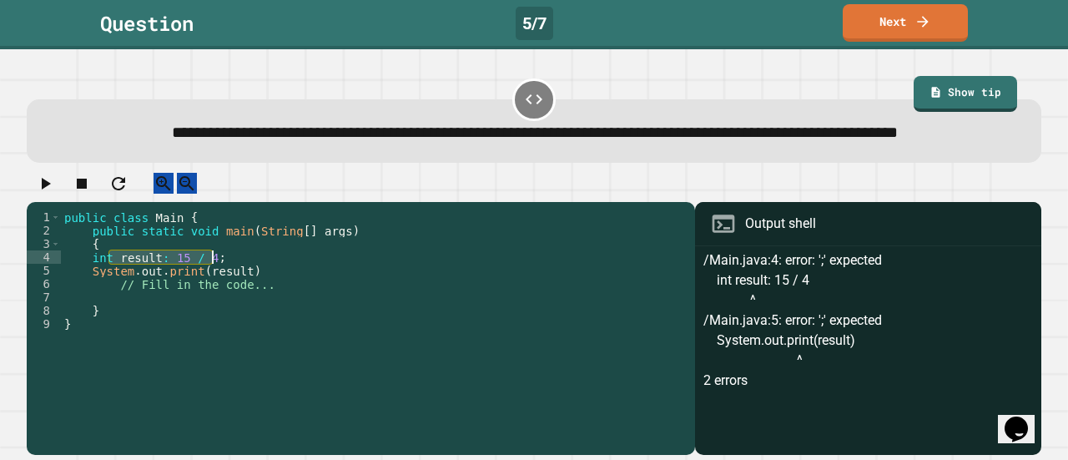
drag, startPoint x: 111, startPoint y: 300, endPoint x: 220, endPoint y: 295, distance: 109.5
click at [220, 295] on div "public class Main { public static void main ( String [ ] args ) { int result : …" at bounding box center [374, 310] width 626 height 200
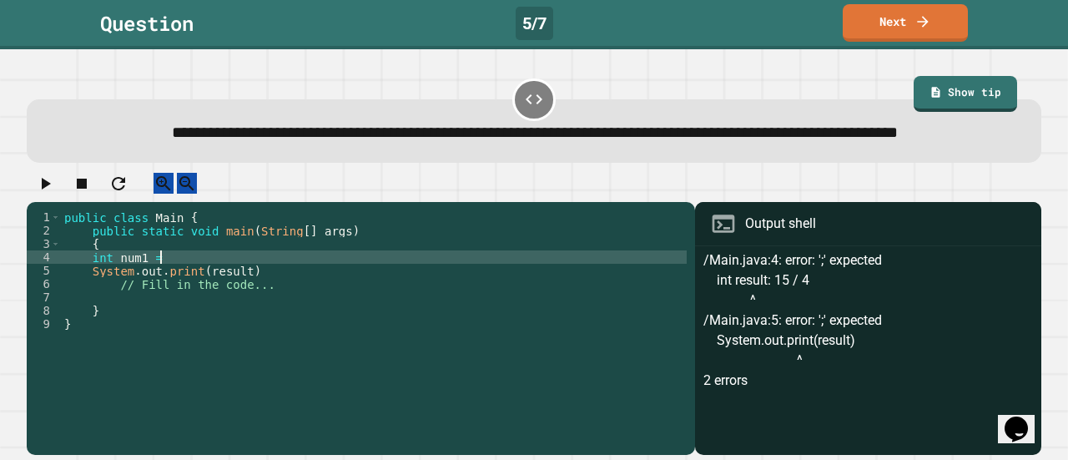
scroll to position [0, 7]
type textarea "**********"
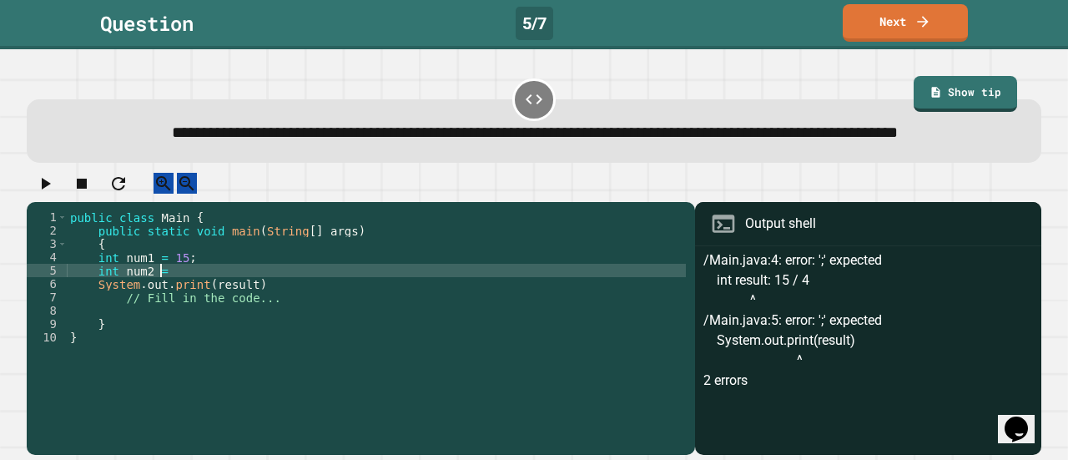
scroll to position [0, 6]
type textarea "**********"
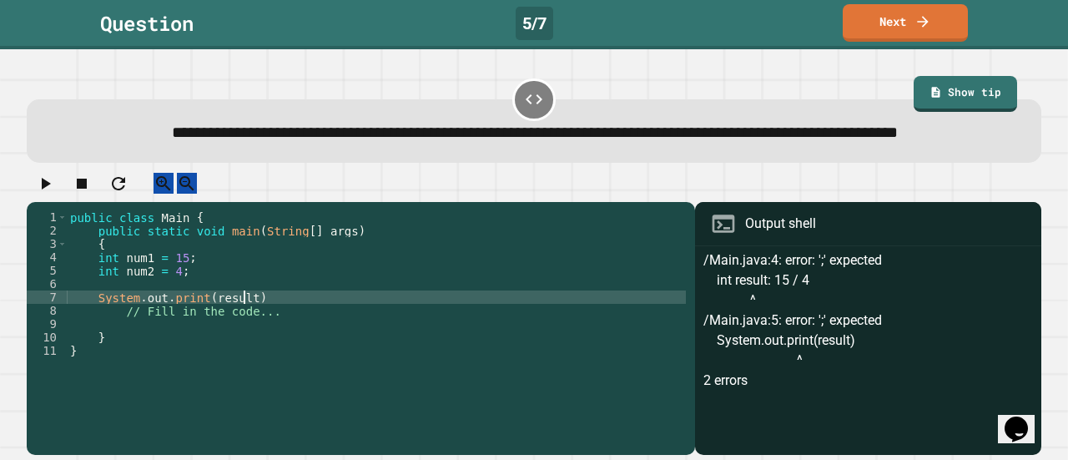
click at [242, 338] on div "public class Main { public static void main ( String [ ] args ) { int num1 = 15…" at bounding box center [376, 310] width 619 height 200
type textarea "**********"
click at [185, 324] on div "public class Main { public static void main ( String [ ] args ) { int num1 = 15…" at bounding box center [376, 310] width 619 height 200
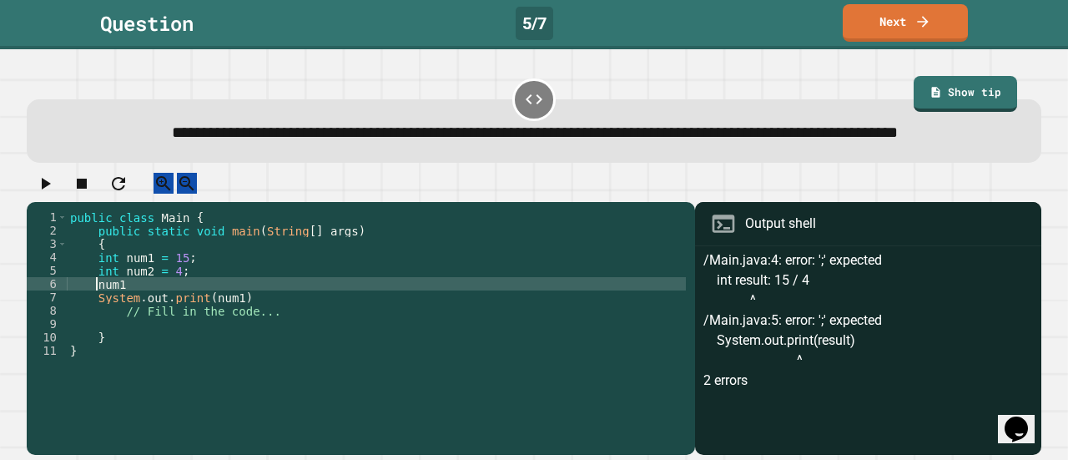
scroll to position [0, 2]
click at [916, 73] on div "**********" at bounding box center [535, 120] width 1026 height 98
click at [919, 81] on link "Show tip" at bounding box center [966, 91] width 94 height 38
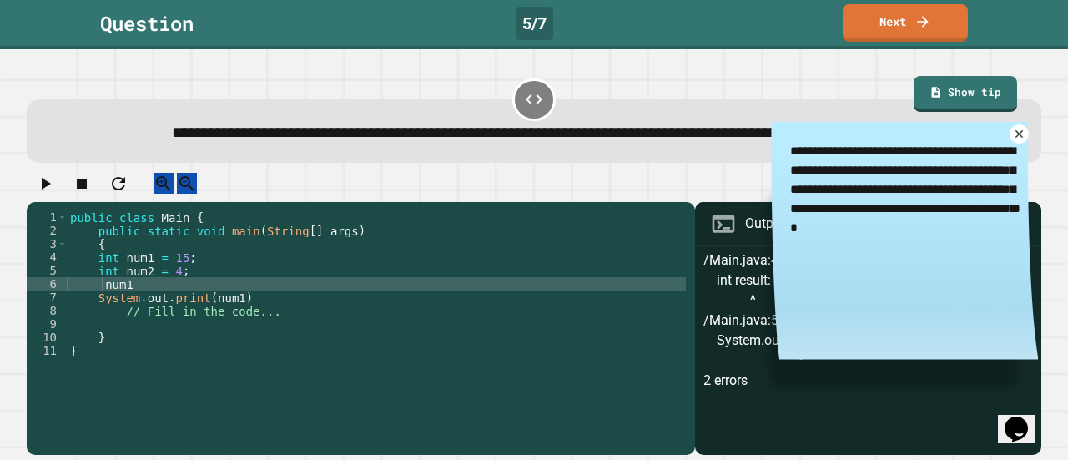
click at [1013, 140] on icon at bounding box center [1019, 134] width 13 height 13
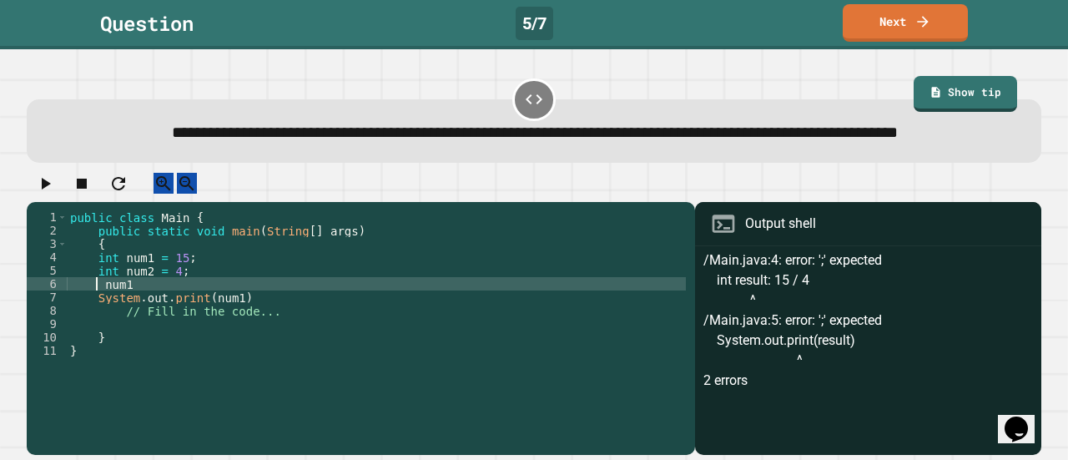
click at [99, 325] on div "public class Main { public static void main ( String [ ] args ) { int num1 = 15…" at bounding box center [376, 310] width 619 height 200
click at [104, 325] on div "public class Main { public static void main ( String [ ] args ) { int num1 = 15…" at bounding box center [376, 310] width 619 height 200
click at [151, 325] on div "public class Main { public static void main ( String [ ] args ) { int num1 = 15…" at bounding box center [376, 310] width 619 height 200
click at [46, 194] on button "button" at bounding box center [45, 183] width 20 height 21
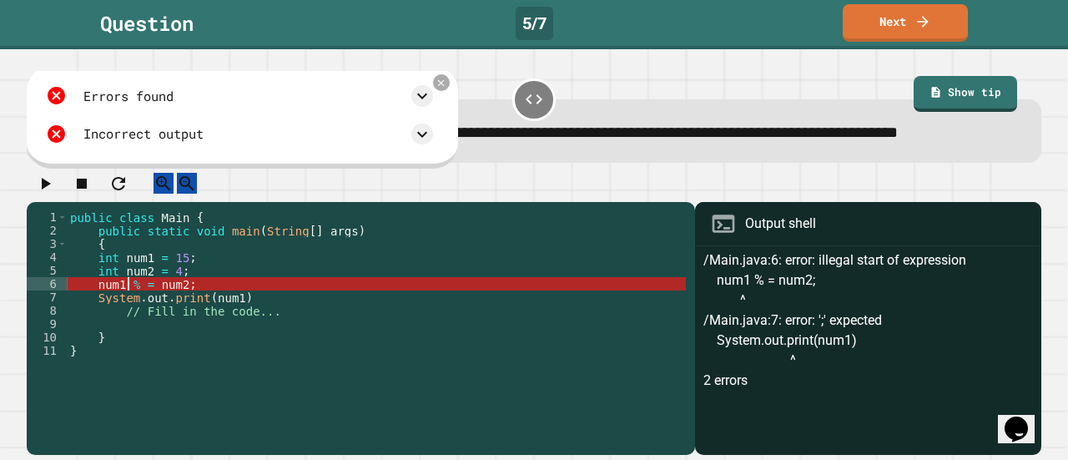
click at [129, 325] on div "public class Main { public static void main ( String [ ] args ) { int num1 = 15…" at bounding box center [376, 310] width 619 height 200
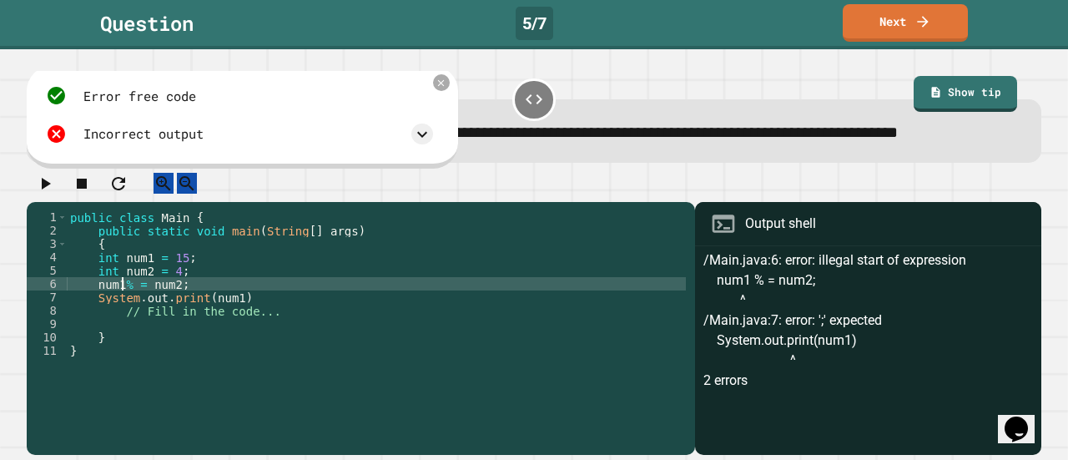
click at [51, 189] on icon "button" at bounding box center [46, 184] width 9 height 12
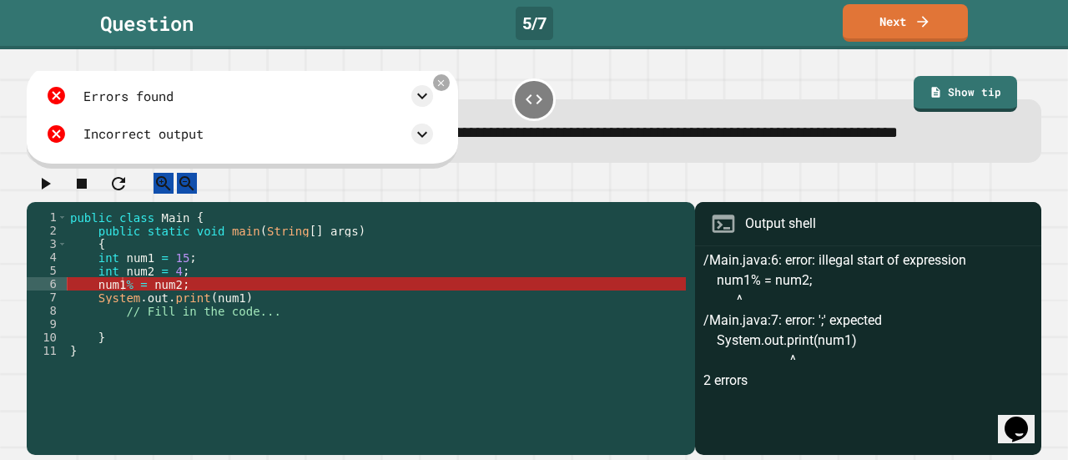
scroll to position [22, 0]
click at [122, 305] on div "public class Main { public static void main ( String [ ] args ) { int num1 = 15…" at bounding box center [376, 310] width 619 height 200
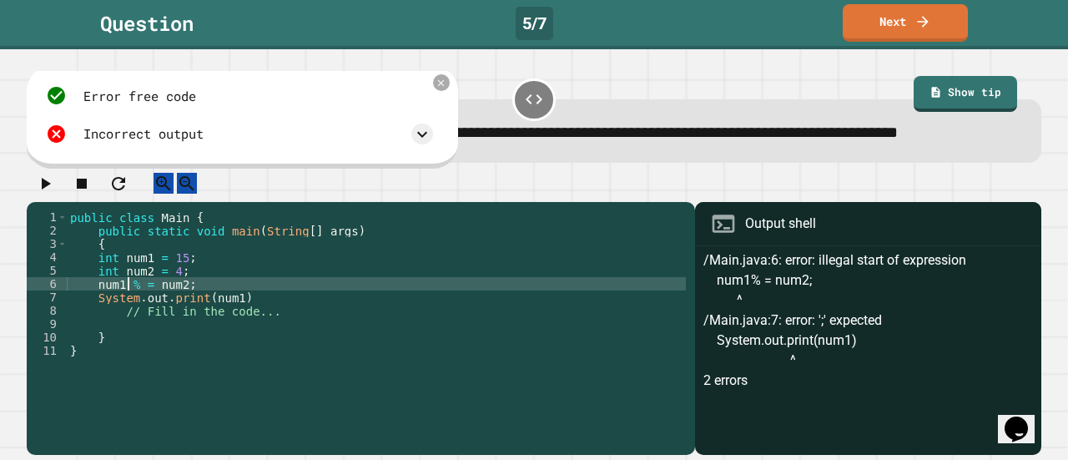
click at [220, 316] on div "public class Main { public static void main ( String [ ] args ) { int num1 = 15…" at bounding box center [376, 310] width 619 height 200
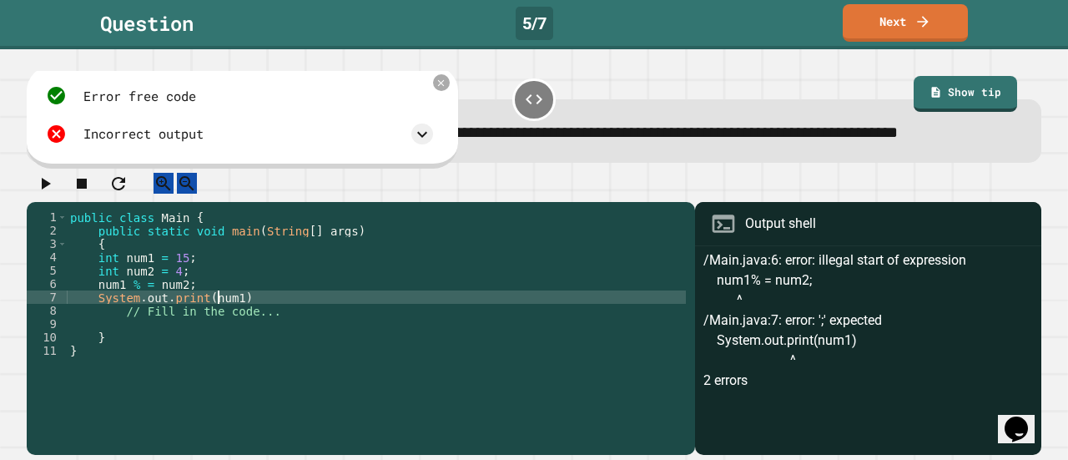
click at [255, 315] on div "public class Main { public static void main ( String [ ] args ) { int num1 = 15…" at bounding box center [376, 310] width 619 height 200
click at [55, 194] on icon "button" at bounding box center [45, 184] width 20 height 20
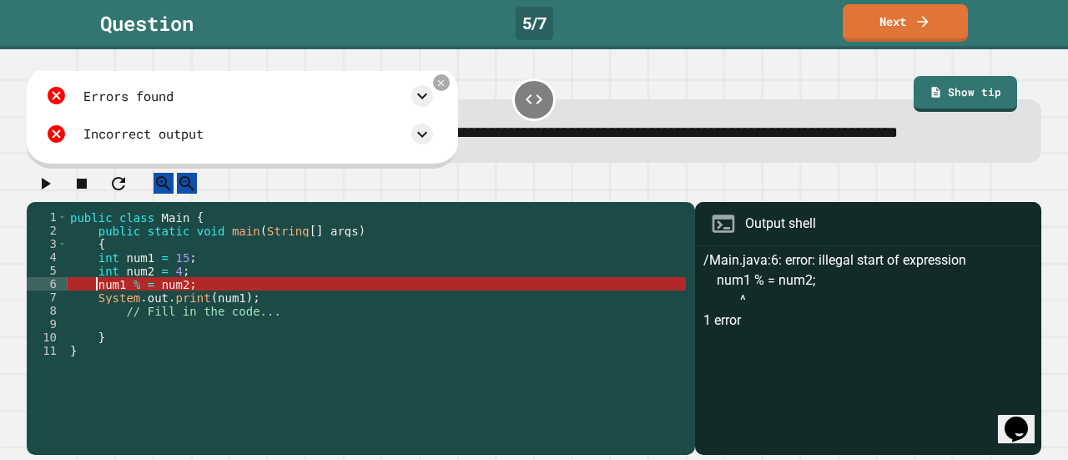
click at [93, 307] on div "public class Main { public static void main ( String [ ] args ) { int num1 = 15…" at bounding box center [376, 310] width 619 height 200
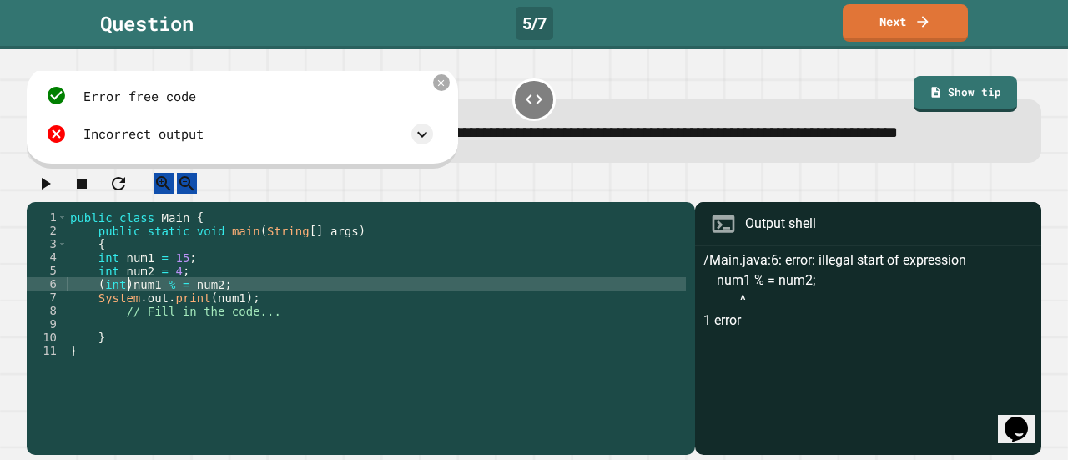
scroll to position [0, 4]
click at [54, 189] on icon "button" at bounding box center [45, 184] width 20 height 20
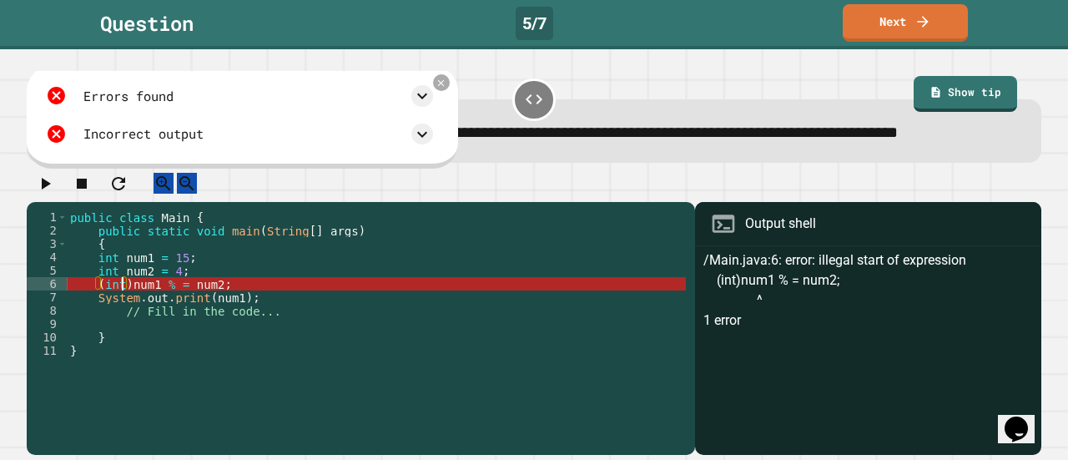
click at [124, 306] on div "public class Main { public static void main ( String [ ] args ) { int num1 = 15…" at bounding box center [376, 310] width 619 height 200
drag, startPoint x: 129, startPoint y: 306, endPoint x: 78, endPoint y: 308, distance: 51.8
click at [78, 308] on div "public class Main { public static void main ( String [ ] args ) { int num1 = 15…" at bounding box center [376, 310] width 619 height 200
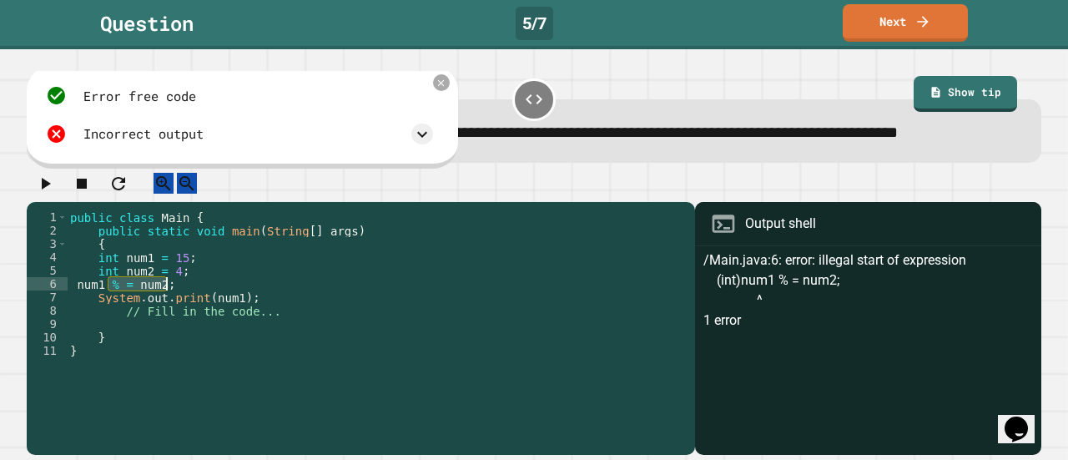
drag, startPoint x: 107, startPoint y: 304, endPoint x: 172, endPoint y: 303, distance: 65.1
click at [172, 303] on div "public class Main { public static void main ( String [ ] args ) { int num1 = 15…" at bounding box center [376, 310] width 619 height 200
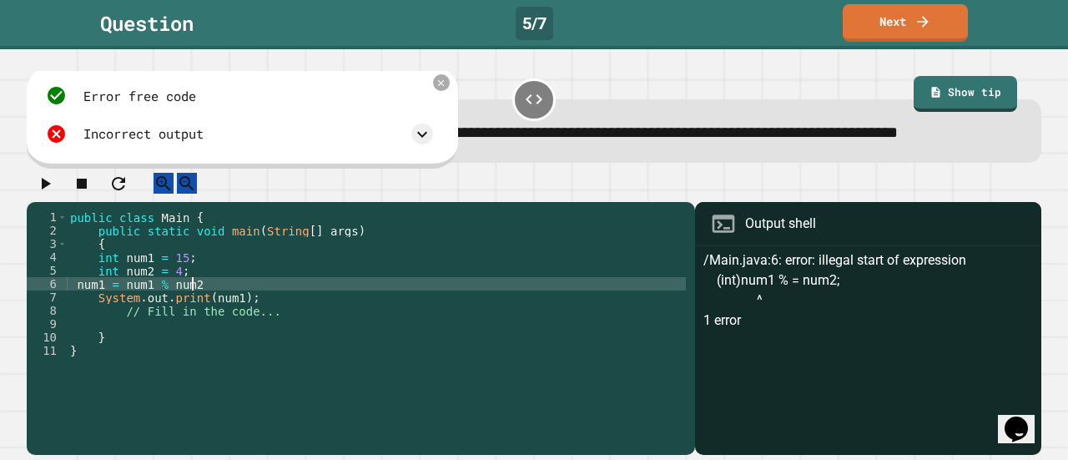
scroll to position [0, 8]
click at [48, 194] on icon "button" at bounding box center [45, 184] width 20 height 20
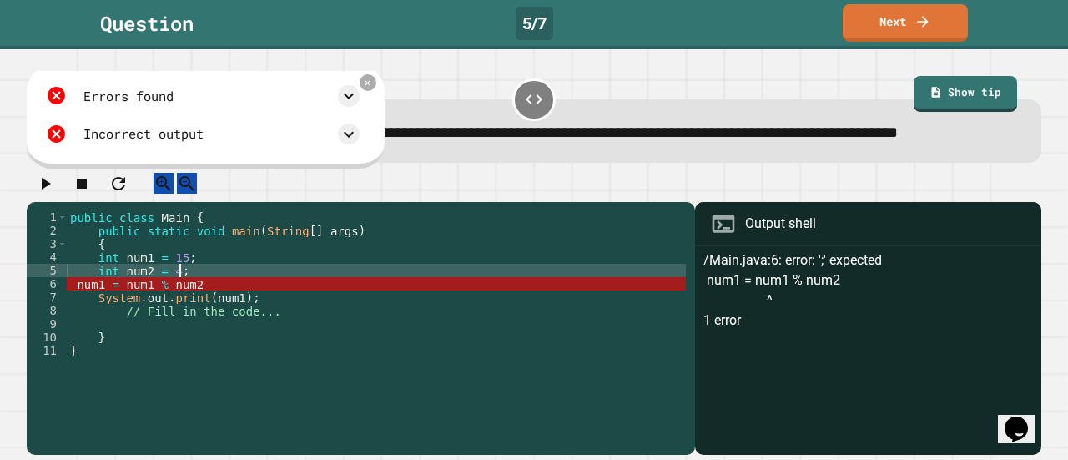
scroll to position [0, 7]
click at [217, 294] on div "public class Main { public static void main ( String [ ] args ) { int num1 = 15…" at bounding box center [376, 310] width 619 height 200
click at [214, 303] on div "public class Main { public static void main ( String [ ] args ) { int num1 = 15…" at bounding box center [376, 310] width 619 height 200
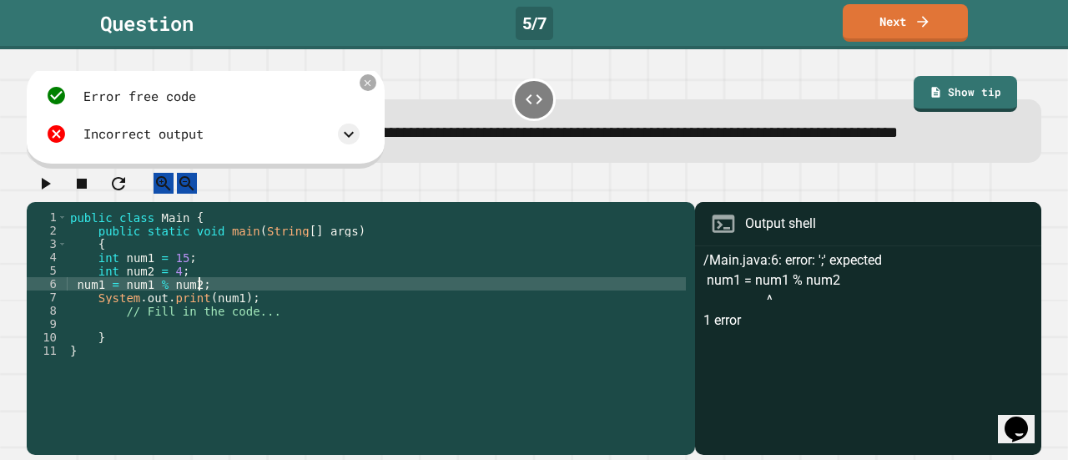
scroll to position [0, 8]
type textarea "**********"
click at [43, 194] on icon "button" at bounding box center [45, 184] width 20 height 20
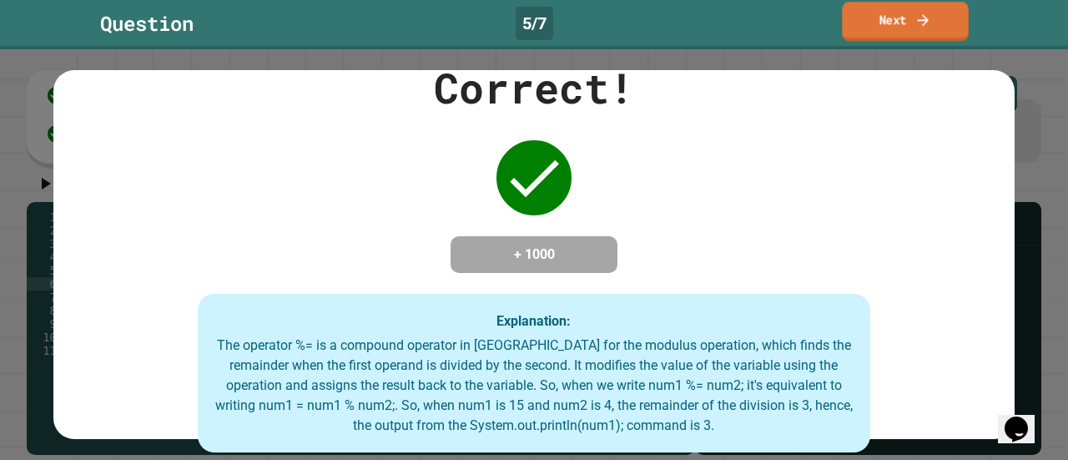
click at [888, 9] on link "Next" at bounding box center [905, 21] width 126 height 39
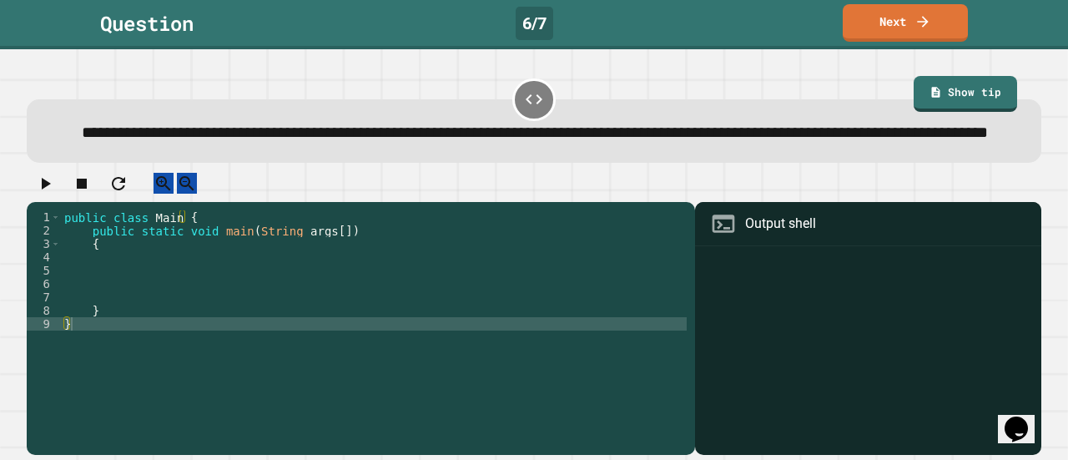
scroll to position [22, 0]
click at [112, 288] on div "public class Main { public static void main ( String args [ ]) { } }" at bounding box center [374, 310] width 626 height 200
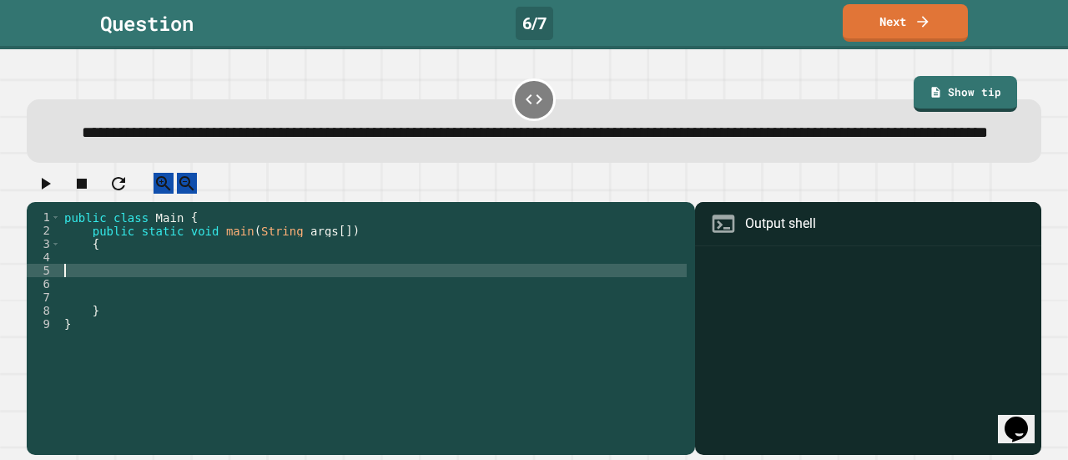
click at [118, 280] on div "public class Main { public static void main ( String args [ ]) { } }" at bounding box center [374, 310] width 626 height 200
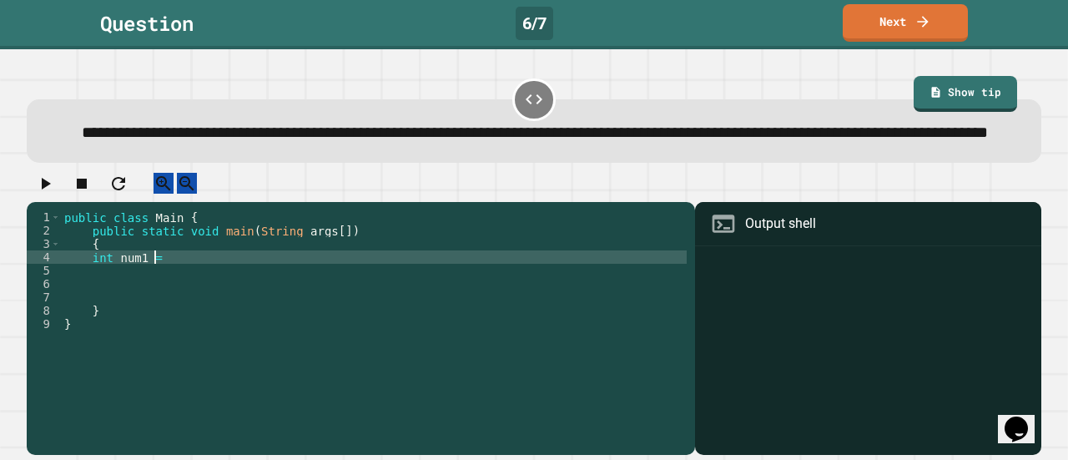
scroll to position [0, 5]
type textarea "**********"
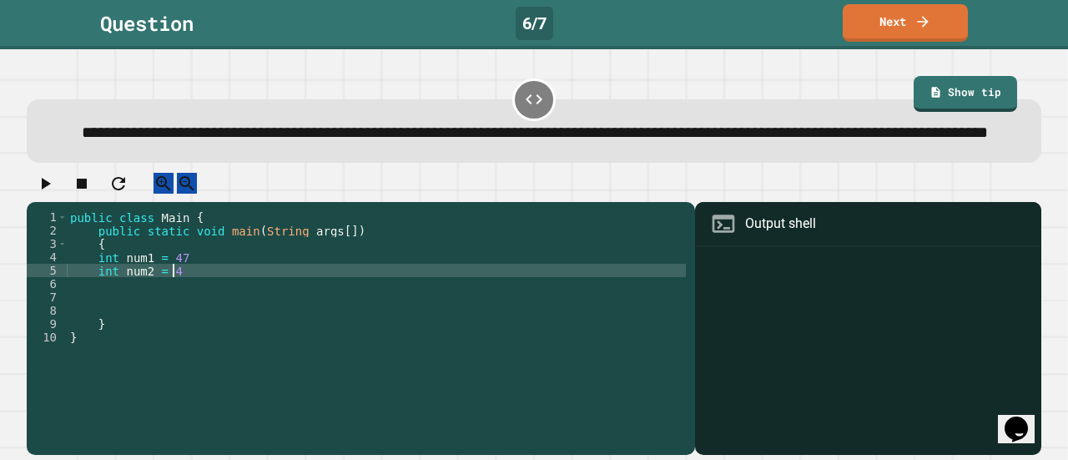
scroll to position [0, 7]
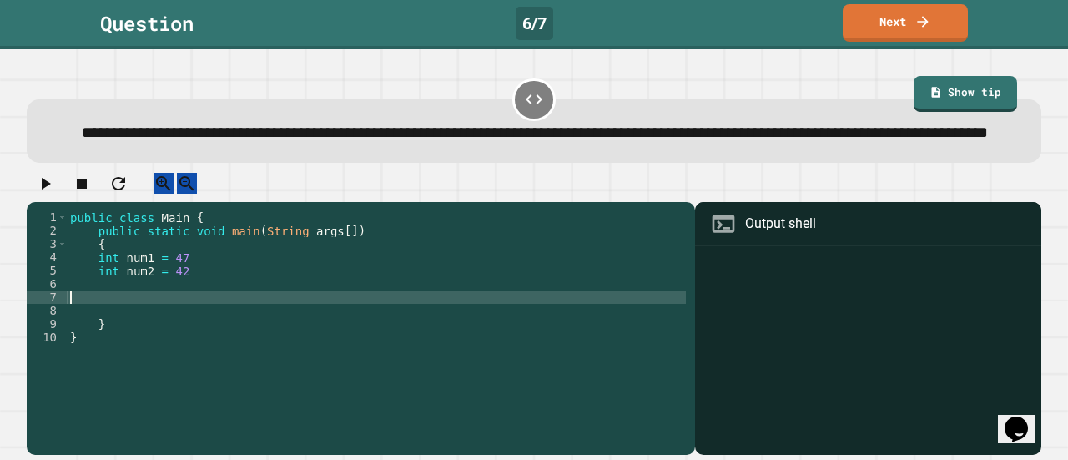
click at [137, 320] on div "public class Main { public static void main ( String args [ ]) { int num1 = 47 …" at bounding box center [376, 310] width 619 height 200
click at [157, 308] on div "public class Main { public static void main ( String args [ ]) { int num1 = 47 …" at bounding box center [376, 310] width 619 height 200
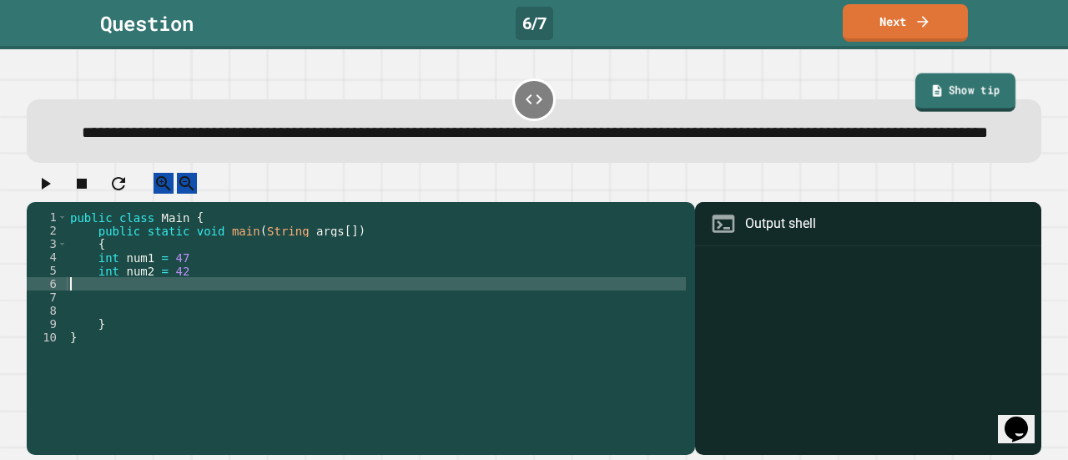
click at [915, 76] on link "Show tip" at bounding box center [965, 92] width 100 height 38
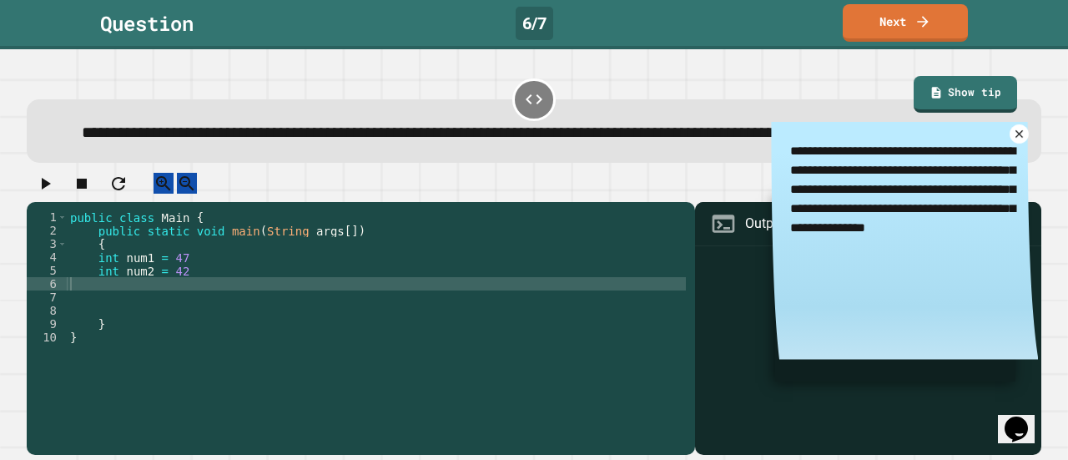
click at [1013, 138] on icon at bounding box center [1019, 134] width 13 height 13
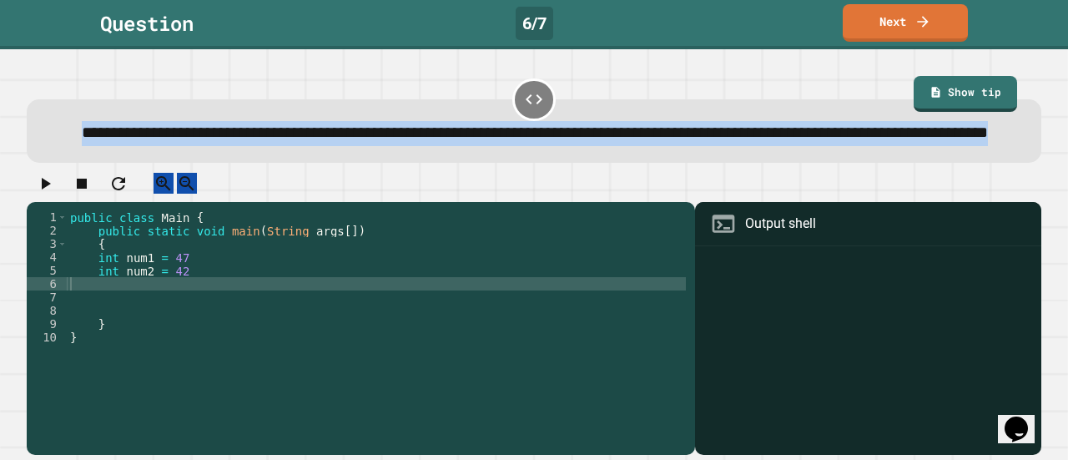
drag, startPoint x: 57, startPoint y: 112, endPoint x: 738, endPoint y: 134, distance: 681.3
click at [738, 134] on div "**********" at bounding box center [534, 133] width 971 height 25
copy span "**********"
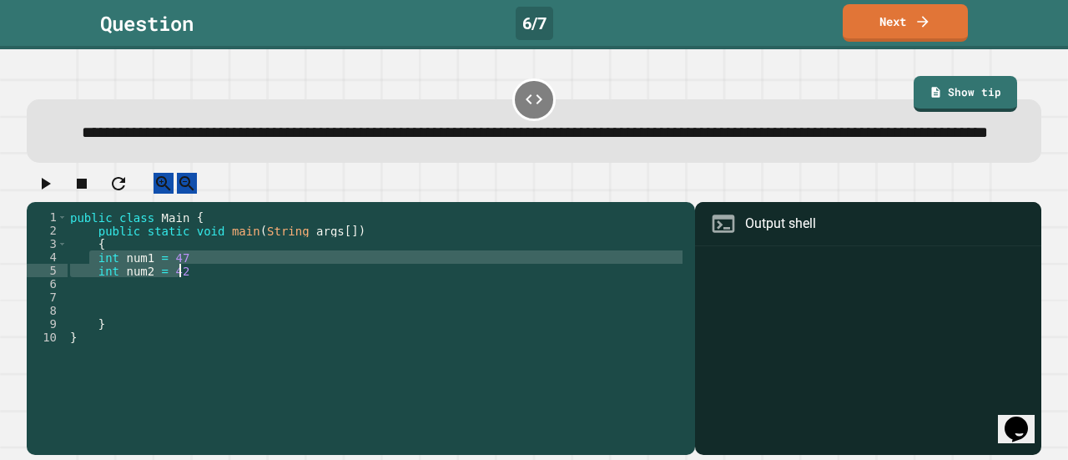
drag, startPoint x: 91, startPoint y: 278, endPoint x: 189, endPoint y: 293, distance: 98.8
click at [189, 293] on div "public class Main { public static void main ( String args [ ]) { int num1 = 47 …" at bounding box center [376, 310] width 619 height 200
type textarea "**********"
click at [229, 276] on div "public class Main { public static void main ( String args [ ]) { double origina…" at bounding box center [374, 310] width 626 height 200
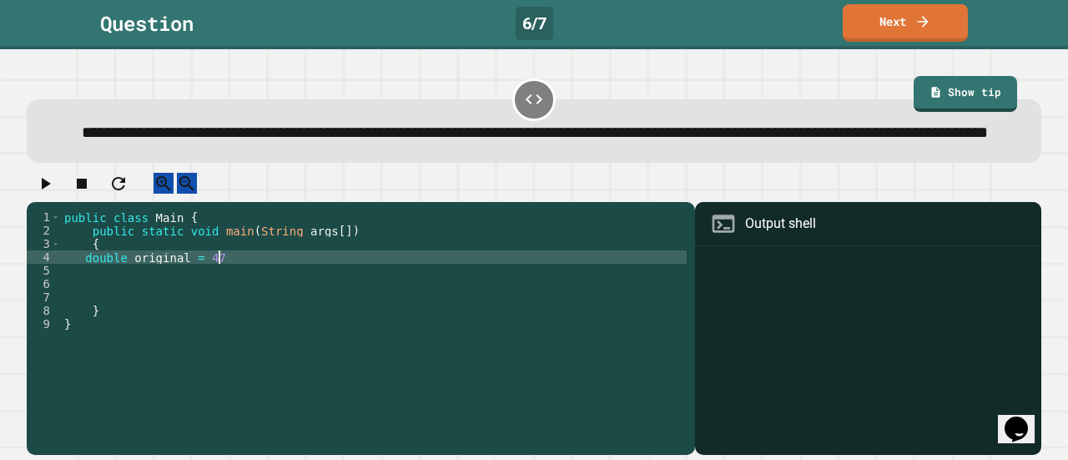
scroll to position [0, 10]
click at [180, 273] on div "public class Main { public static void main ( String args [ ]) { double origina…" at bounding box center [374, 310] width 626 height 200
type textarea "**********"
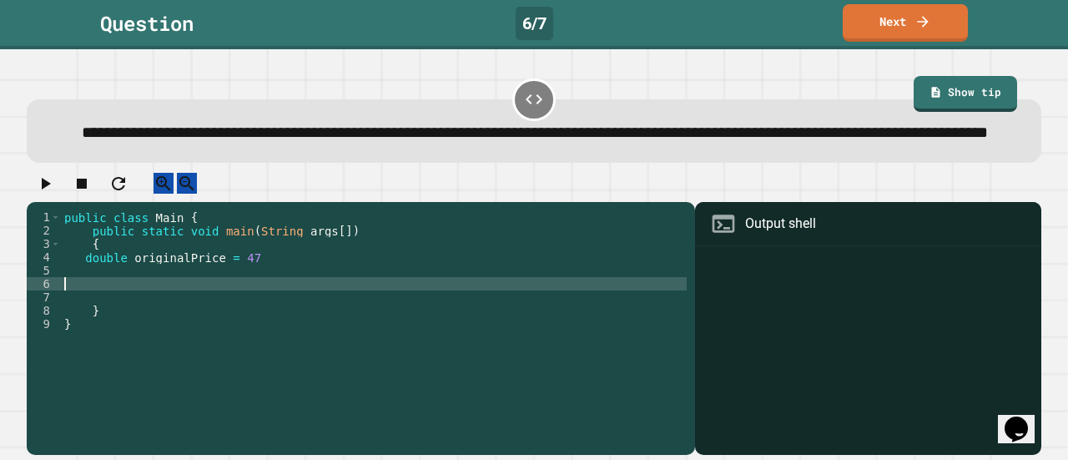
click at [295, 296] on div "public class Main { public static void main ( String args [ ]) { double origina…" at bounding box center [374, 310] width 626 height 200
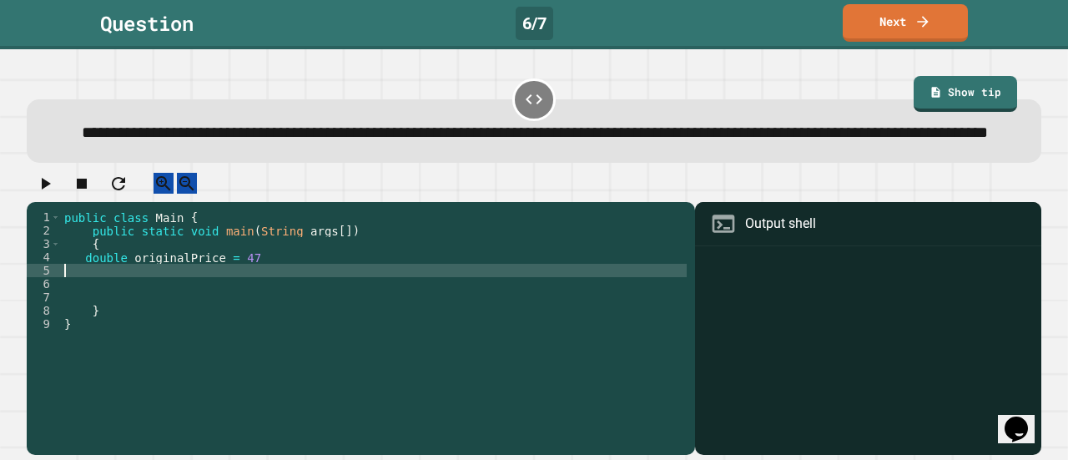
click at [300, 290] on div "public class Main { public static void main ( String args [ ]) { double origina…" at bounding box center [374, 310] width 626 height 200
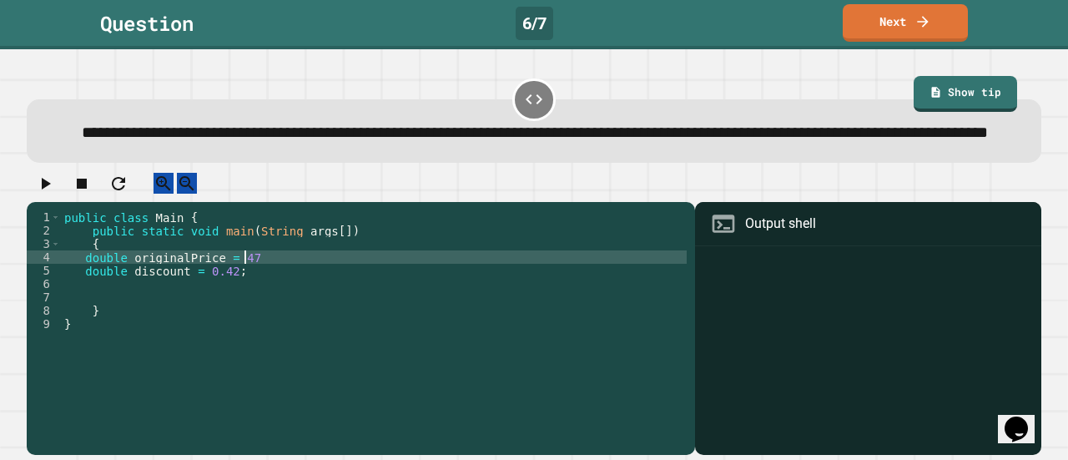
type textarea "**********"
click at [174, 308] on div "public class Main { public static void main ( String args [ ]) { double origina…" at bounding box center [374, 310] width 626 height 200
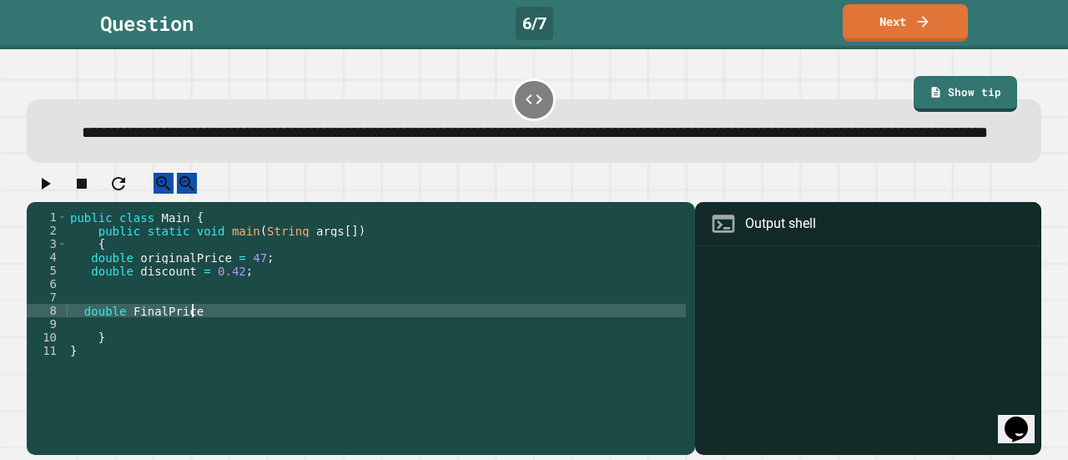
scroll to position [0, 8]
click at [134, 332] on div "public class Main { public static void main ( String args [ ]) { double origina…" at bounding box center [376, 310] width 619 height 200
click at [136, 333] on div "public class Main { public static void main ( String args [ ]) { double origina…" at bounding box center [376, 310] width 619 height 200
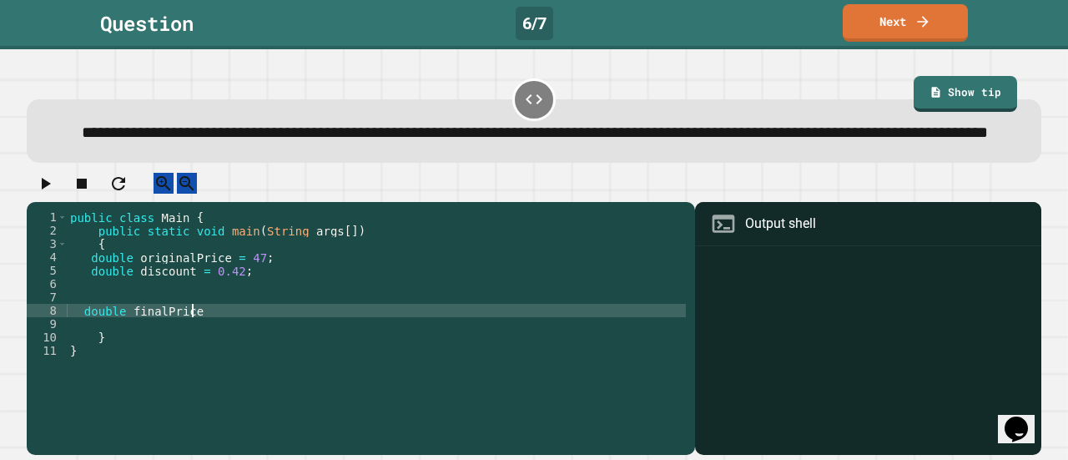
click at [210, 323] on div "public class Main { public static void main ( String args [ ]) { double origina…" at bounding box center [376, 310] width 619 height 200
type textarea "**********"
click at [305, 340] on div "public class Main { public static void main ( String args [ ]) { double origina…" at bounding box center [376, 310] width 619 height 200
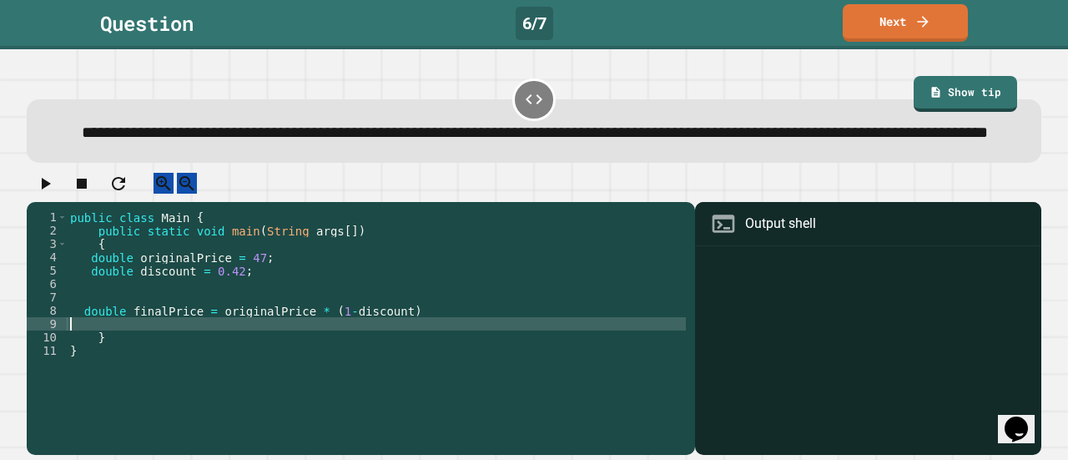
scroll to position [0, 0]
click at [411, 328] on div "public class Main { public static void main ( String args [ ]) { double origina…" at bounding box center [376, 310] width 619 height 200
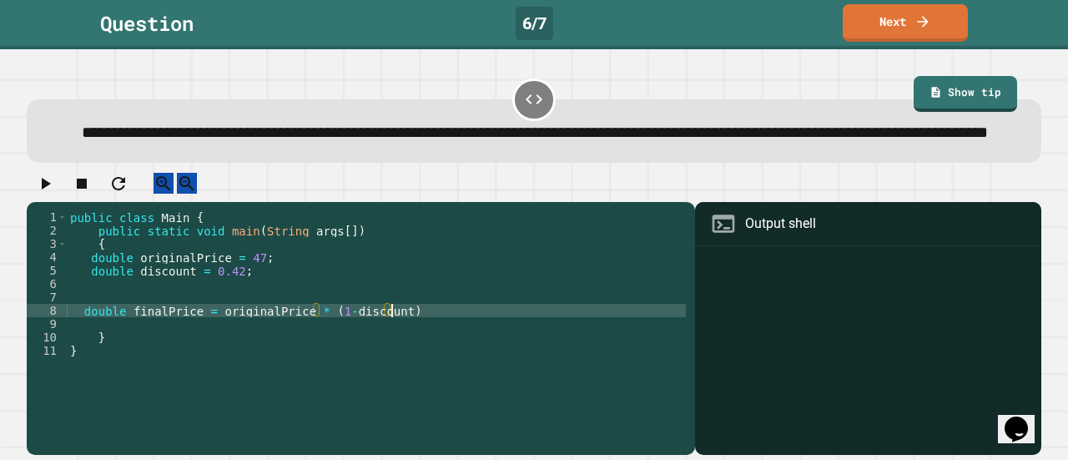
type textarea "**********"
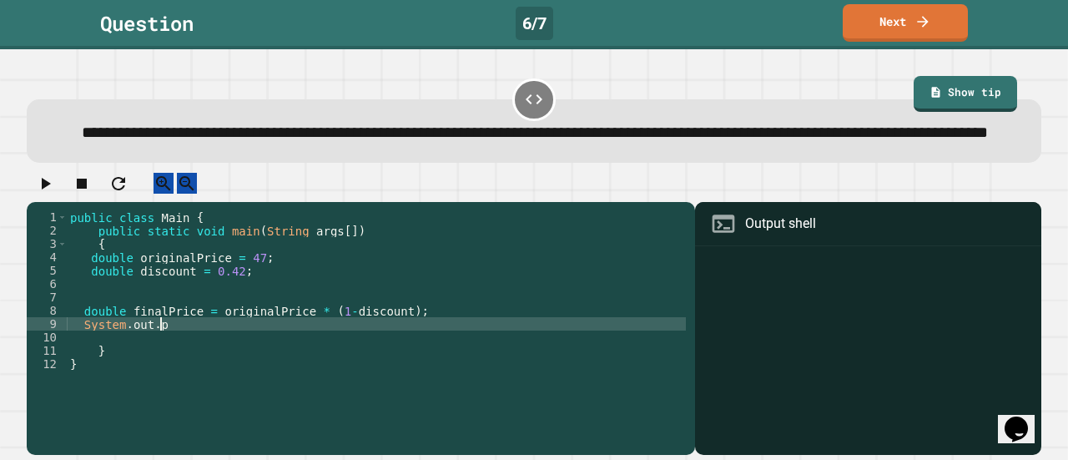
scroll to position [0, 5]
click at [174, 338] on div "public class Main { public static void main ( String args [ ]) { double origina…" at bounding box center [376, 310] width 619 height 200
click at [192, 350] on div "public class Main { public static void main ( String args [ ]) { double origina…" at bounding box center [376, 310] width 619 height 200
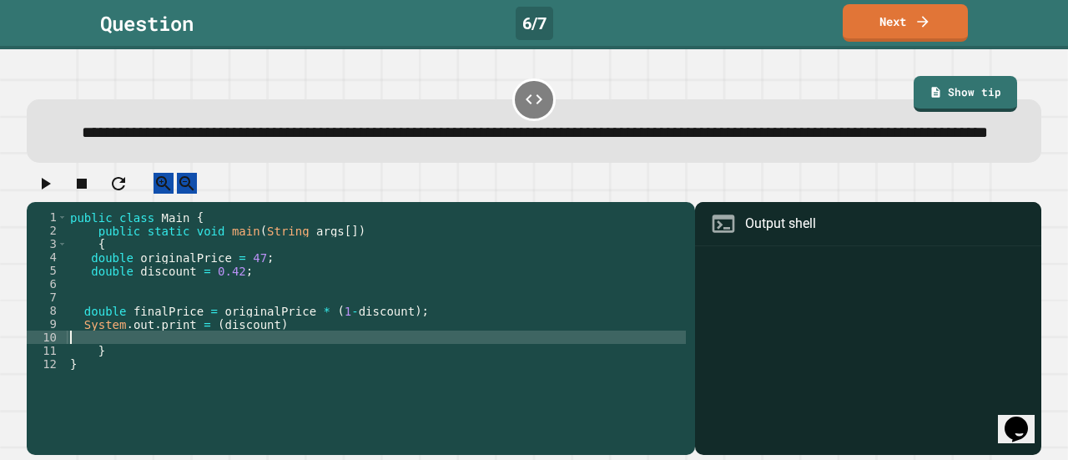
scroll to position [0, 0]
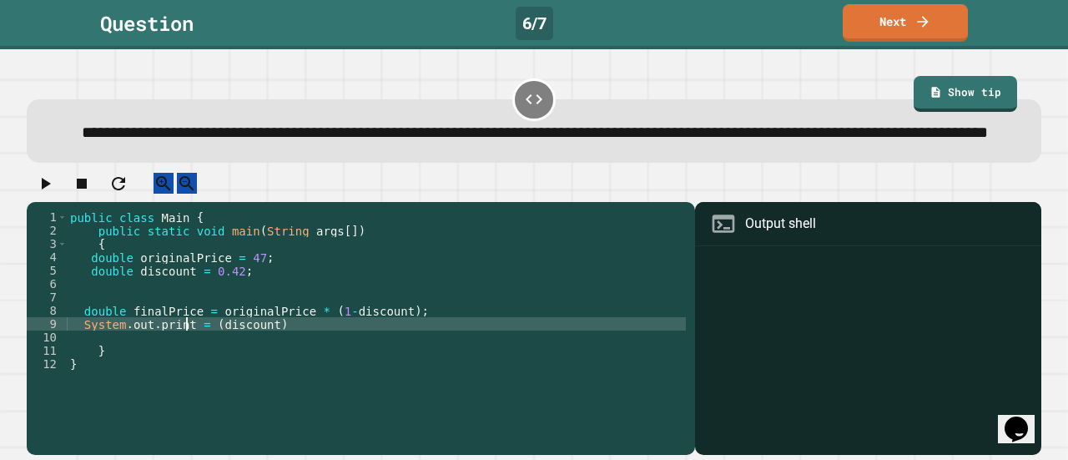
click at [188, 346] on div "public class Main { public static void main ( String args [ ]) { double origina…" at bounding box center [376, 310] width 619 height 200
click at [287, 345] on div "public class Main { public static void main ( String args [ ]) { double origina…" at bounding box center [376, 310] width 619 height 200
click at [50, 189] on icon "button" at bounding box center [46, 184] width 9 height 12
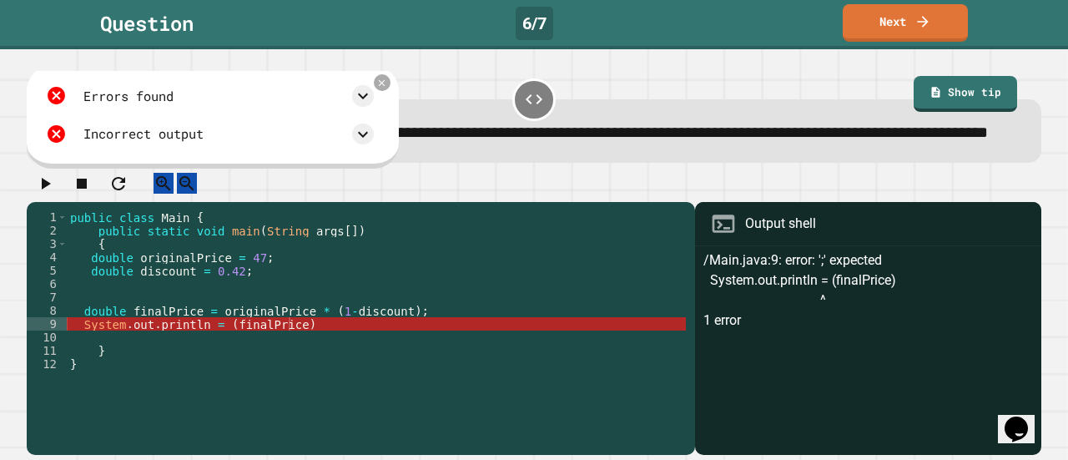
click at [317, 340] on div "public class Main { public static void main ( String args [ ]) { double origina…" at bounding box center [376, 310] width 619 height 200
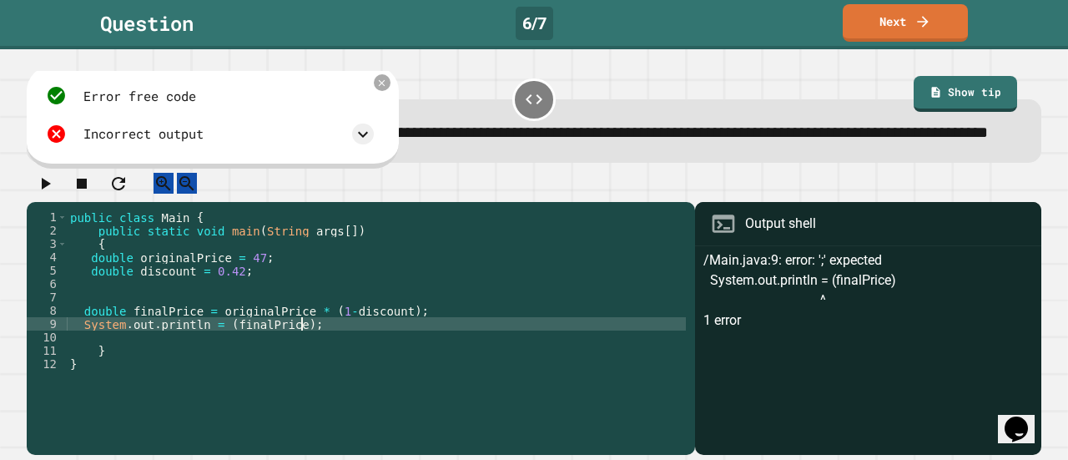
click at [42, 194] on button "button" at bounding box center [45, 183] width 20 height 21
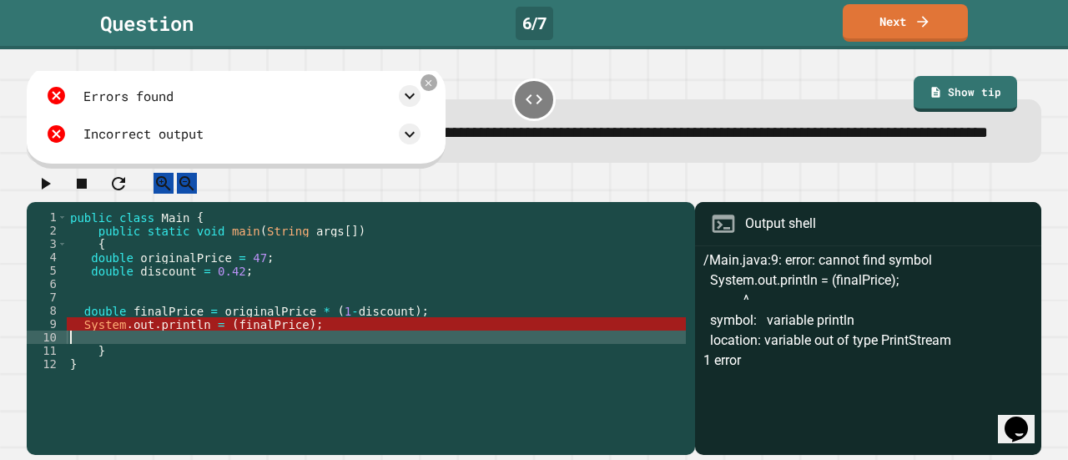
click at [222, 355] on div "public class Main { public static void main ( String args [ ]) { double origina…" at bounding box center [376, 310] width 619 height 200
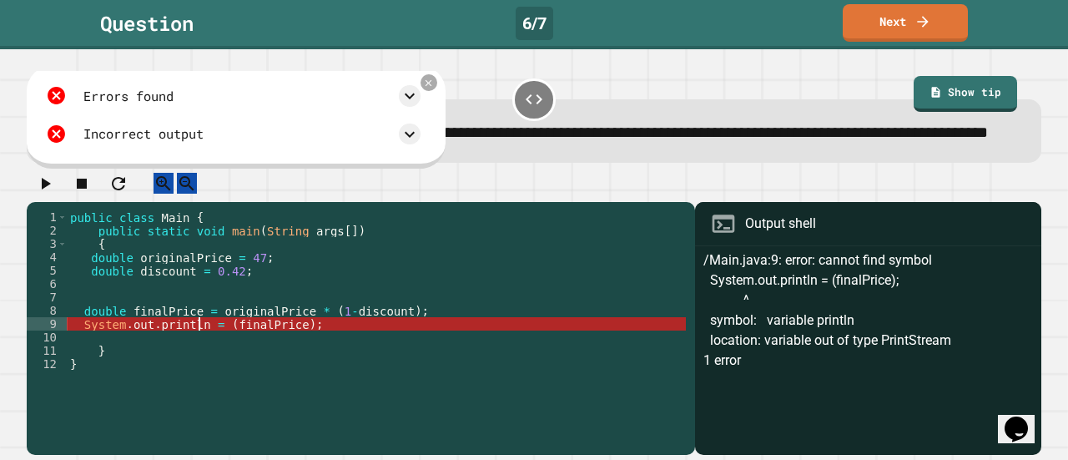
click at [198, 346] on div "public class Main { public static void main ( String args [ ]) { double origina…" at bounding box center [376, 310] width 619 height 200
click at [326, 335] on div "public class Main { public static void main ( String args [ ]) { double origina…" at bounding box center [376, 310] width 619 height 200
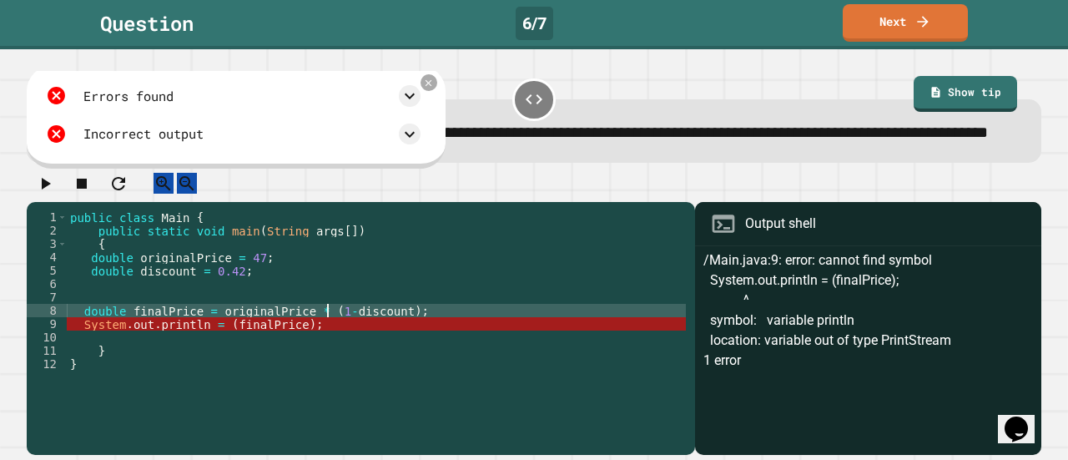
scroll to position [0, 18]
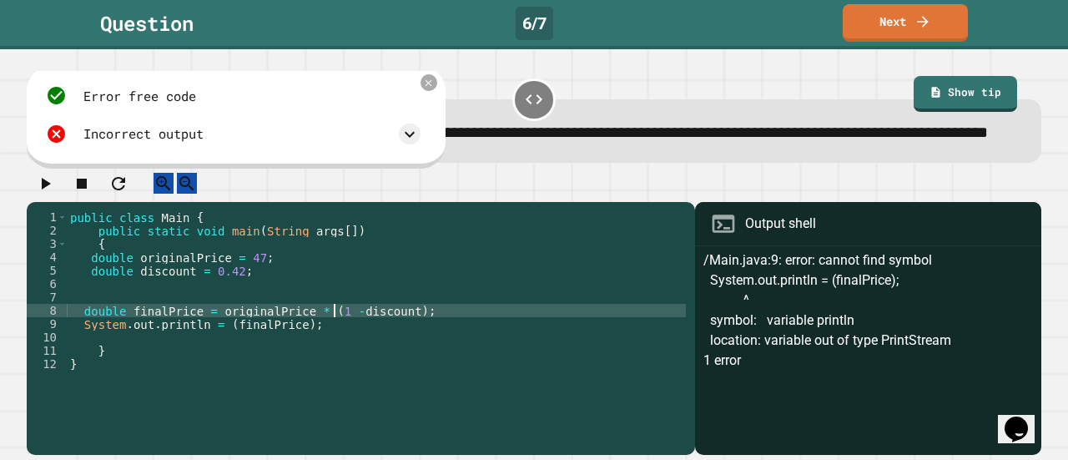
click at [340, 335] on div "public class Main { public static void main ( String args [ ]) { double origina…" at bounding box center [376, 310] width 619 height 200
type textarea "**********"
click at [55, 194] on button "button" at bounding box center [45, 183] width 20 height 21
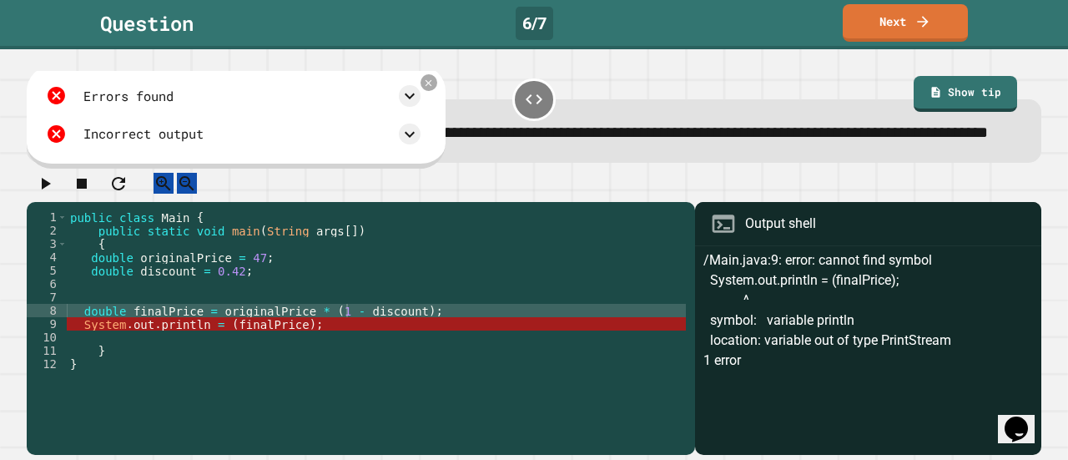
click at [289, 355] on div "public class Main { public static void main ( String args [ ]) { double origina…" at bounding box center [376, 310] width 619 height 200
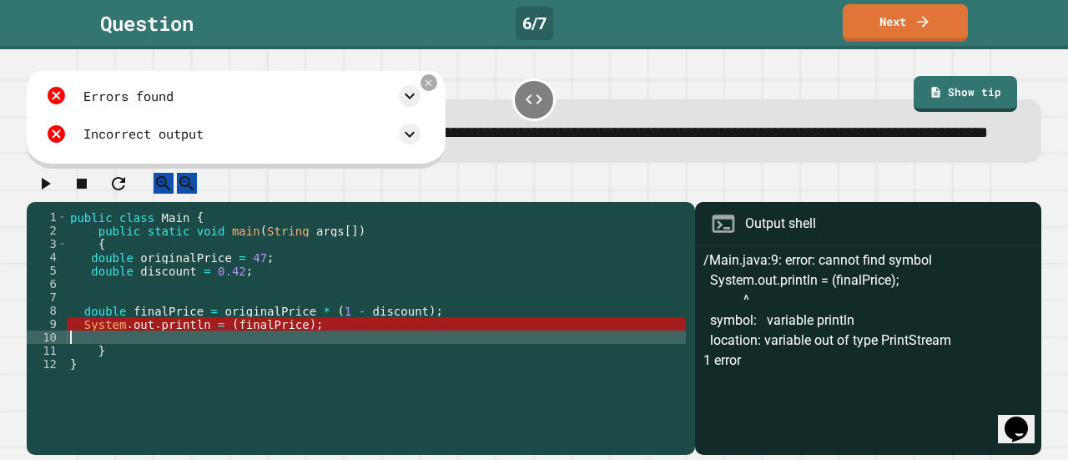
scroll to position [0, 0]
click at [264, 347] on div "public class Main { public static void main ( String args [ ]) { double origina…" at bounding box center [376, 310] width 619 height 200
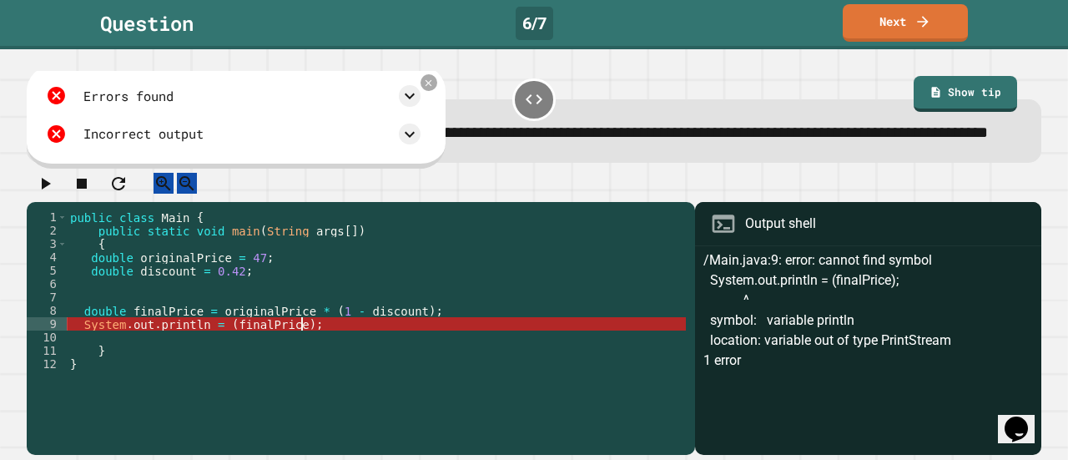
click at [416, 336] on div "public class Main { public static void main ( String args [ ]) { double origina…" at bounding box center [376, 310] width 619 height 200
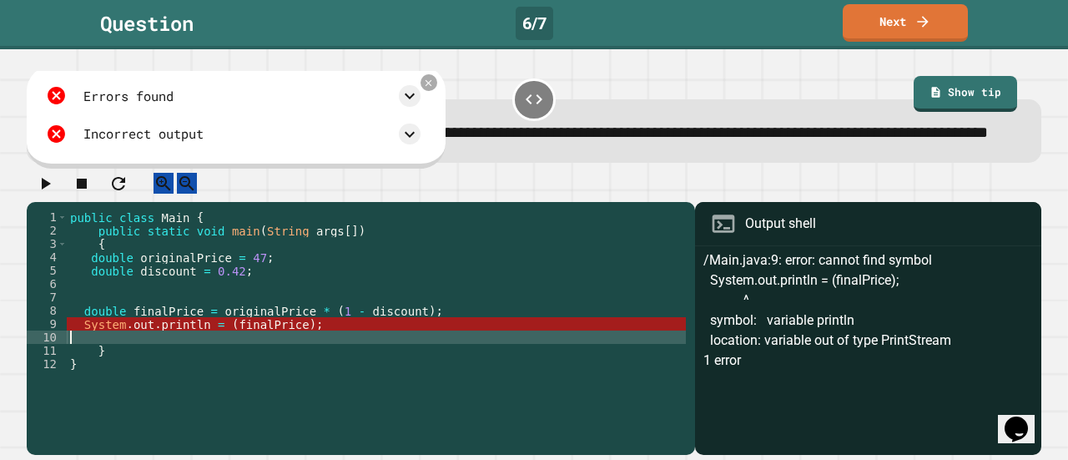
click at [331, 356] on div "public class Main { public static void main ( String args [ ]) { double origina…" at bounding box center [376, 310] width 619 height 200
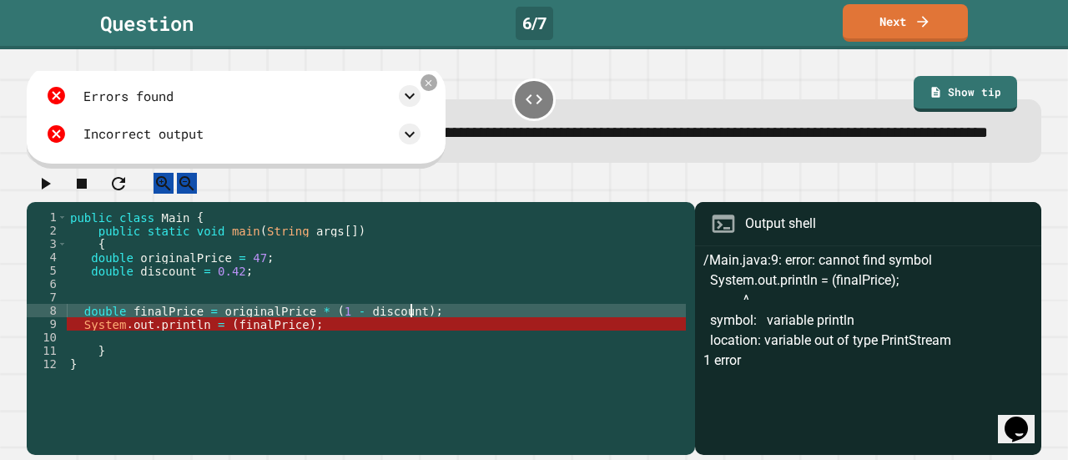
click at [434, 329] on div "public class Main { public static void main ( String args [ ]) { double origina…" at bounding box center [376, 310] width 619 height 200
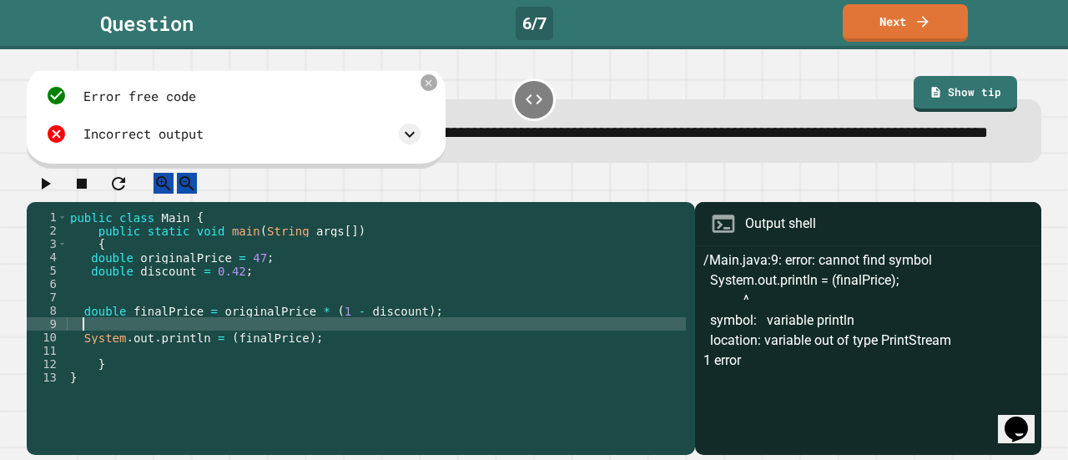
click at [52, 186] on icon "button" at bounding box center [45, 184] width 20 height 20
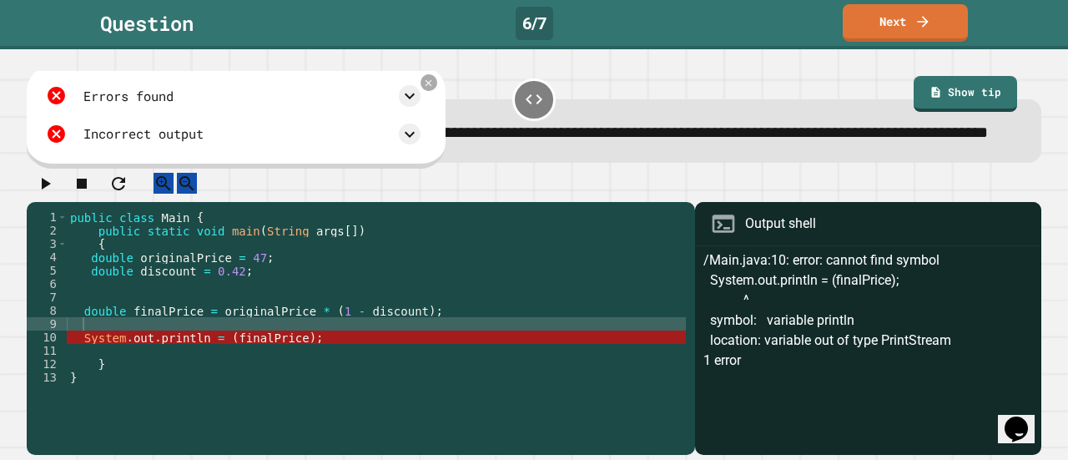
click at [347, 365] on div "public class Main { public static void main ( String args [ ]) { double origina…" at bounding box center [376, 310] width 619 height 200
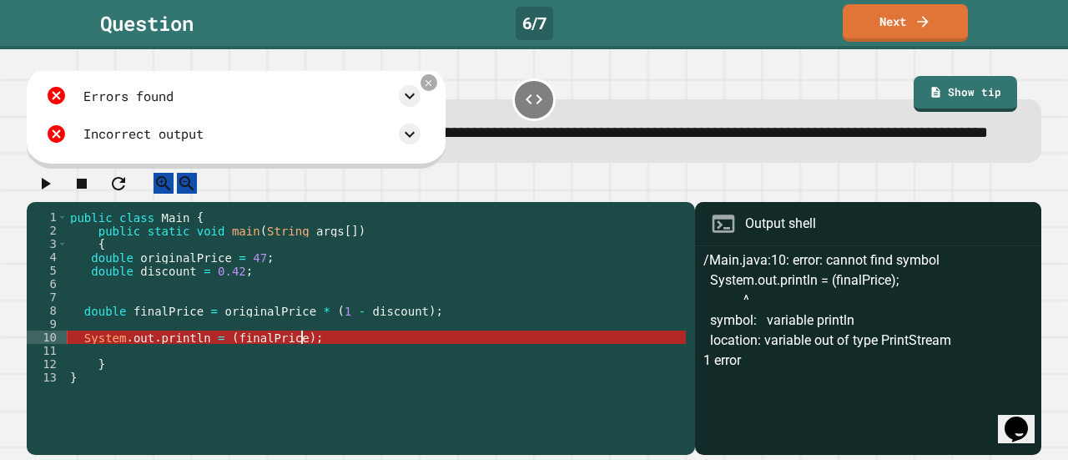
click at [332, 361] on div "public class Main { public static void main ( String args [ ]) { double origina…" at bounding box center [376, 310] width 619 height 200
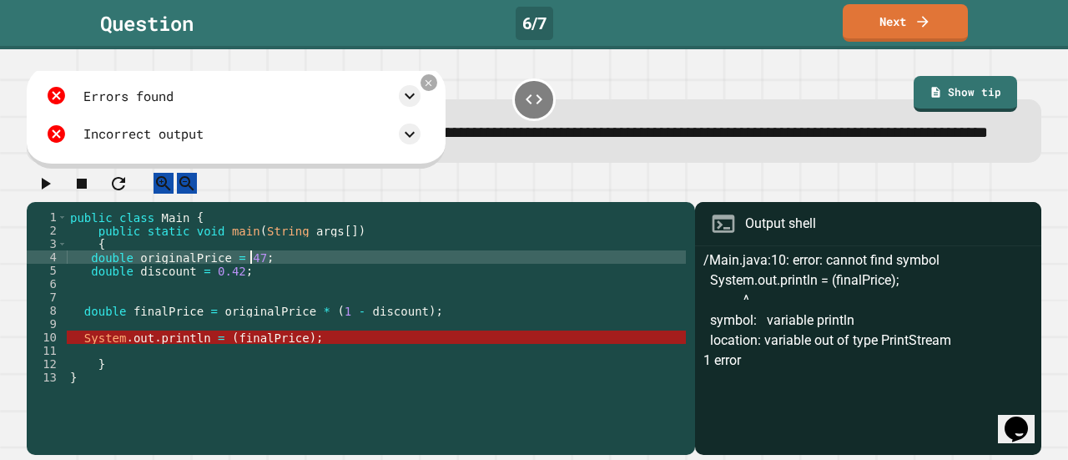
click at [251, 281] on div "public class Main { public static void main ( String args [ ]) { double origina…" at bounding box center [376, 310] width 619 height 200
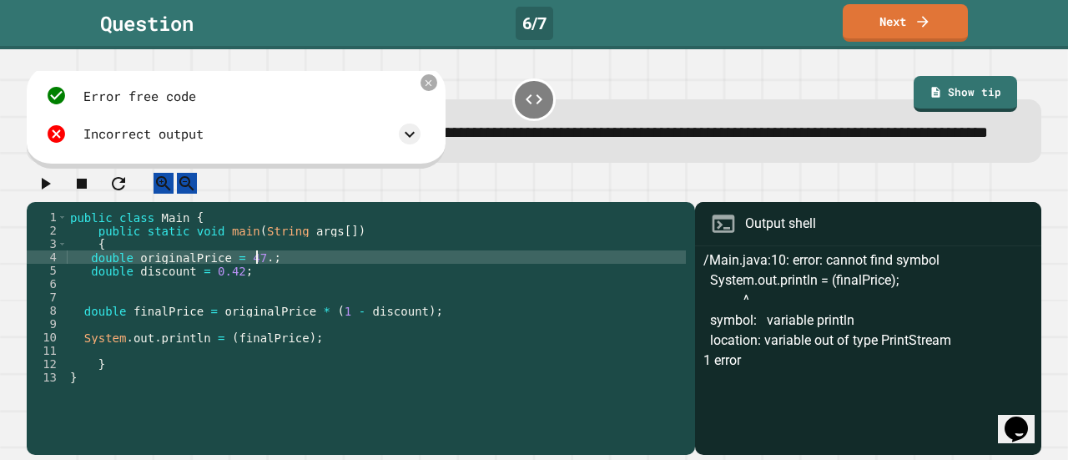
scroll to position [0, 13]
click at [30, 194] on div at bounding box center [534, 187] width 1015 height 29
click at [51, 189] on icon "button" at bounding box center [46, 184] width 9 height 12
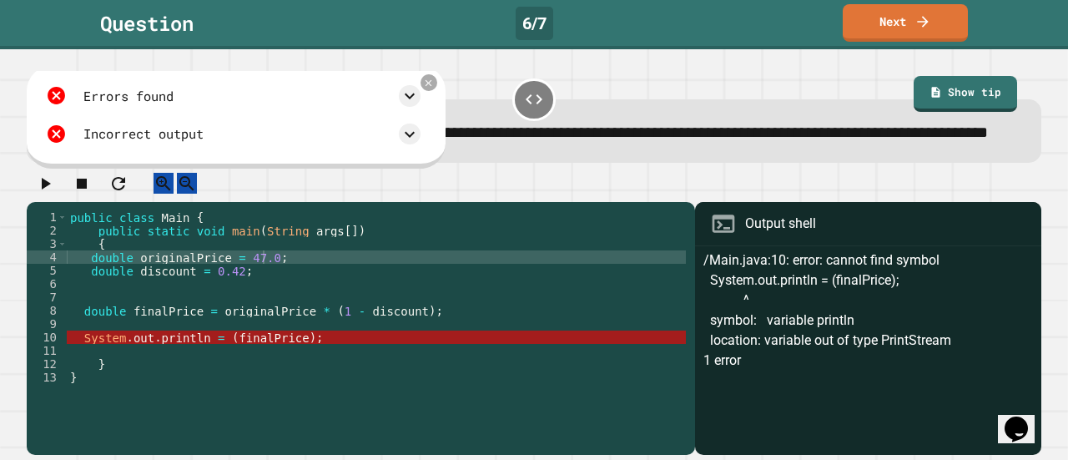
scroll to position [22, 0]
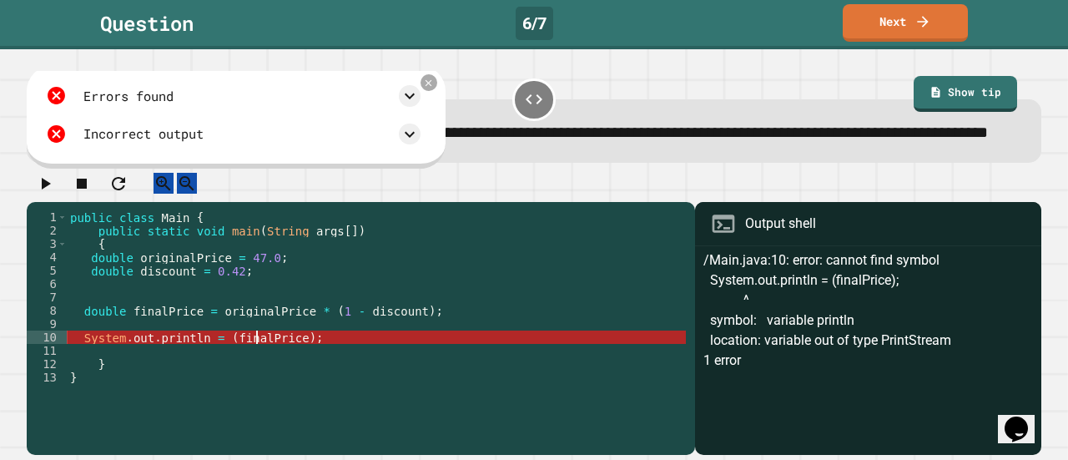
click at [260, 361] on div "public class Main { public static void main ( String args [ ]) { double origina…" at bounding box center [376, 310] width 619 height 200
click at [160, 330] on div "public class Main { public static void main ( String args [ ]) { double origina…" at bounding box center [376, 310] width 619 height 200
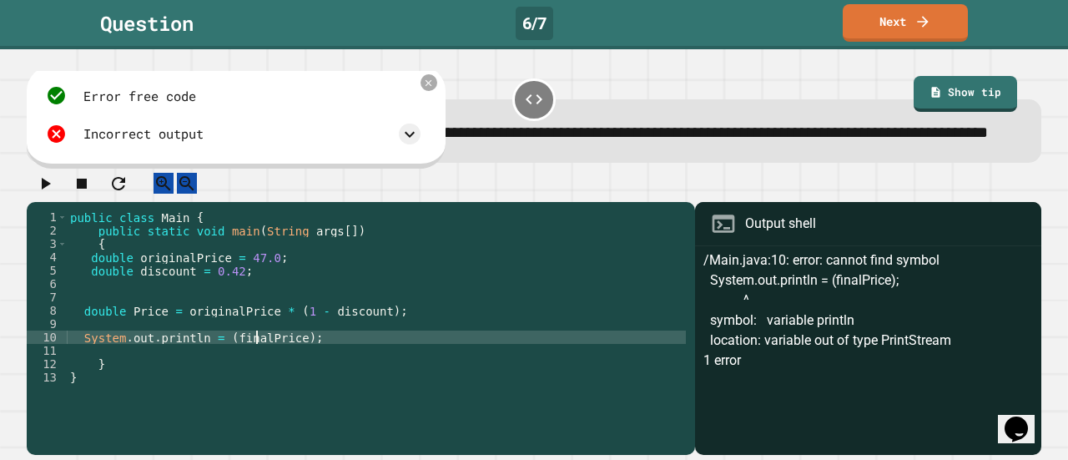
click at [257, 357] on div "public class Main { public static void main ( String args [ ]) { double origina…" at bounding box center [376, 310] width 619 height 200
click at [52, 188] on icon "button" at bounding box center [45, 184] width 20 height 20
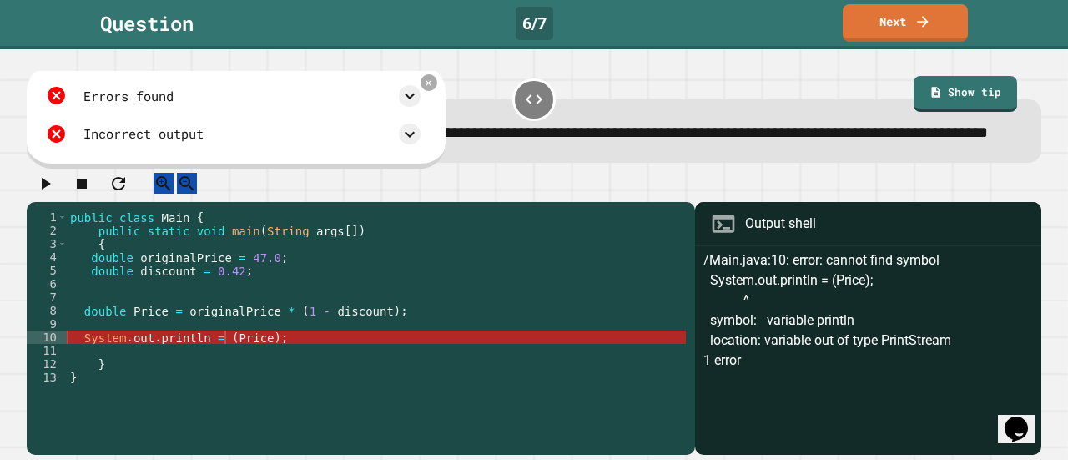
click at [249, 351] on div "public class Main { public static void main ( String args [ ]) { double origina…" at bounding box center [376, 310] width 619 height 200
click at [230, 338] on div "public class Main { public static void main ( String args [ ]) { double origina…" at bounding box center [376, 310] width 619 height 200
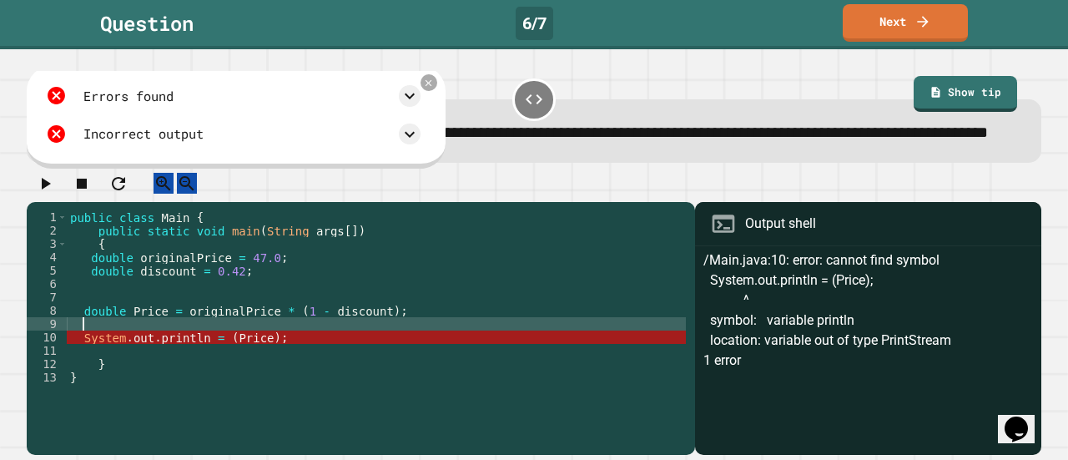
scroll to position [0, 0]
click at [199, 330] on div "public class Main { public static void main ( String args [ ]) { double origina…" at bounding box center [376, 310] width 619 height 200
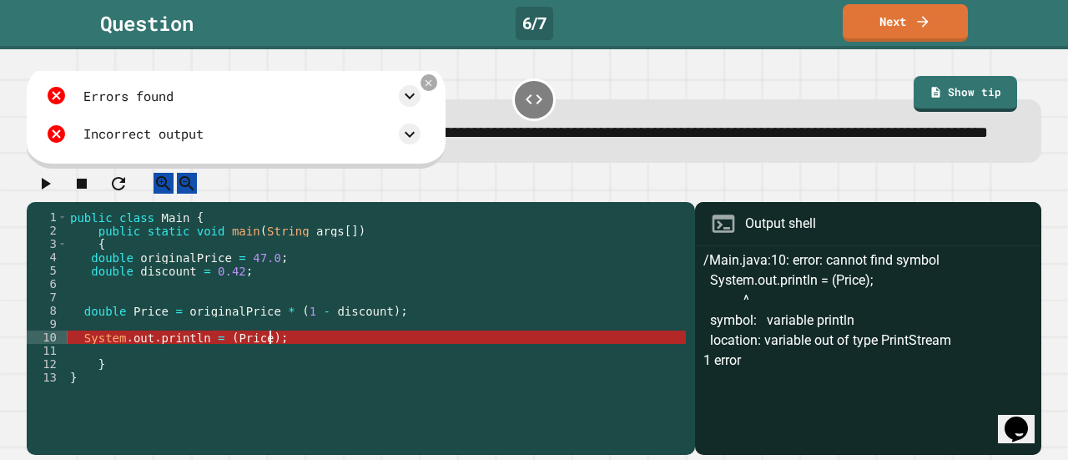
click at [270, 350] on div "public class Main { public static void main ( String args [ ]) { double origina…" at bounding box center [376, 310] width 619 height 200
click at [228, 358] on div "public class Main { public static void main ( String args [ ]) { double origina…" at bounding box center [376, 310] width 619 height 200
click at [130, 326] on div "public class Main { public static void main ( String args [ ]) { double origina…" at bounding box center [376, 310] width 619 height 200
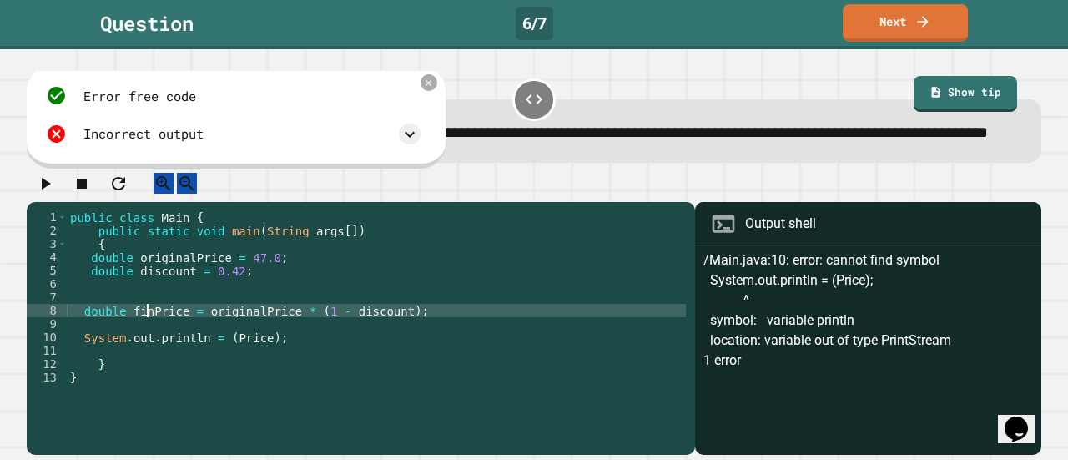
scroll to position [0, 7]
click at [225, 362] on div "public class Main { public static void main ( String args [ ]) { double origina…" at bounding box center [376, 310] width 619 height 200
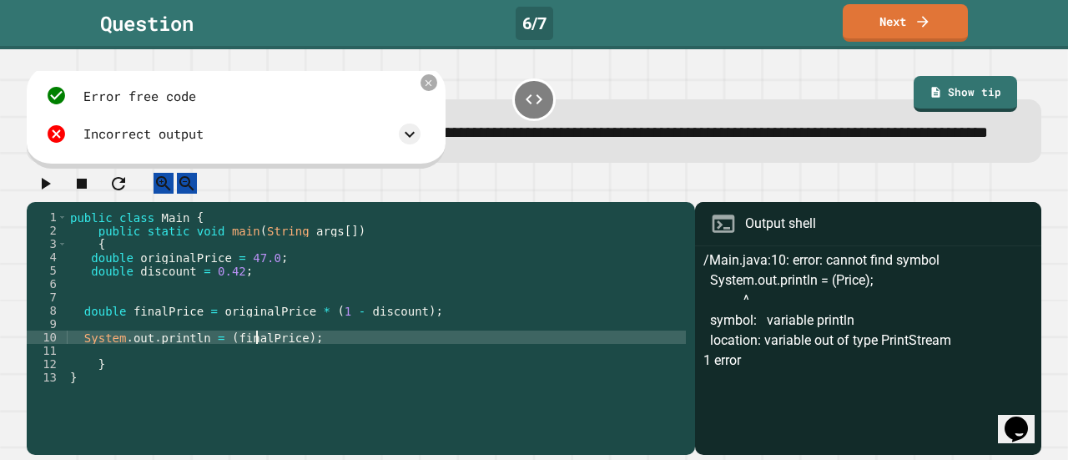
scroll to position [0, 13]
click at [55, 194] on icon "button" at bounding box center [45, 184] width 20 height 20
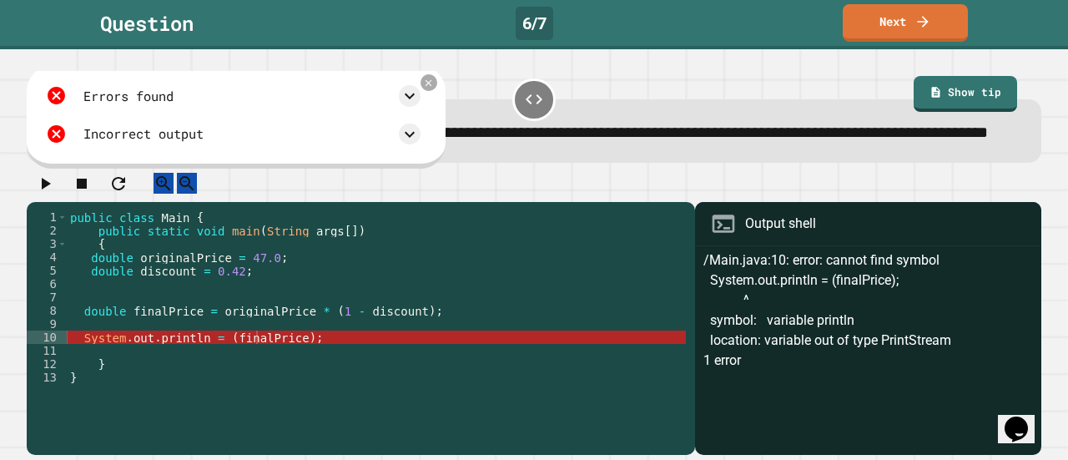
click at [199, 341] on div "public class Main { public static void main ( String args [ ]) { double origina…" at bounding box center [376, 310] width 619 height 200
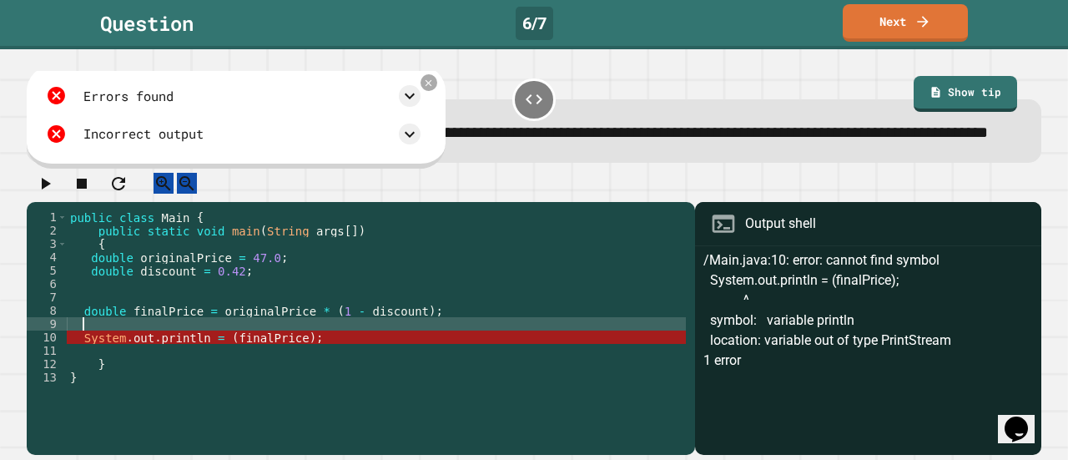
click at [184, 356] on div "public class Main { public static void main ( String args [ ]) { double origina…" at bounding box center [376, 310] width 619 height 200
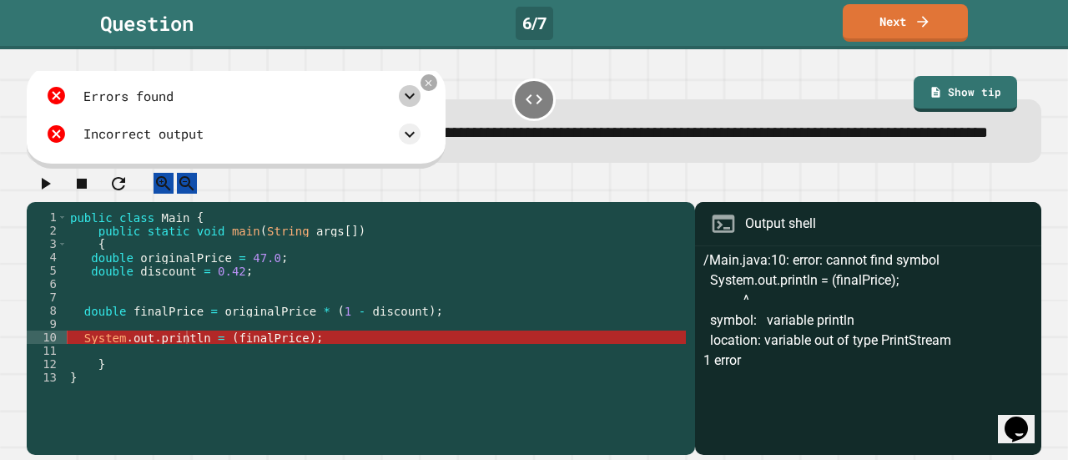
click at [420, 106] on icon at bounding box center [410, 96] width 20 height 20
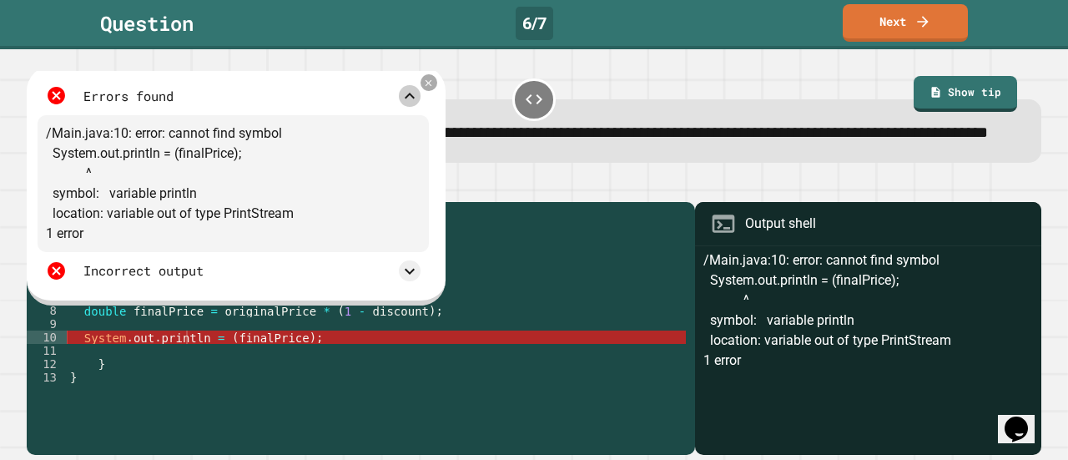
click at [420, 105] on icon at bounding box center [410, 96] width 20 height 20
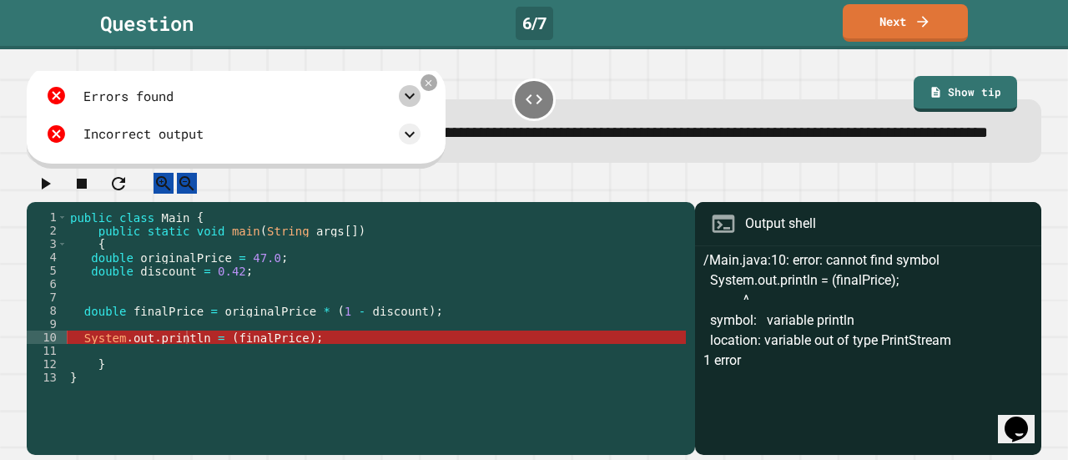
click at [239, 355] on div "public class Main { public static void main ( String args [ ]) { double origina…" at bounding box center [376, 310] width 619 height 200
click at [432, 87] on icon at bounding box center [429, 83] width 8 height 8
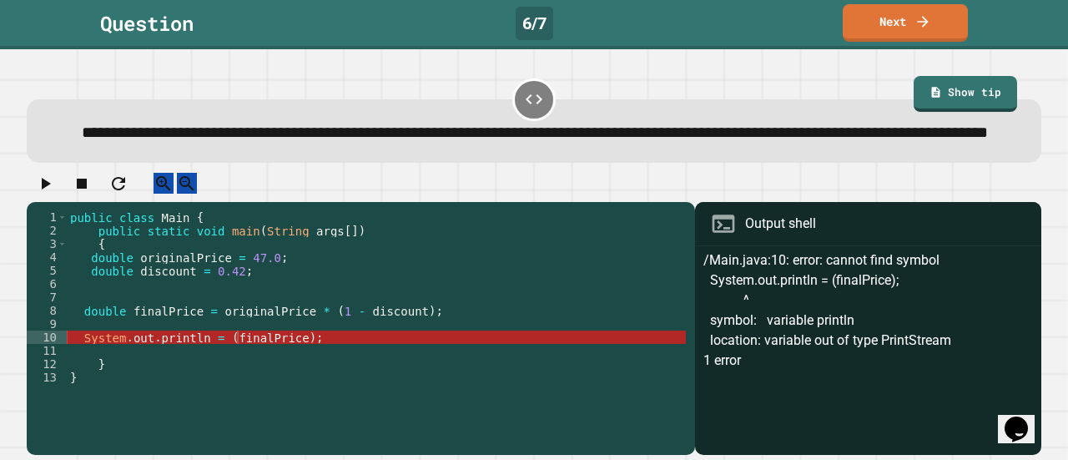
click at [289, 342] on div "public class Main { public static void main ( String args [ ]) { double origina…" at bounding box center [376, 310] width 619 height 200
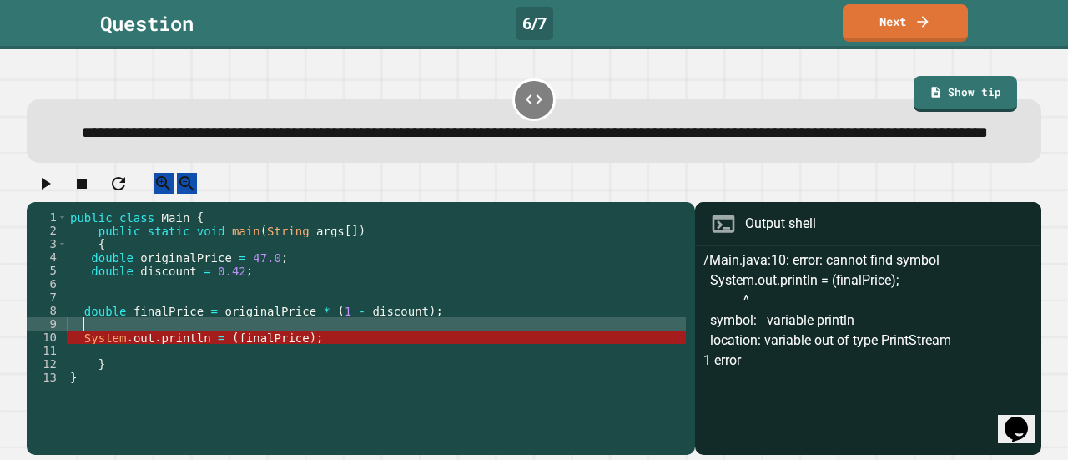
click at [266, 336] on div "public class Main { public static void main ( String args [ ]) { double origina…" at bounding box center [376, 310] width 619 height 200
click at [234, 281] on div "public class Main { public static void main ( String args [ ]) { double origina…" at bounding box center [376, 310] width 619 height 200
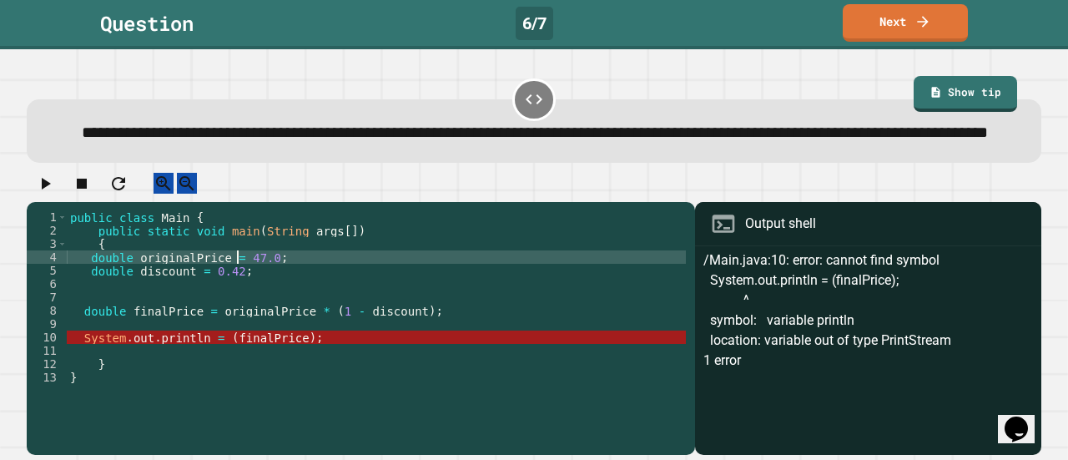
click at [253, 363] on div "public class Main { public static void main ( String args [ ]) { double origina…" at bounding box center [376, 310] width 619 height 200
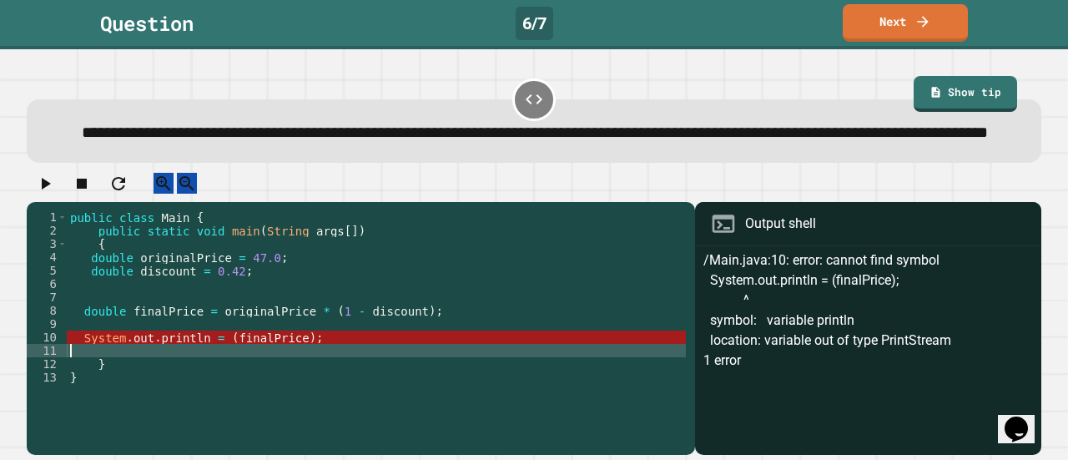
click at [234, 360] on div "public class Main { public static void main ( String args [ ]) { double origina…" at bounding box center [376, 310] width 619 height 200
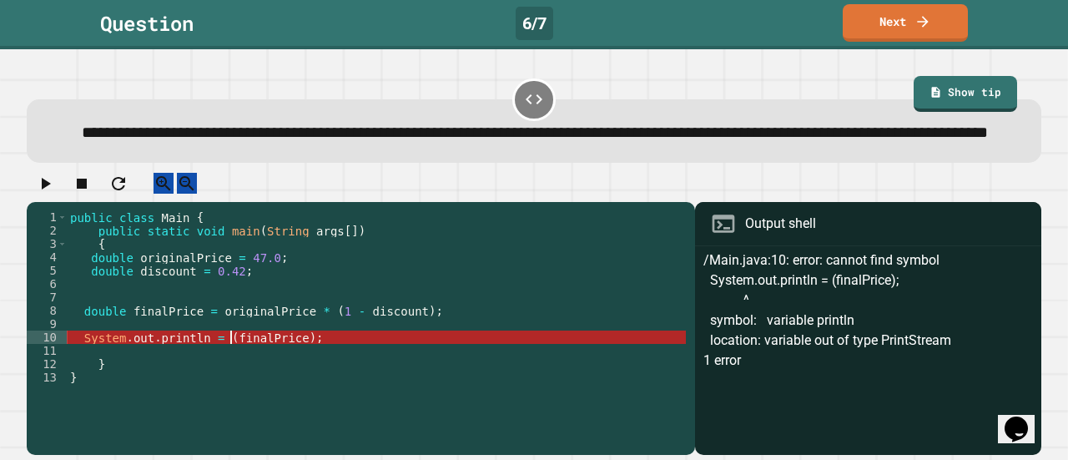
click at [219, 360] on div "public class Main { public static void main ( String args [ ]) { double origina…" at bounding box center [376, 310] width 619 height 200
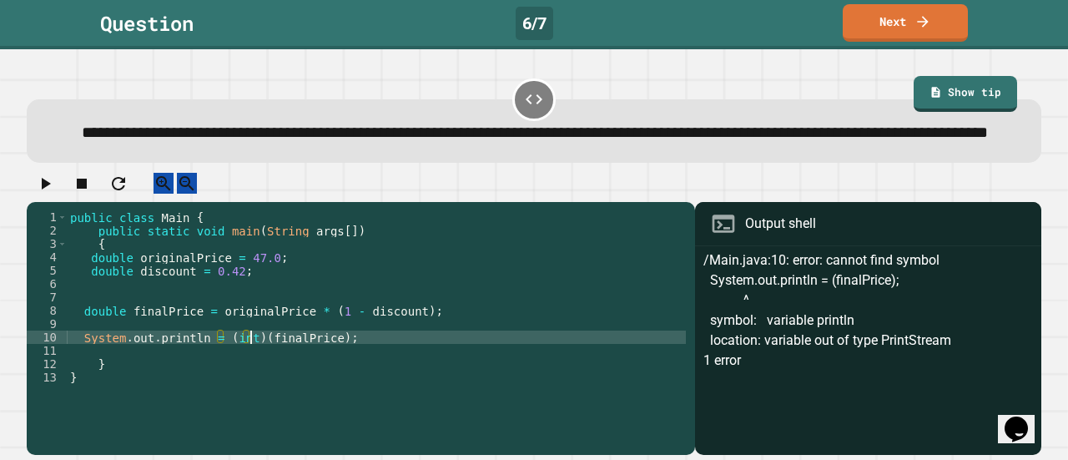
scroll to position [0, 13]
click at [52, 191] on icon "button" at bounding box center [45, 184] width 20 height 20
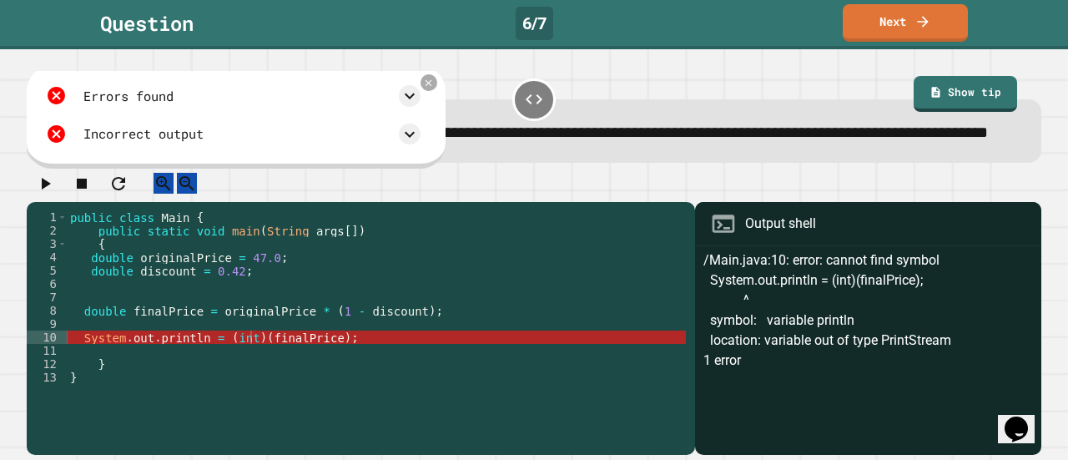
click at [248, 360] on div "public class Main { public static void main ( String args [ ]) { double origina…" at bounding box center [376, 310] width 619 height 200
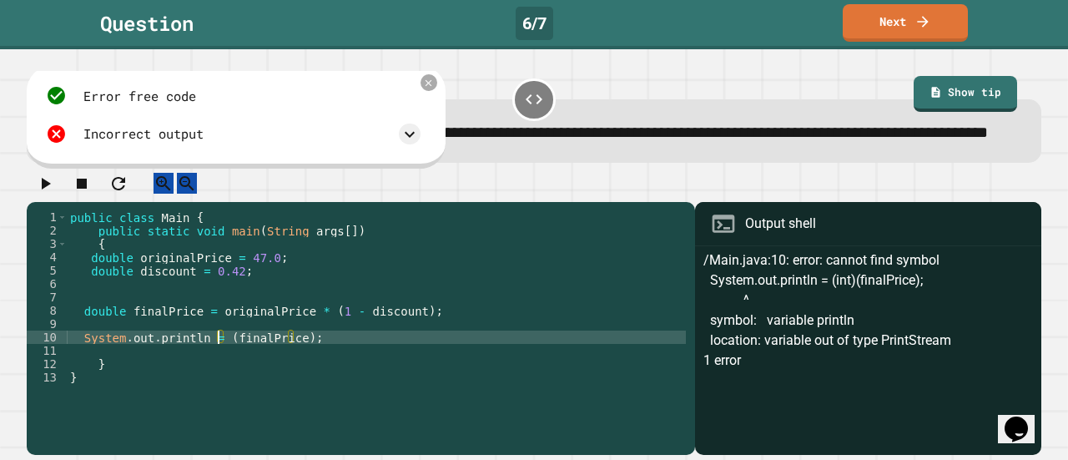
click at [53, 194] on icon "button" at bounding box center [45, 184] width 20 height 20
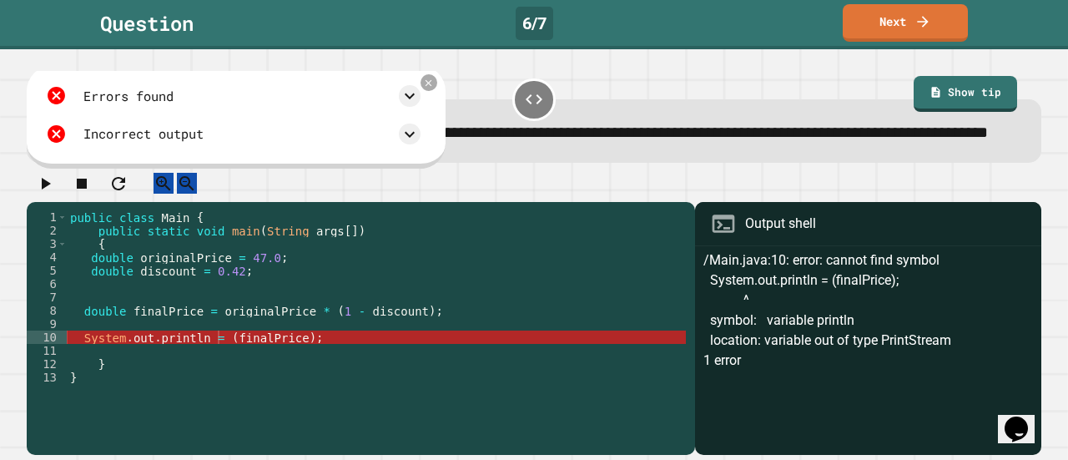
click at [135, 330] on div "public class Main { public static void main ( String args [ ]) { double origina…" at bounding box center [376, 310] width 619 height 200
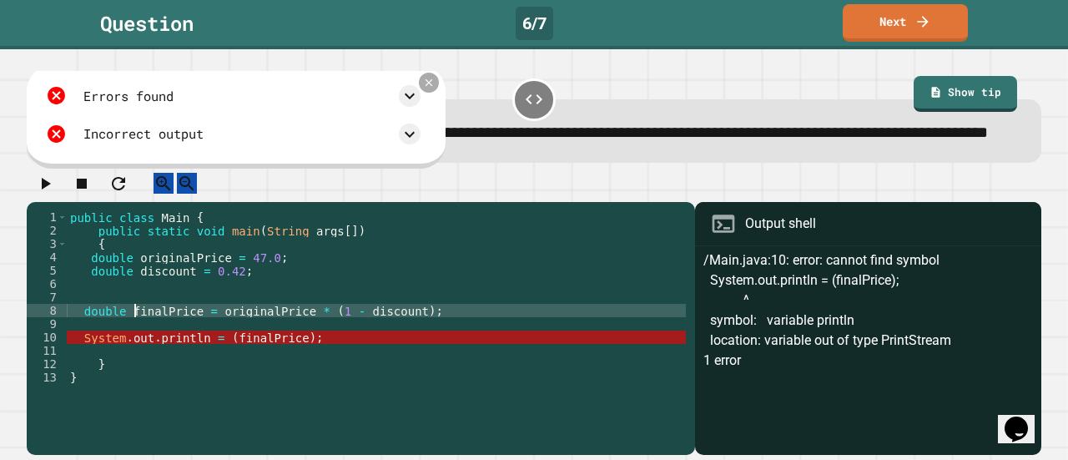
click at [439, 86] on div at bounding box center [429, 83] width 20 height 20
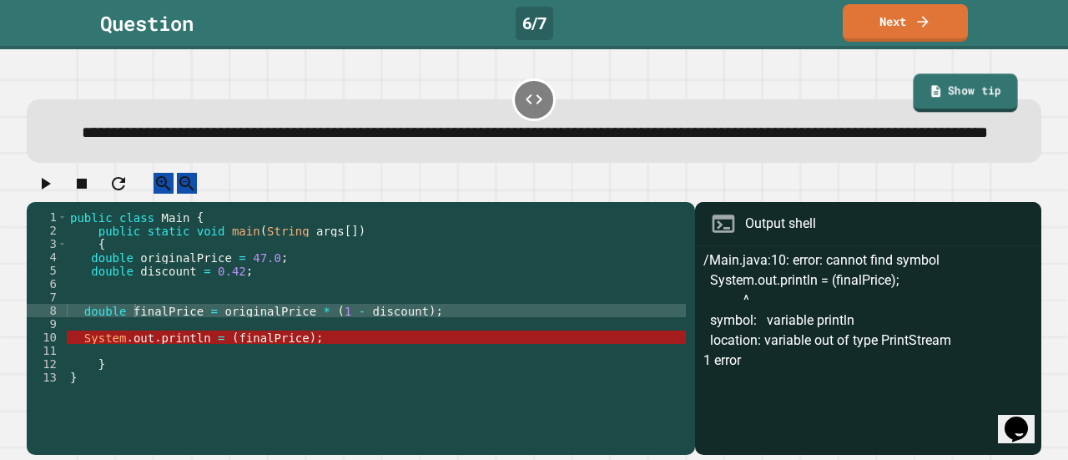
click at [930, 83] on link "Show tip" at bounding box center [966, 92] width 104 height 38
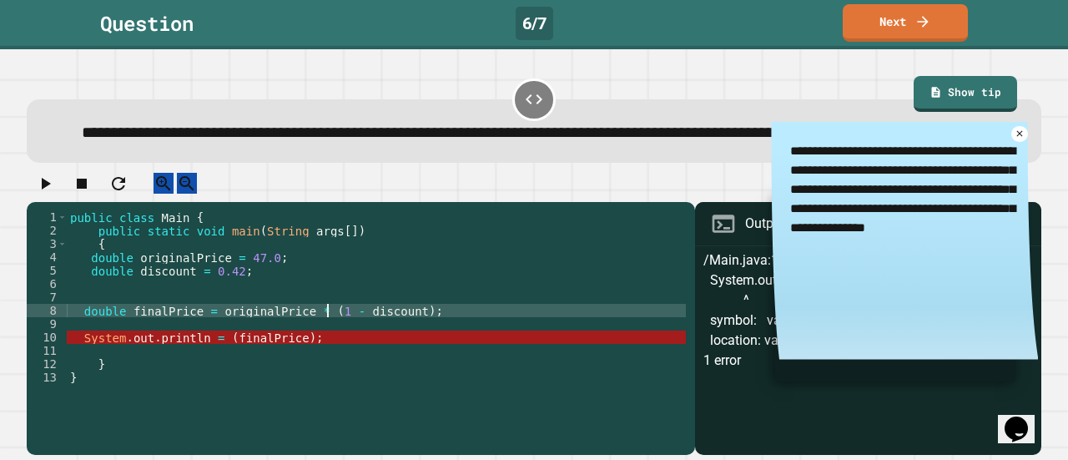
click at [325, 328] on div "public class Main { public static void main ( String args [ ]) { double origina…" at bounding box center [376, 310] width 619 height 200
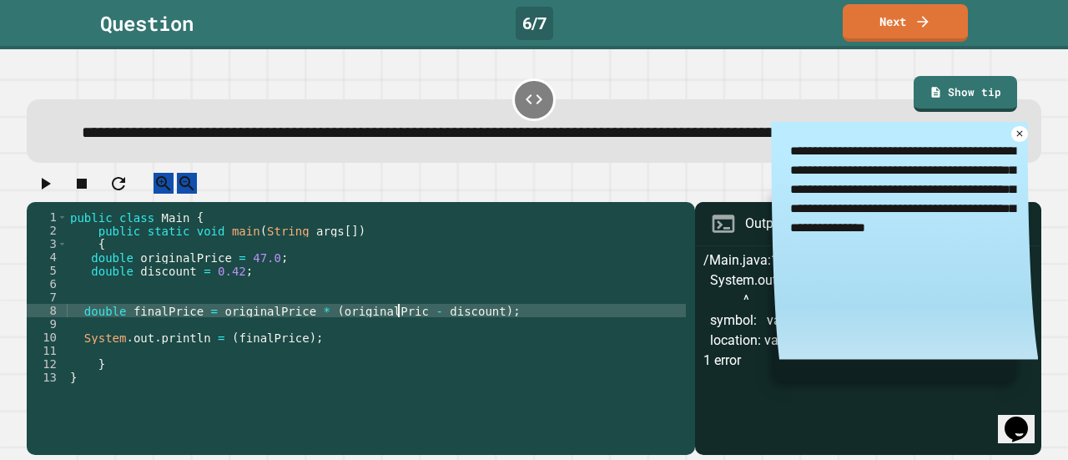
scroll to position [0, 23]
click at [55, 194] on icon "button" at bounding box center [45, 184] width 20 height 20
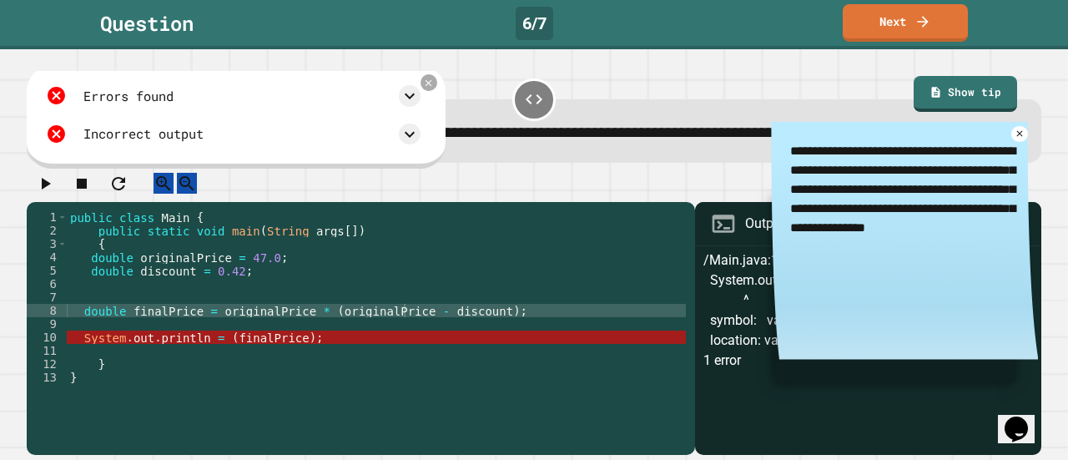
click at [406, 331] on div "public class Main { public static void main ( String args [ ]) { double origina…" at bounding box center [376, 310] width 619 height 200
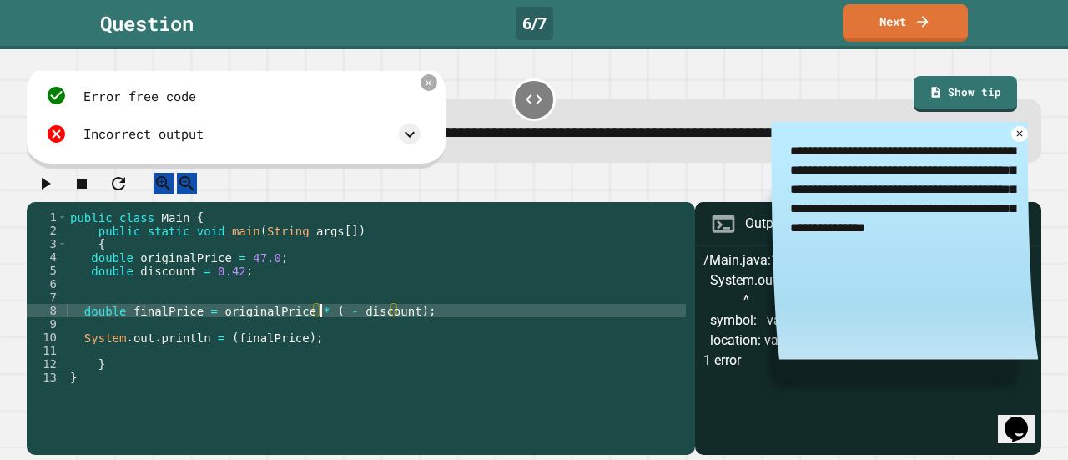
scroll to position [0, 18]
click at [304, 352] on div "public class Main { public static void main ( String args [ ]) { double origina…" at bounding box center [376, 310] width 619 height 200
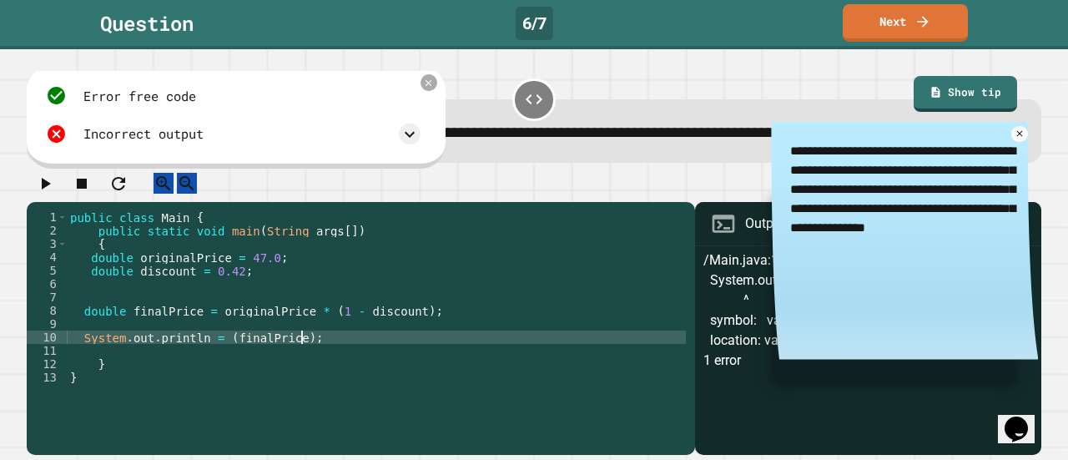
scroll to position [0, 15]
type textarea "**********"
click at [435, 89] on icon at bounding box center [428, 83] width 13 height 13
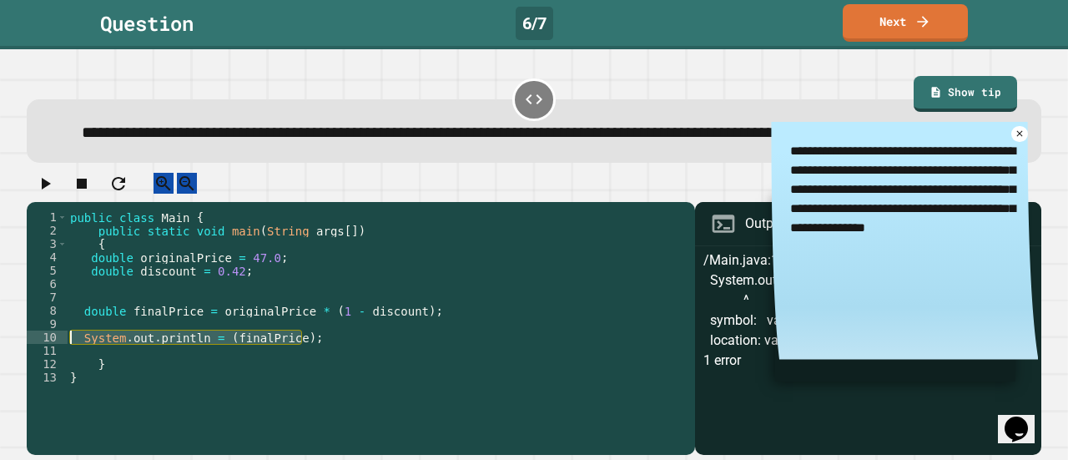
drag, startPoint x: 304, startPoint y: 361, endPoint x: 62, endPoint y: 360, distance: 242.0
click at [62, 360] on div "**********" at bounding box center [357, 297] width 660 height 174
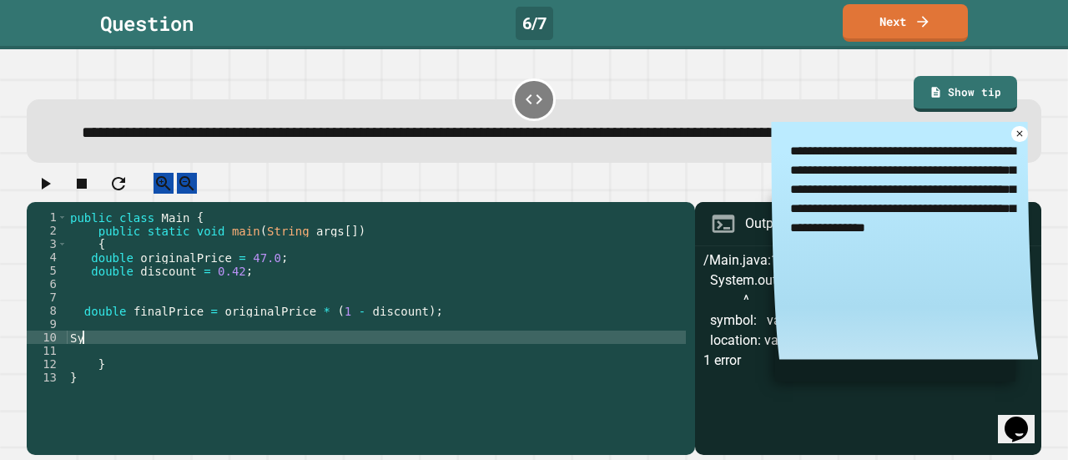
scroll to position [0, 0]
type textarea "*"
click at [255, 367] on div "public class Main { public static void main ( String args [ ]) { double origina…" at bounding box center [376, 310] width 619 height 200
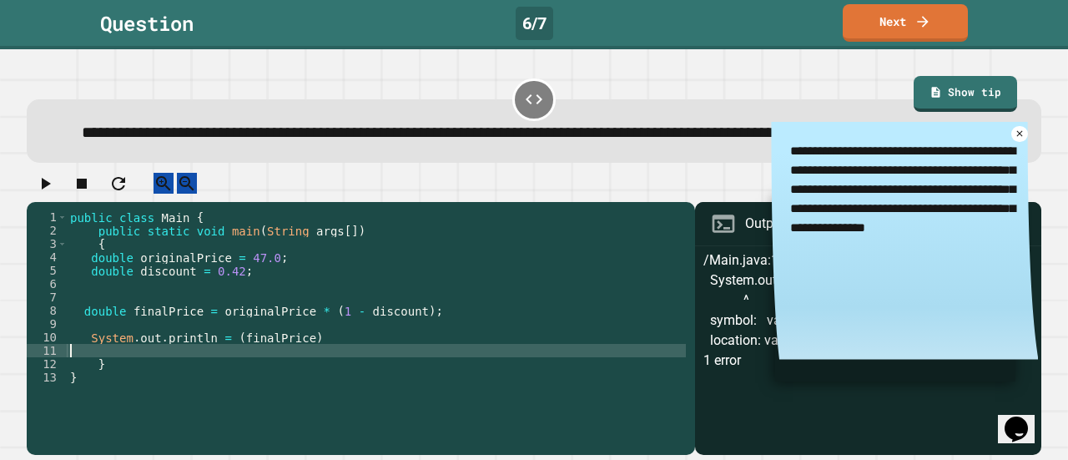
scroll to position [0, 0]
click at [54, 194] on icon "button" at bounding box center [45, 184] width 20 height 20
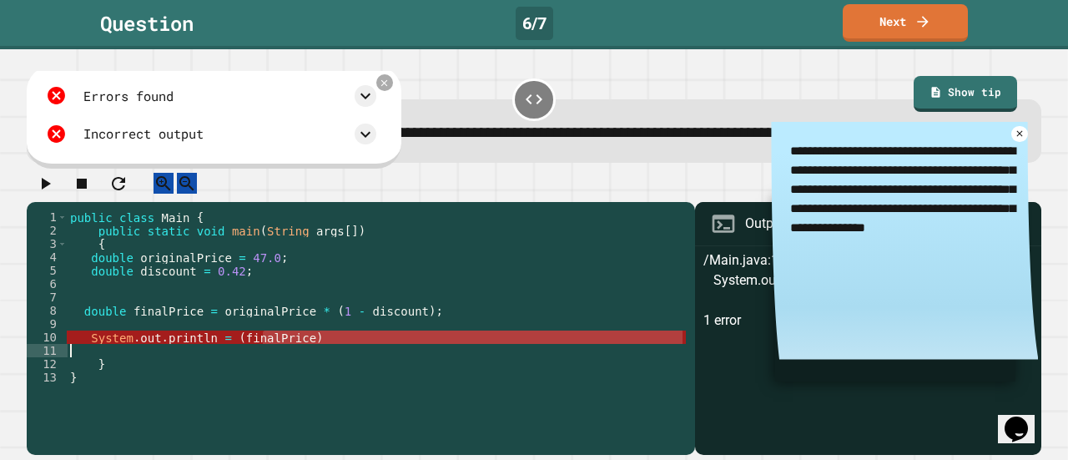
drag, startPoint x: 264, startPoint y: 362, endPoint x: 292, endPoint y: 363, distance: 28.4
click at [292, 363] on div "public class Main { public static void main ( String args [ ]) { double origina…" at bounding box center [376, 310] width 619 height 200
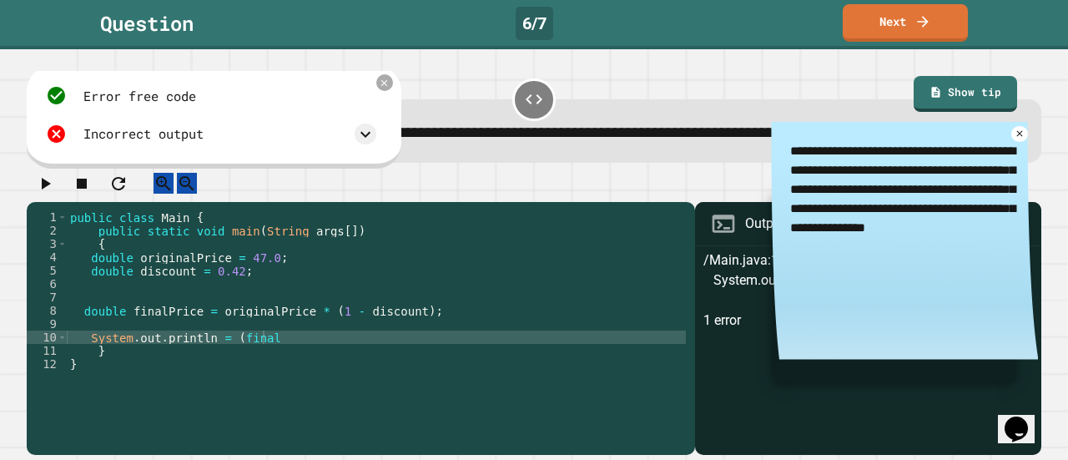
click at [48, 194] on icon "button" at bounding box center [45, 184] width 20 height 20
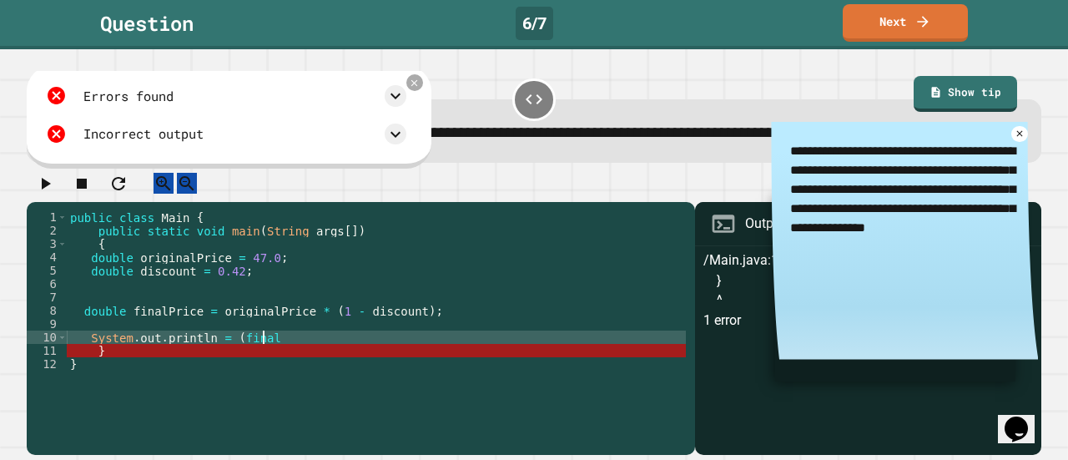
click at [270, 361] on div "public class Main { public static void main ( String args [ ]) { double origina…" at bounding box center [376, 310] width 619 height 200
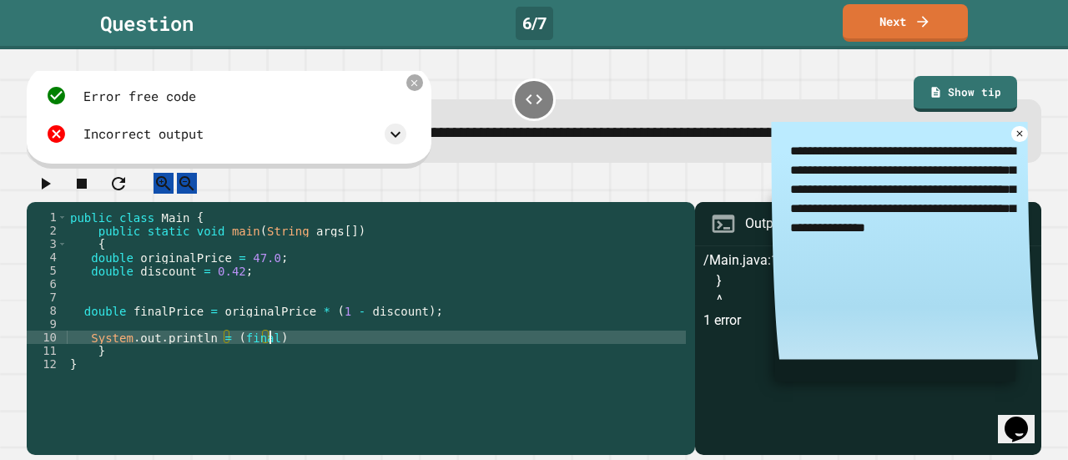
scroll to position [0, 13]
click at [421, 89] on icon at bounding box center [414, 83] width 13 height 13
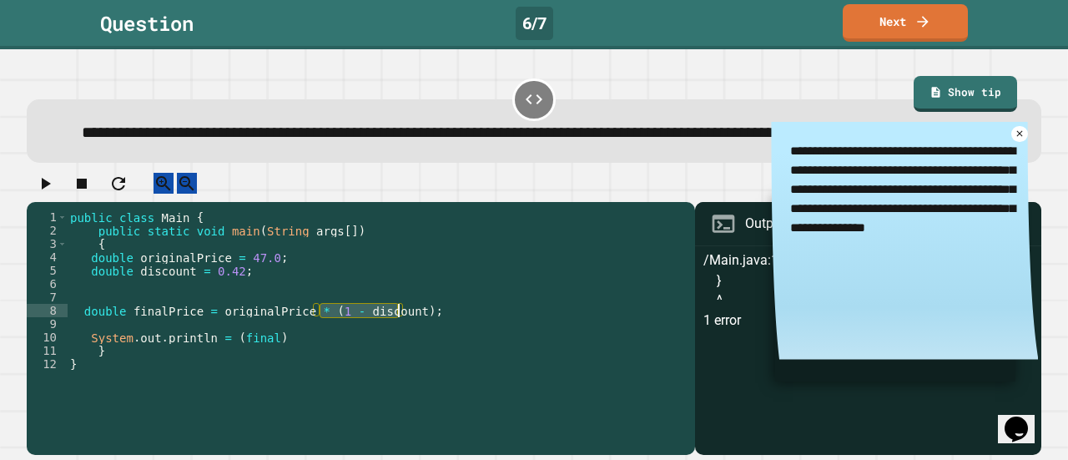
drag, startPoint x: 322, startPoint y: 331, endPoint x: 399, endPoint y: 334, distance: 76.8
click at [399, 334] on div "public class Main { public static void main ( String args [ ]) { double origina…" at bounding box center [376, 310] width 619 height 200
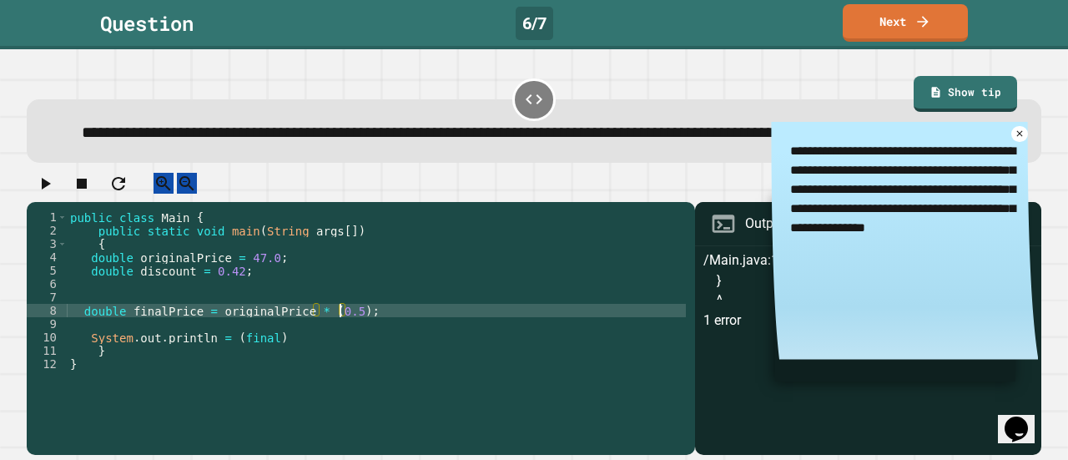
scroll to position [0, 20]
click at [44, 194] on icon "button" at bounding box center [45, 184] width 20 height 20
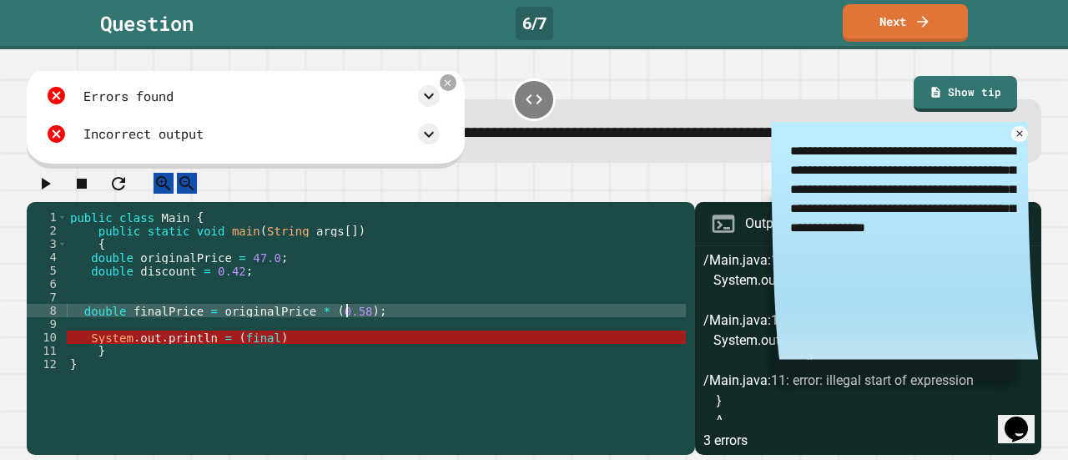
click at [345, 330] on div "public class Main { public static void main ( String args [ ]) { double origina…" at bounding box center [376, 310] width 619 height 200
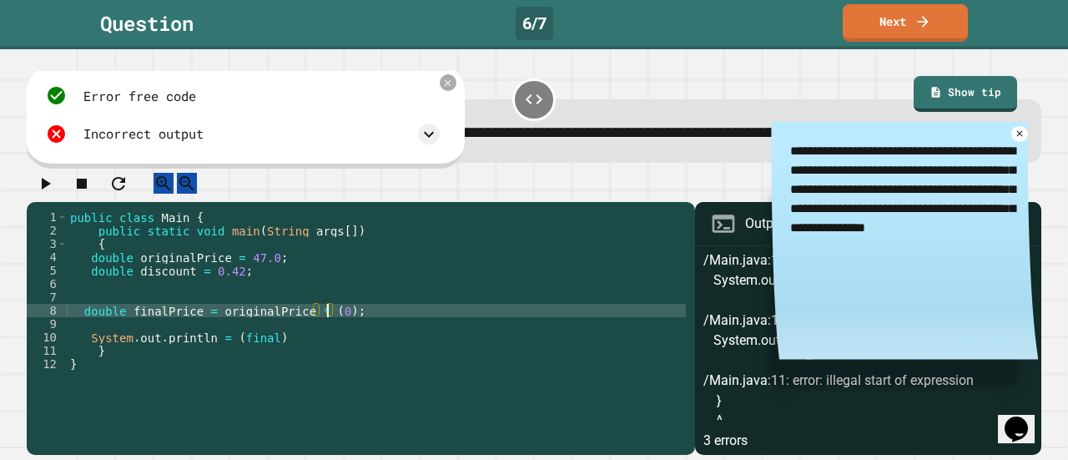
scroll to position [0, 18]
type textarea "**********"
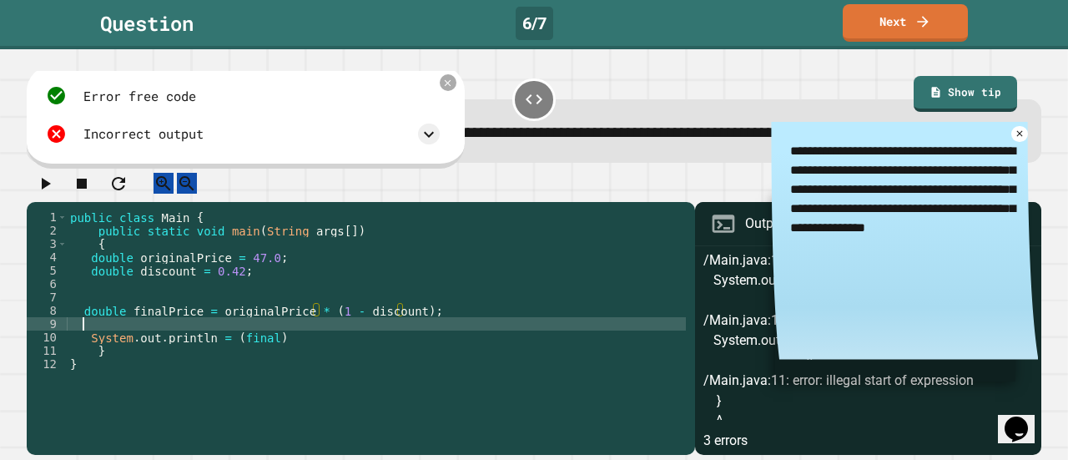
click at [342, 348] on div "public class Main { public static void main ( String args [ ]) { double origina…" at bounding box center [376, 310] width 619 height 200
click at [305, 359] on div "public class Main { public static void main ( String args [ ]) { double origina…" at bounding box center [376, 310] width 619 height 200
click at [244, 342] on div "public class Main { public static void main ( String args [ ]) { double origina…" at bounding box center [376, 310] width 619 height 200
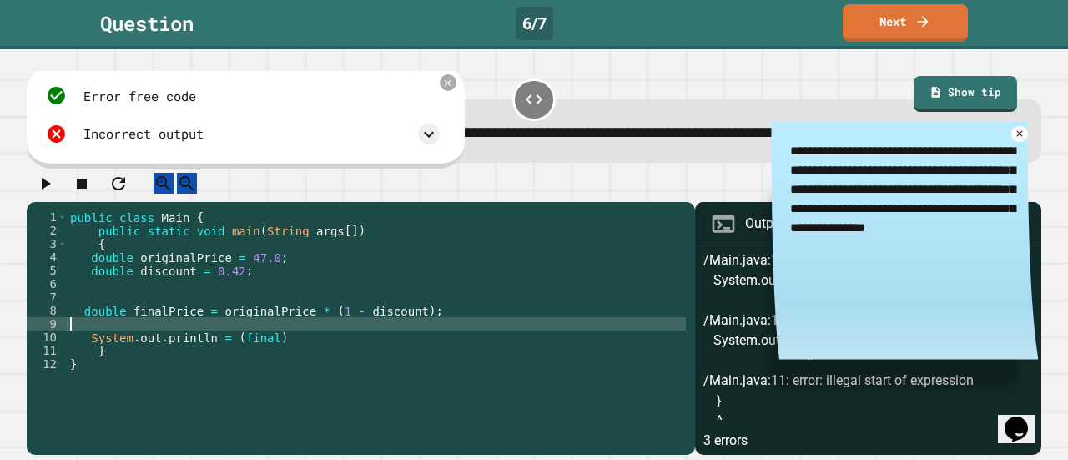
click at [261, 360] on div "public class Main { public static void main ( String args [ ]) { double origina…" at bounding box center [376, 310] width 619 height 200
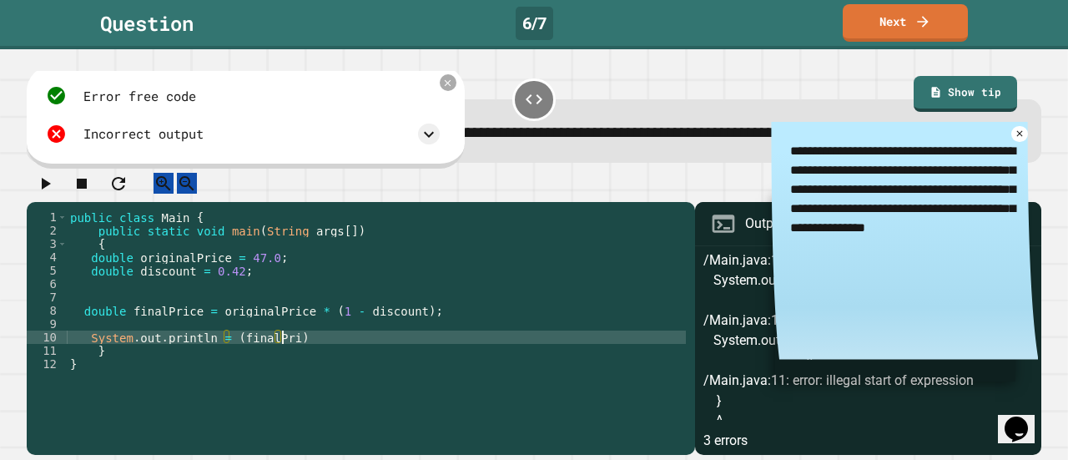
type textarea "**********"
click at [195, 346] on div "public class Main { public static void main ( String args [ ]) { double origina…" at bounding box center [376, 310] width 619 height 200
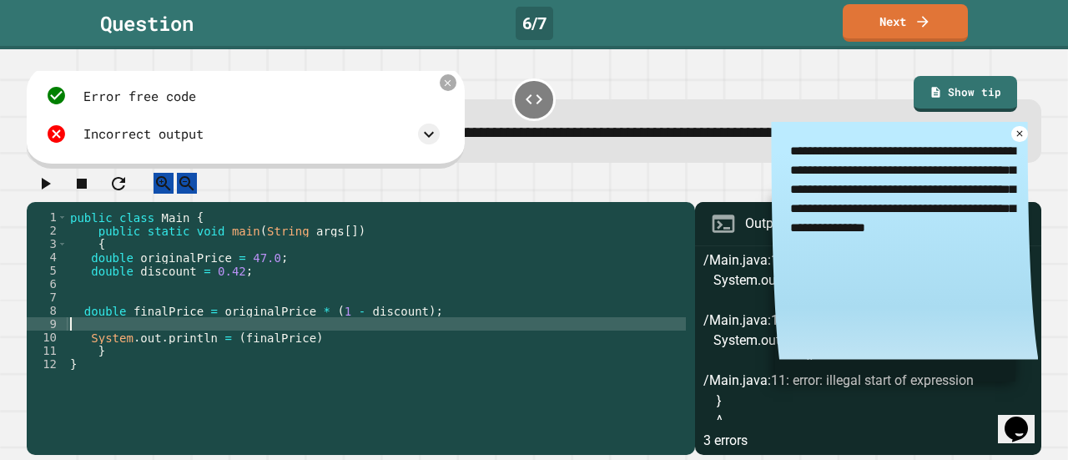
scroll to position [0, 0]
drag, startPoint x: 753, startPoint y: 159, endPoint x: 964, endPoint y: 239, distance: 225.8
click at [964, 239] on textarea "**********" at bounding box center [904, 189] width 267 height 134
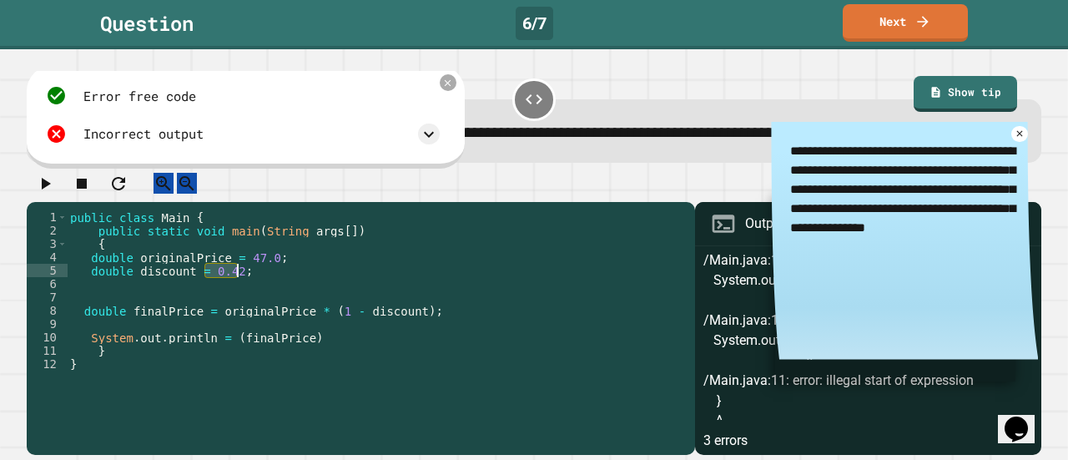
drag, startPoint x: 206, startPoint y: 289, endPoint x: 241, endPoint y: 290, distance: 35.1
click at [241, 290] on div "public class Main { public static void main ( String args [ ]) { double origina…" at bounding box center [376, 310] width 619 height 200
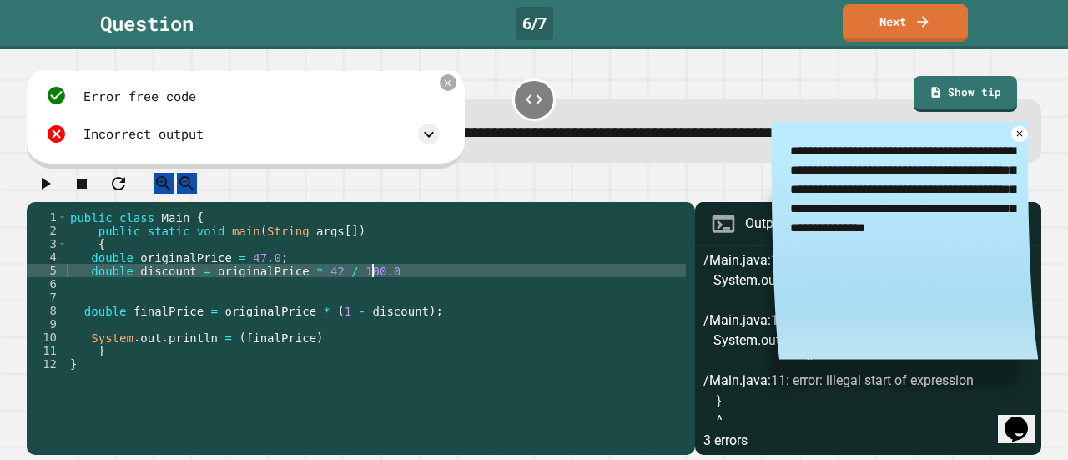
scroll to position [0, 20]
type textarea "**********"
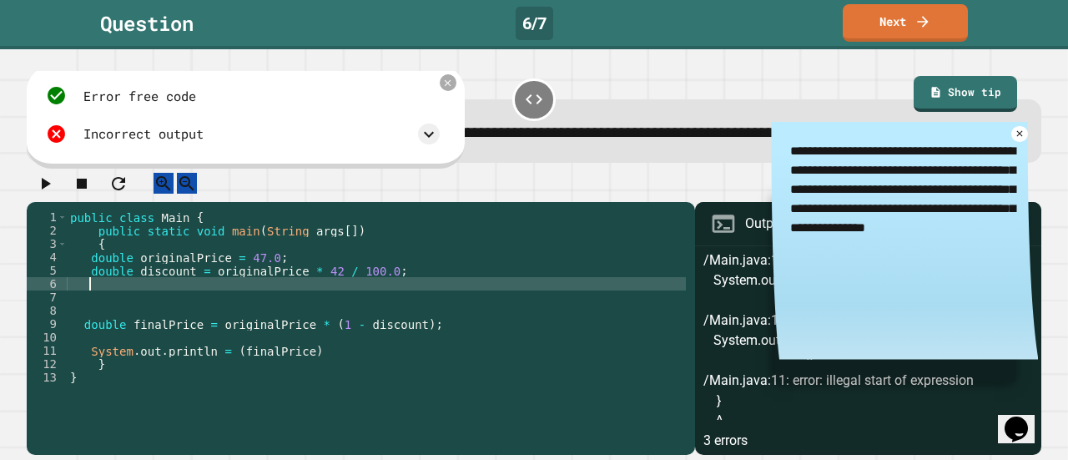
scroll to position [0, 0]
click at [130, 329] on div "public class Main { public static void main ( String args [ ]) { double origina…" at bounding box center [376, 310] width 619 height 200
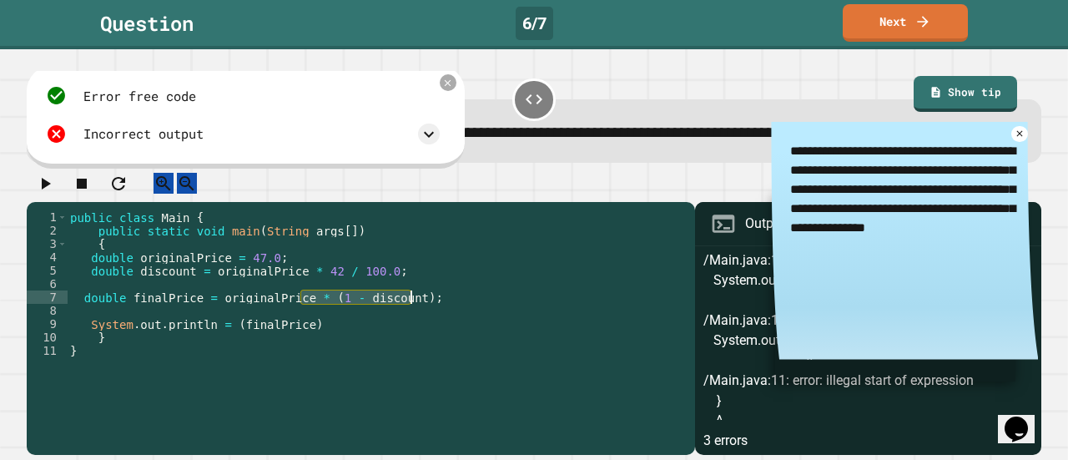
drag, startPoint x: 304, startPoint y: 320, endPoint x: 426, endPoint y: 316, distance: 122.7
click at [426, 316] on div "public class Main { public static void main ( String args [ ]) { double origina…" at bounding box center [376, 310] width 619 height 200
click at [318, 354] on div "public class Main { public static void main ( String args [ ]) { double origina…" at bounding box center [376, 310] width 619 height 200
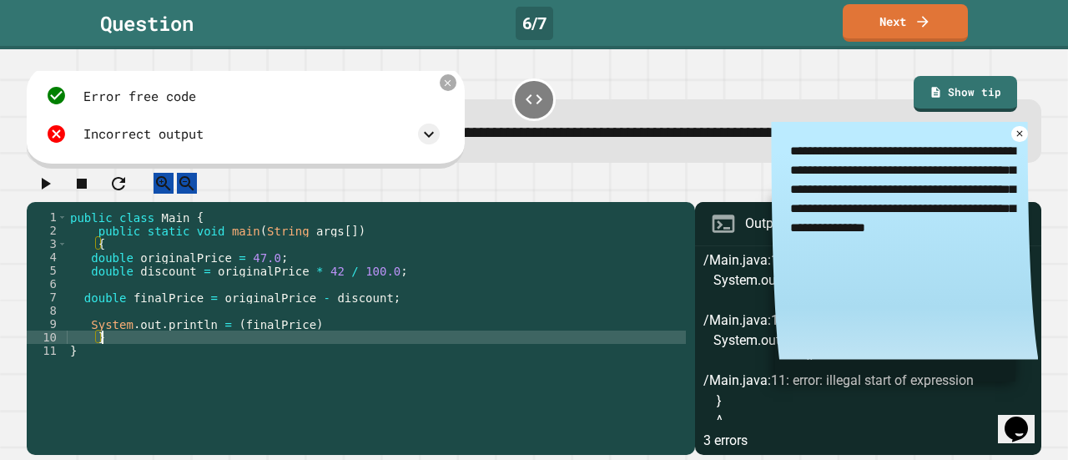
scroll to position [0, 2]
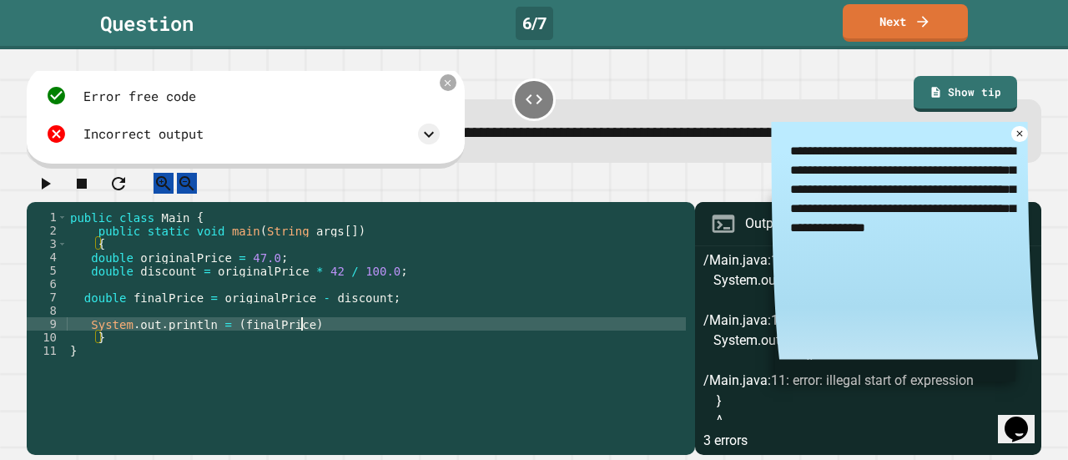
click at [316, 342] on div "public class Main { public static void main ( String args [ ]) { double origina…" at bounding box center [376, 310] width 619 height 200
type textarea "**********"
click at [46, 194] on icon "button" at bounding box center [45, 184] width 20 height 20
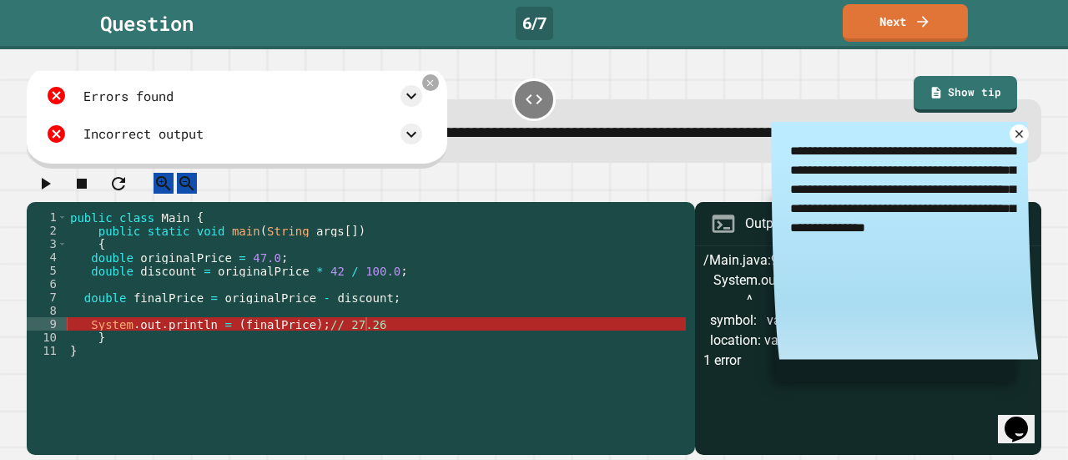
click at [1013, 137] on icon at bounding box center [1019, 134] width 13 height 13
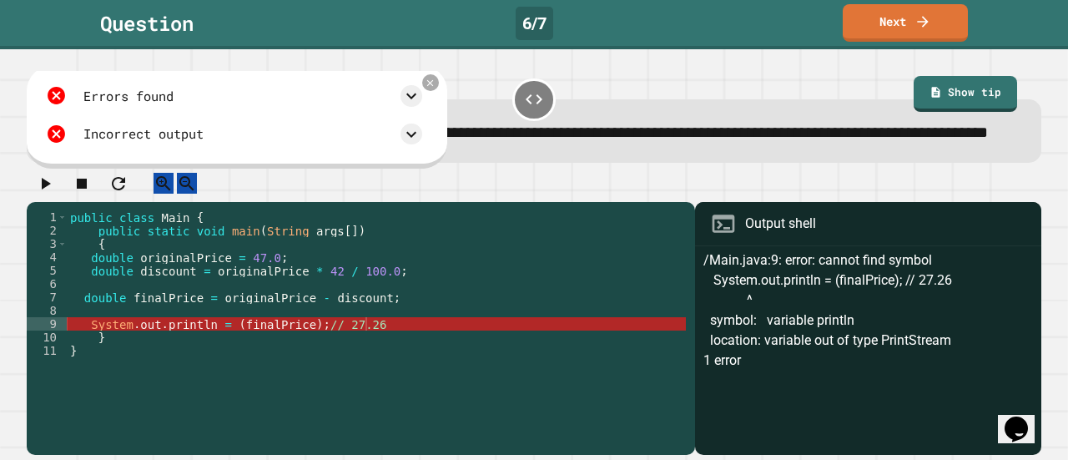
click at [164, 340] on div "public class Main { public static void main ( String args [ ]) { double origina…" at bounding box center [376, 310] width 619 height 200
click at [855, 15] on link "Next" at bounding box center [905, 21] width 127 height 39
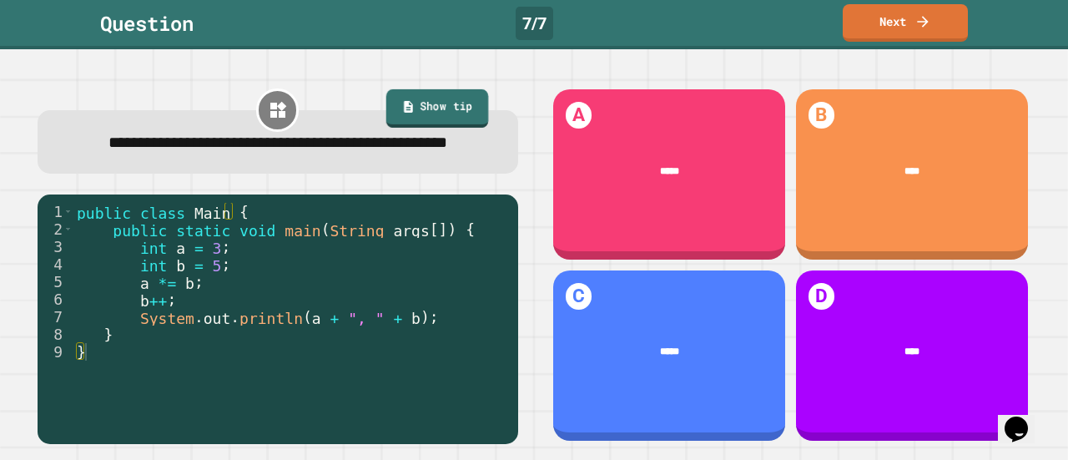
click at [399, 121] on link "Show tip" at bounding box center [437, 108] width 103 height 38
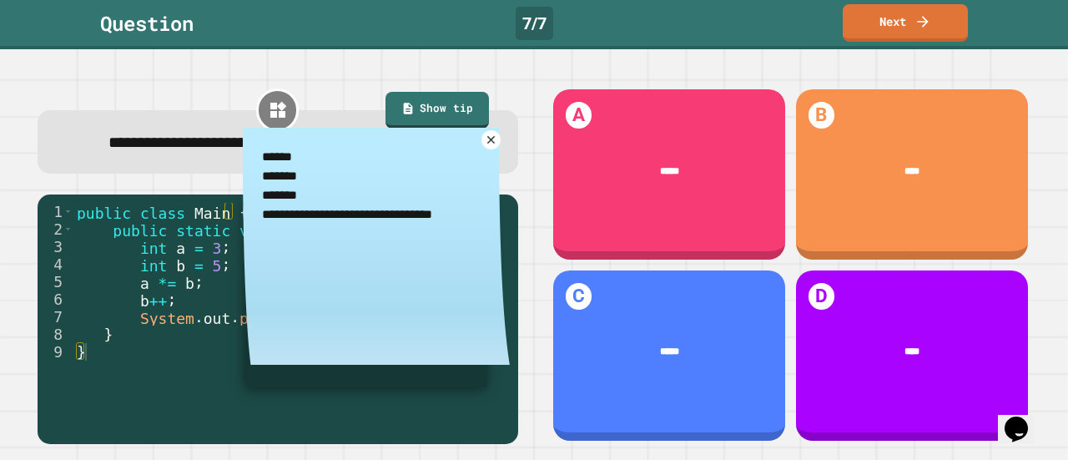
click at [487, 144] on icon at bounding box center [491, 140] width 8 height 8
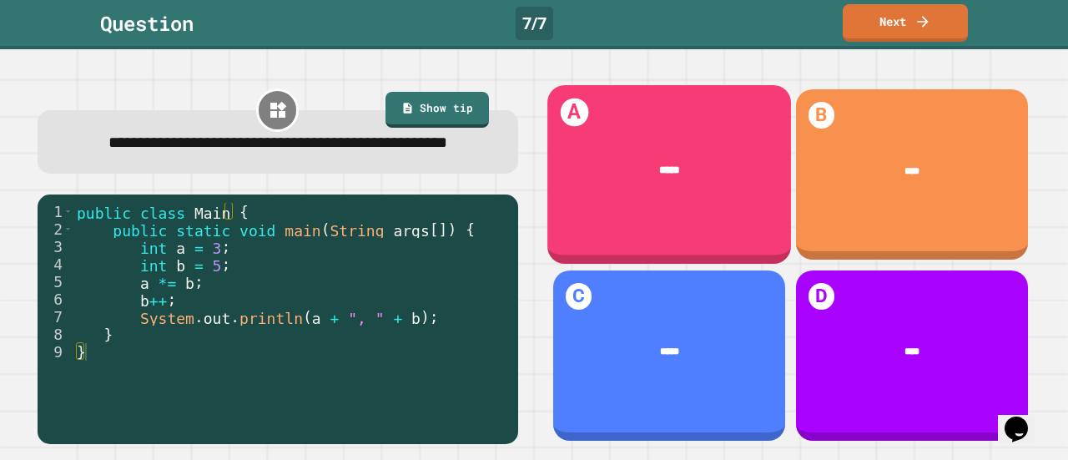
click at [626, 163] on div "*****" at bounding box center [669, 171] width 201 height 16
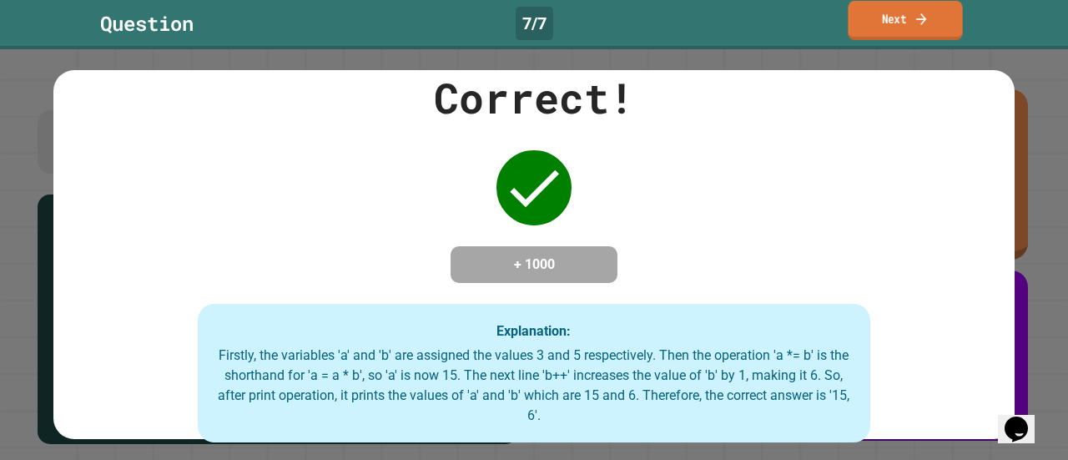
click at [910, 15] on link "Next" at bounding box center [905, 20] width 114 height 39
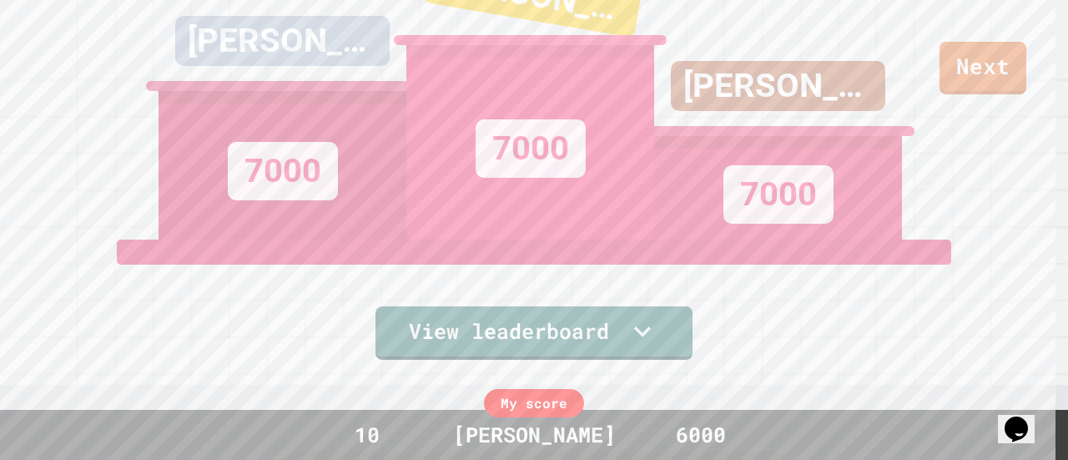
scroll to position [30, 0]
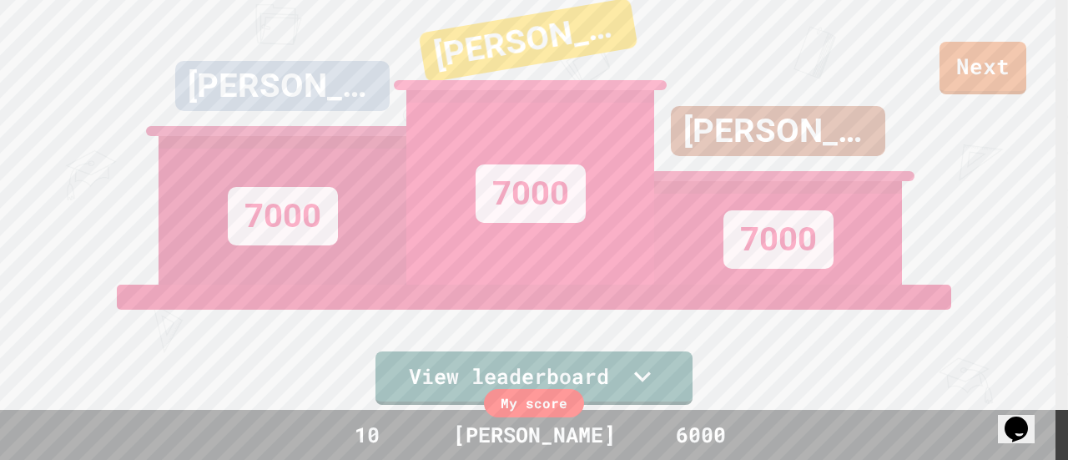
click at [733, 48] on div "[PERSON_NAME] JAN 7000" at bounding box center [778, 127] width 248 height 315
